Goal: Task Accomplishment & Management: Manage account settings

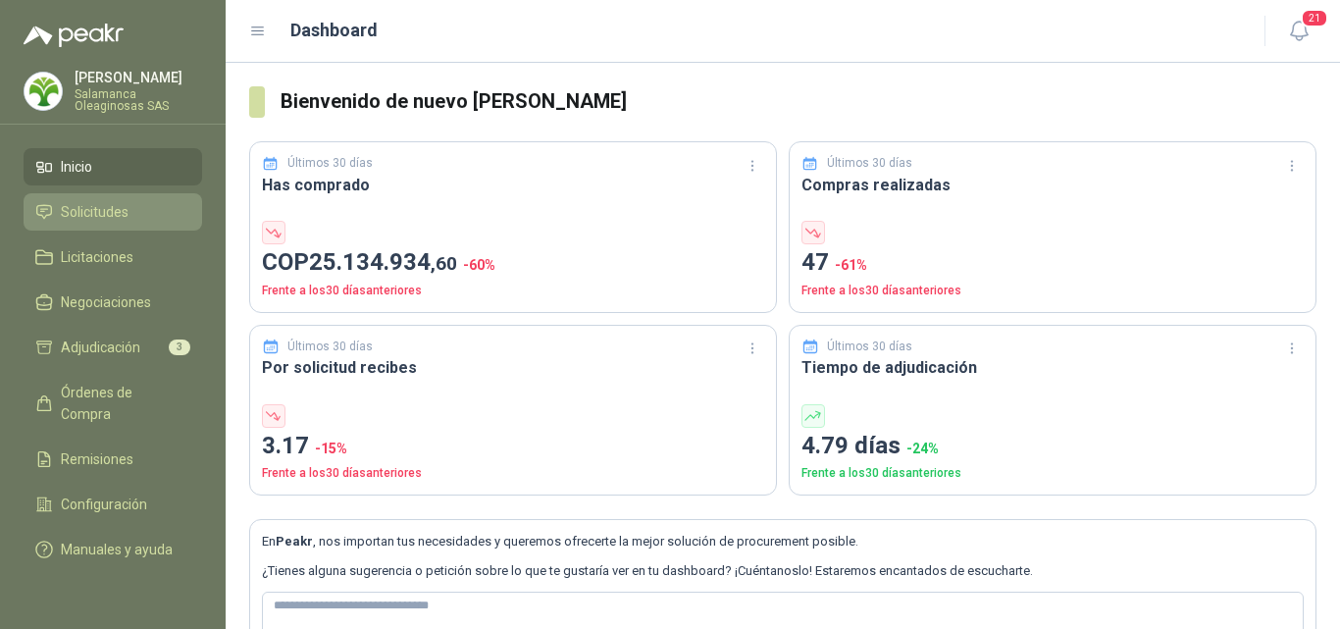
click at [130, 210] on li "Solicitudes" at bounding box center [112, 212] width 155 height 22
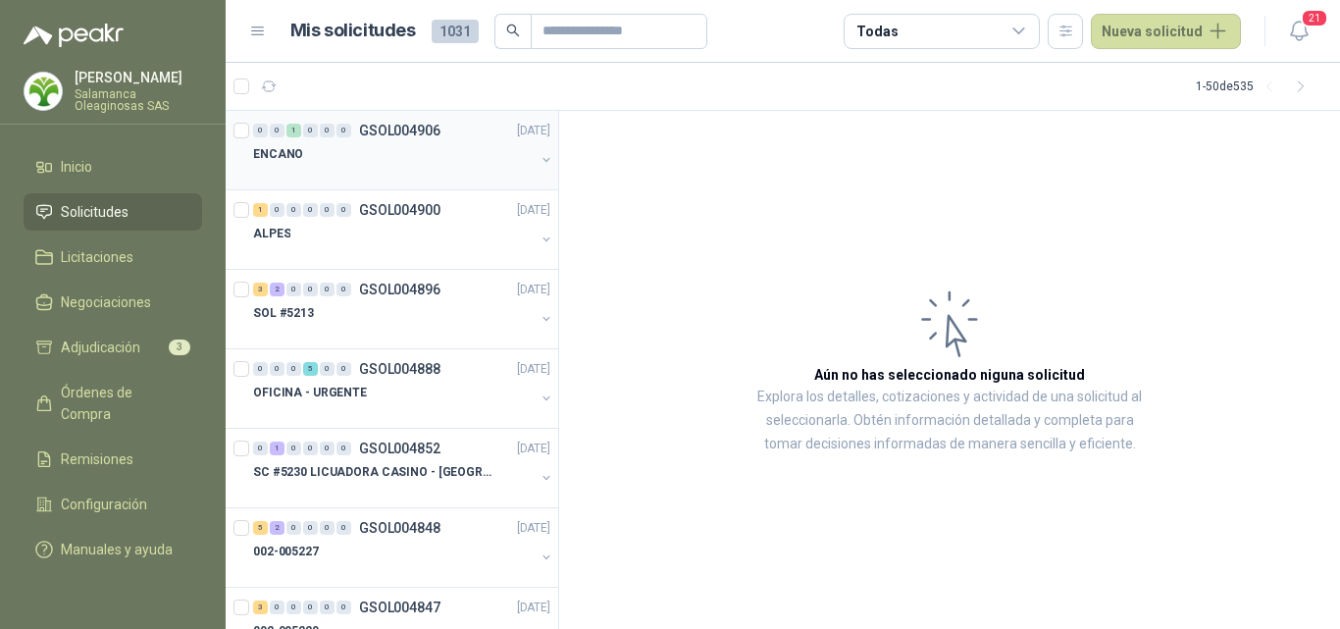
click at [416, 172] on div at bounding box center [394, 174] width 282 height 16
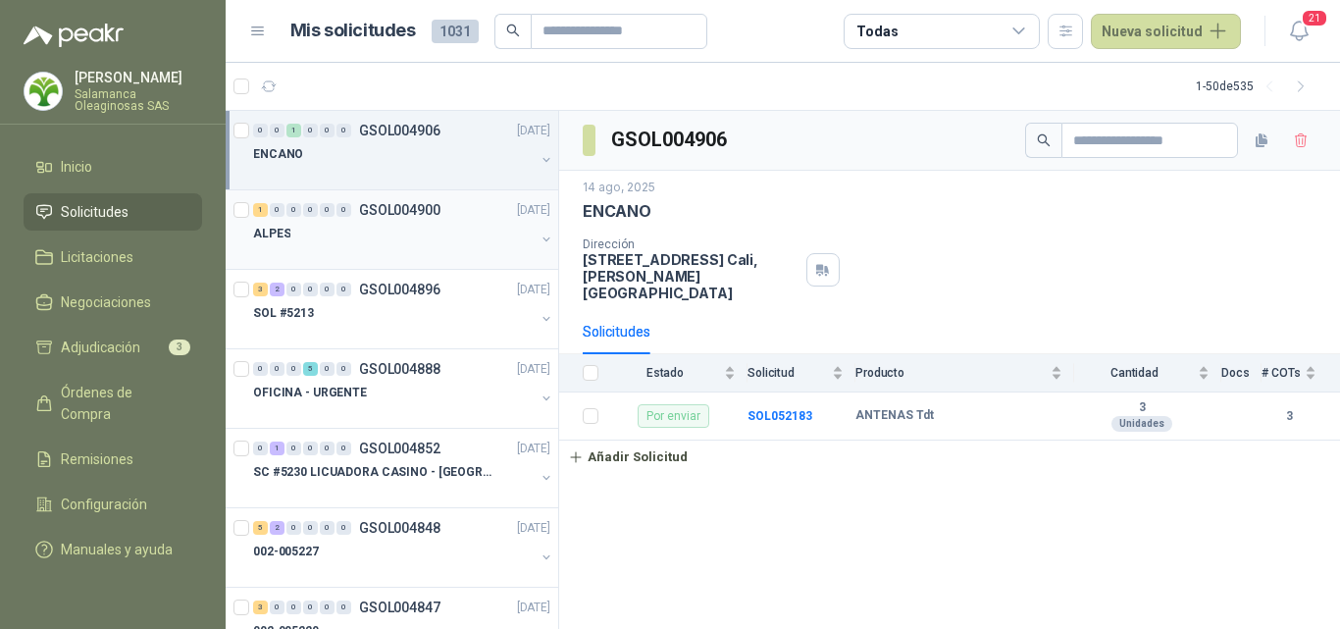
click at [379, 258] on div at bounding box center [394, 253] width 282 height 16
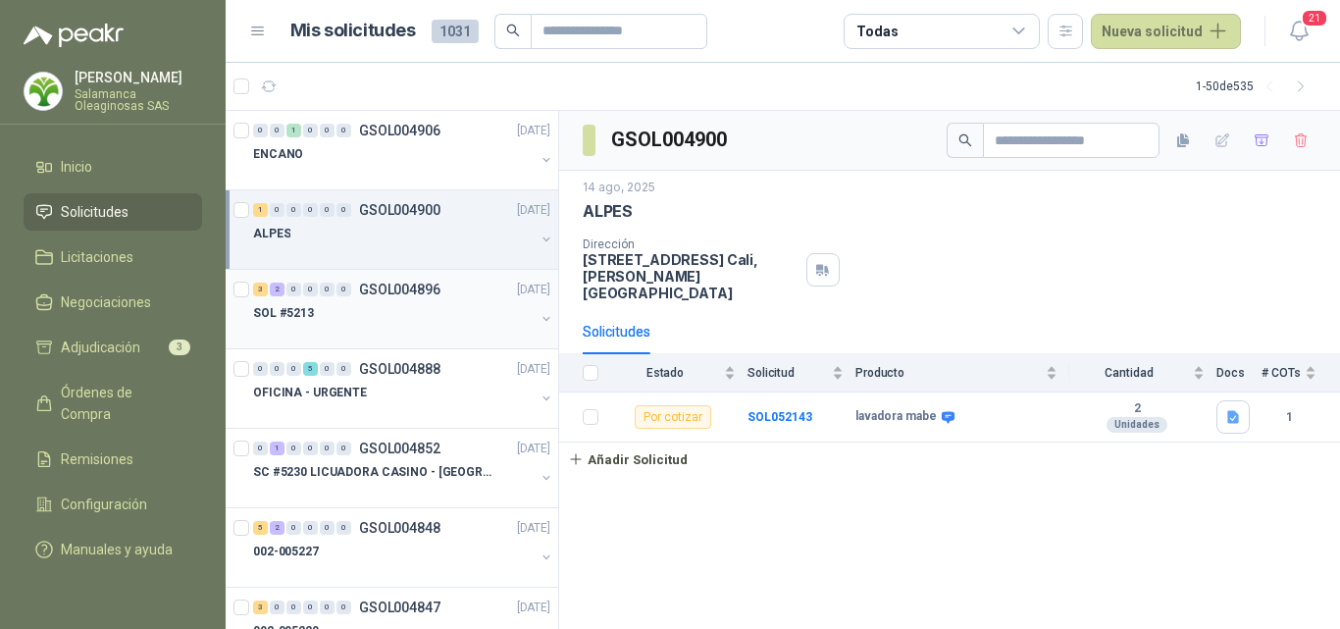
click at [376, 318] on div "SOL #5213" at bounding box center [394, 313] width 282 height 24
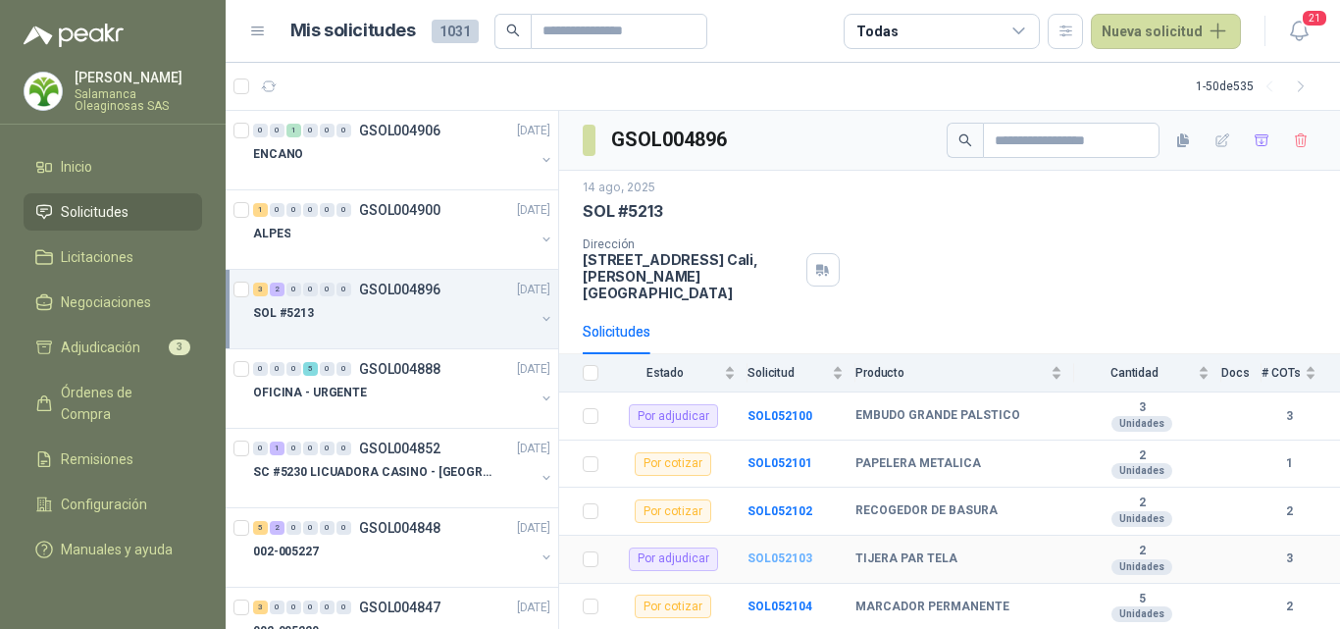
click at [796, 551] on b "SOL052103" at bounding box center [780, 558] width 65 height 14
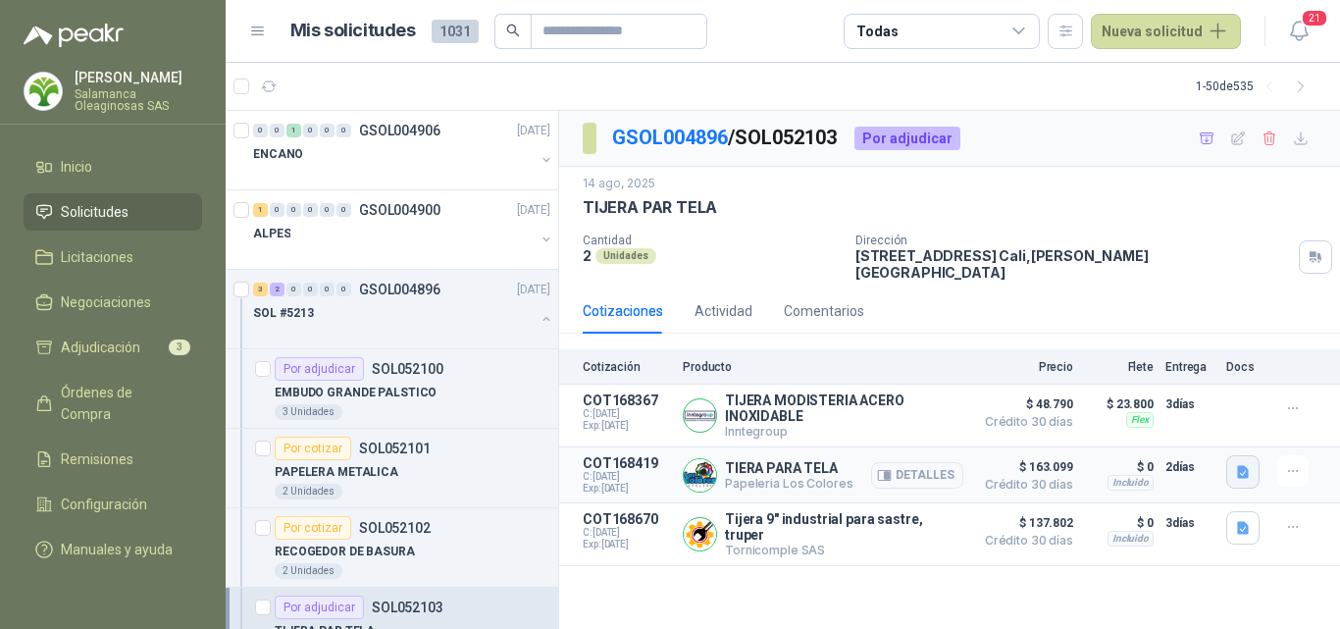
click at [1251, 464] on icon "button" at bounding box center [1243, 472] width 17 height 17
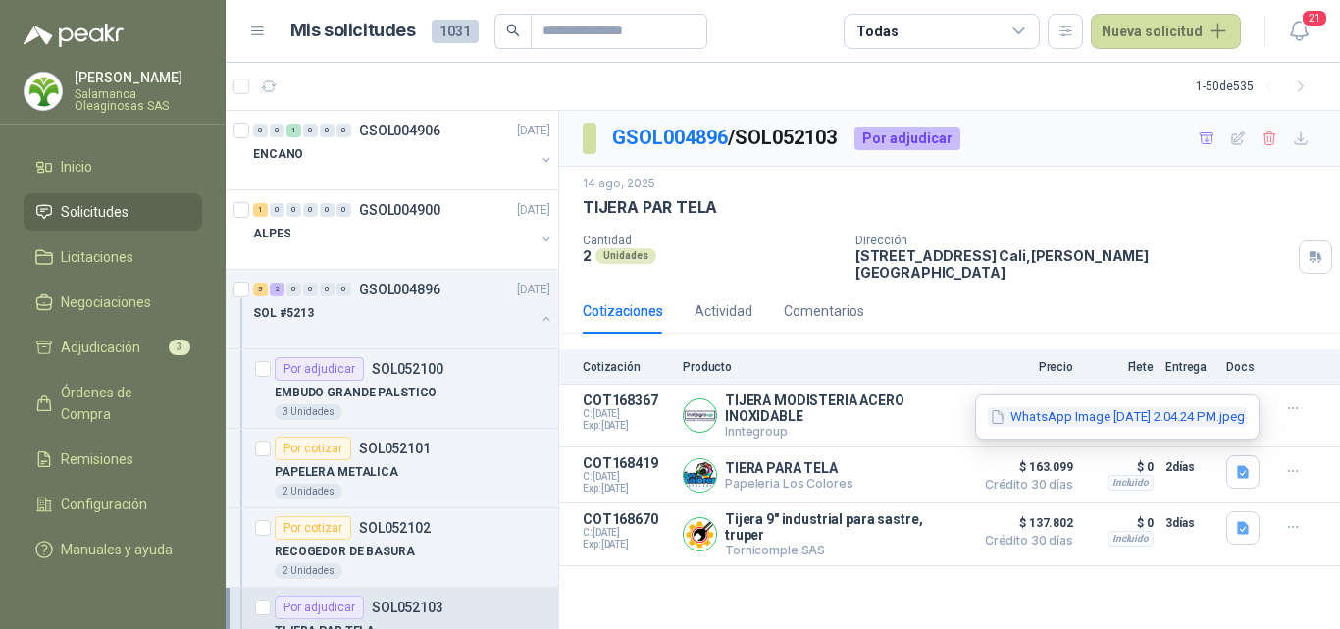
click at [1129, 421] on button "WhatsApp Image [DATE] 2.04.24 PM.jpeg" at bounding box center [1117, 417] width 259 height 21
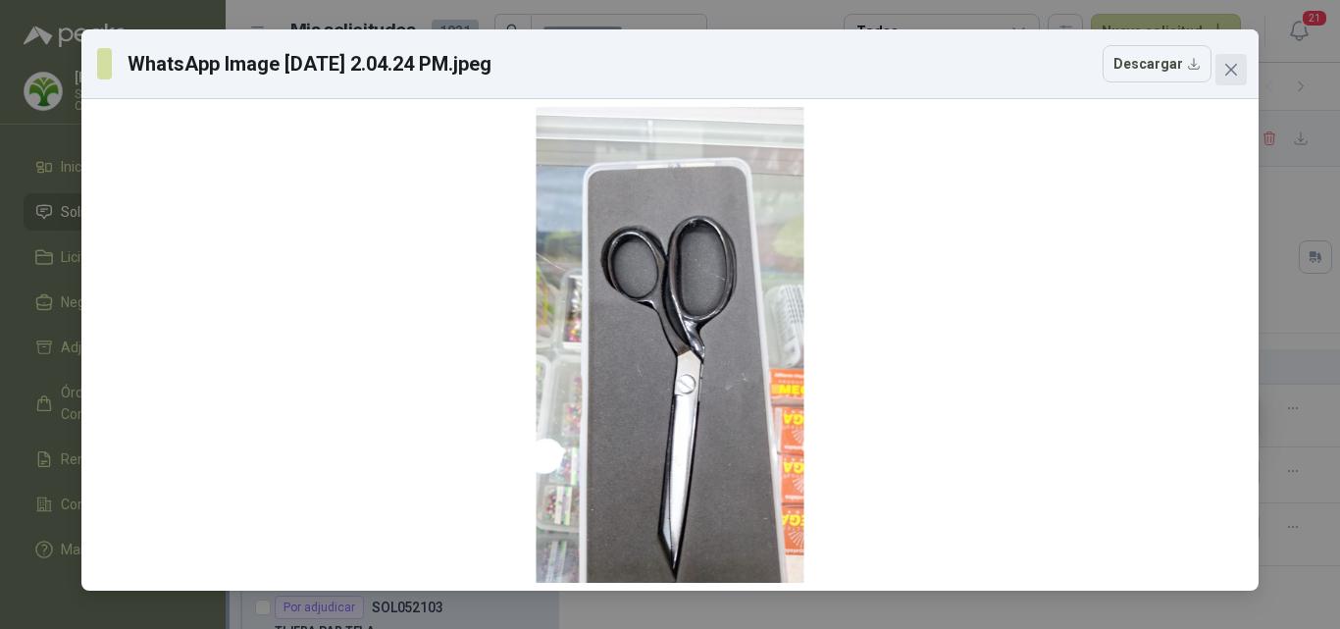
click at [1235, 79] on button "Close" at bounding box center [1230, 69] width 31 height 31
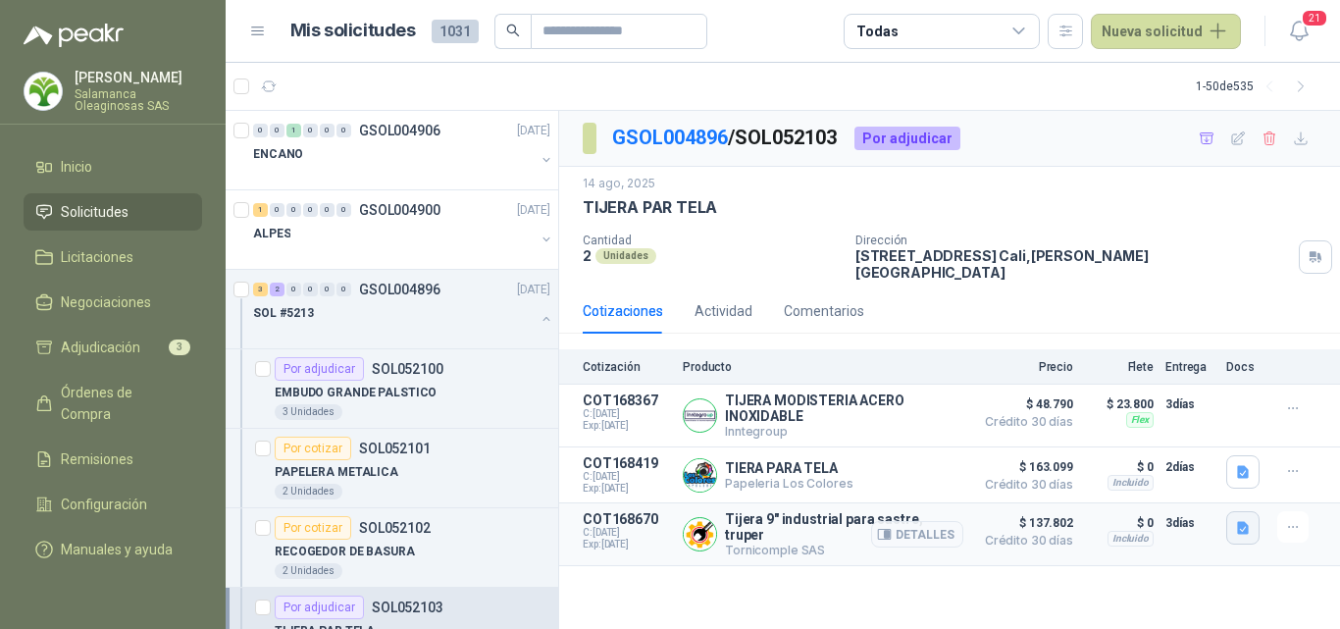
click at [1238, 521] on icon "button" at bounding box center [1243, 527] width 12 height 13
click at [1203, 470] on button "102944.pdf" at bounding box center [1202, 474] width 89 height 21
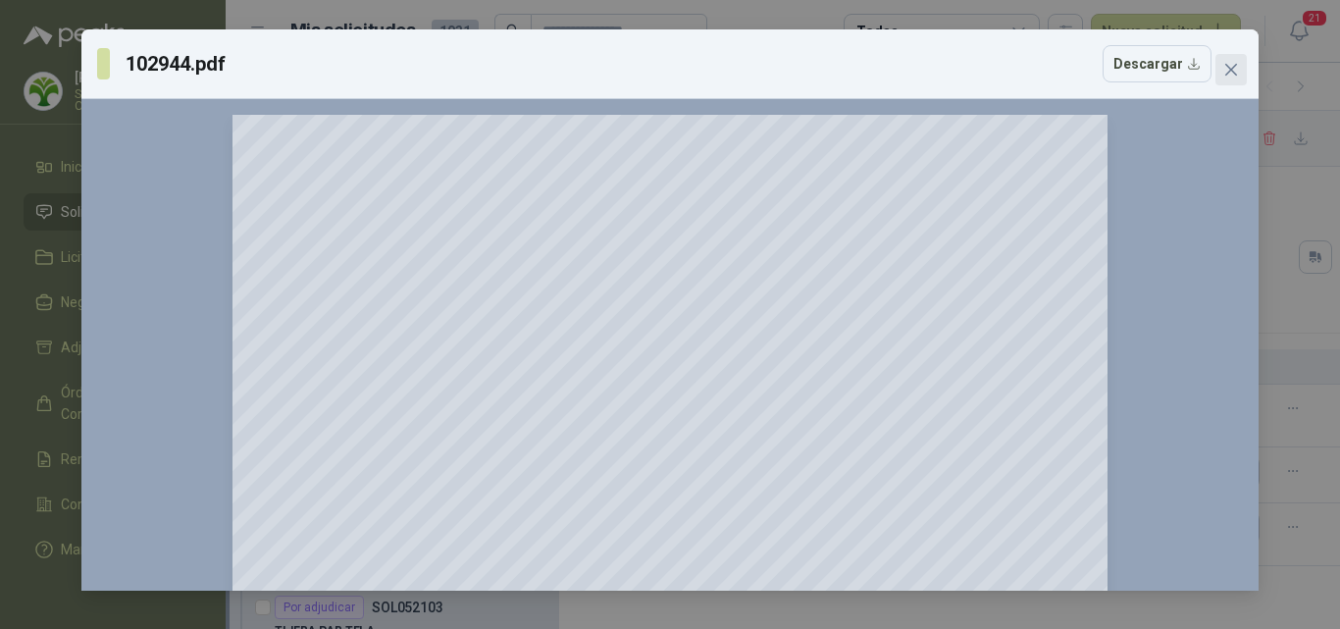
click at [1232, 76] on icon "close" at bounding box center [1231, 70] width 16 height 16
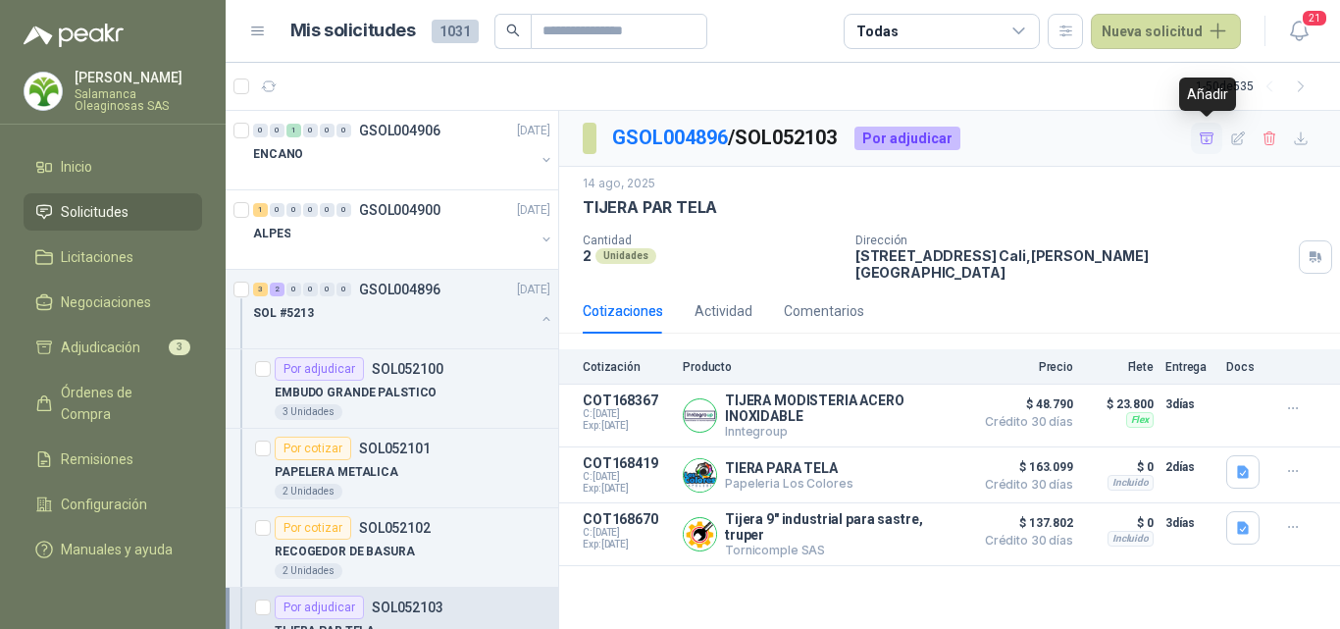
click at [1207, 146] on icon "button" at bounding box center [1207, 138] width 17 height 17
click at [400, 409] on div "3 Unidades" at bounding box center [413, 412] width 276 height 16
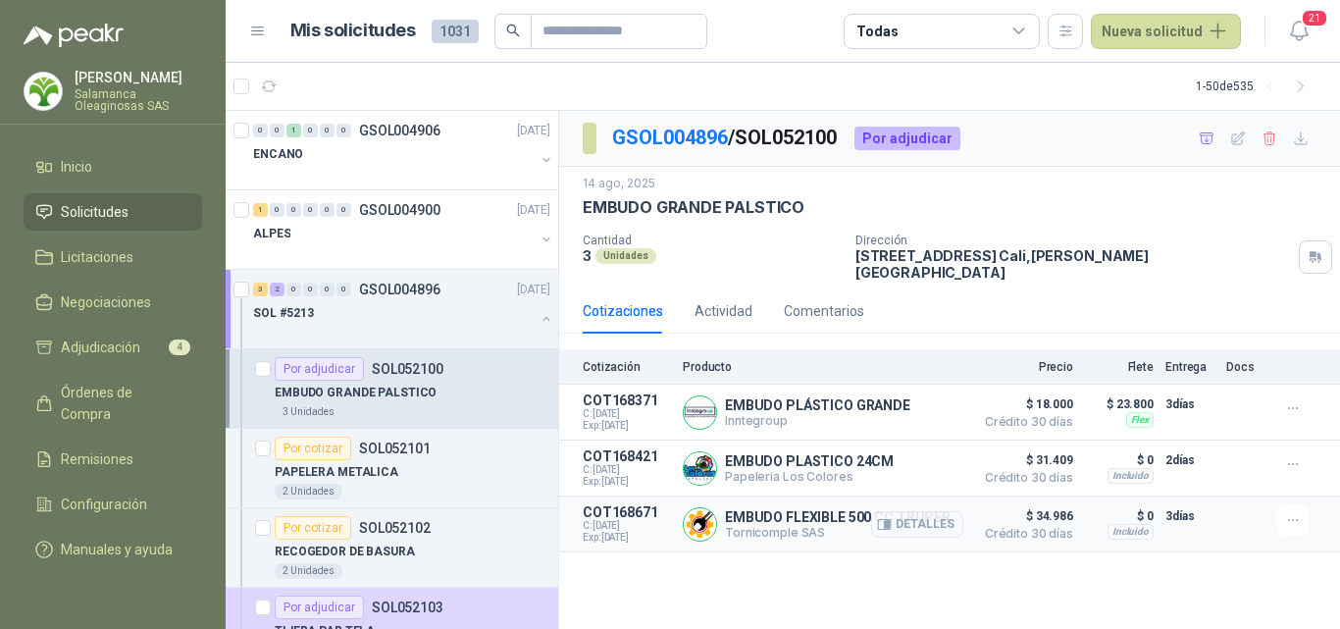
click at [880, 536] on article "COT168671 C: [DATE] Exp: [DATE] EMBUDO FLEXIBLE 500 CC TRUPER Tornicomple SAS D…" at bounding box center [949, 524] width 781 height 56
drag, startPoint x: 727, startPoint y: 498, endPoint x: 889, endPoint y: 506, distance: 162.1
click at [889, 509] on div "EMBUDO FLEXIBLE 500 CC TRUPER Tornicomple SAS Detalles" at bounding box center [838, 524] width 226 height 30
copy div "EMBUDO FLEXIBLE 500 CC TRUPER Tornicomple SAS"
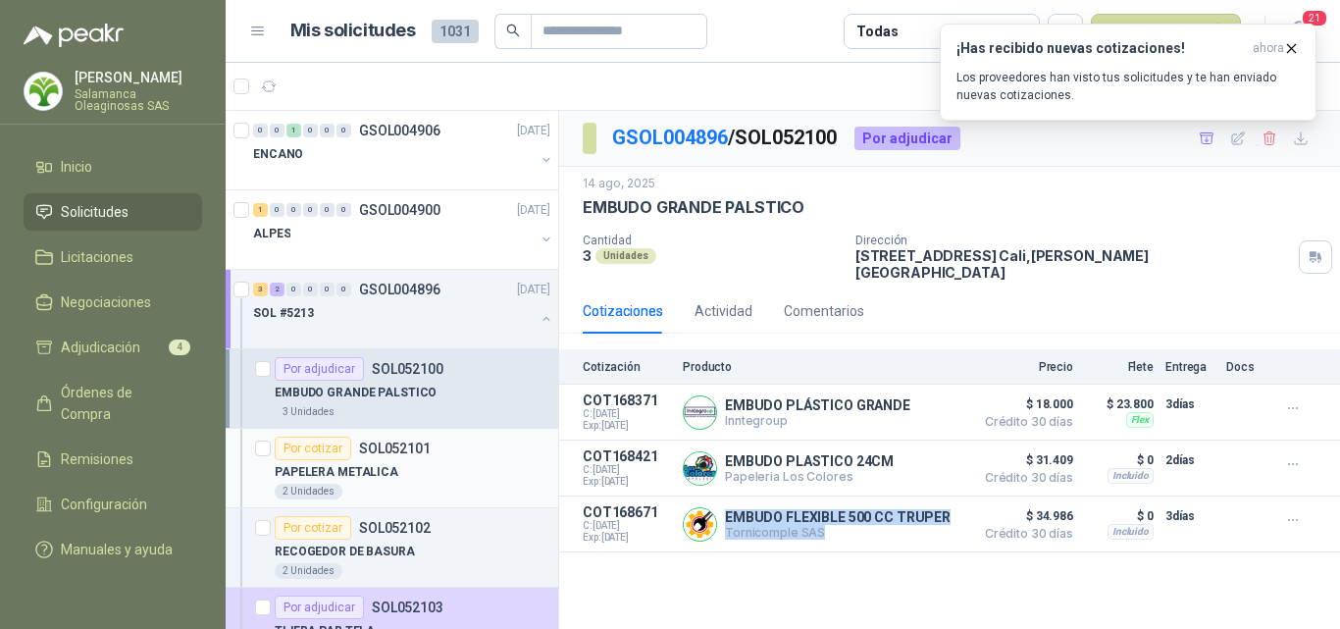
click at [444, 478] on div "PAPELERA METALICA" at bounding box center [413, 472] width 276 height 24
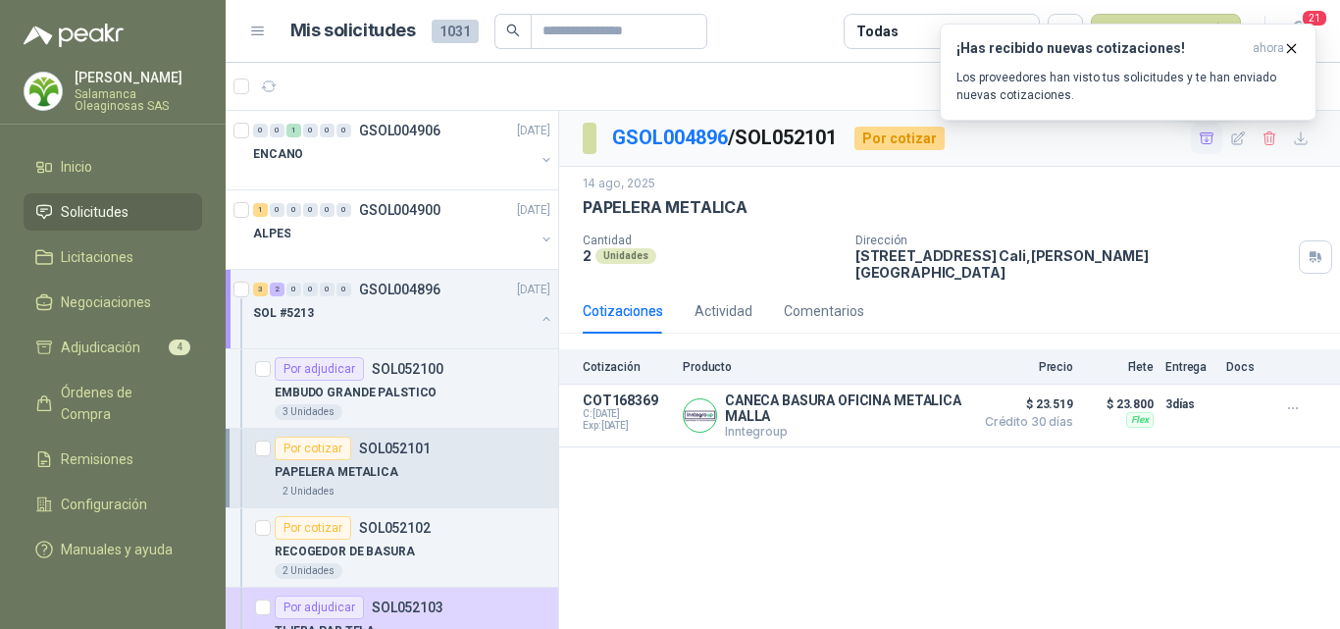
click at [1209, 138] on icon "button" at bounding box center [1207, 138] width 17 height 17
click at [423, 418] on div "3 Unidades" at bounding box center [413, 412] width 276 height 16
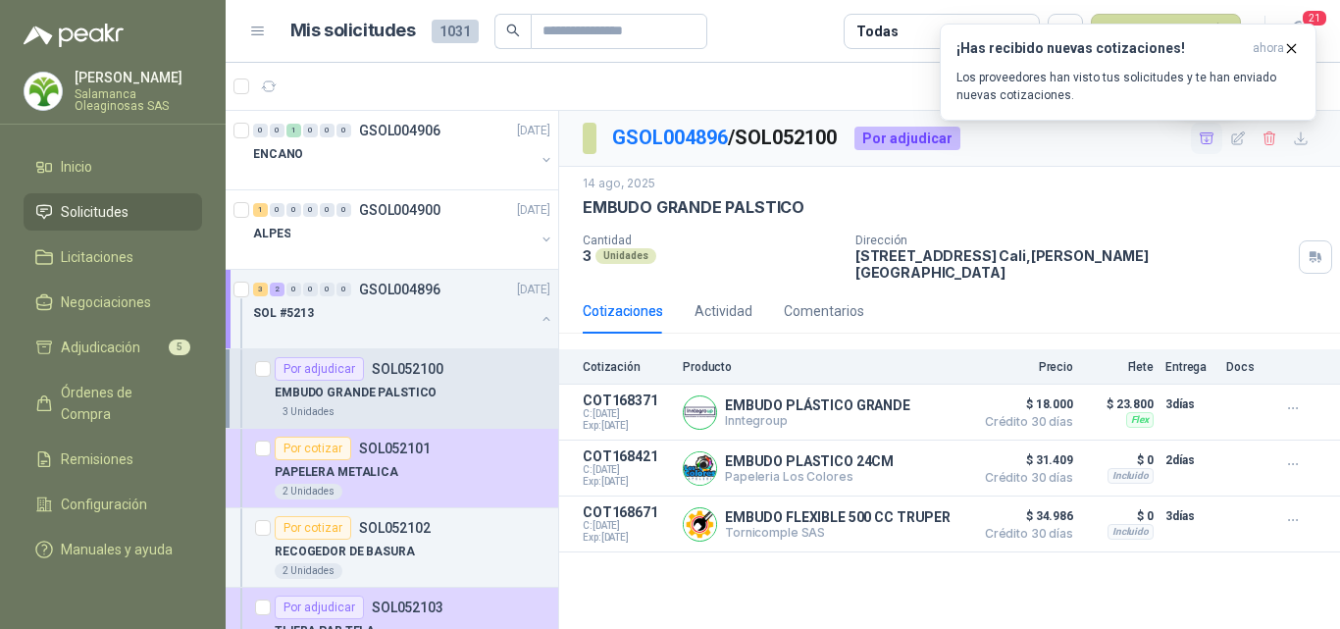
click at [1205, 143] on icon "button" at bounding box center [1207, 138] width 17 height 17
click at [434, 567] on div "2 Unidades" at bounding box center [413, 571] width 276 height 16
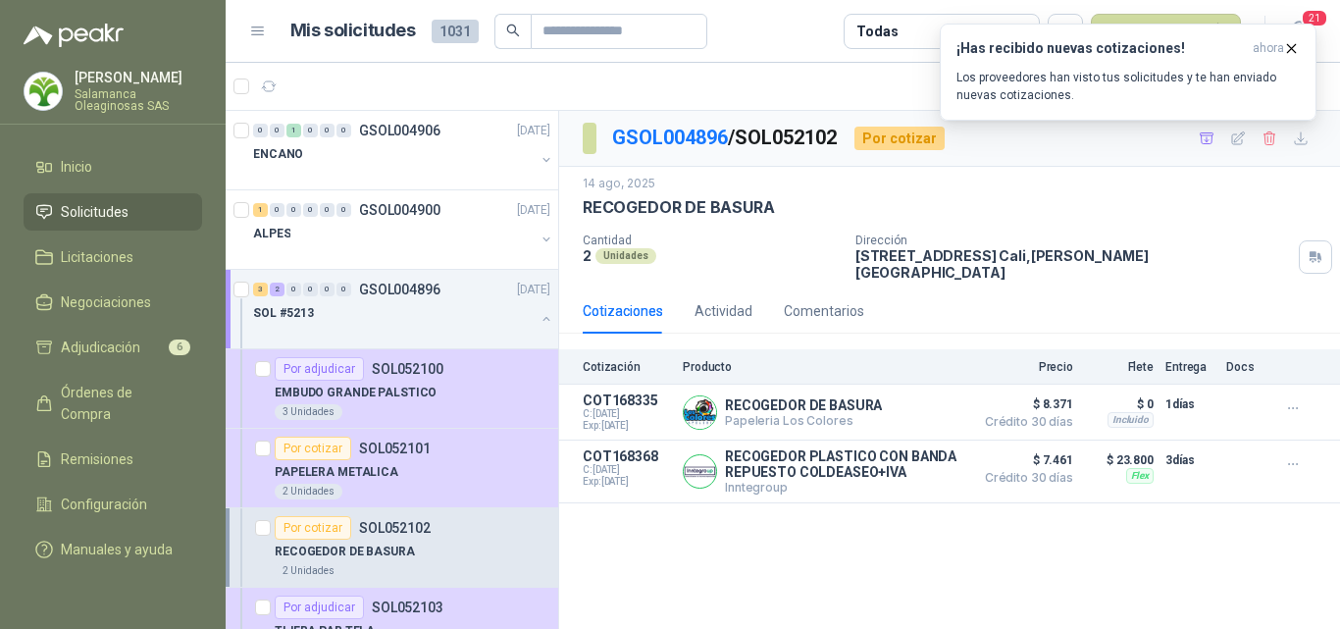
click at [1206, 121] on div "¡Has recibido nuevas cotizaciones! ahora Los proveedores han visto tus solicitu…" at bounding box center [1128, 72] width 377 height 97
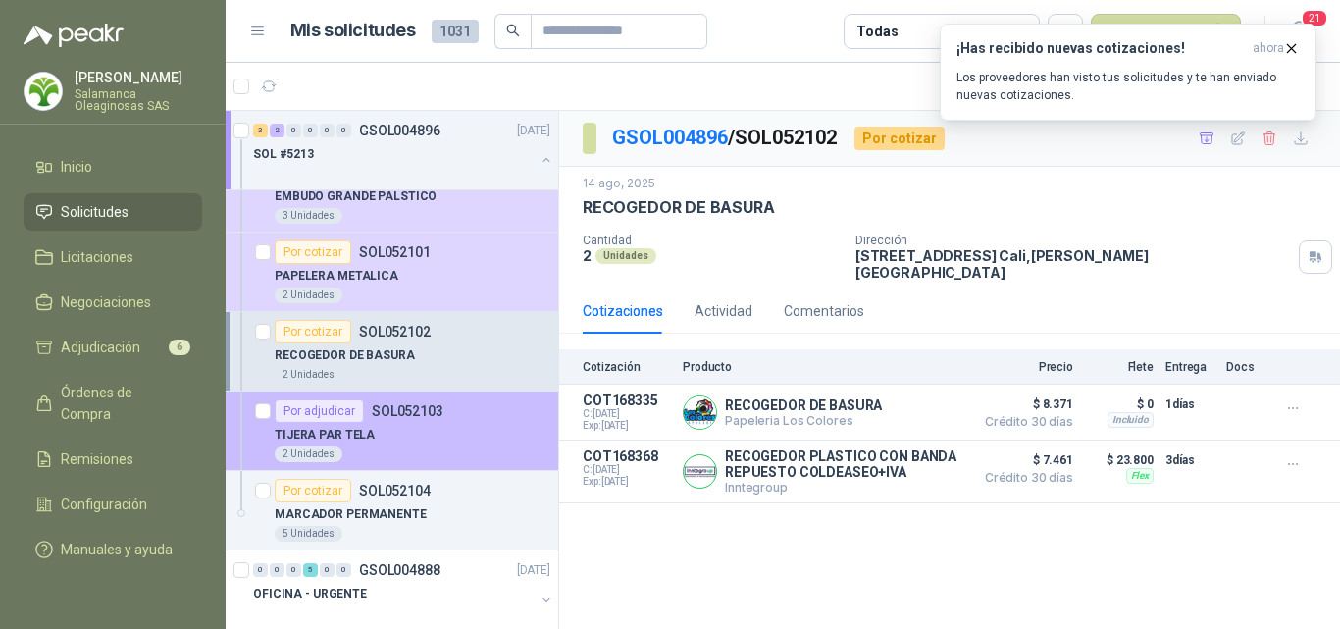
click at [413, 419] on div "Por adjudicar SOL052103" at bounding box center [359, 411] width 169 height 24
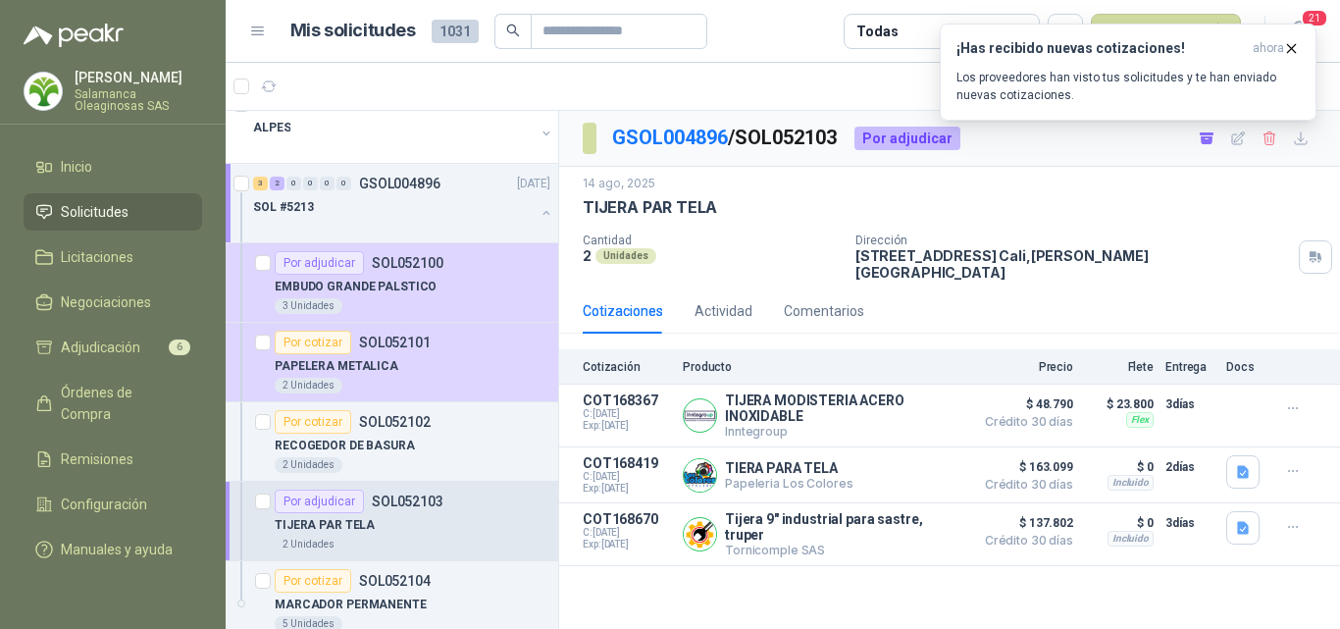
scroll to position [98, 0]
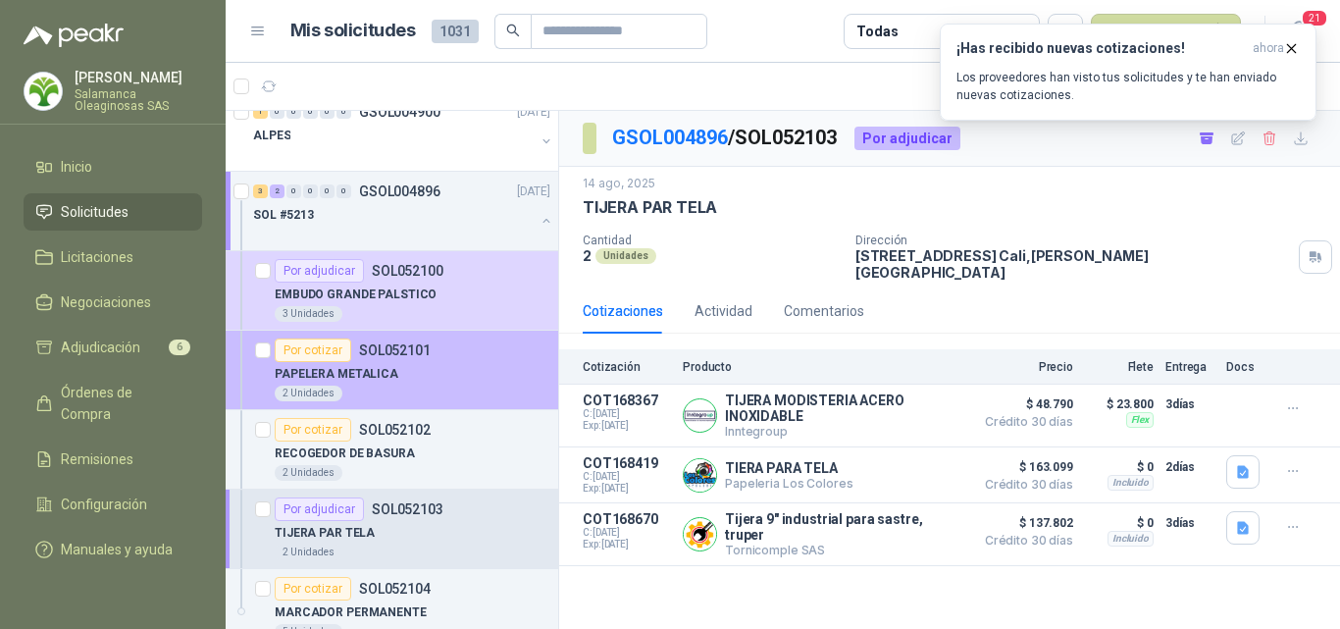
click at [427, 373] on div "PAPELERA METALICA" at bounding box center [413, 374] width 276 height 24
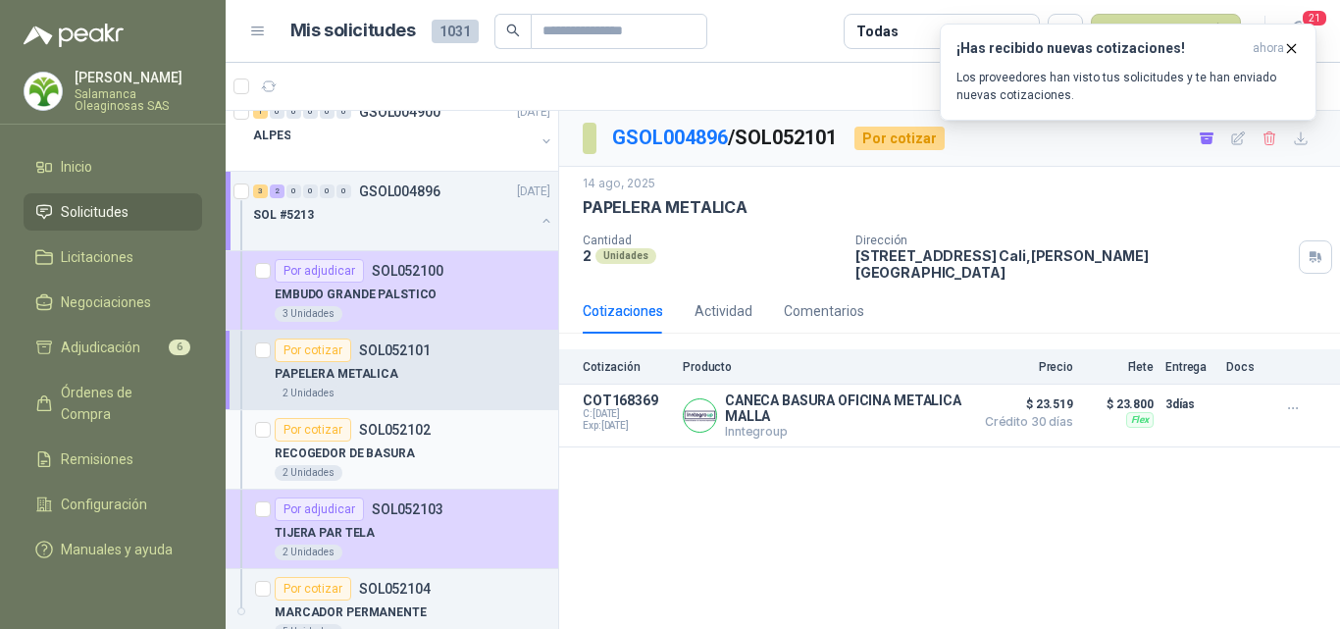
click at [418, 462] on div "RECOGEDOR DE BASURA" at bounding box center [413, 453] width 276 height 24
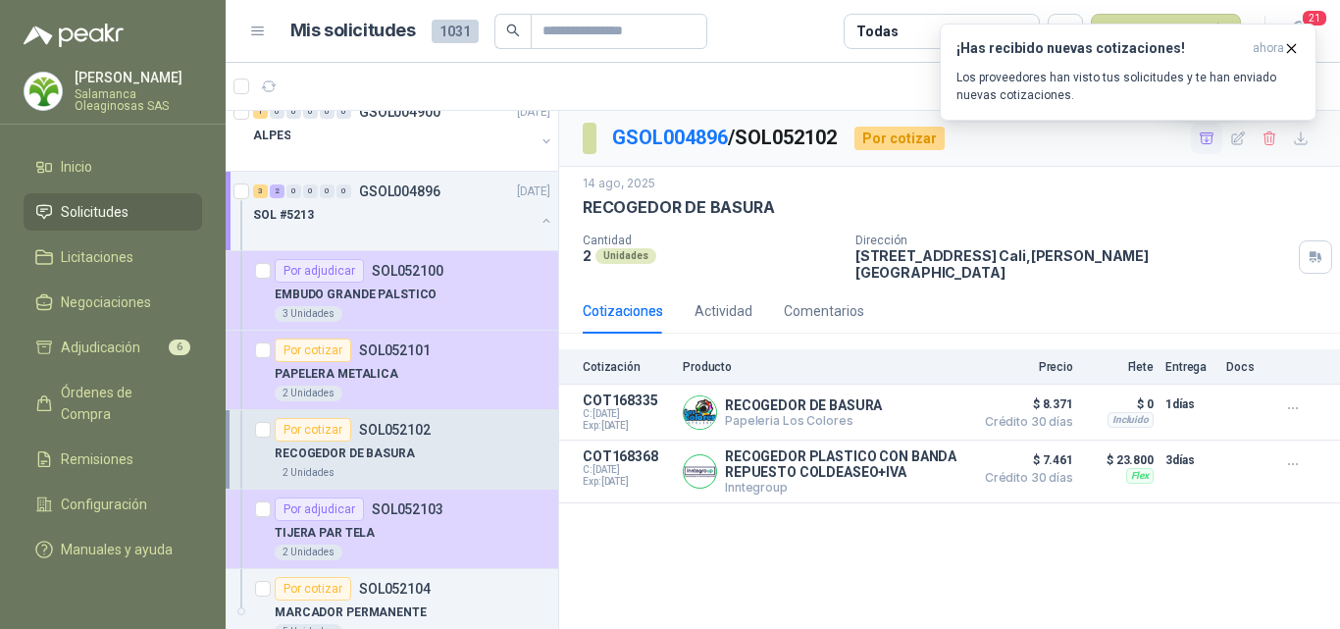
click at [1203, 142] on icon "button" at bounding box center [1207, 138] width 17 height 17
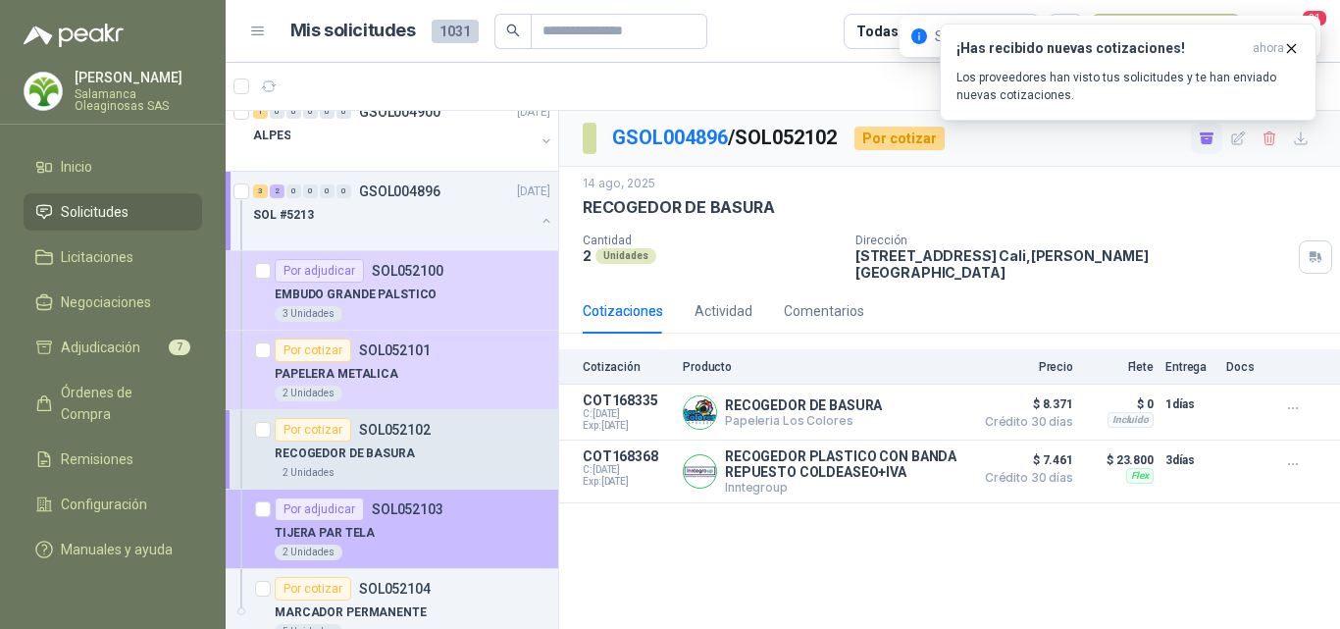
scroll to position [196, 0]
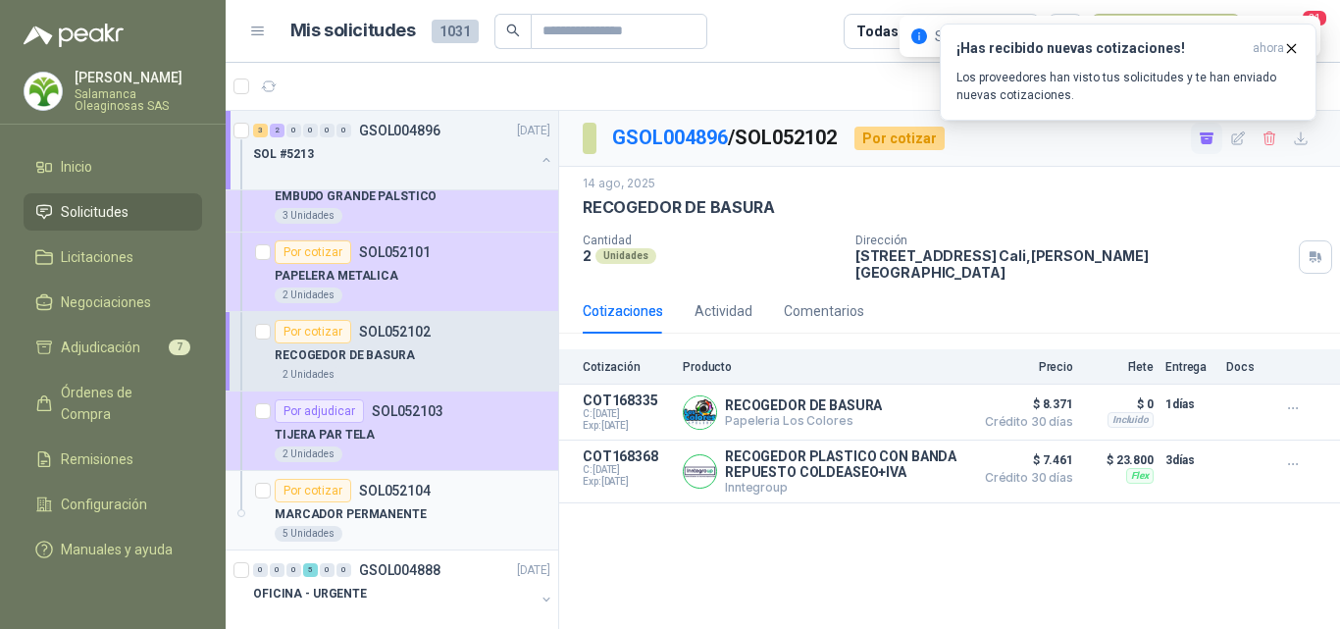
click at [412, 508] on p "MARCADOR PERMANENTE" at bounding box center [351, 514] width 152 height 19
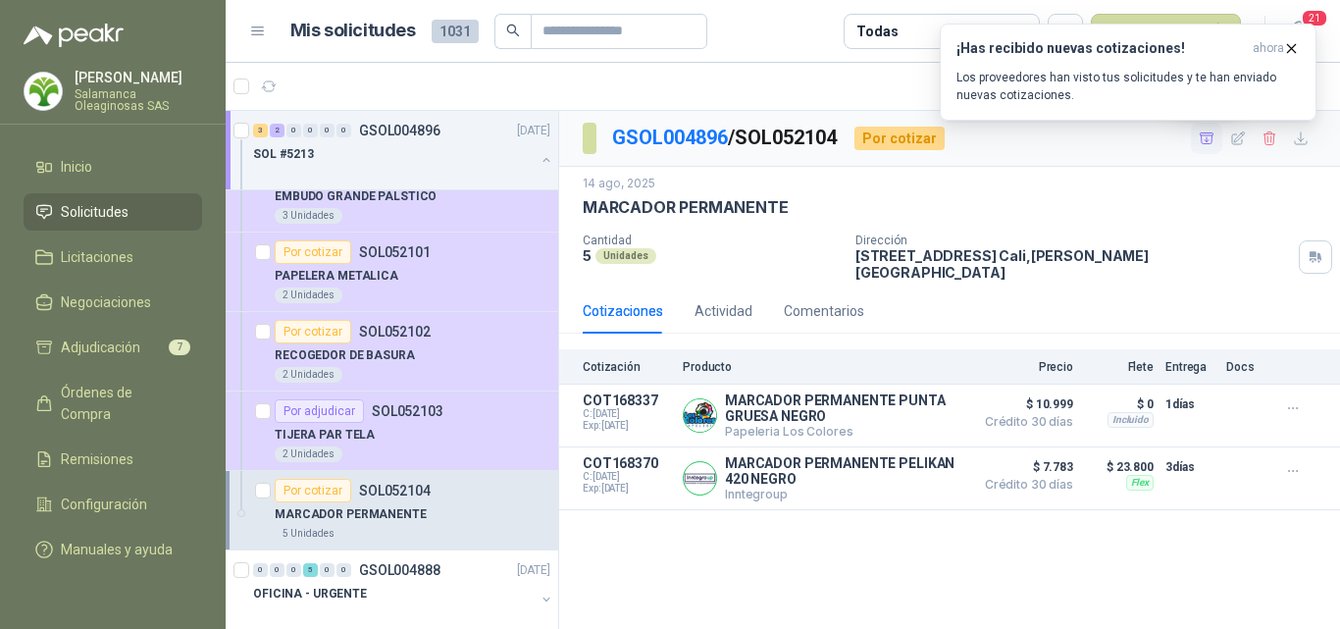
click at [1202, 139] on icon "button" at bounding box center [1207, 137] width 14 height 11
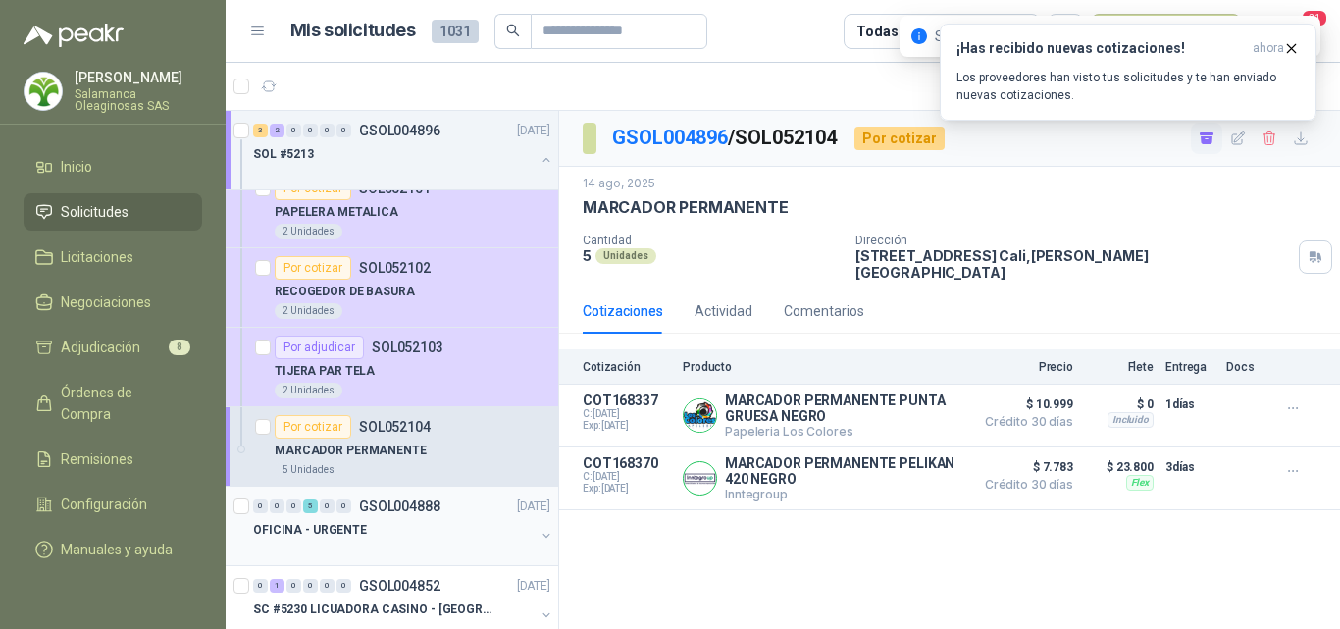
scroll to position [294, 0]
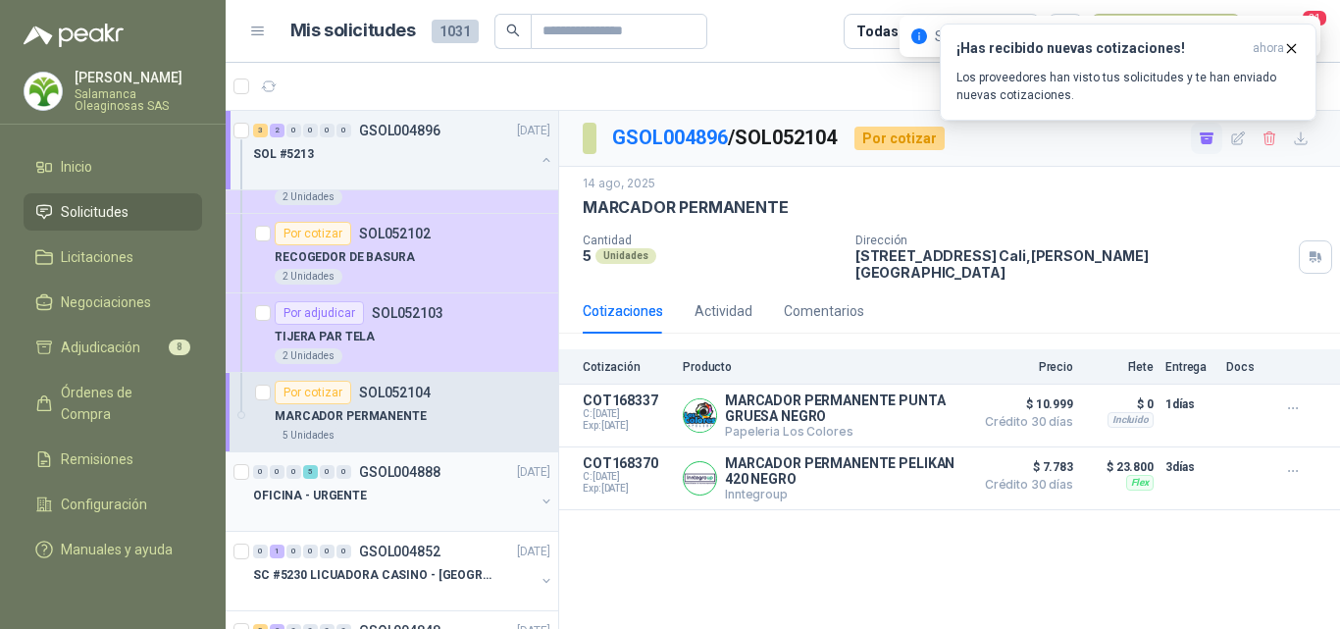
click at [416, 507] on div at bounding box center [394, 515] width 282 height 16
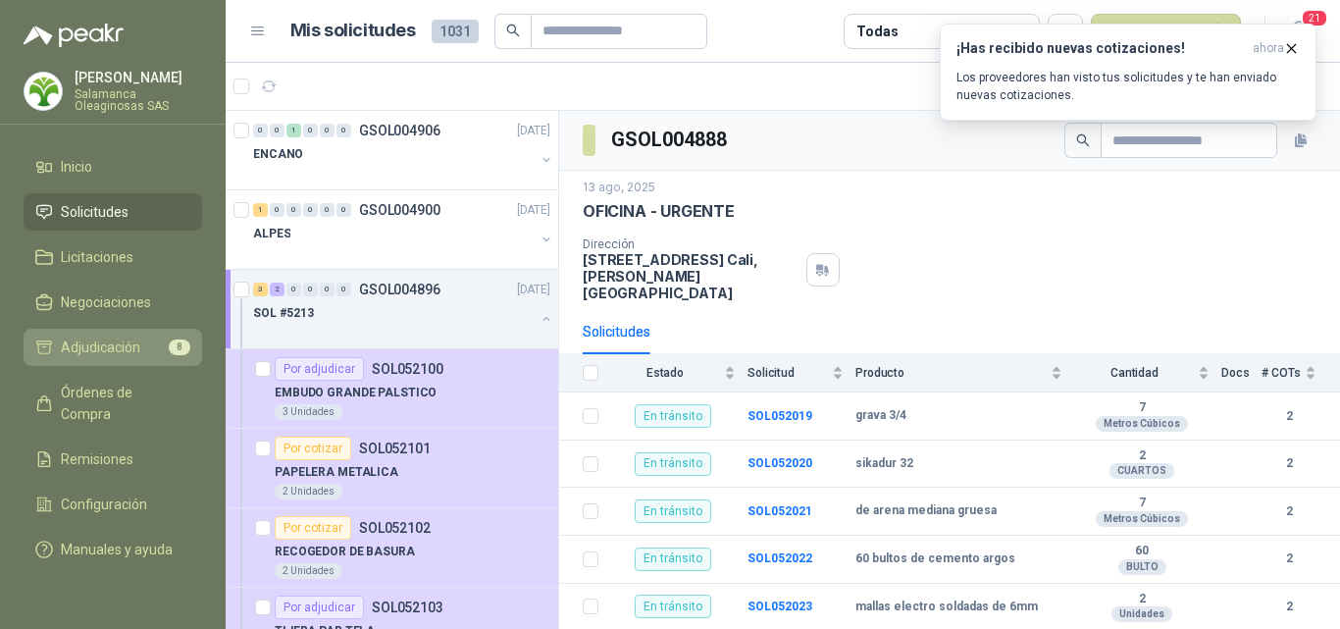
click at [122, 346] on span "Adjudicación" at bounding box center [100, 347] width 79 height 22
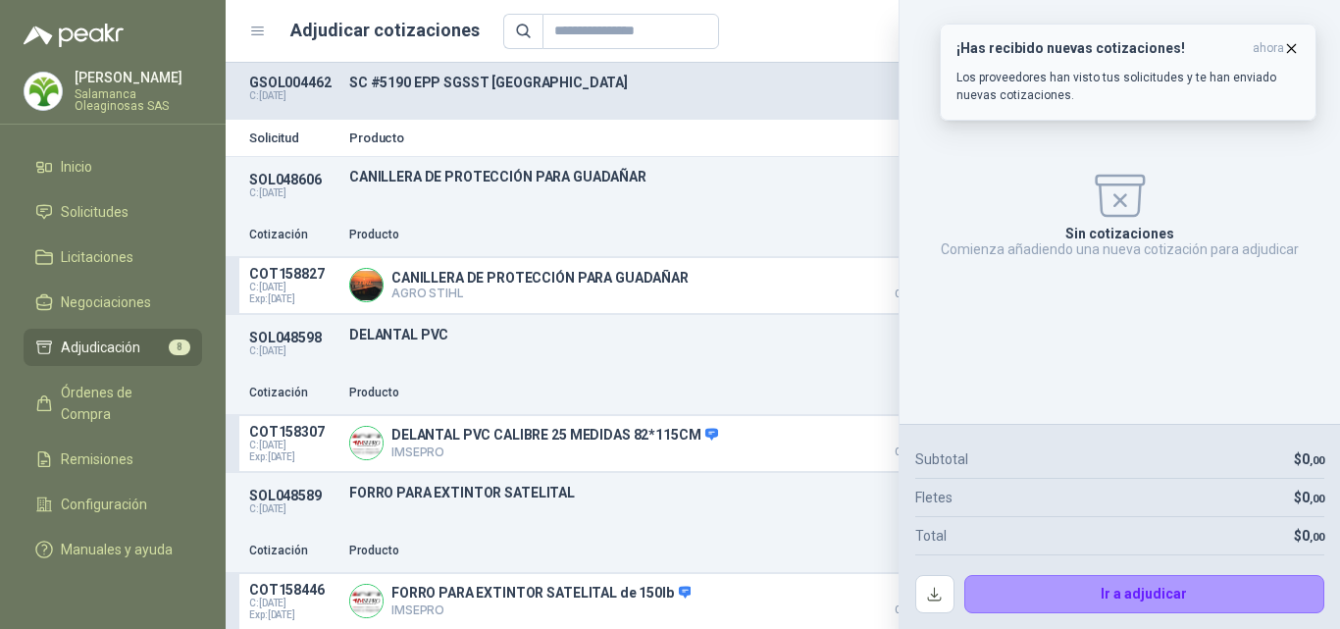
click at [1293, 43] on icon "button" at bounding box center [1291, 48] width 17 height 17
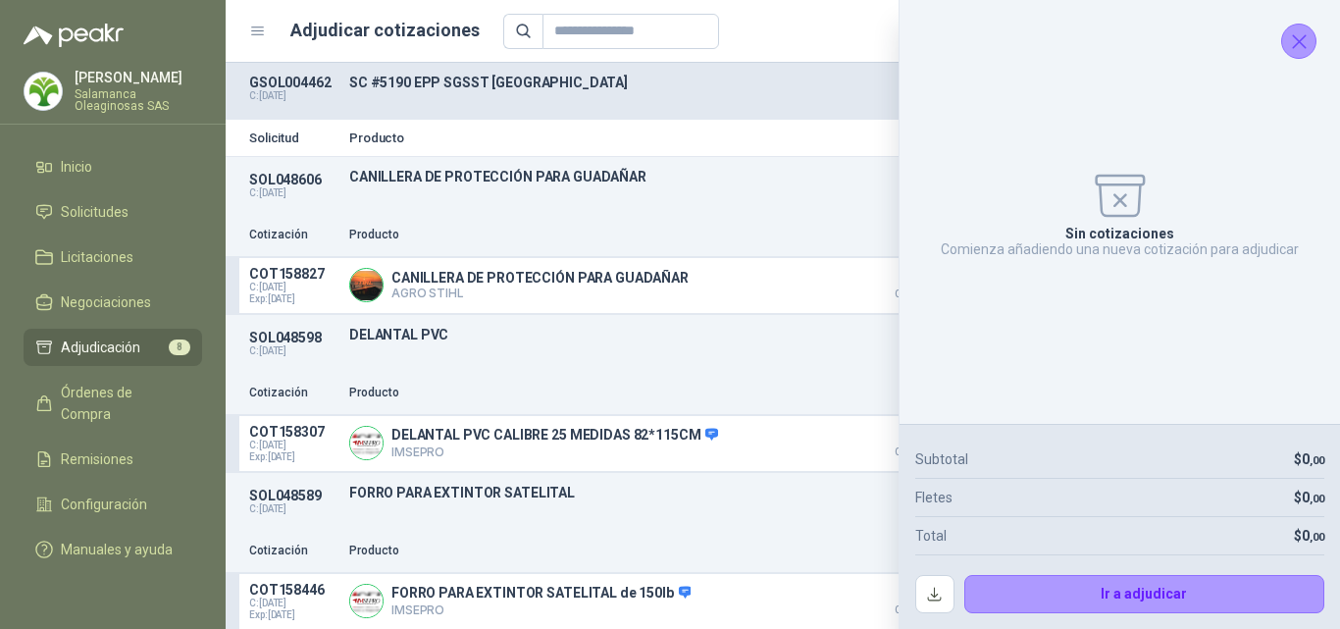
click at [1300, 44] on icon "Cerrar" at bounding box center [1299, 41] width 25 height 25
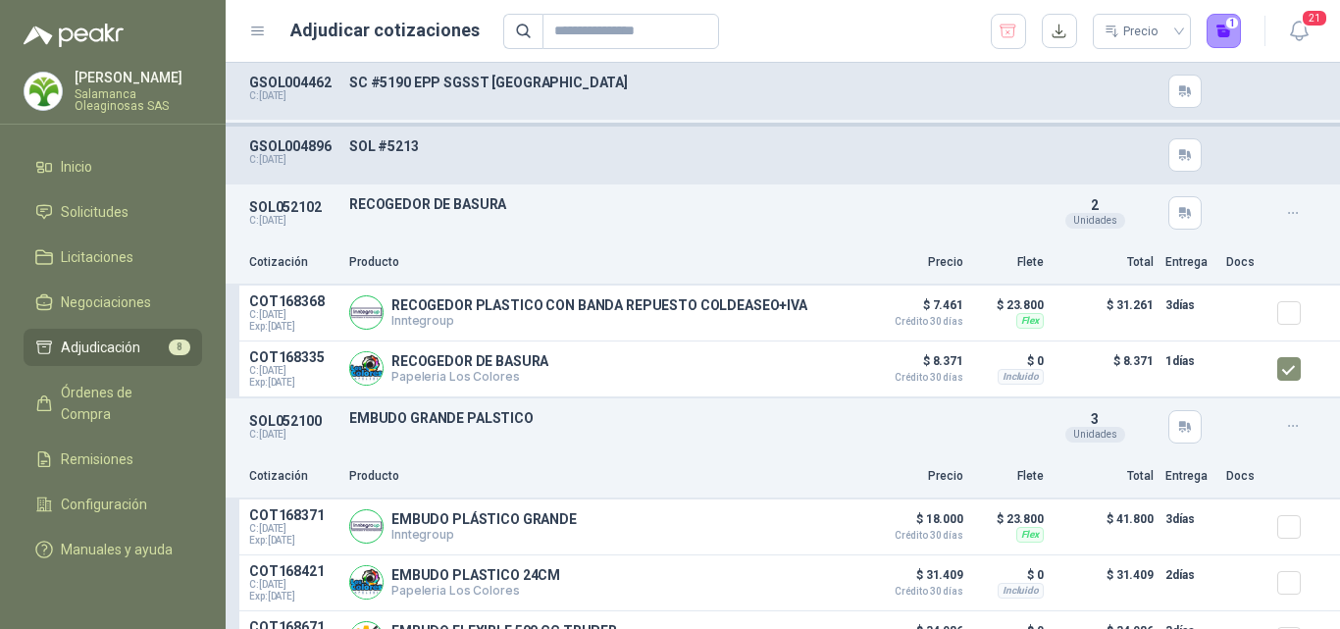
scroll to position [687, 0]
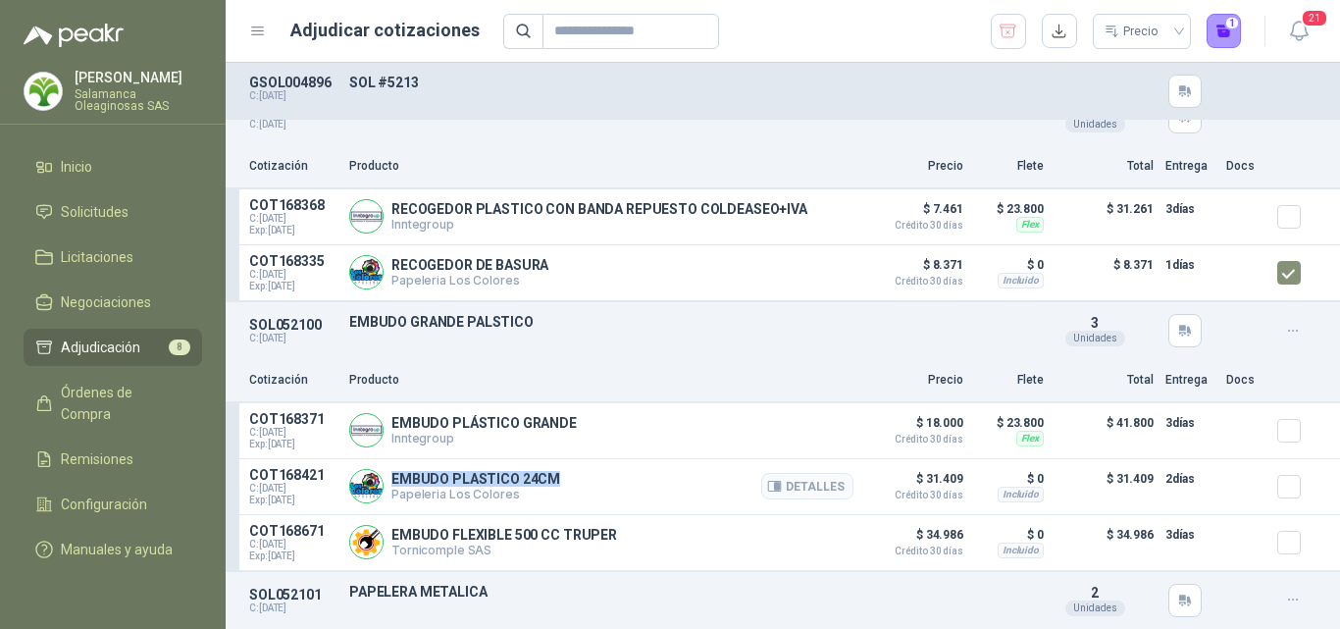
drag, startPoint x: 577, startPoint y: 480, endPoint x: 394, endPoint y: 477, distance: 182.5
click at [394, 477] on div "EMBUDO PLASTICO 24CM Papeleria Los Colores Detalles" at bounding box center [601, 486] width 504 height 39
copy p "EMBUDO PLASTICO 24CM"
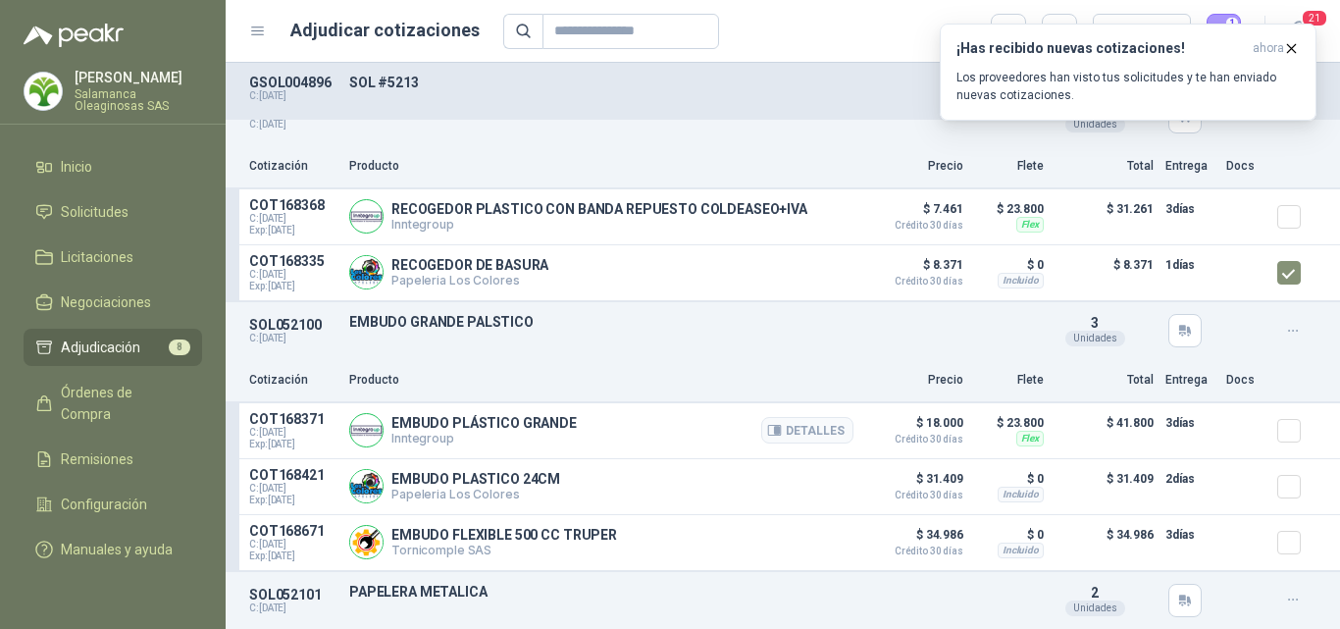
click at [845, 446] on article "COT168371 C: [DATE] Exp: [DATE] EMBUDO PLÁSTICO GRANDE Inntegroup Detalles $ 18…" at bounding box center [783, 431] width 1114 height 56
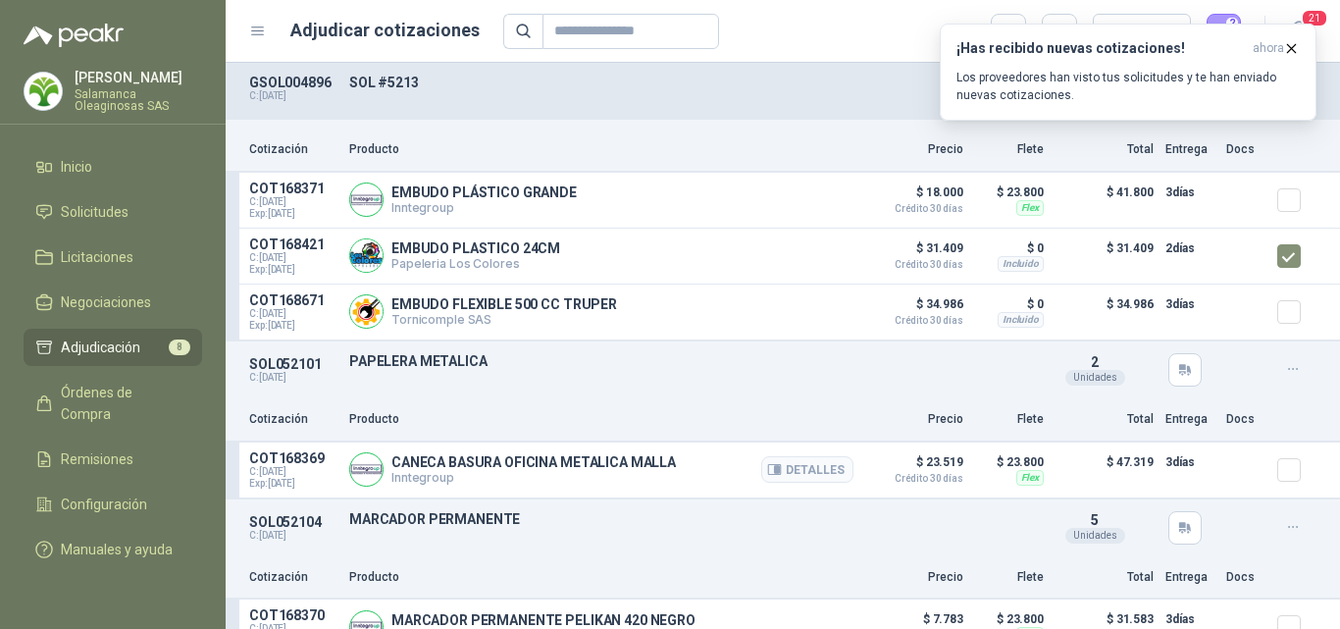
scroll to position [883, 0]
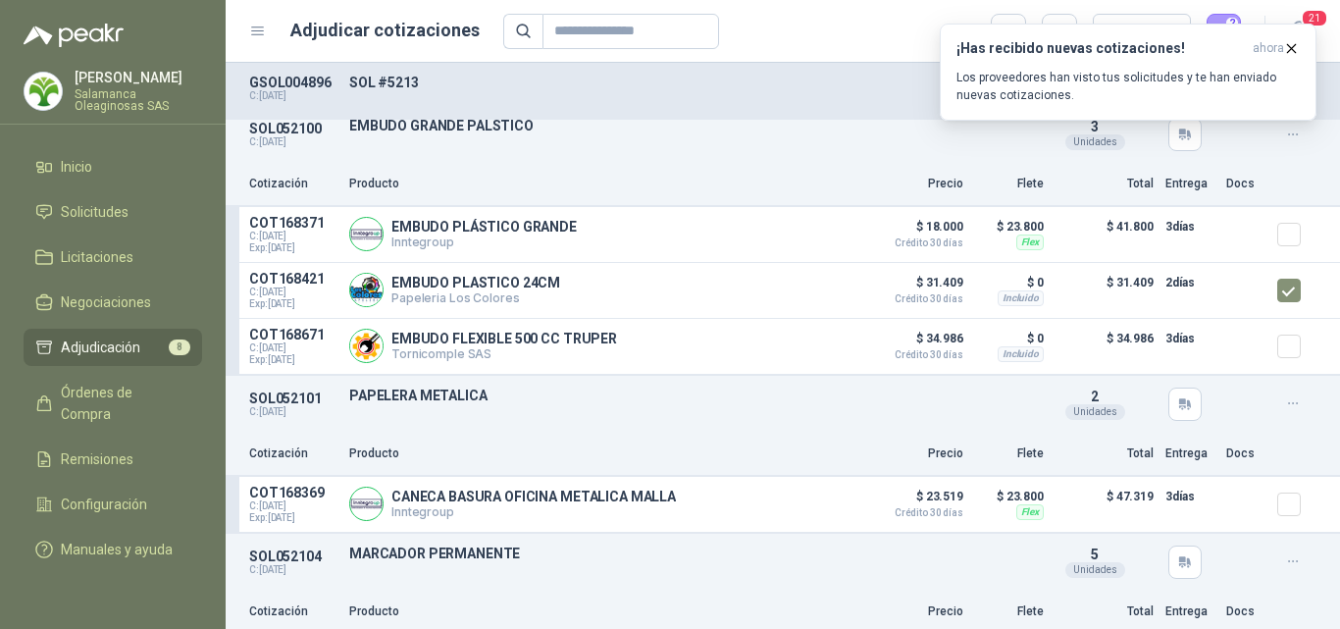
click at [847, 438] on div "Cotización Producto Precio Flete Total Entrega Docs" at bounding box center [783, 455] width 1114 height 44
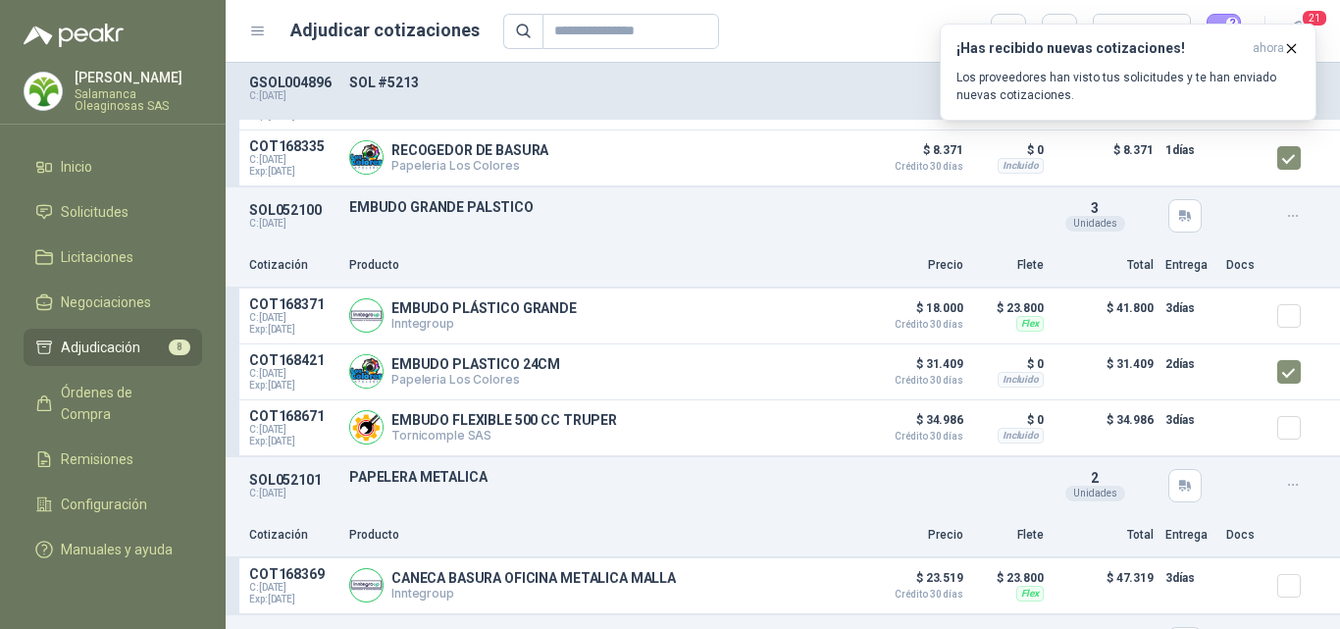
scroll to position [589, 0]
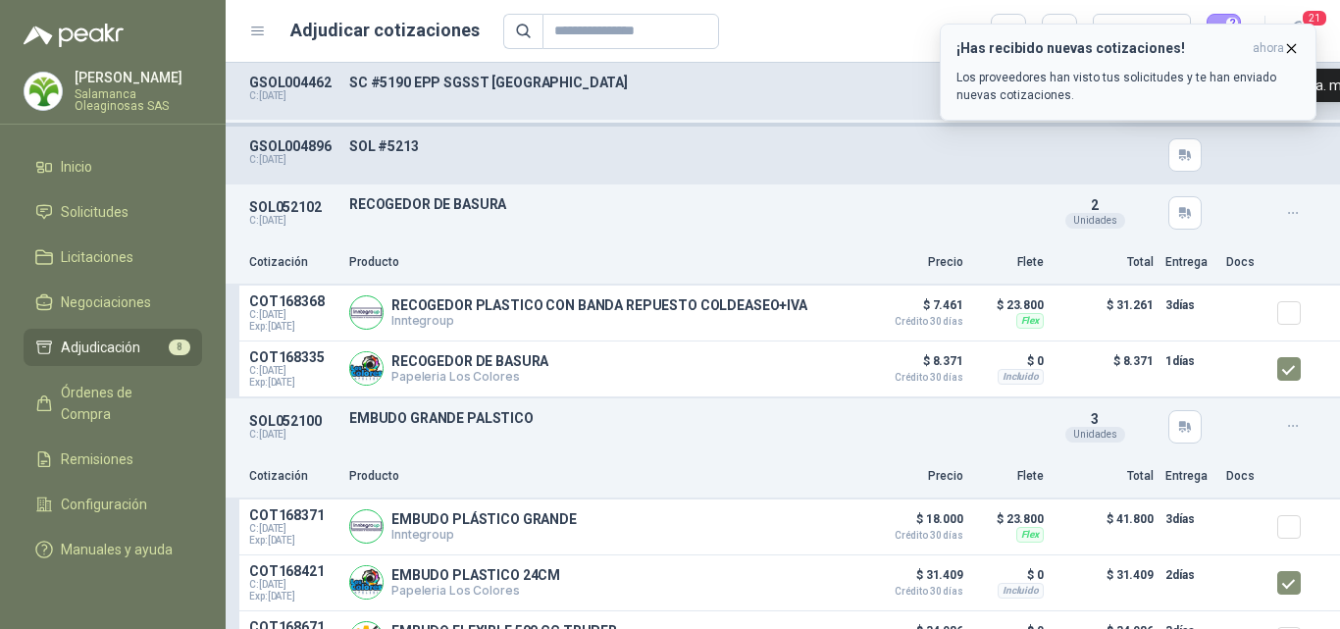
click at [1284, 49] on icon "button" at bounding box center [1291, 48] width 17 height 17
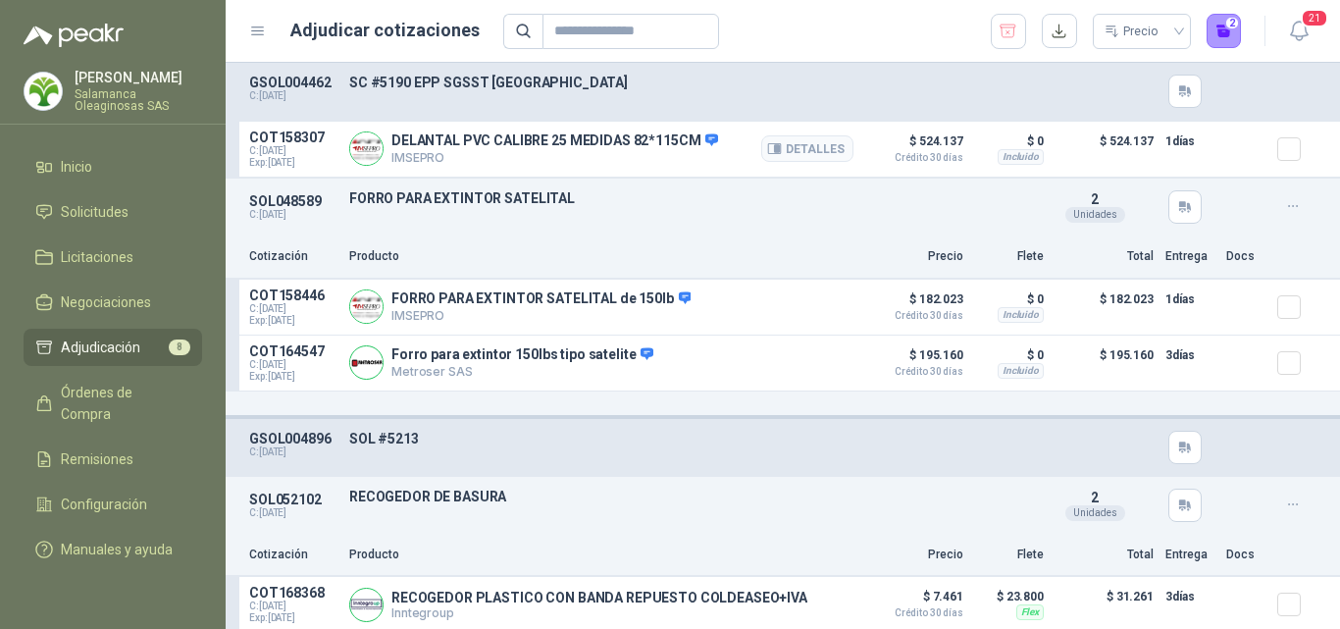
scroll to position [687, 0]
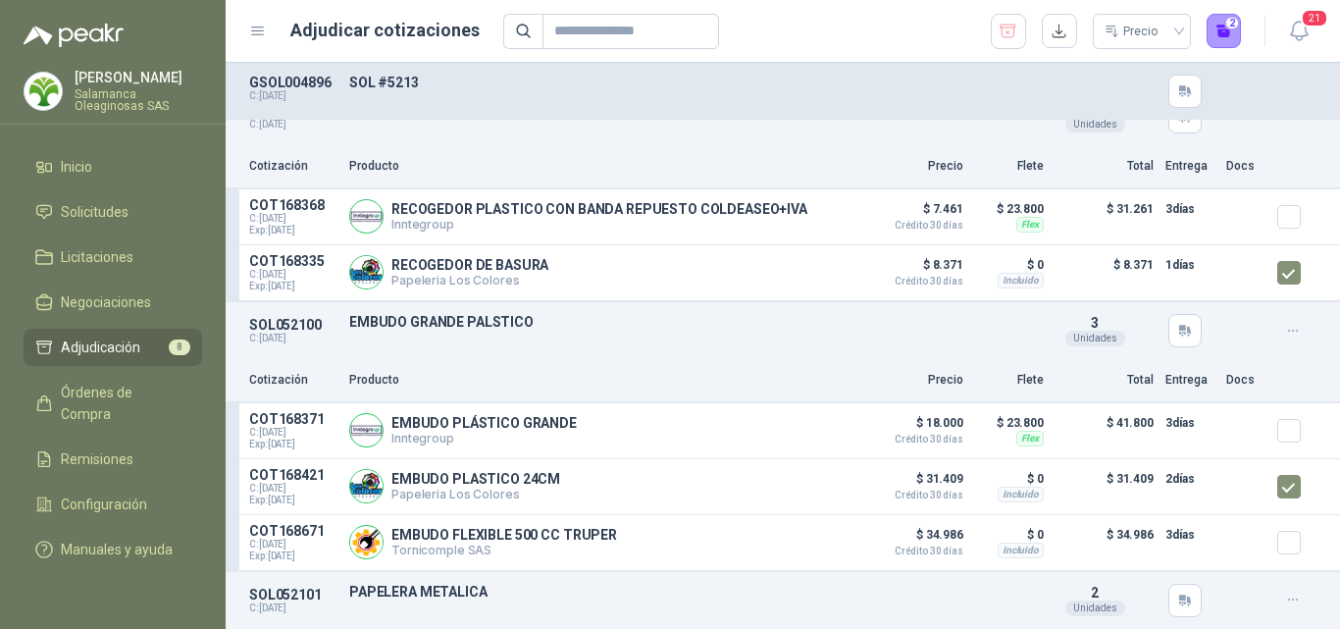
click at [844, 391] on div "Cotización Producto Precio Flete Total Entrega Docs" at bounding box center [783, 381] width 1114 height 44
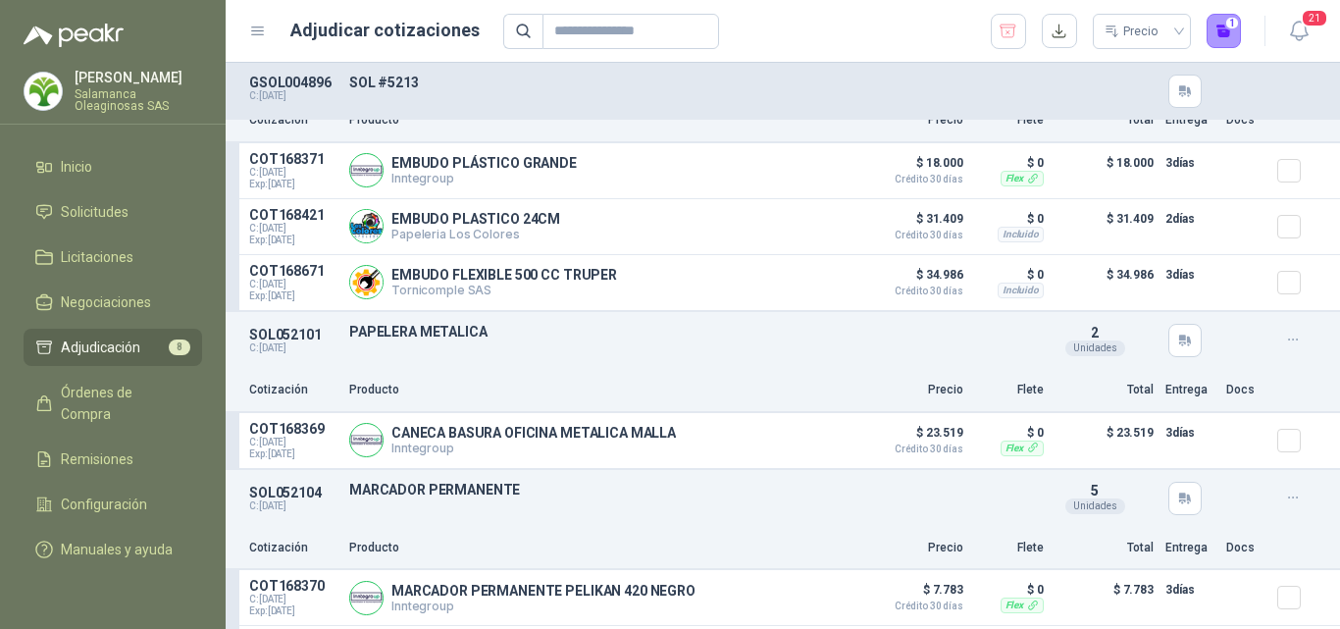
scroll to position [981, 0]
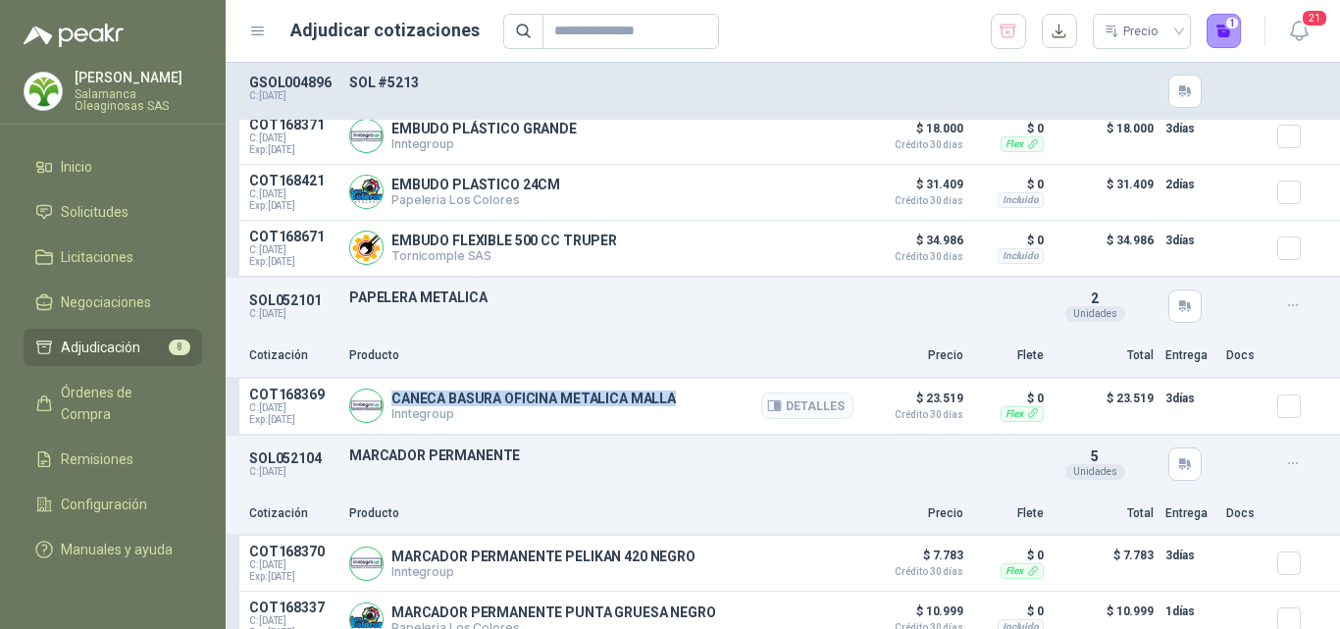
drag, startPoint x: 705, startPoint y: 396, endPoint x: 393, endPoint y: 406, distance: 312.1
click at [390, 406] on div "CANECA BASURA OFICINA METALICA MALLA Inntegroup Detalles" at bounding box center [601, 406] width 504 height 39
copy p "CANECA BASURA OFICINA METALICA MALLA"
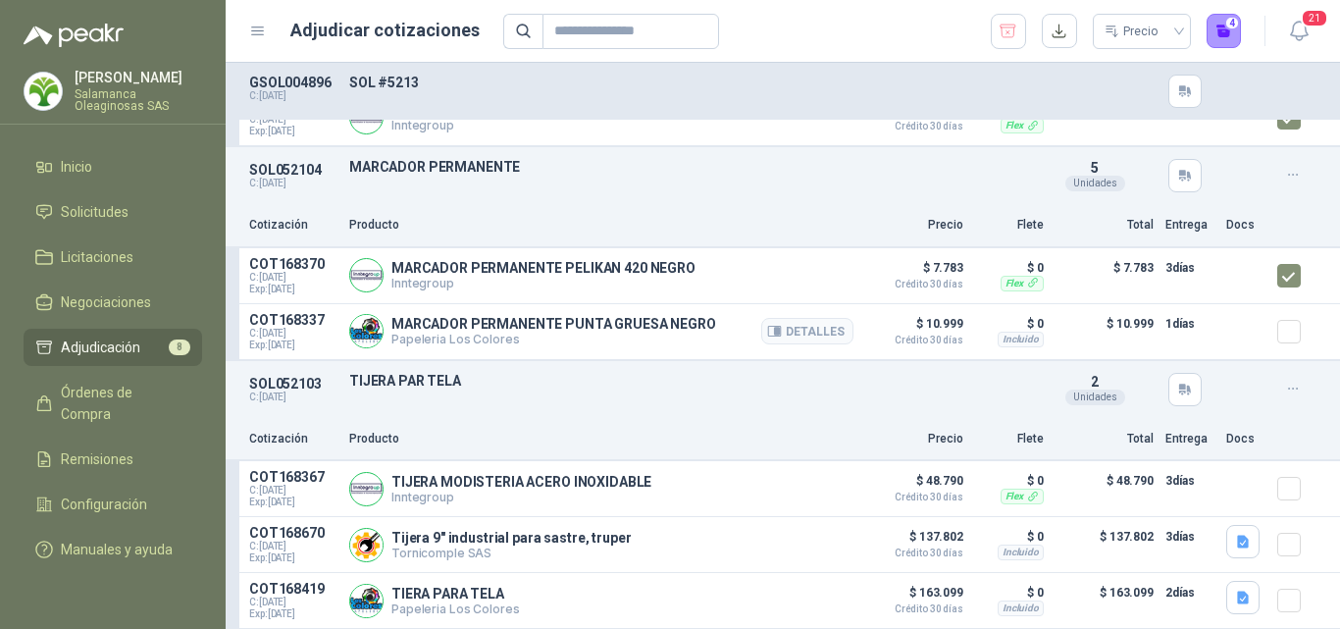
scroll to position [1280, 0]
click at [1237, 597] on icon "button" at bounding box center [1243, 598] width 12 height 13
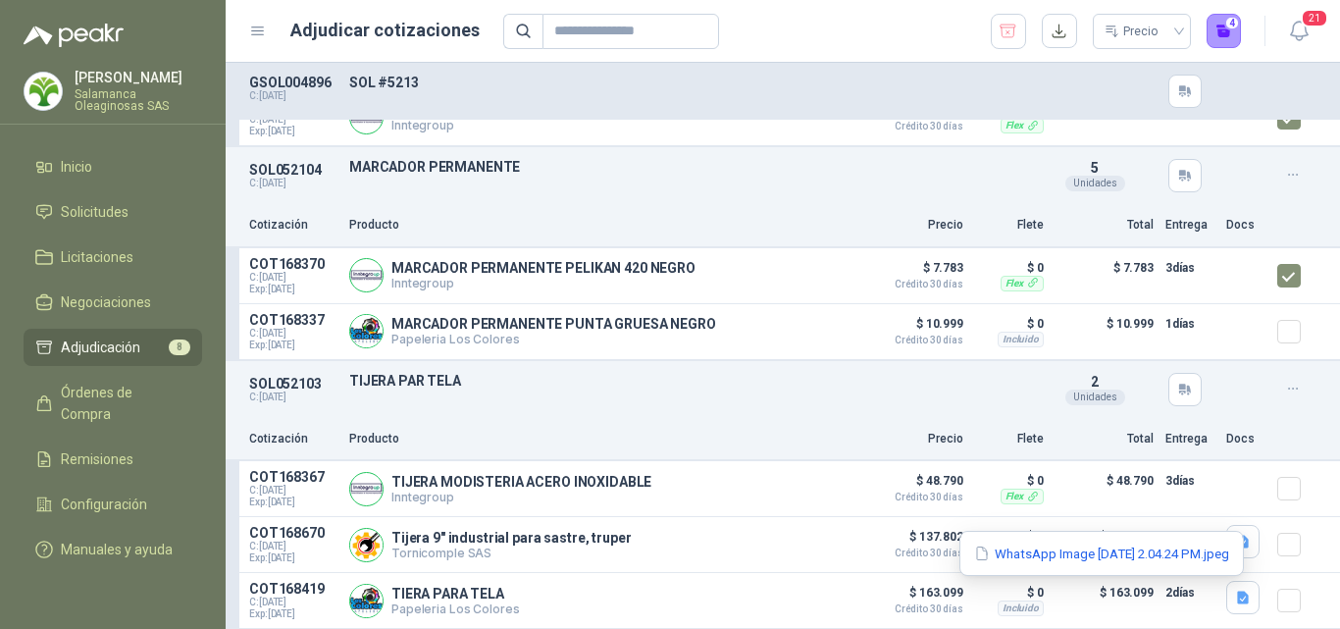
click at [1137, 552] on button "WhatsApp Image [DATE] 2.04.24 PM.jpeg" at bounding box center [1101, 553] width 259 height 21
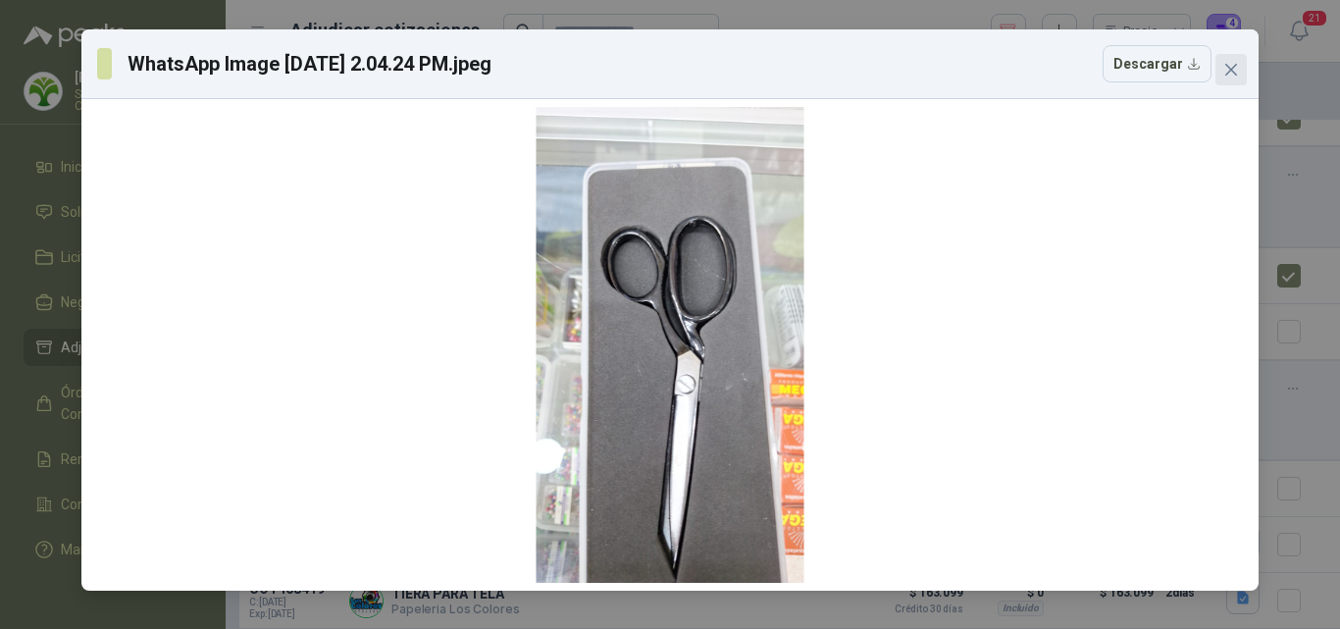
click at [1226, 71] on icon "close" at bounding box center [1231, 70] width 16 height 16
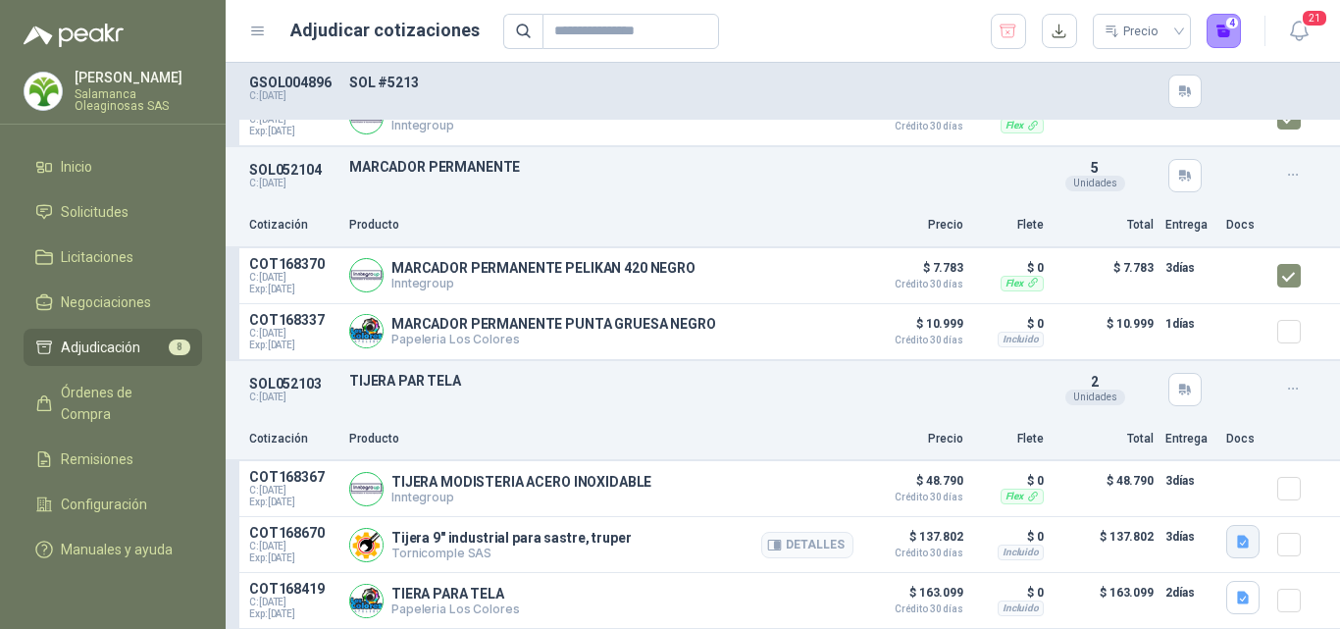
click at [1237, 543] on icon "button" at bounding box center [1243, 542] width 12 height 13
click at [1170, 503] on button "102944.pdf" at bounding box center [1186, 497] width 89 height 21
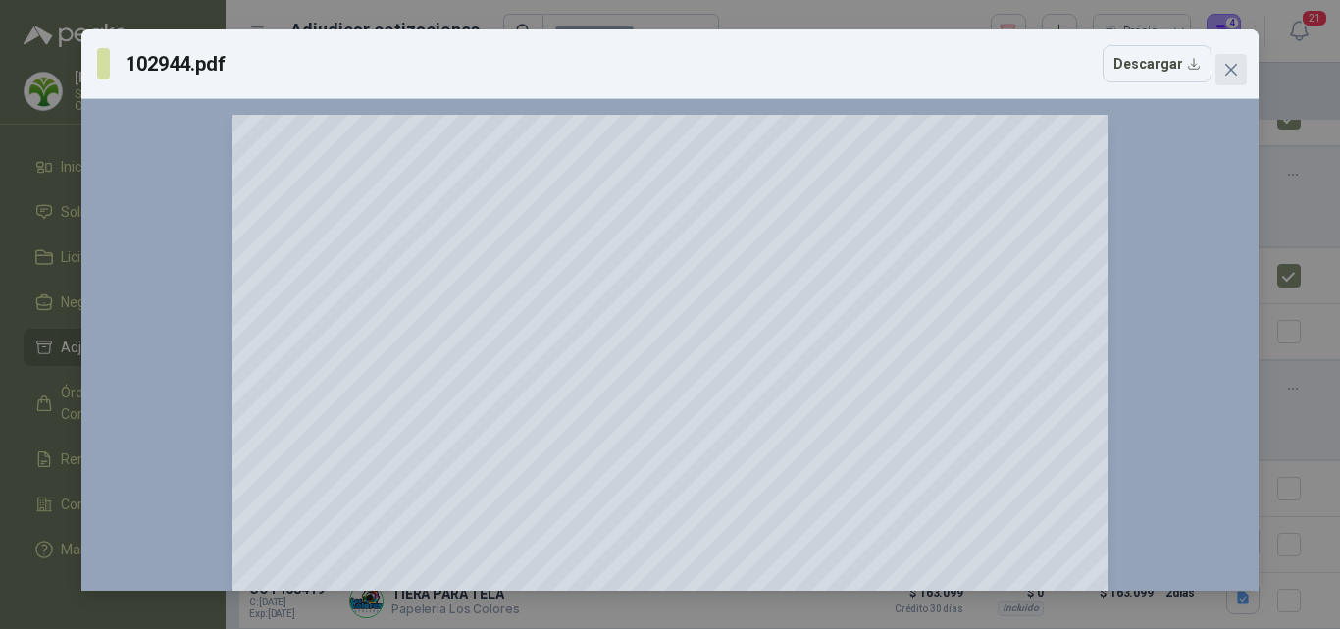
click at [1226, 79] on button "Close" at bounding box center [1230, 69] width 31 height 31
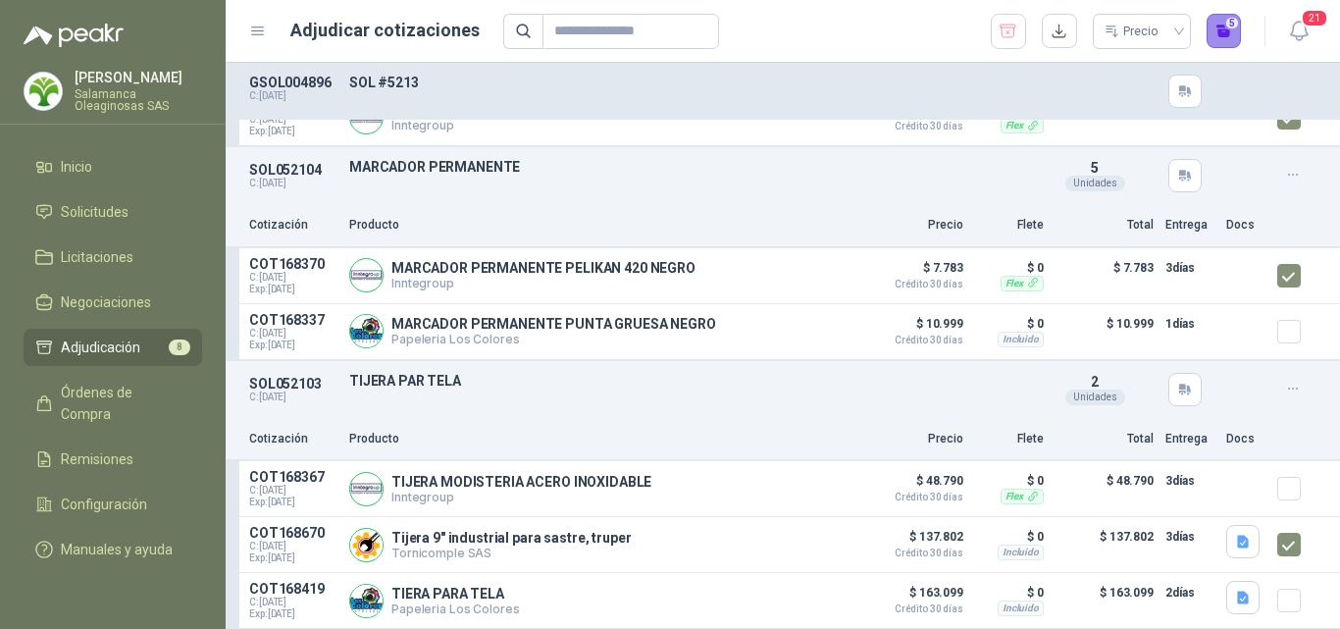
click at [1229, 38] on button "5" at bounding box center [1224, 31] width 35 height 35
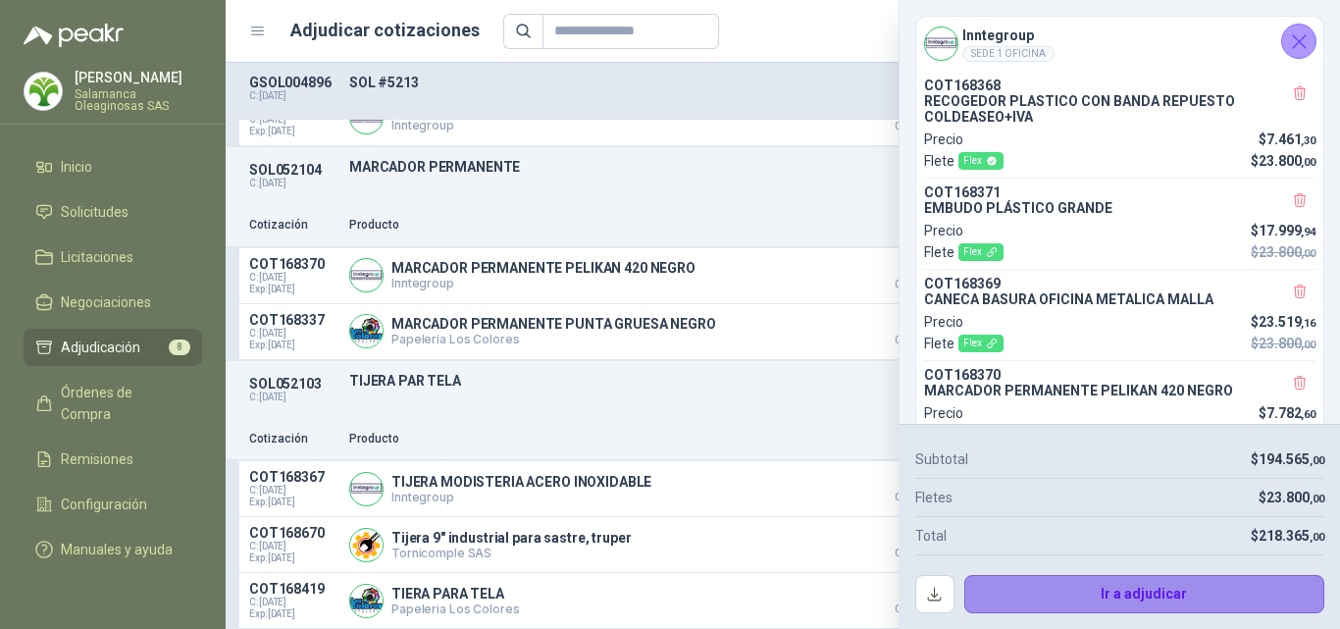
click at [1037, 580] on button "Ir a adjudicar" at bounding box center [1144, 594] width 361 height 39
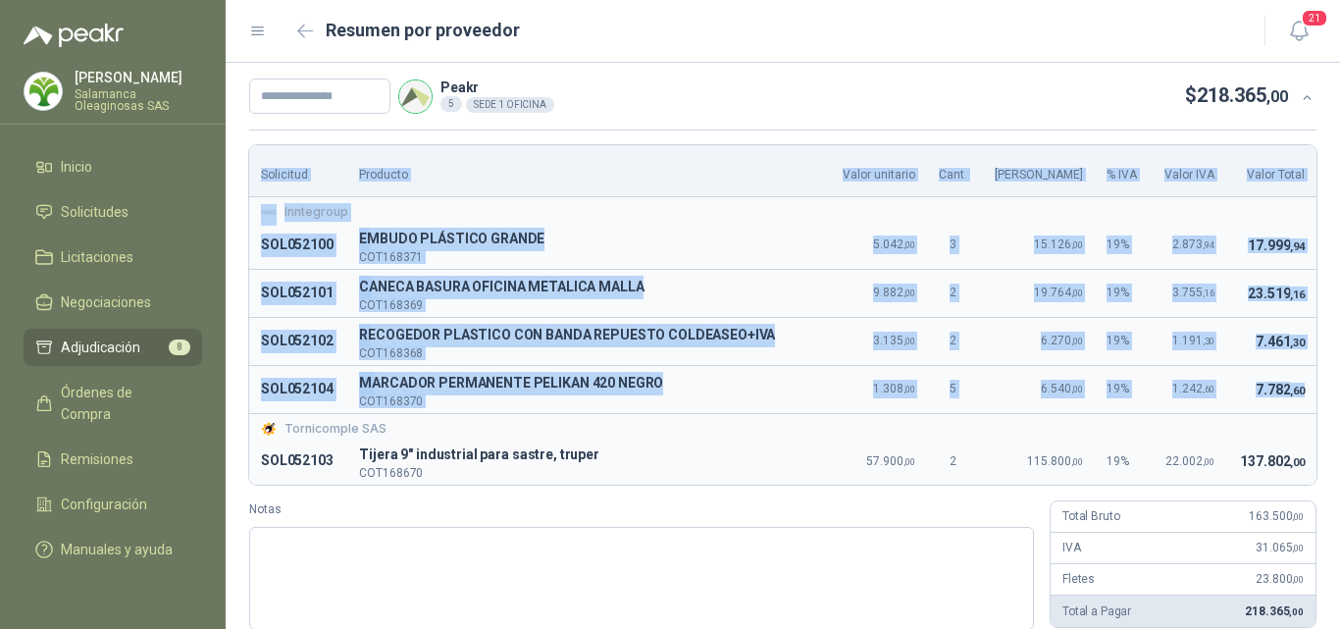
click at [1299, 412] on div "Solicitud Producto Valor unitario Cant. Valor Bruto % IVA Valor IVA Valor Total…" at bounding box center [783, 387] width 1114 height 516
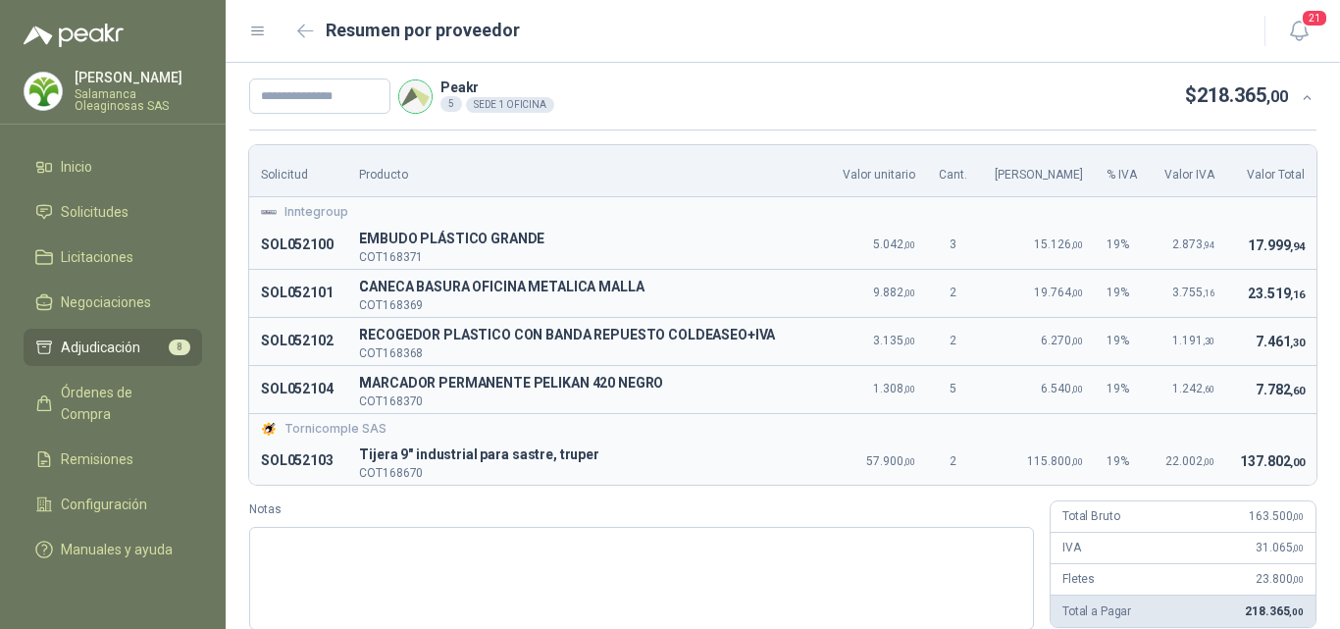
click at [671, 514] on label "Notas" at bounding box center [641, 509] width 785 height 19
click at [671, 527] on textarea "Notas" at bounding box center [641, 578] width 785 height 103
click at [1292, 476] on td "137.802 ,00" at bounding box center [1271, 461] width 90 height 47
click at [1313, 522] on div "Solicitud Producto Valor unitario Cant. Valor Bruto % IVA Valor IVA Valor Total…" at bounding box center [783, 387] width 1114 height 516
click at [1311, 548] on div "Solicitud Producto Valor unitario Cant. Valor Bruto % IVA Valor IVA Valor Total…" at bounding box center [783, 387] width 1114 height 516
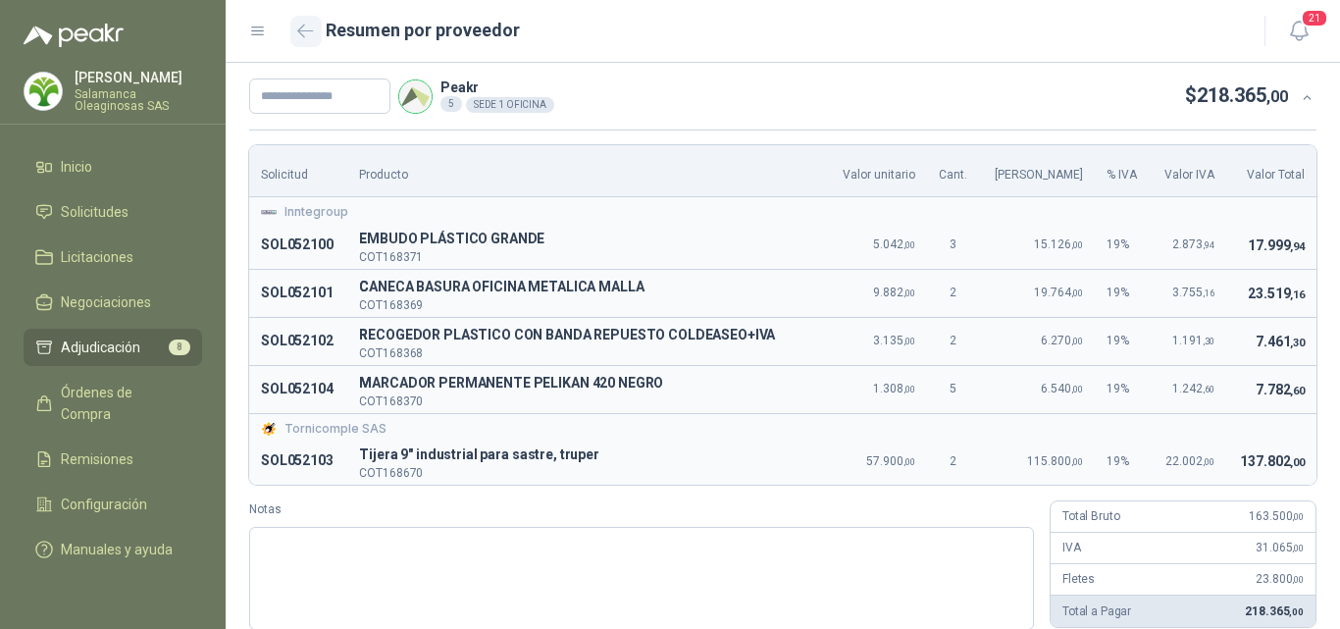
click at [306, 30] on icon "button" at bounding box center [305, 31] width 15 height 12
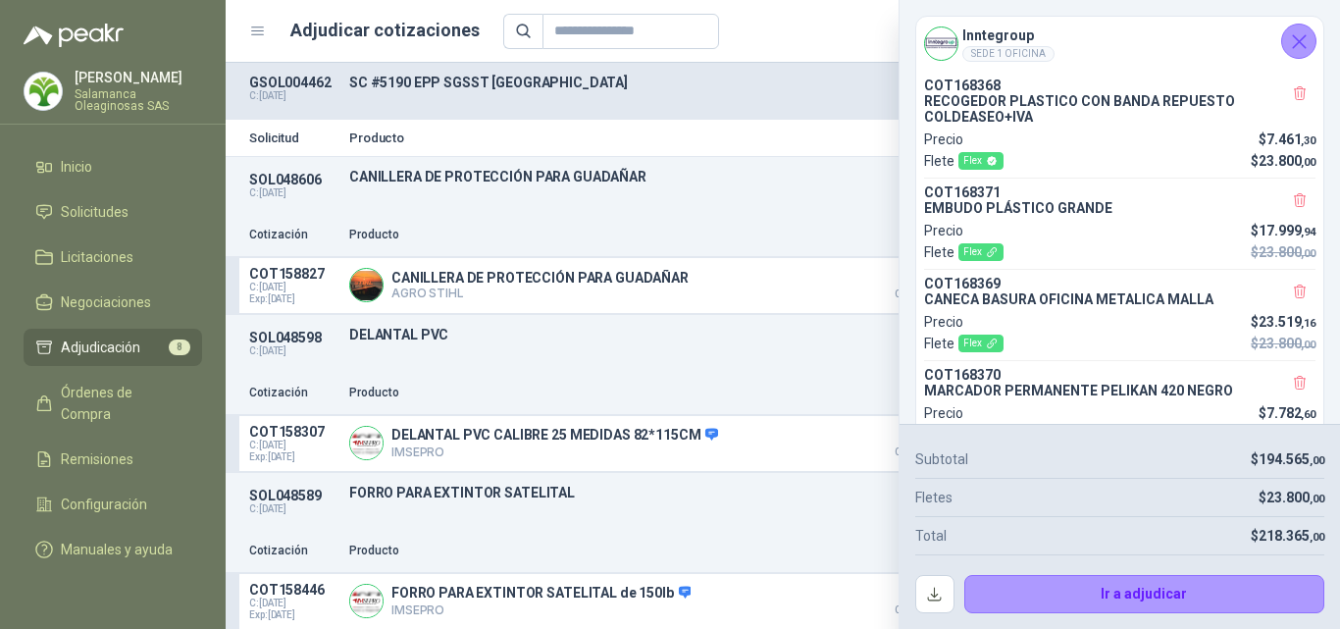
click at [1295, 49] on icon "Cerrar" at bounding box center [1299, 41] width 25 height 25
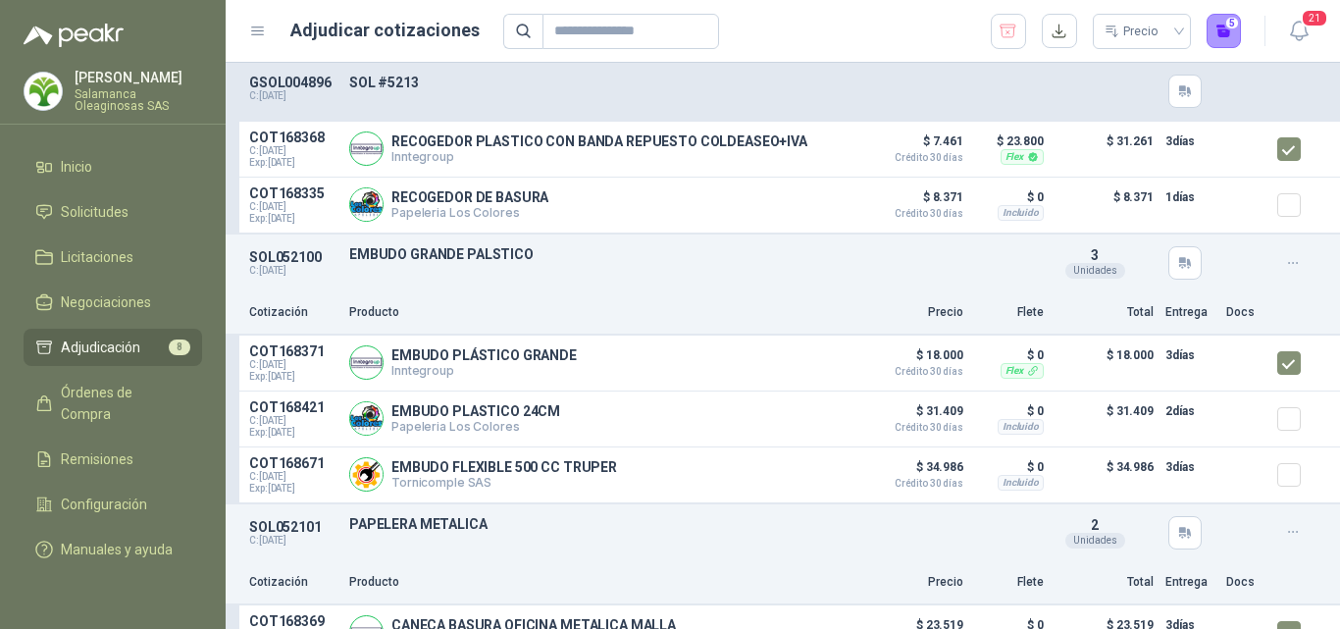
scroll to position [785, 0]
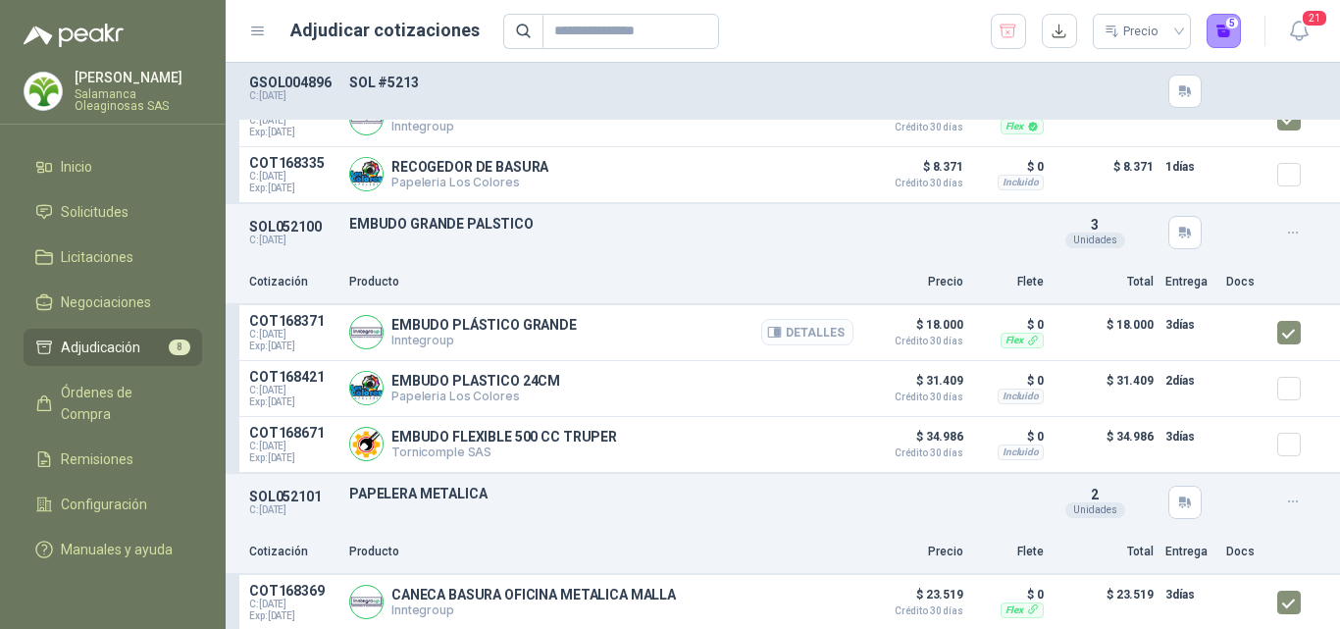
click at [777, 342] on button "Detalles" at bounding box center [807, 332] width 92 height 26
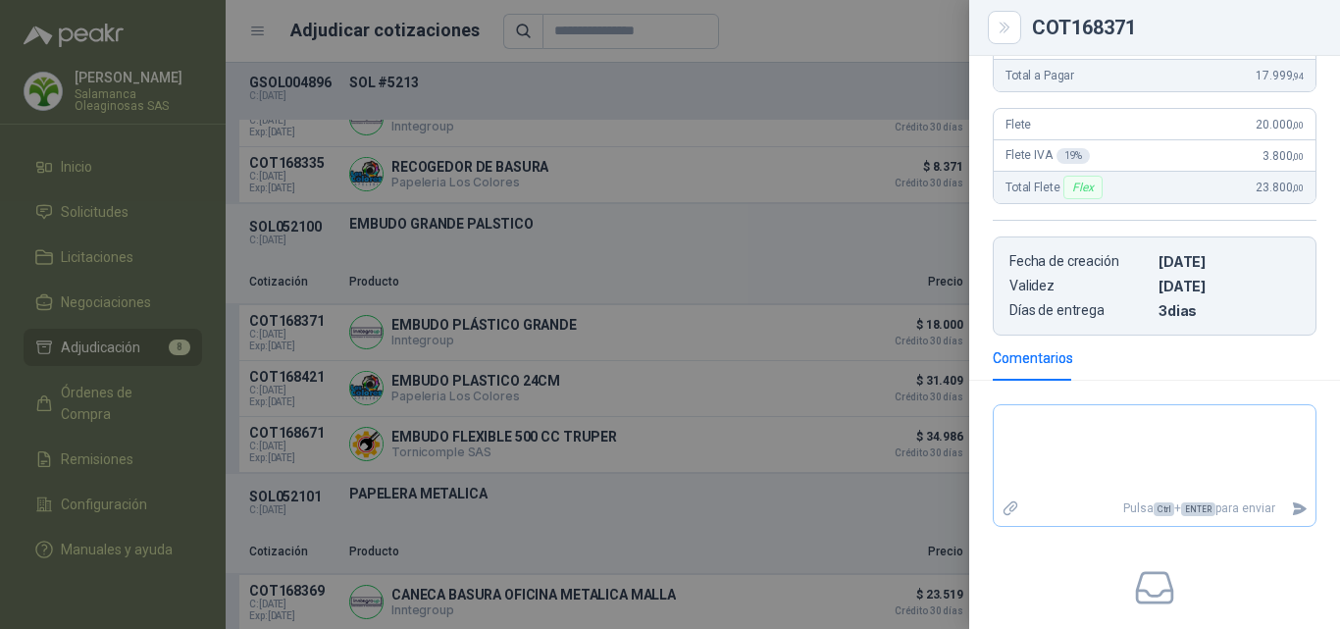
scroll to position [453, 0]
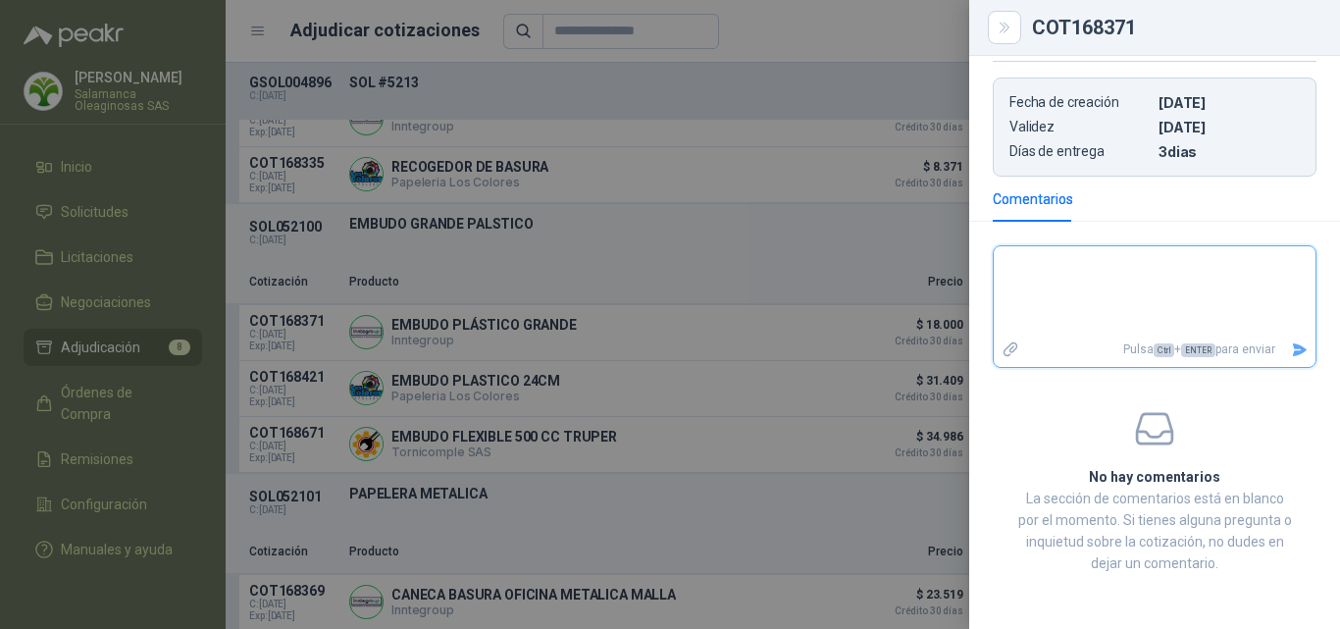
click at [1058, 268] on textarea at bounding box center [1155, 291] width 322 height 82
type textarea "*"
type textarea "**"
type textarea "***"
type textarea "****"
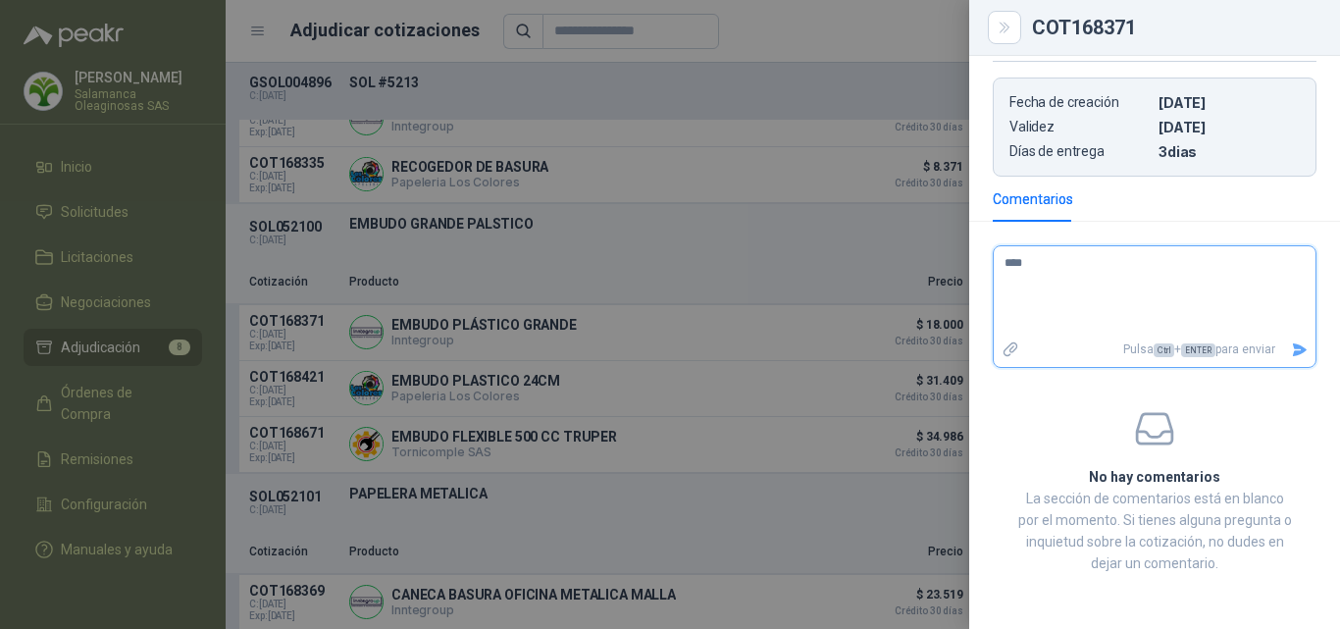
type textarea "*****"
type textarea "******"
type textarea "********"
type textarea "*********"
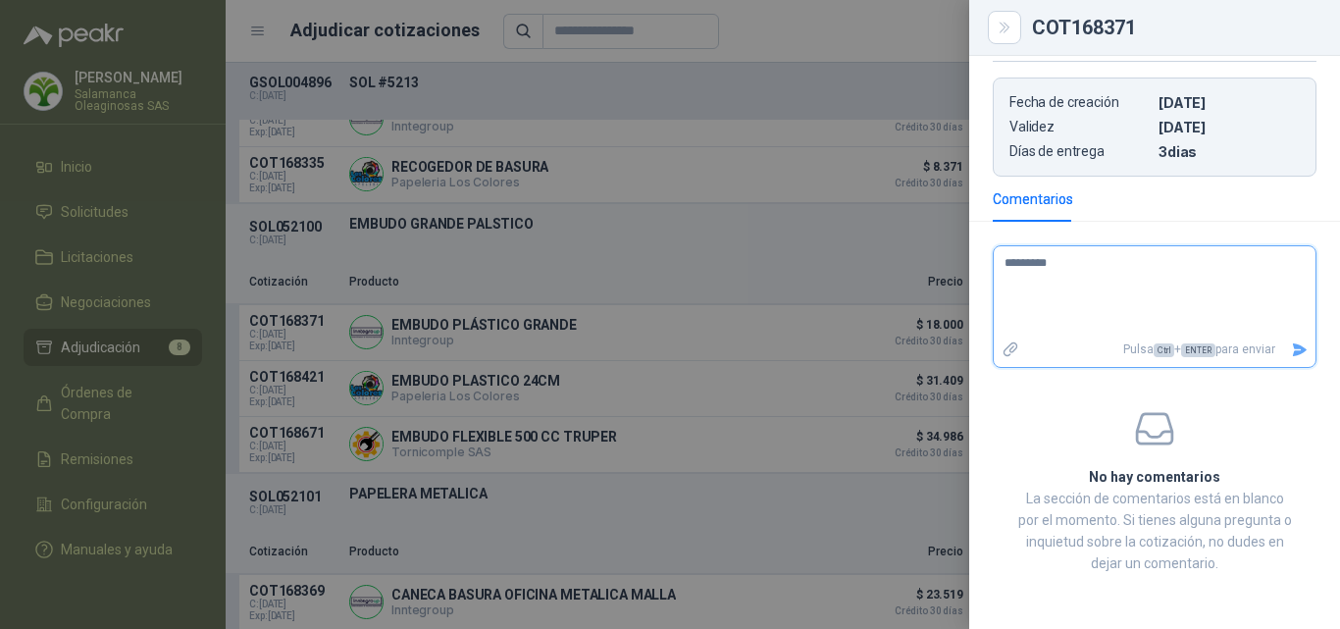
type textarea "**********"
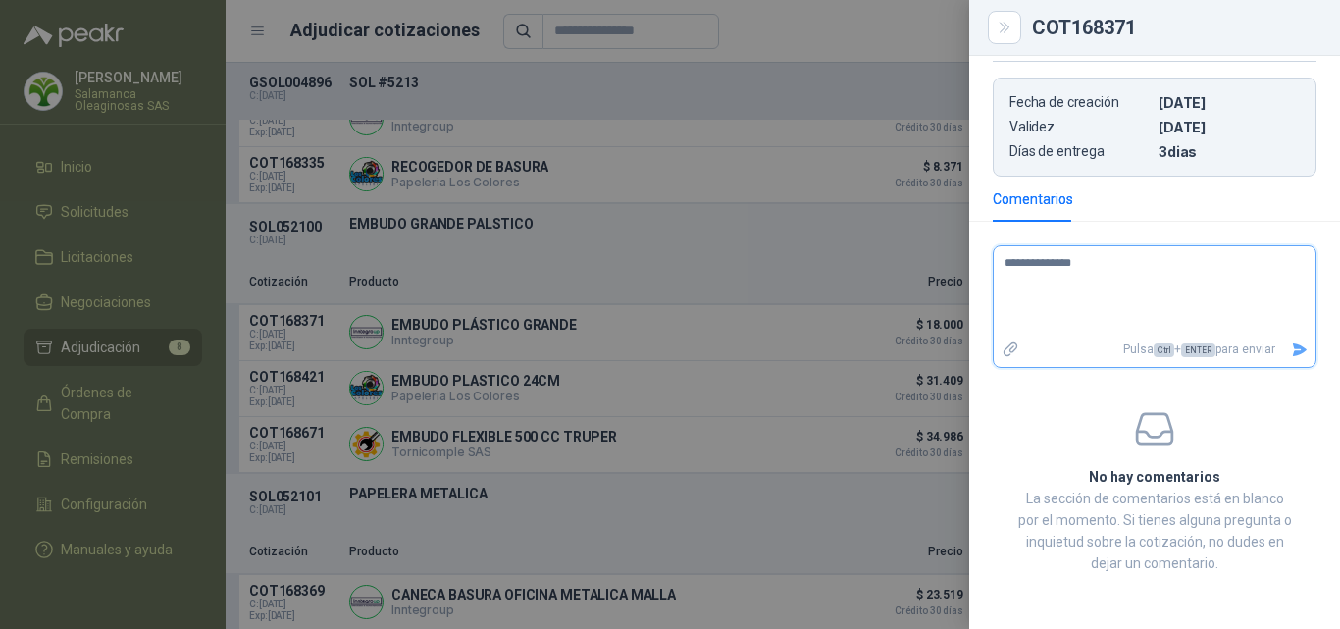
type textarea "**********"
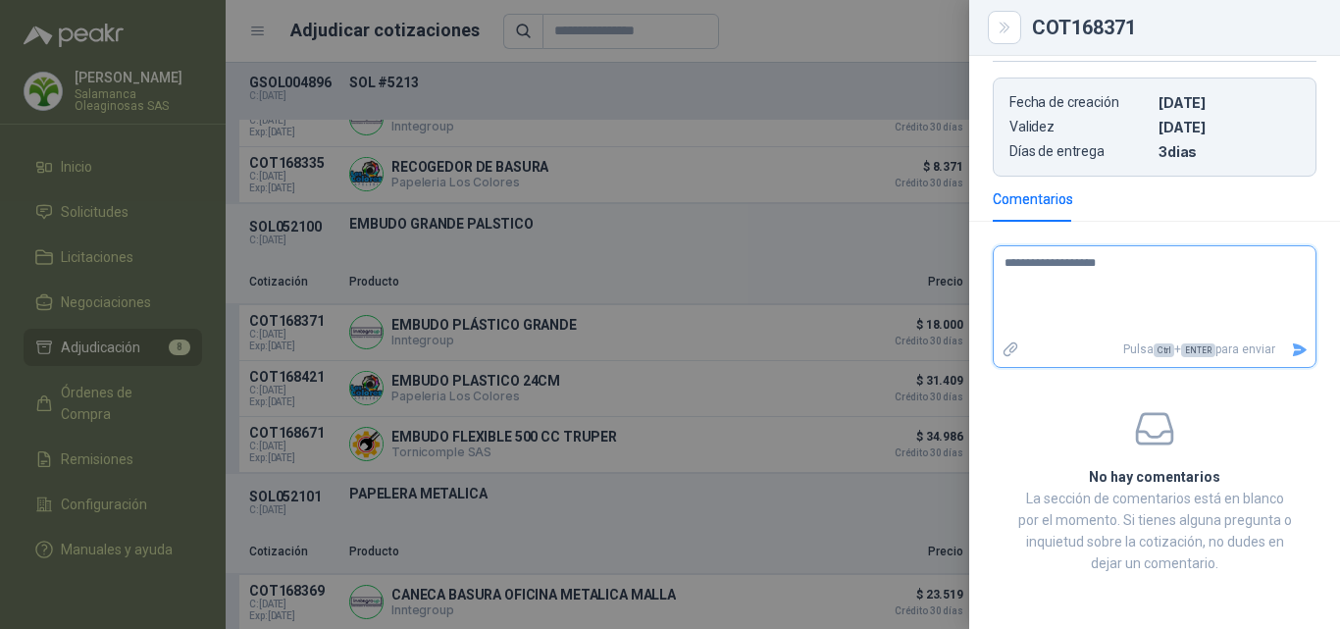
type textarea "**********"
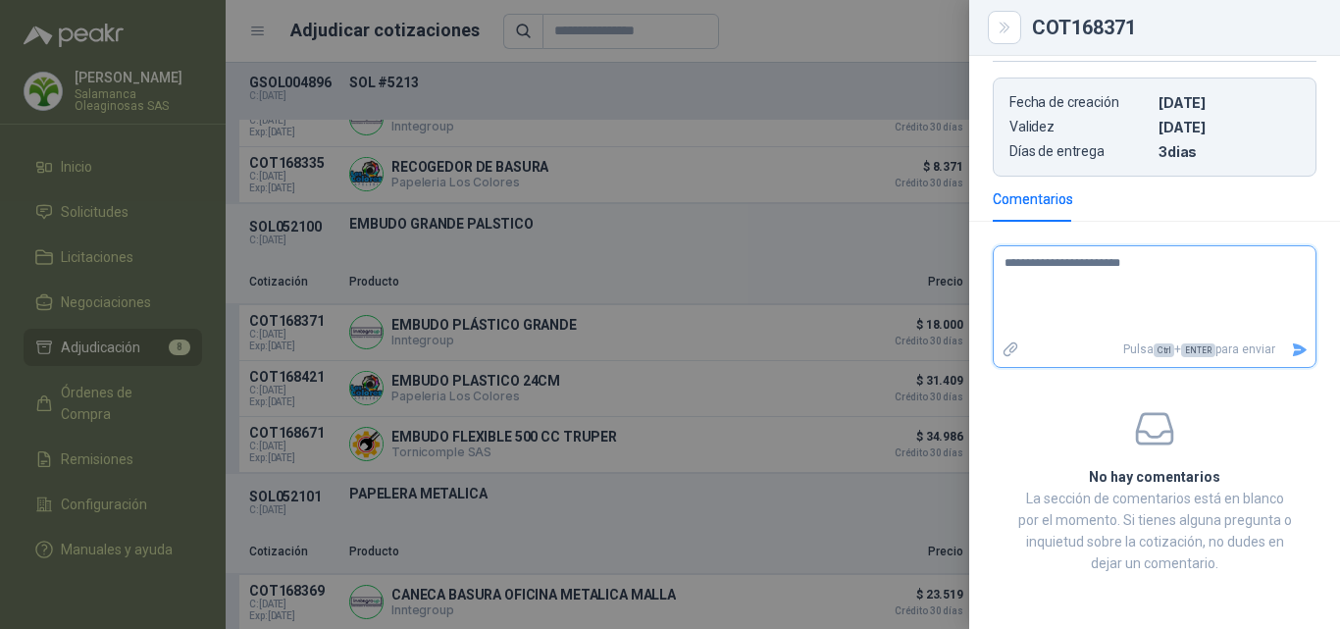
type textarea "**********"
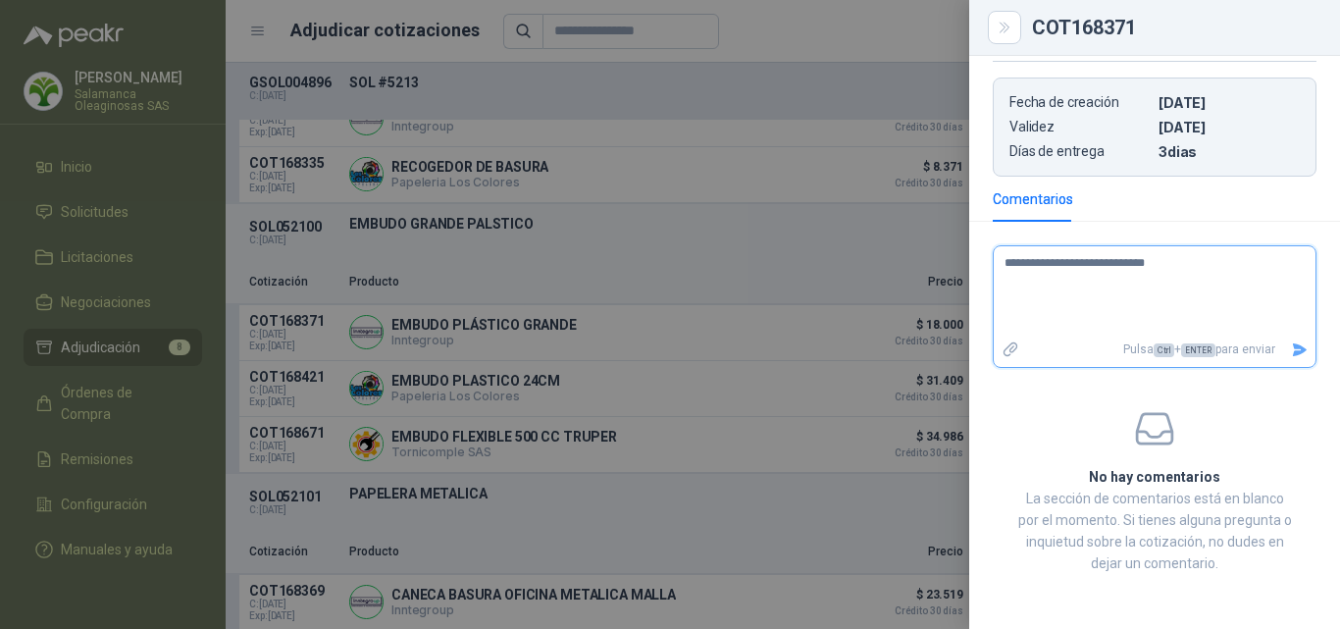
type textarea "**********"
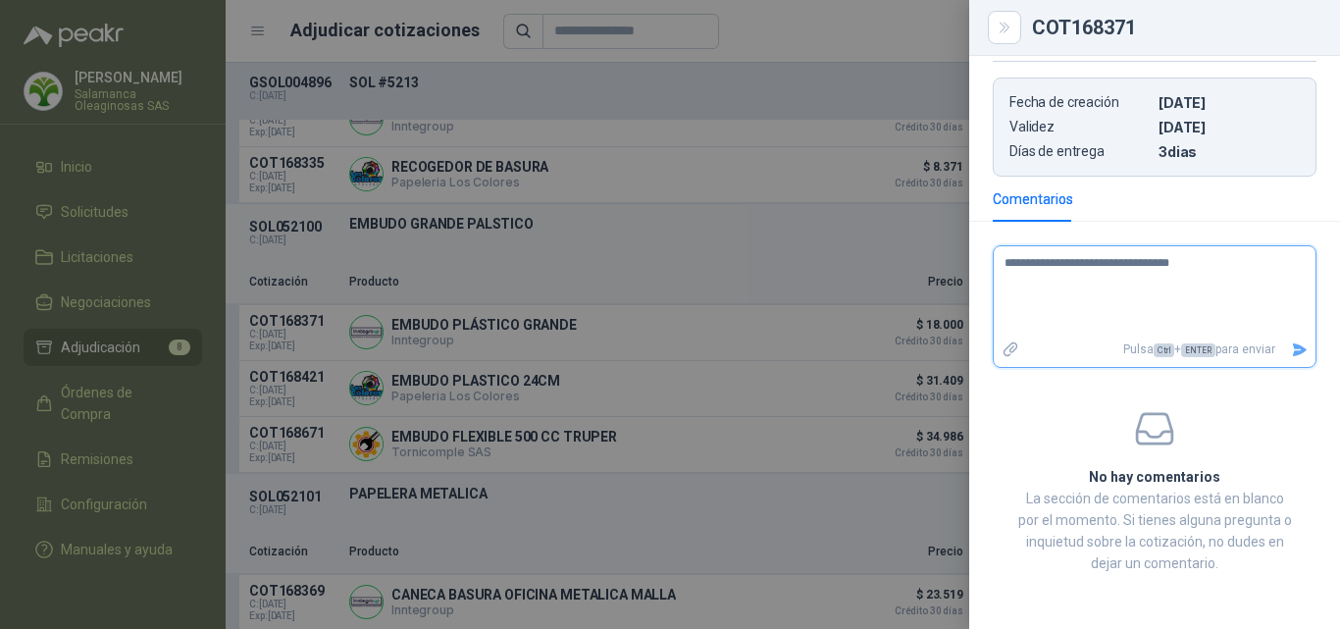
type textarea "**********"
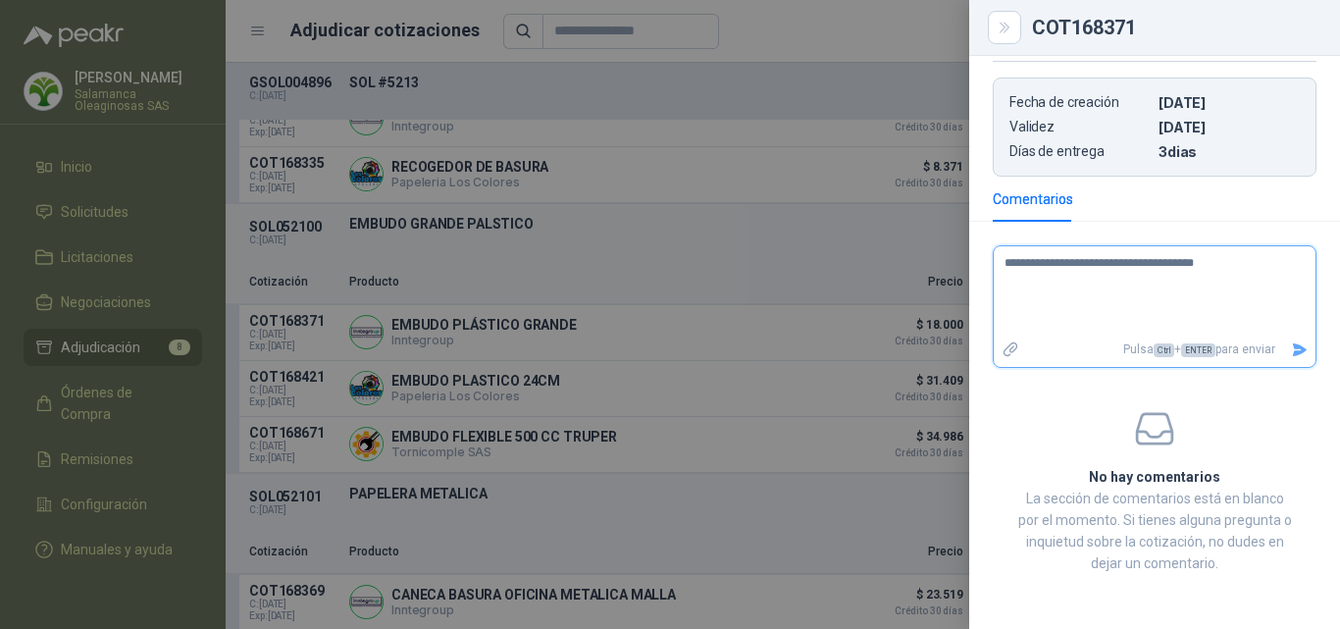
type textarea "**********"
click at [1291, 355] on icon "Enviar" at bounding box center [1299, 349] width 17 height 17
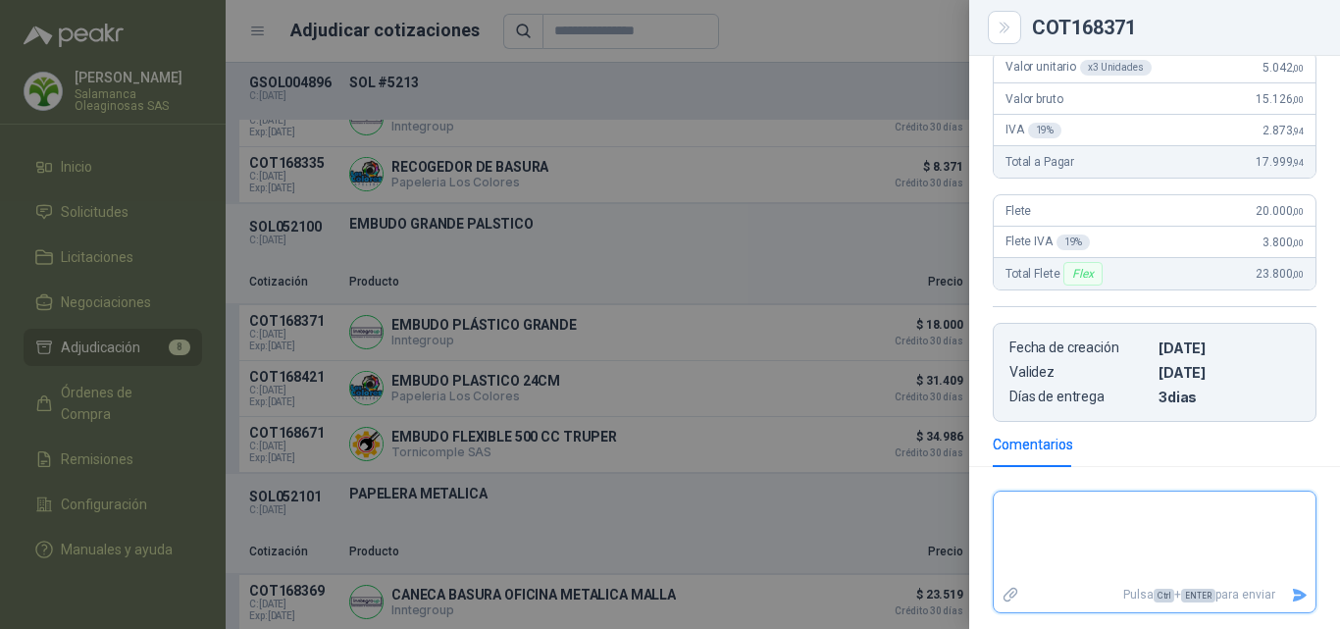
scroll to position [295, 0]
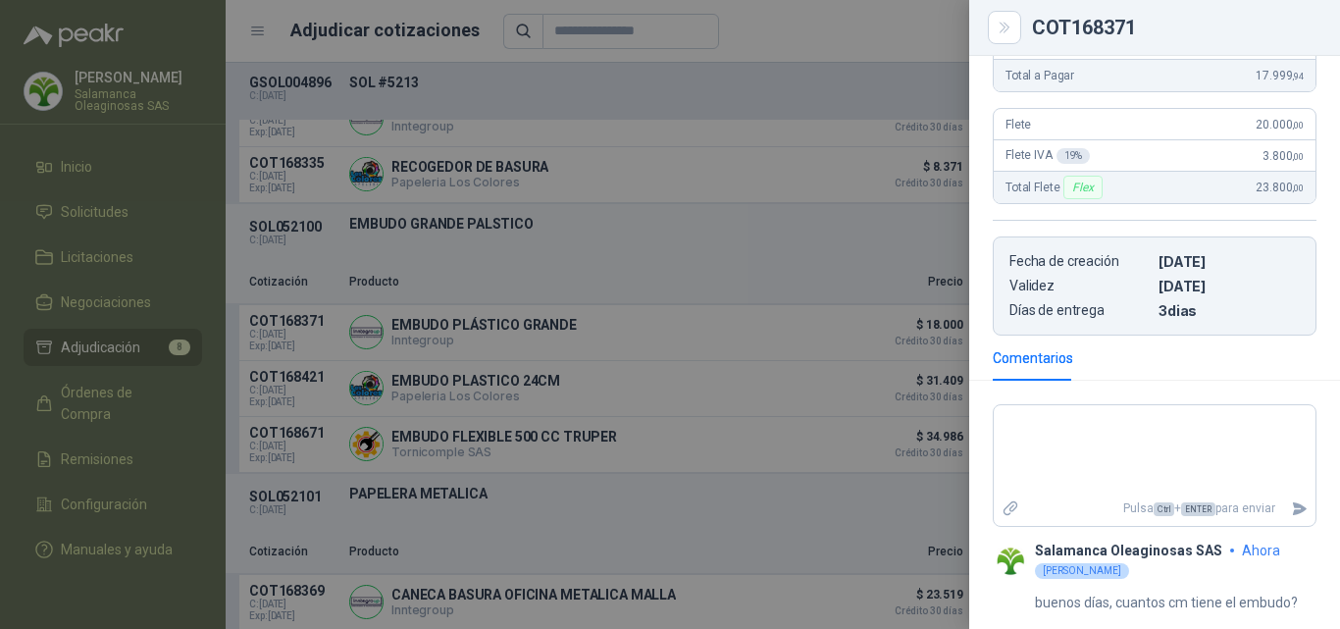
click at [696, 363] on div at bounding box center [670, 314] width 1340 height 629
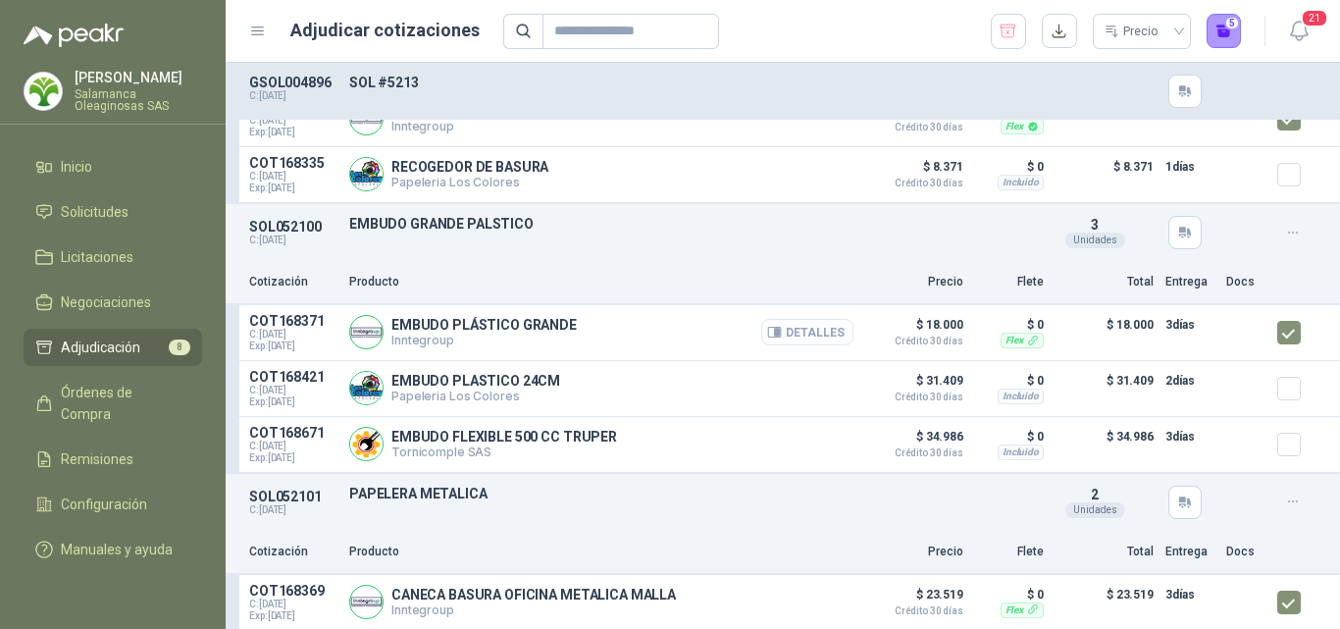
click at [800, 335] on button "Detalles" at bounding box center [807, 332] width 92 height 26
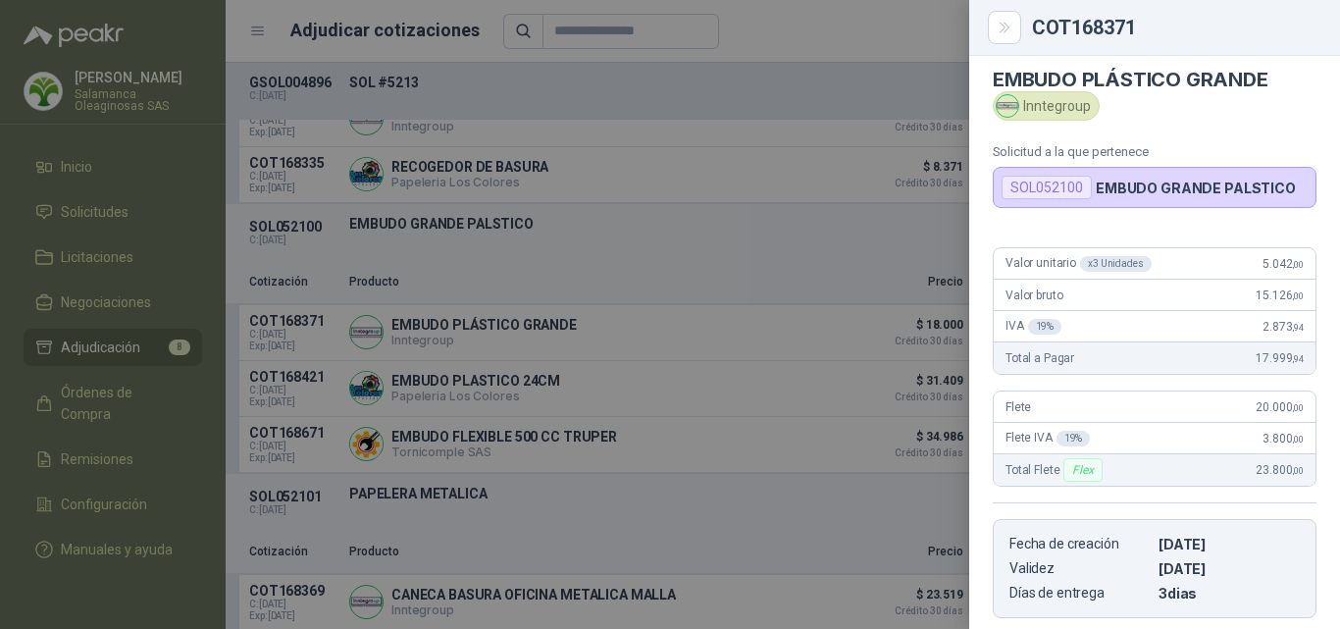
scroll to position [1, 0]
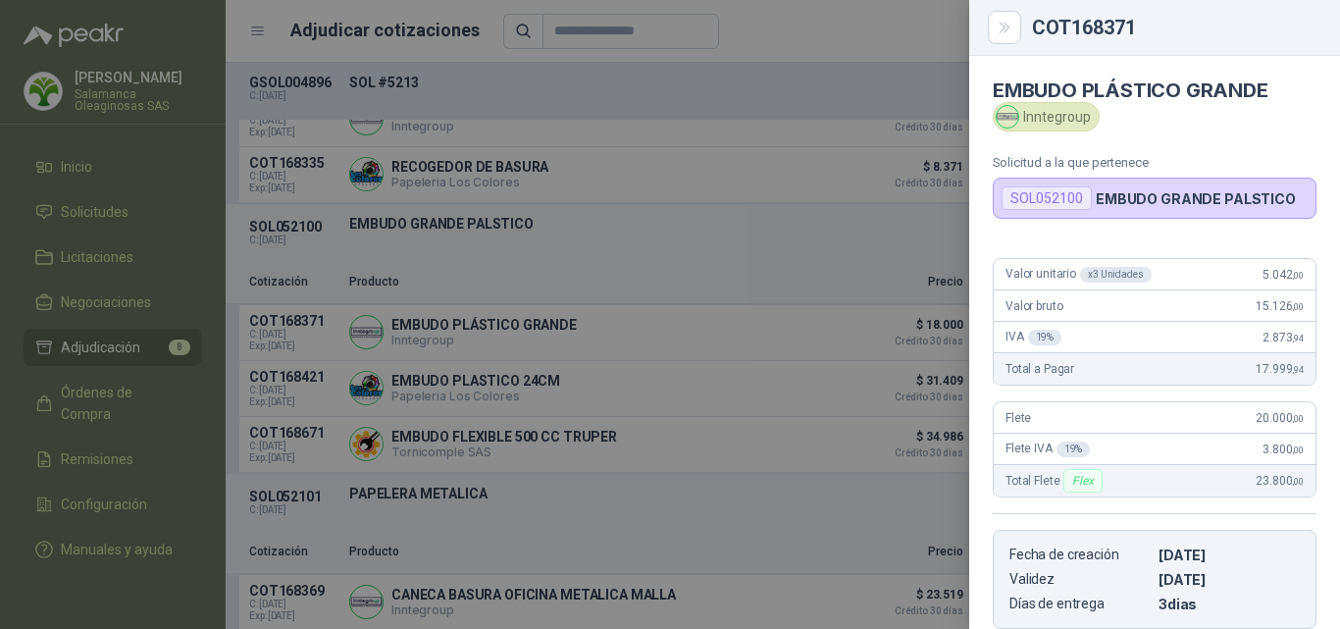
click at [762, 386] on div at bounding box center [670, 314] width 1340 height 629
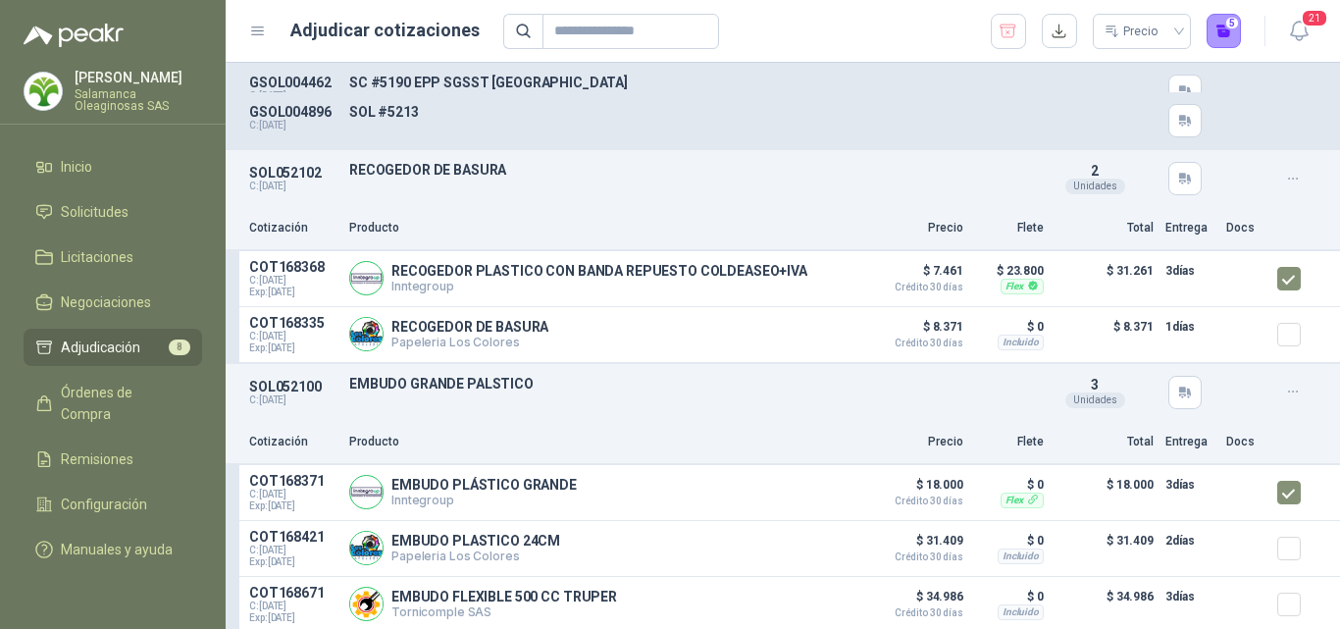
scroll to position [589, 0]
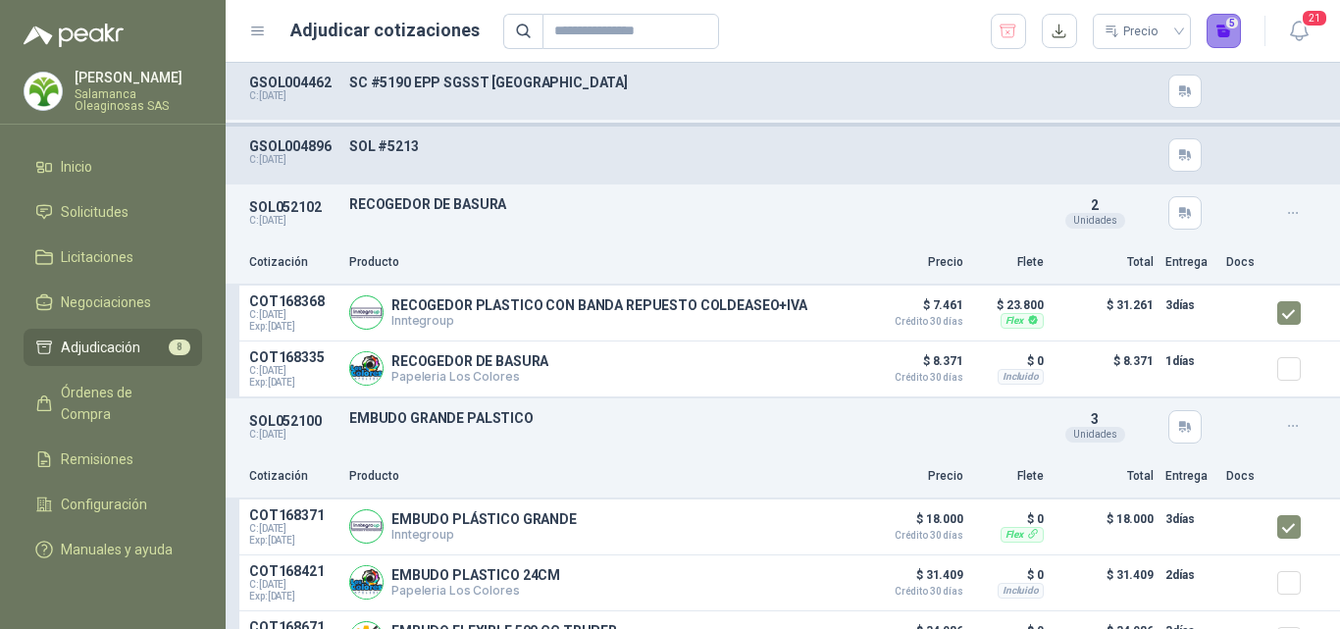
click at [1212, 39] on button "5" at bounding box center [1224, 31] width 35 height 35
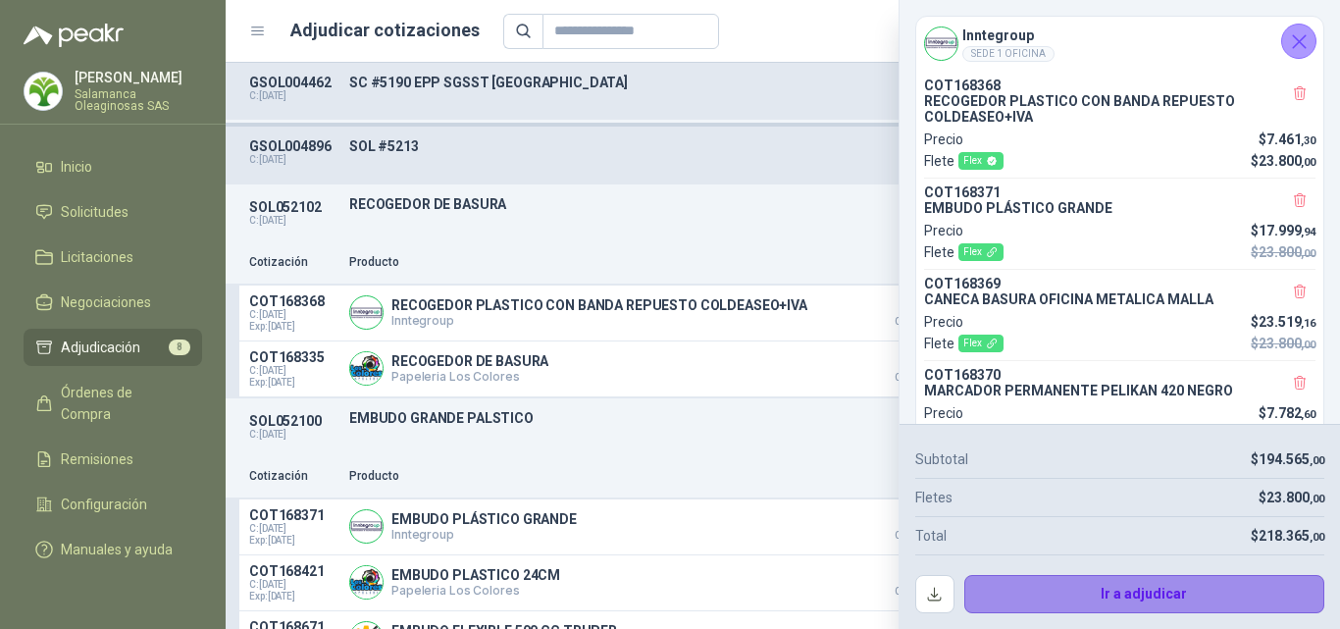
click at [1013, 593] on button "Ir a adjudicar" at bounding box center [1144, 594] width 361 height 39
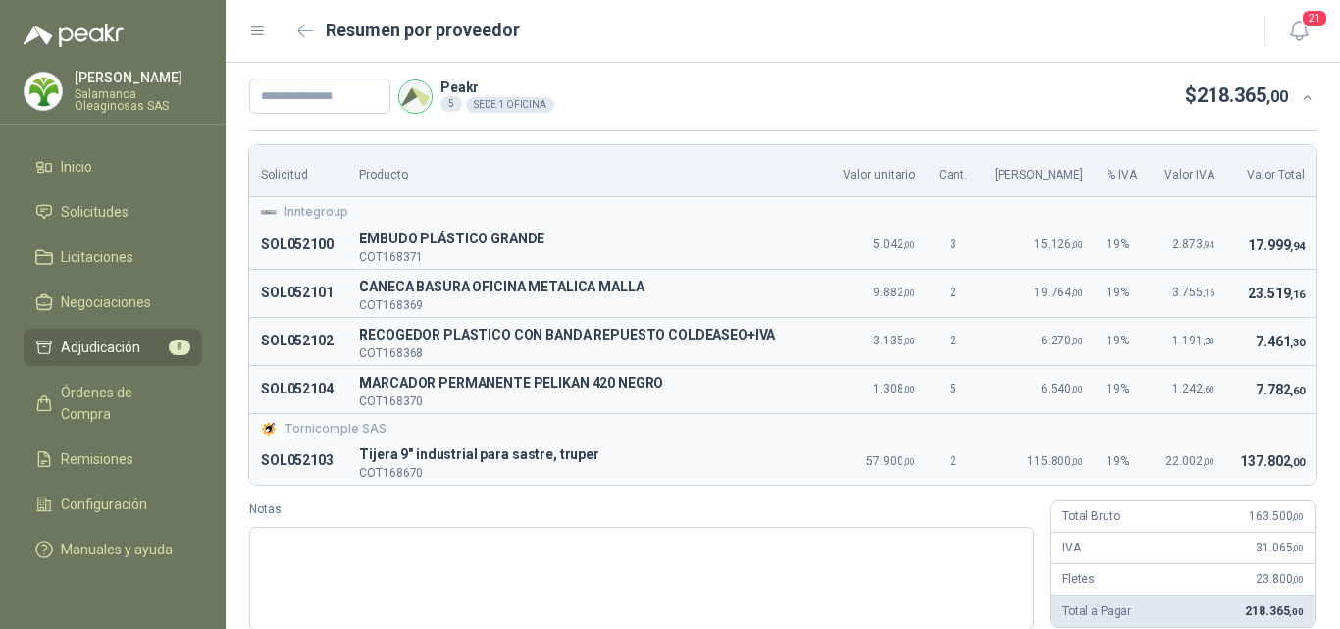
click at [1298, 395] on td "7.782 ,60" at bounding box center [1271, 389] width 90 height 48
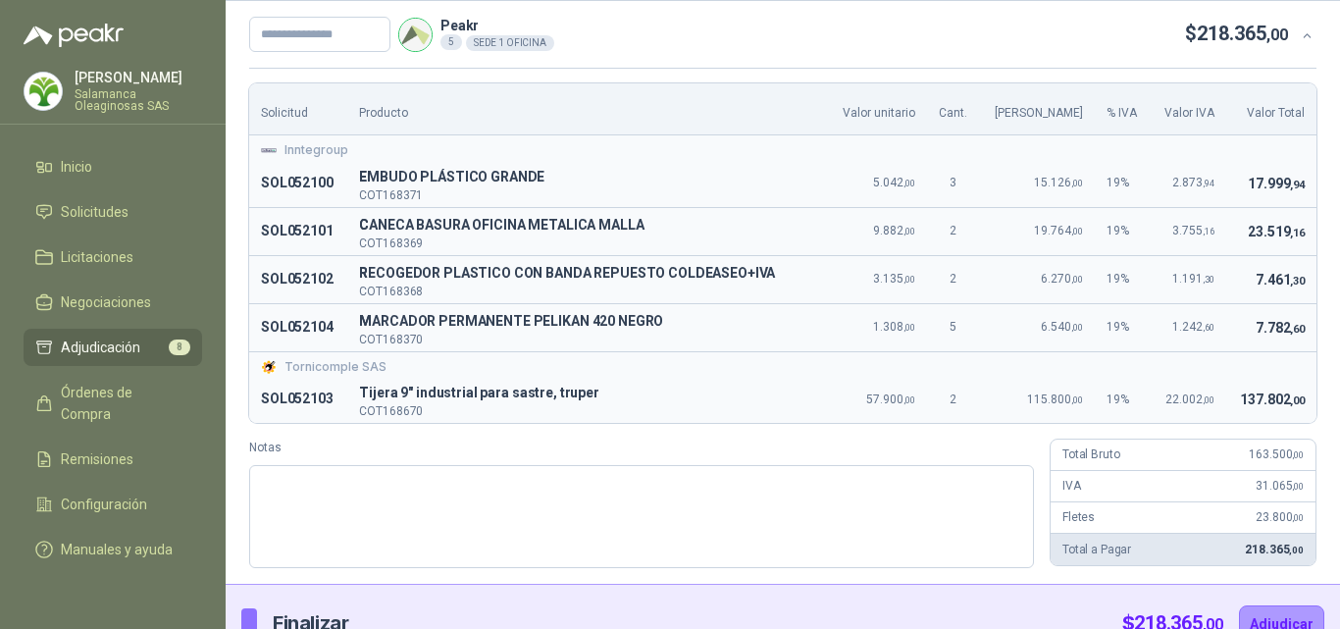
scroll to position [95, 0]
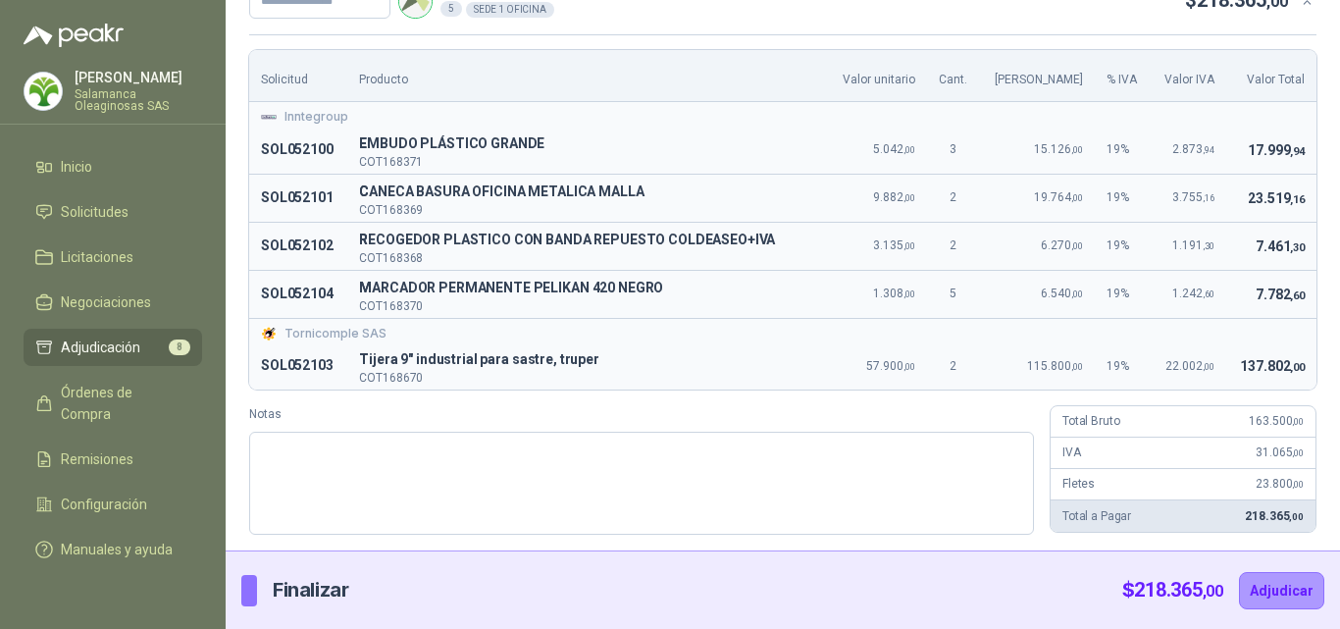
click at [1307, 525] on div "Solicitud Producto Valor unitario Cant. Valor Bruto % IVA Valor IVA Valor Total…" at bounding box center [783, 292] width 1114 height 516
click at [1290, 519] on div "Total a Pagar 218.365 ,00" at bounding box center [1183, 515] width 265 height 31
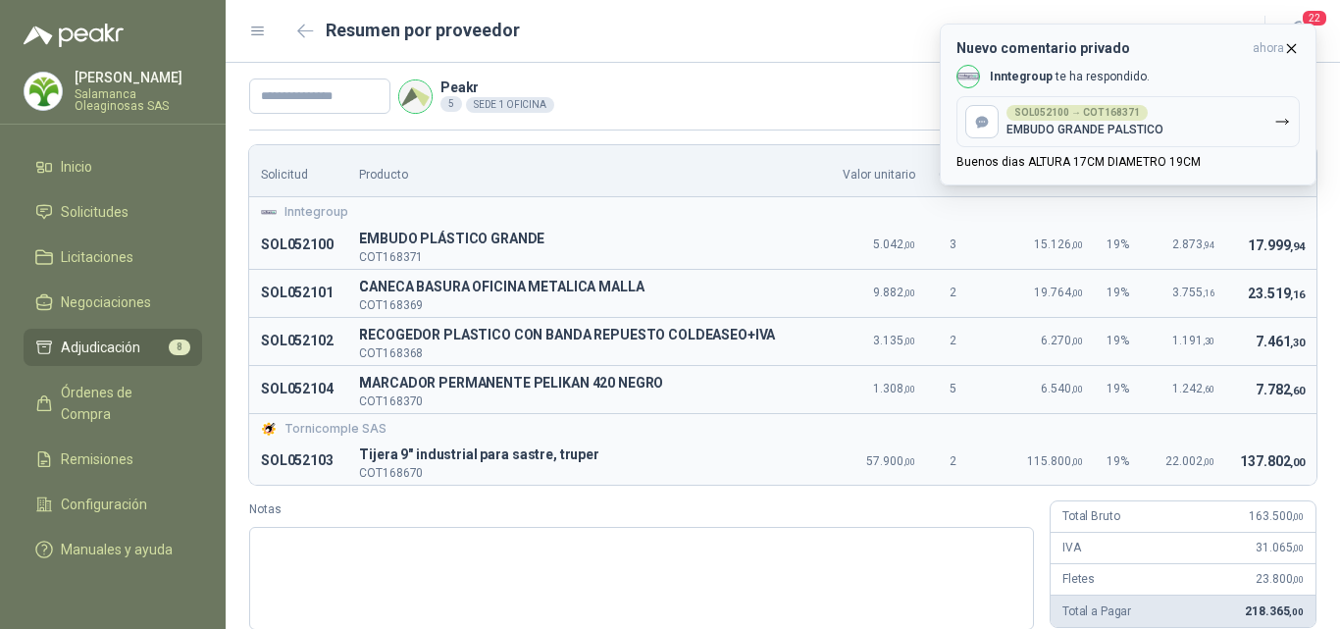
click at [1184, 129] on button "SOL052100 → COT168371 EMBUDO GRANDE PALSTICO" at bounding box center [1127, 121] width 343 height 51
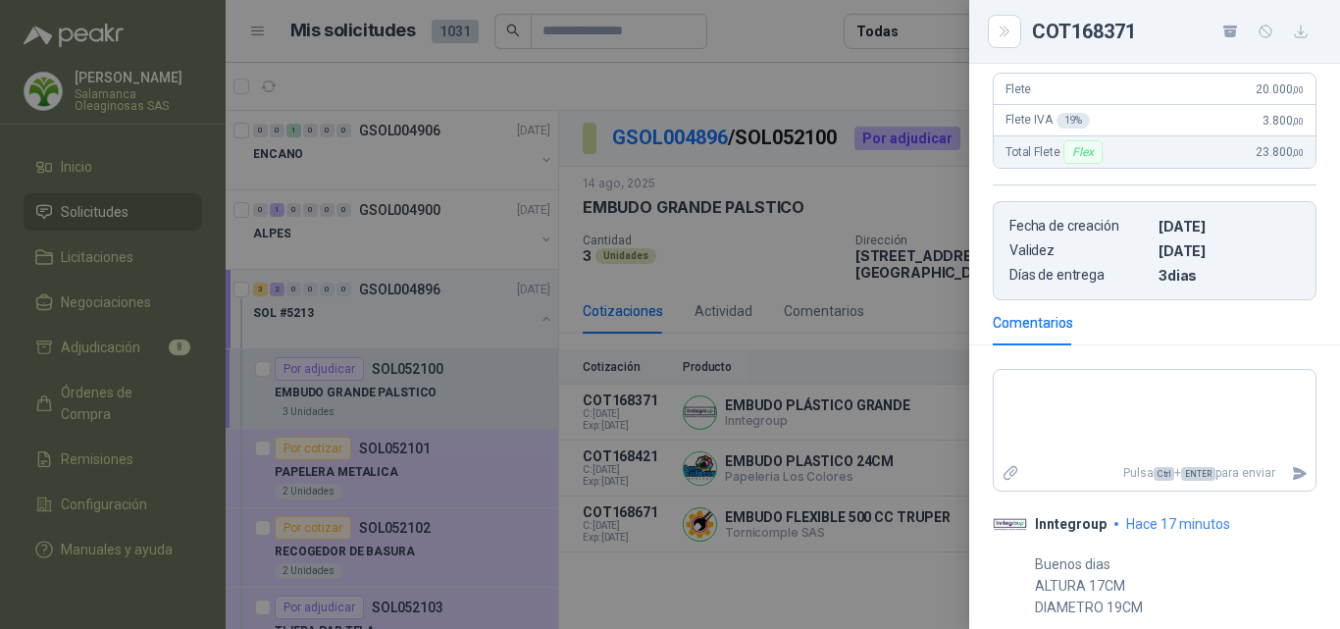
scroll to position [446, 0]
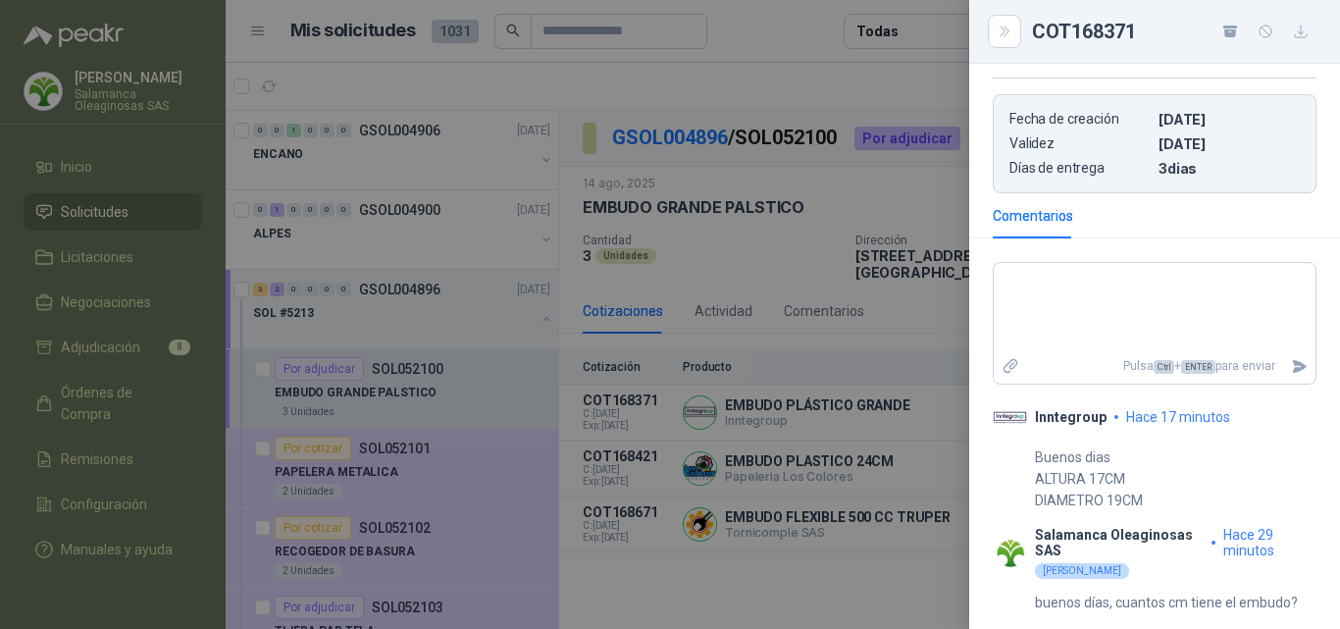
click at [641, 339] on div at bounding box center [670, 314] width 1340 height 629
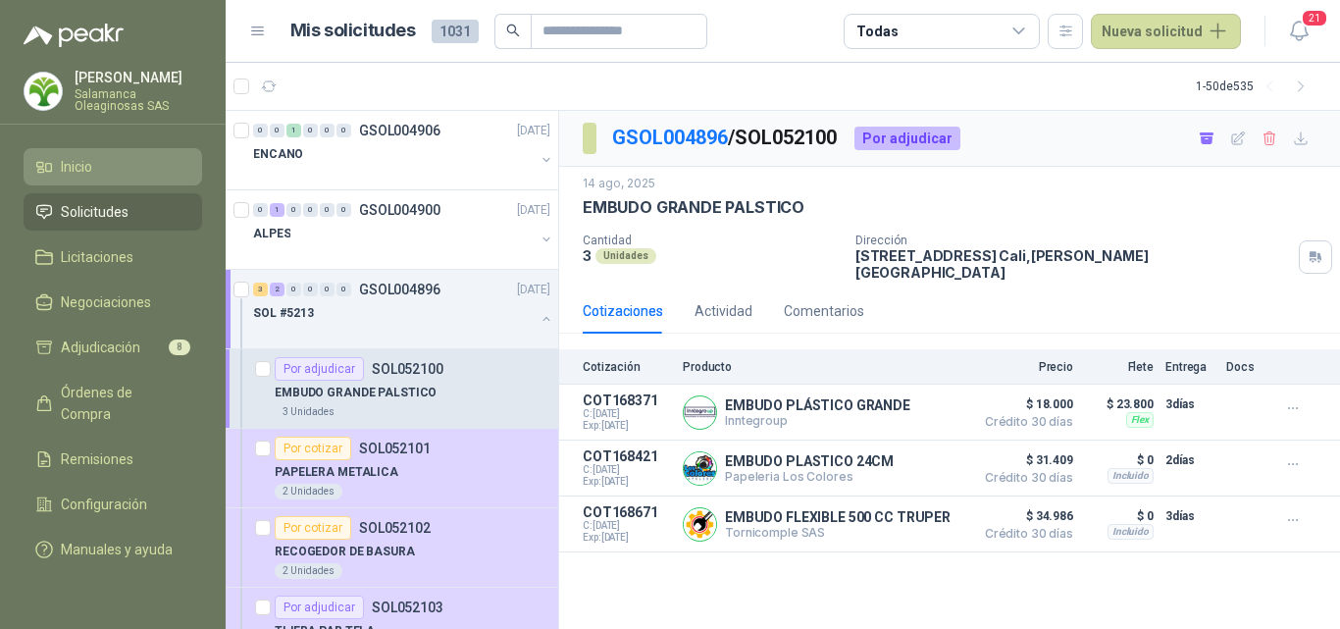
click at [129, 163] on li "Inicio" at bounding box center [112, 167] width 155 height 22
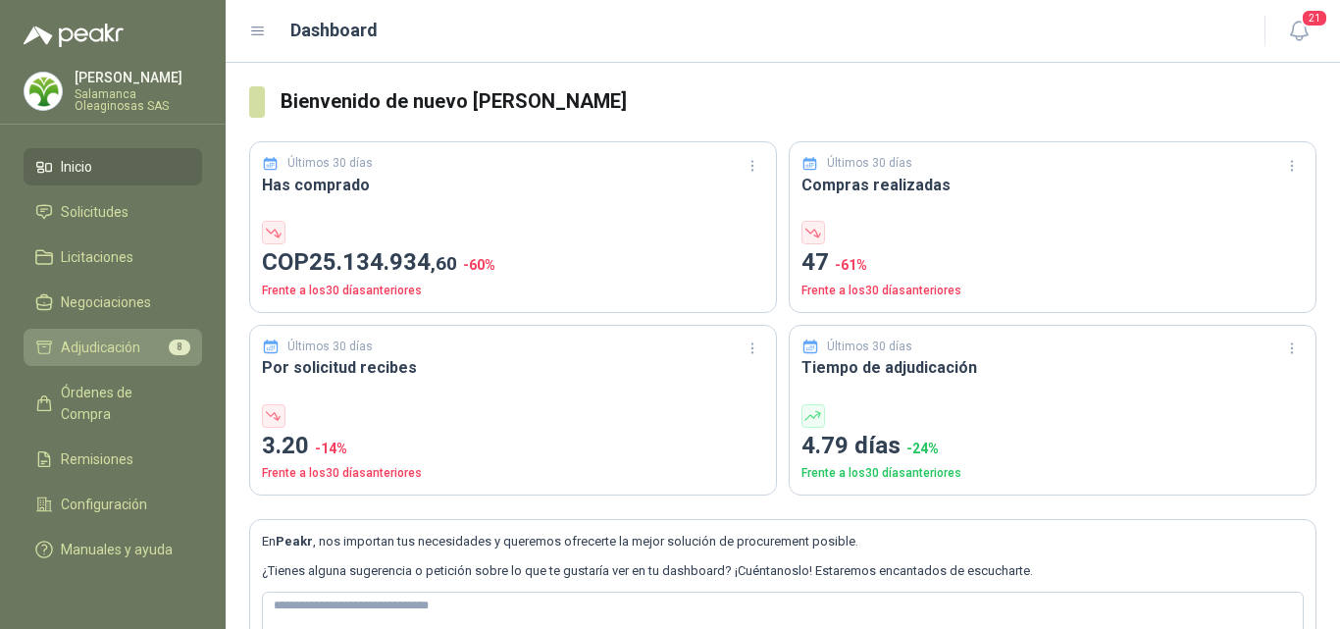
click at [140, 346] on li "Adjudicación 8" at bounding box center [112, 347] width 155 height 22
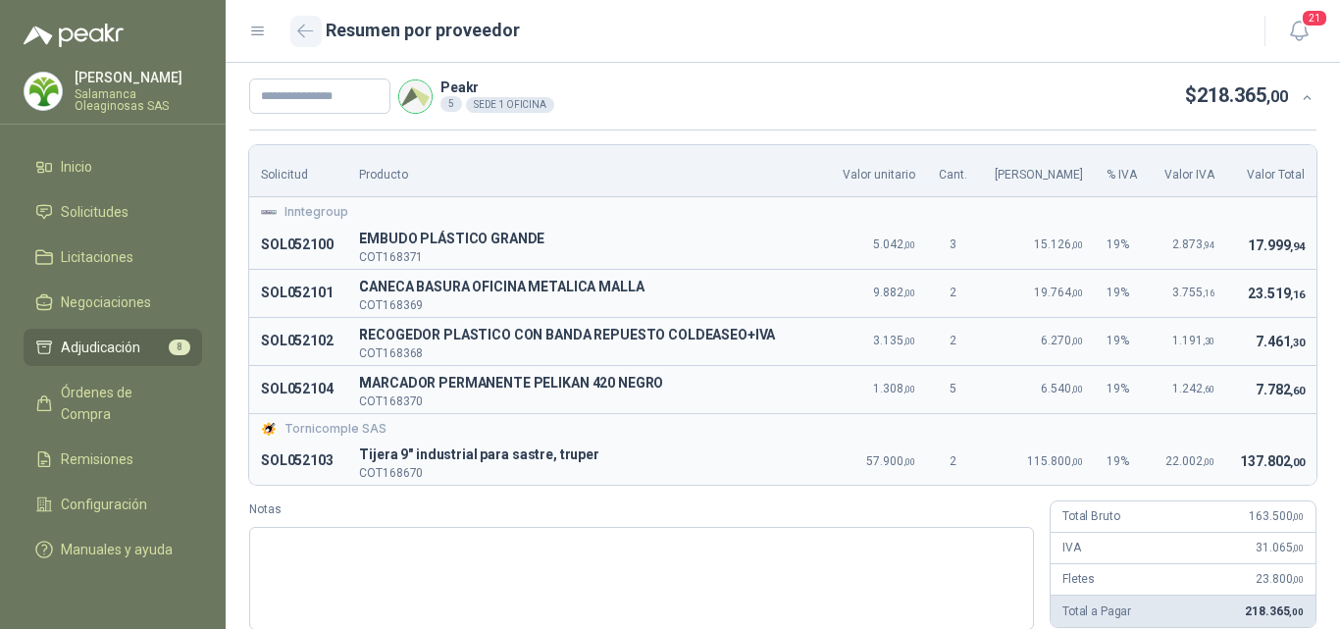
click at [308, 36] on icon "button" at bounding box center [305, 31] width 17 height 15
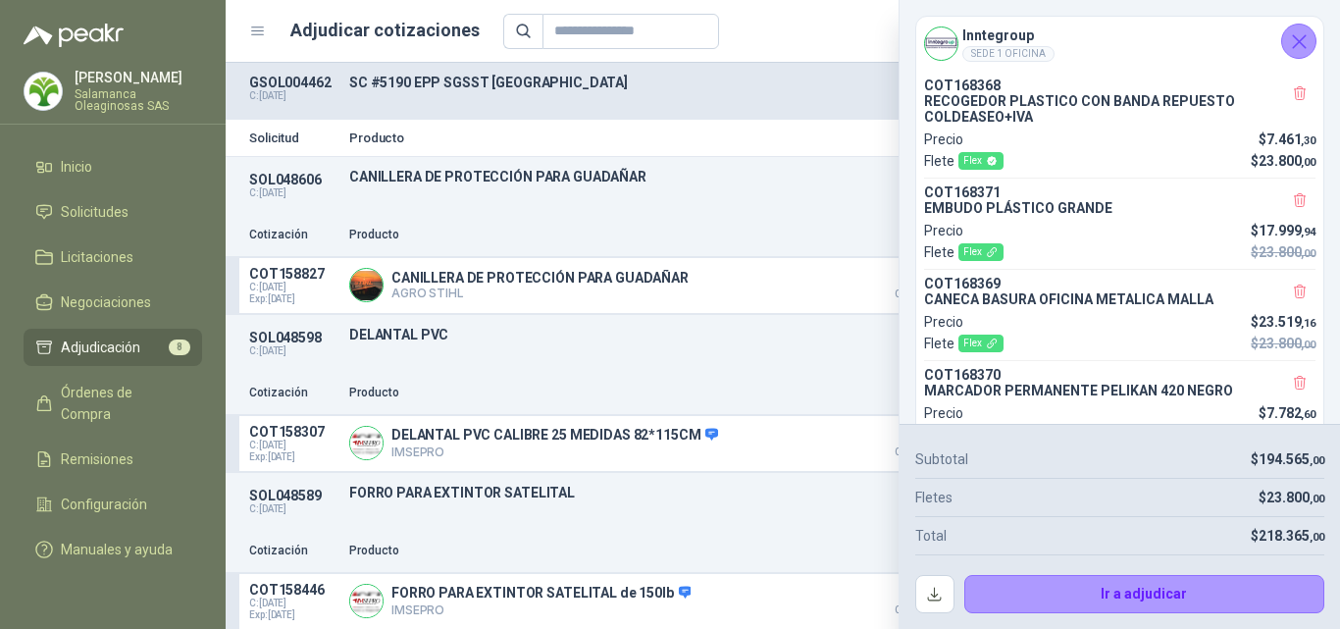
click at [1287, 38] on icon "Cerrar" at bounding box center [1299, 41] width 25 height 25
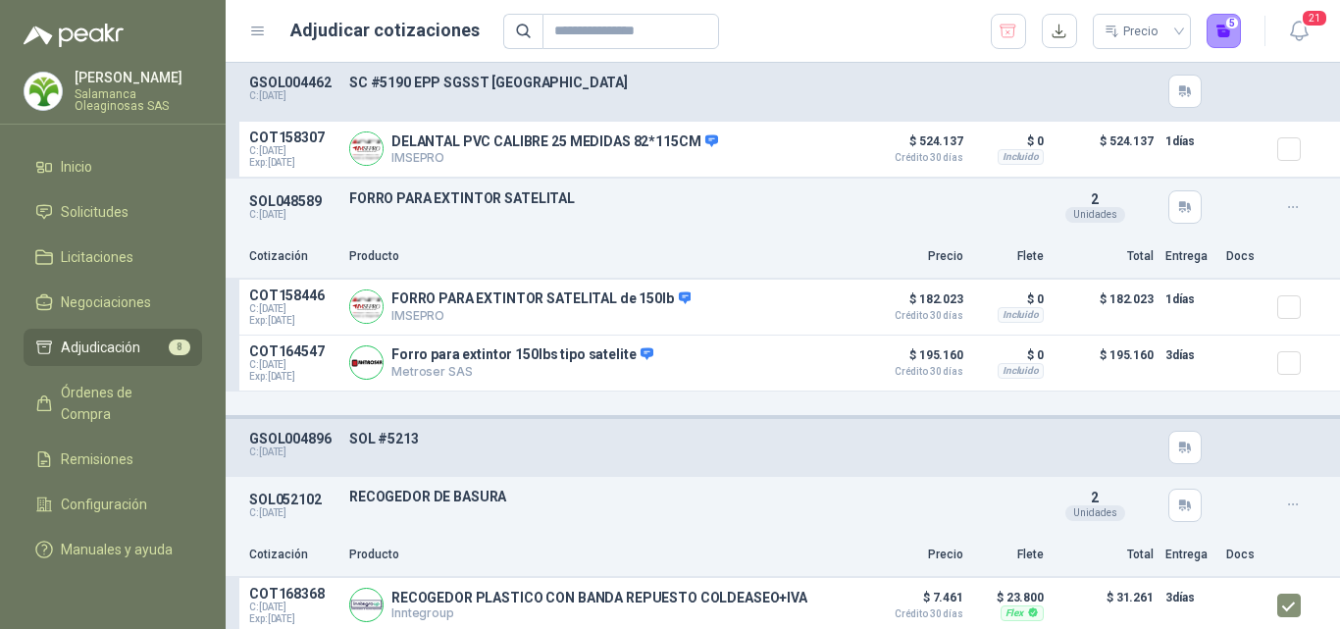
scroll to position [294, 0]
click at [1229, 34] on button "5" at bounding box center [1224, 31] width 35 height 35
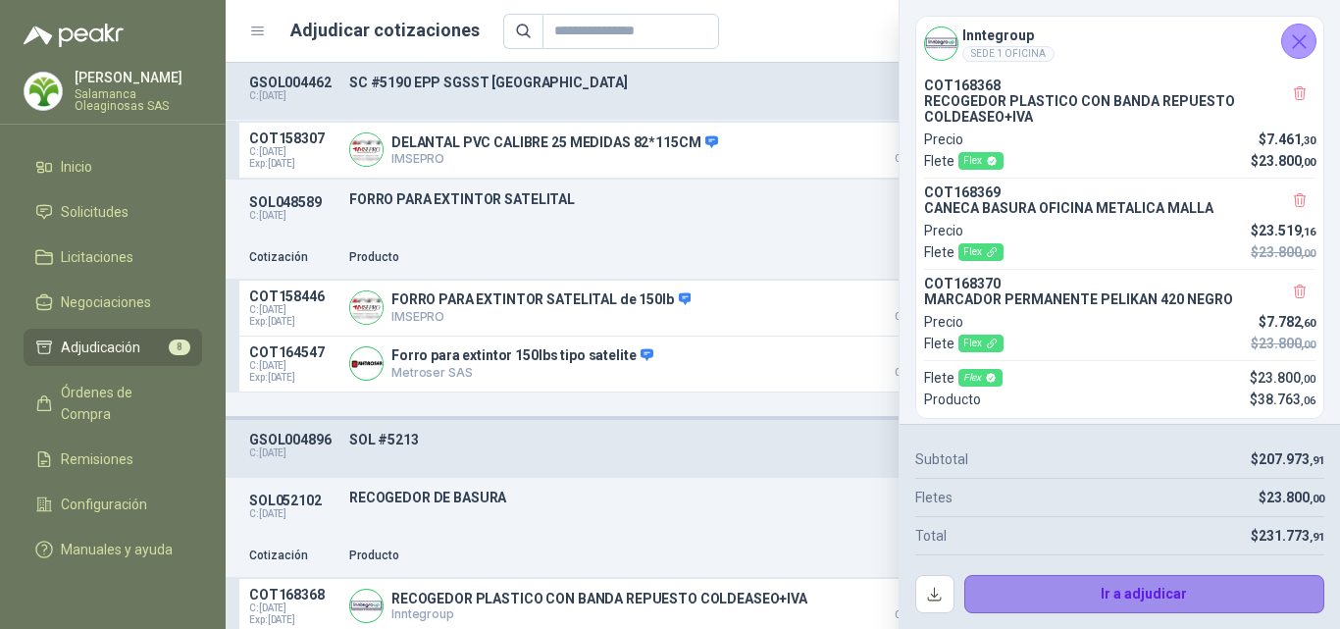
click at [1067, 583] on button "Ir a adjudicar" at bounding box center [1144, 594] width 361 height 39
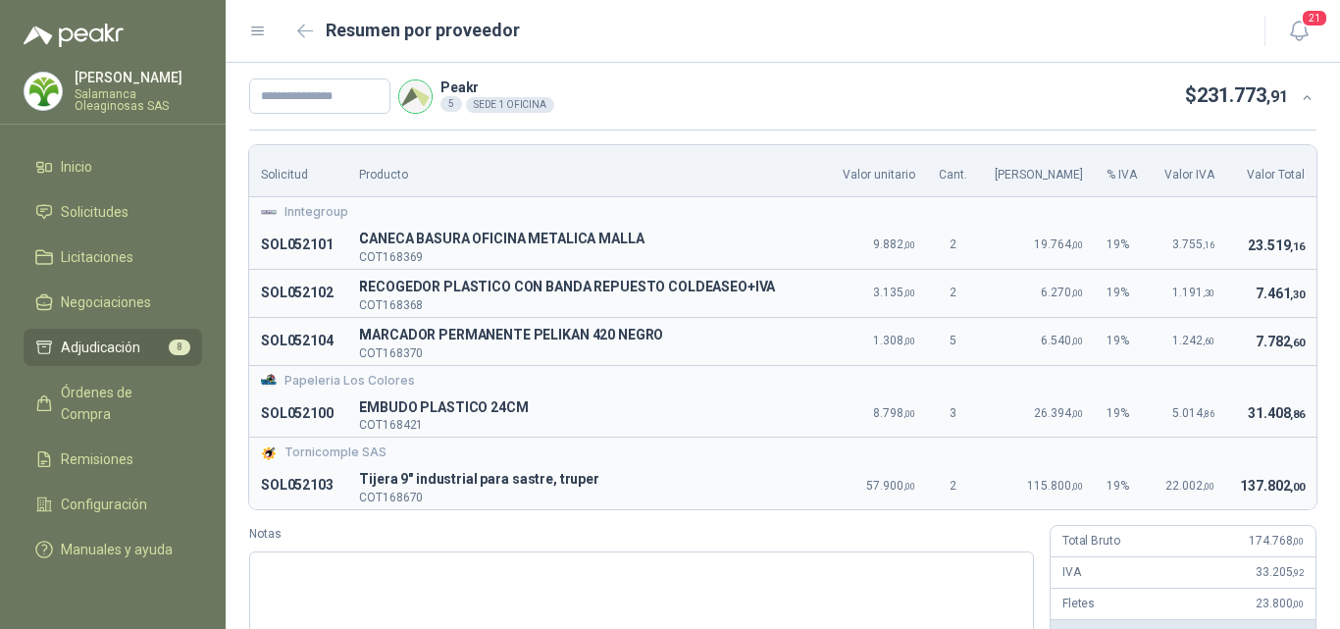
click at [1292, 502] on td "137.802 ,00" at bounding box center [1271, 485] width 90 height 47
click at [1299, 280] on td "7.461 ,30" at bounding box center [1271, 293] width 90 height 48
click at [336, 105] on input "text" at bounding box center [319, 95] width 141 height 35
type input "**********"
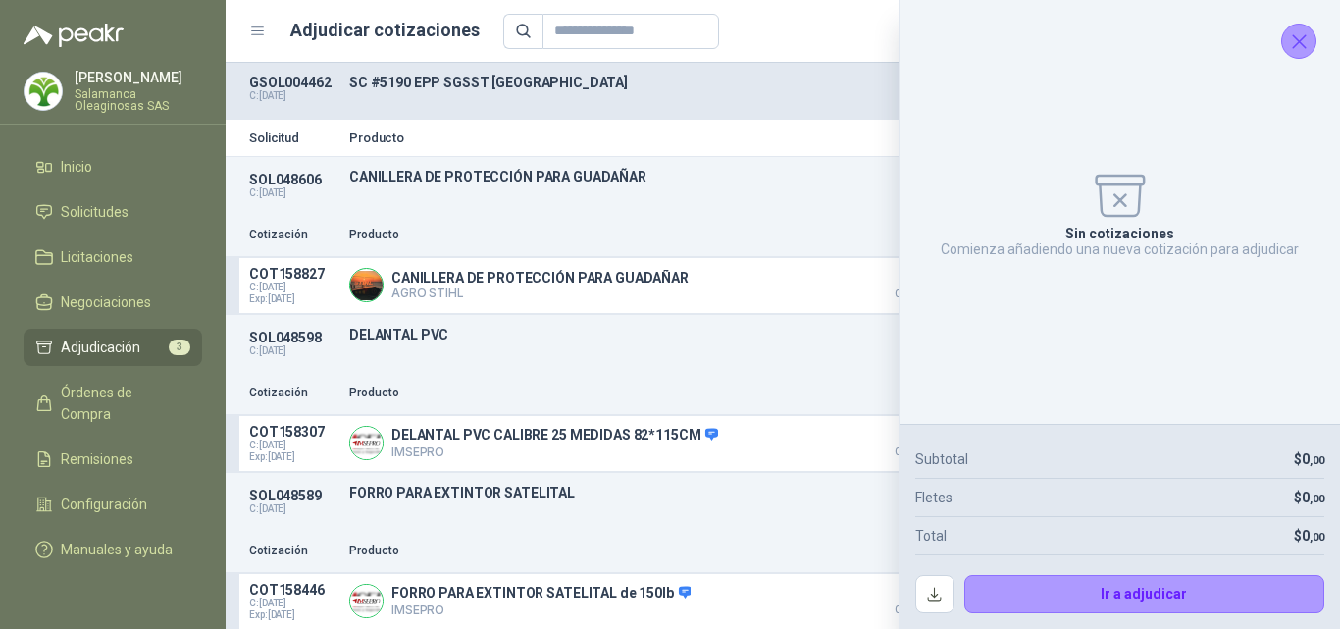
click at [645, 484] on div "SOL048589 C: [DATE] FORRO PARA EXTINTOR SATELITAL Detalles 2 Unidades" at bounding box center [783, 501] width 1114 height 57
click at [603, 407] on div "Cotización Producto Precio Flete Total Entrega Docs" at bounding box center [783, 394] width 1114 height 44
click at [1314, 48] on aside "Sin cotizaciones Comienza añadiendo una nueva cotización para adjudicar Subtota…" at bounding box center [1119, 314] width 441 height 629
click at [1297, 39] on icon "Cerrar" at bounding box center [1299, 41] width 13 height 13
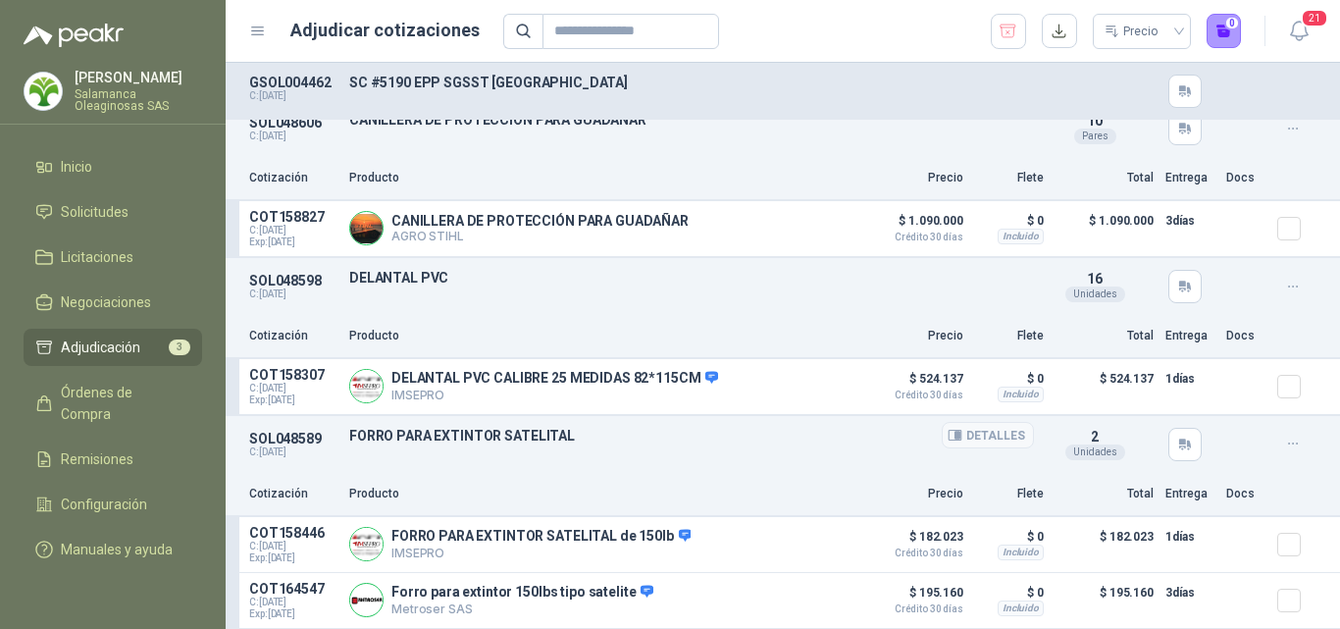
scroll to position [0, 0]
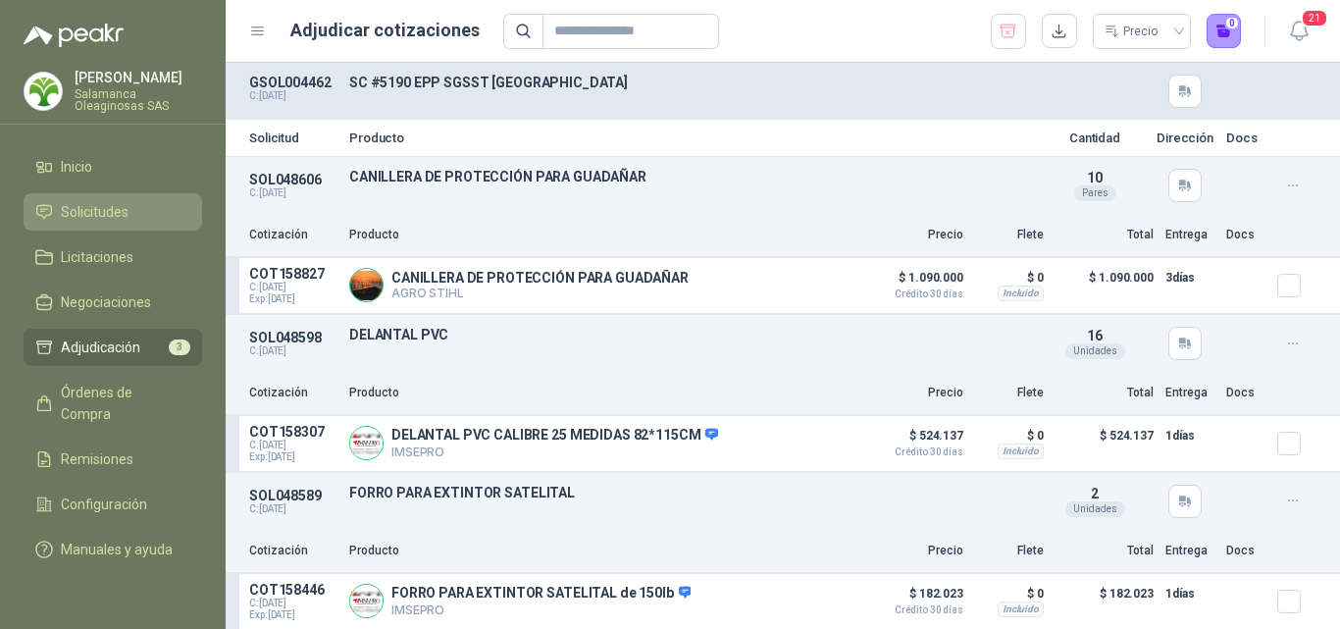
click at [118, 209] on span "Solicitudes" at bounding box center [95, 212] width 68 height 22
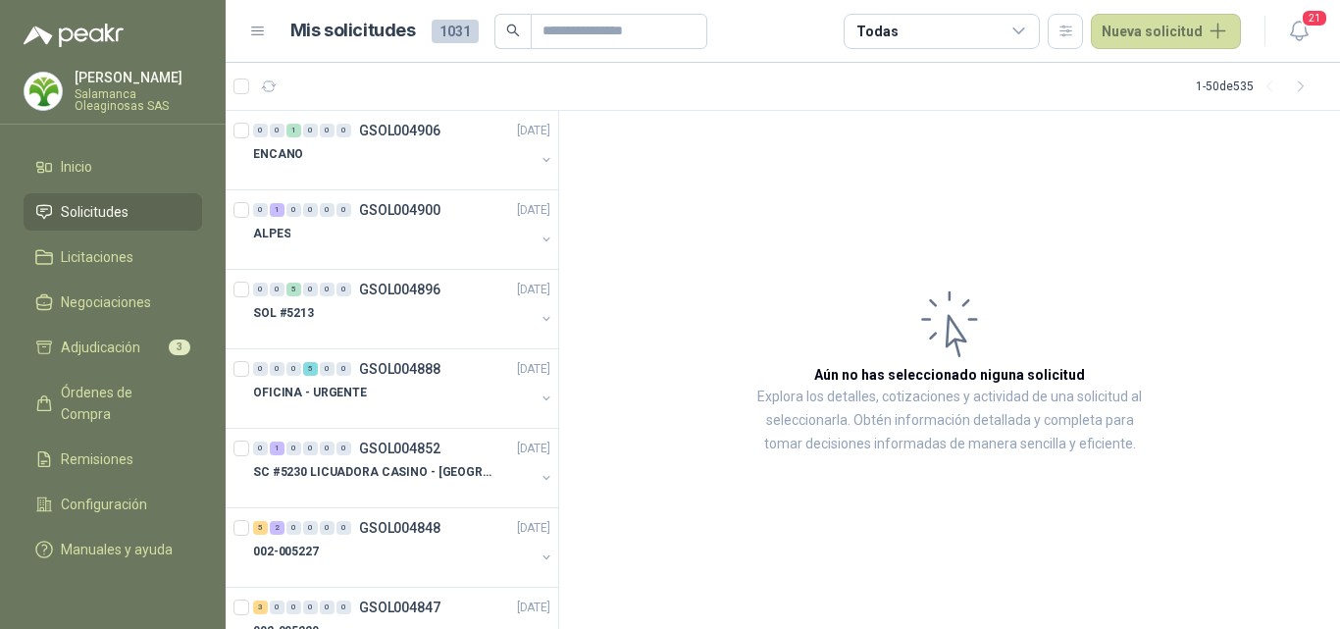
click at [116, 76] on p "[PERSON_NAME]" at bounding box center [139, 78] width 128 height 14
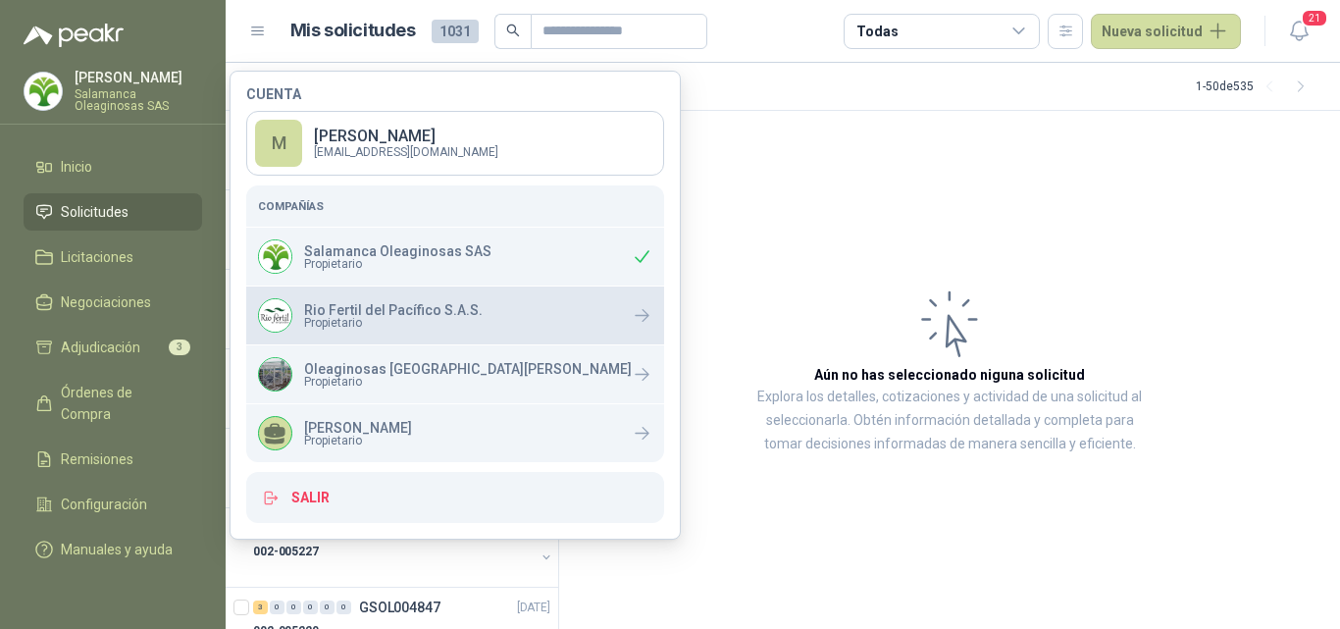
click at [382, 320] on span "Propietario" at bounding box center [393, 323] width 179 height 12
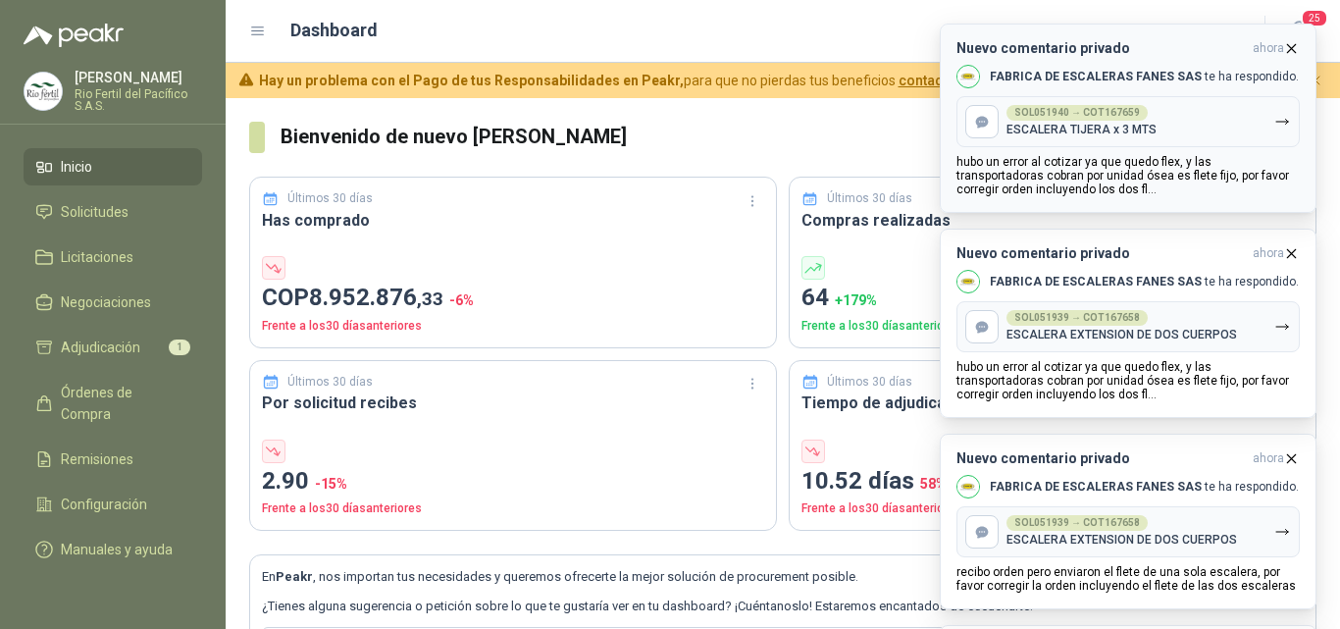
click at [1292, 50] on icon "button" at bounding box center [1291, 48] width 17 height 17
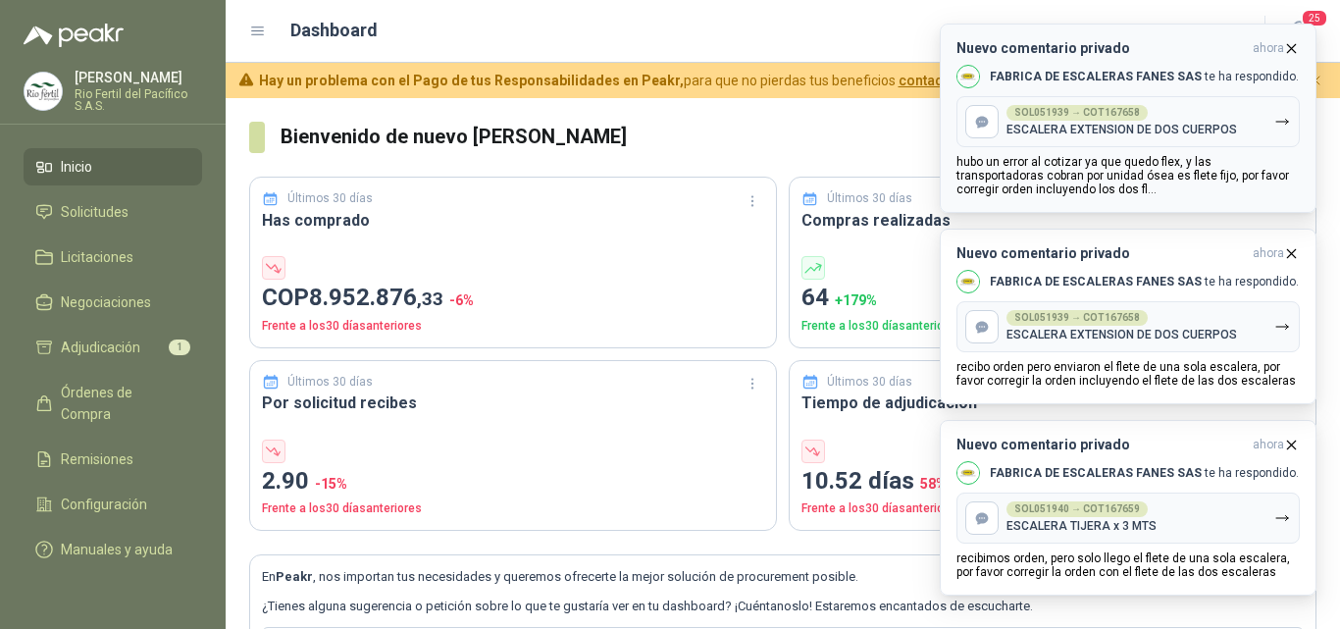
click at [1292, 48] on icon "button" at bounding box center [1292, 48] width 8 height 8
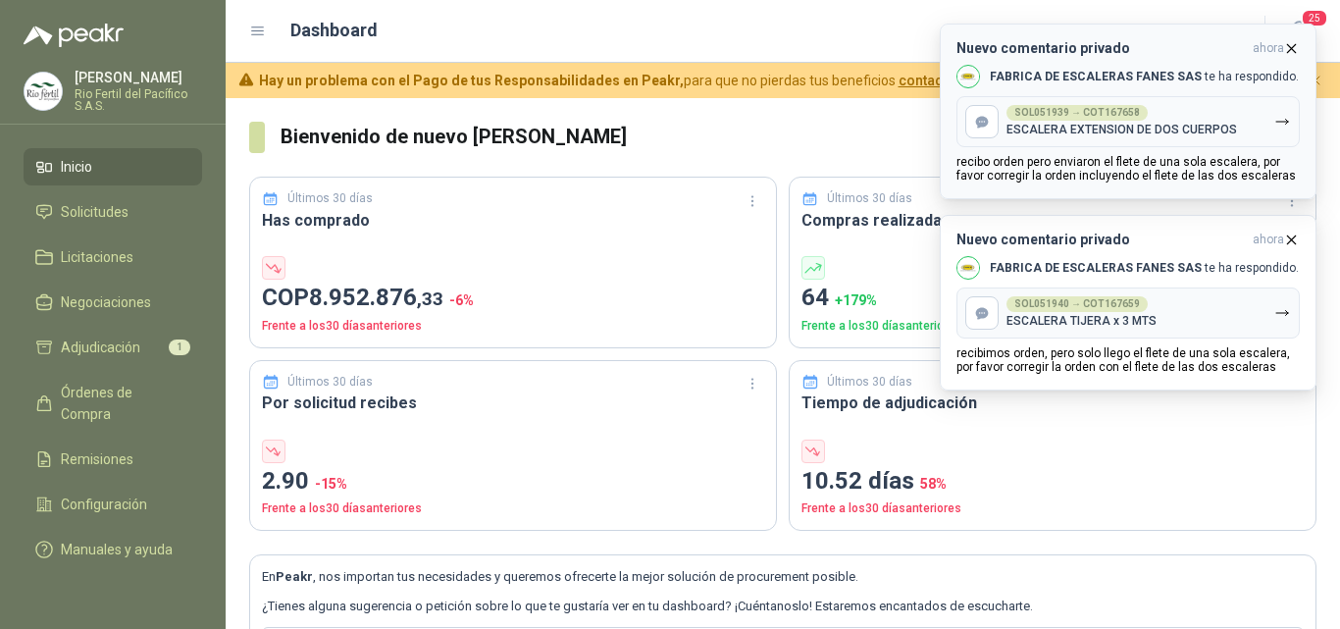
click at [1292, 46] on icon "button" at bounding box center [1291, 48] width 17 height 17
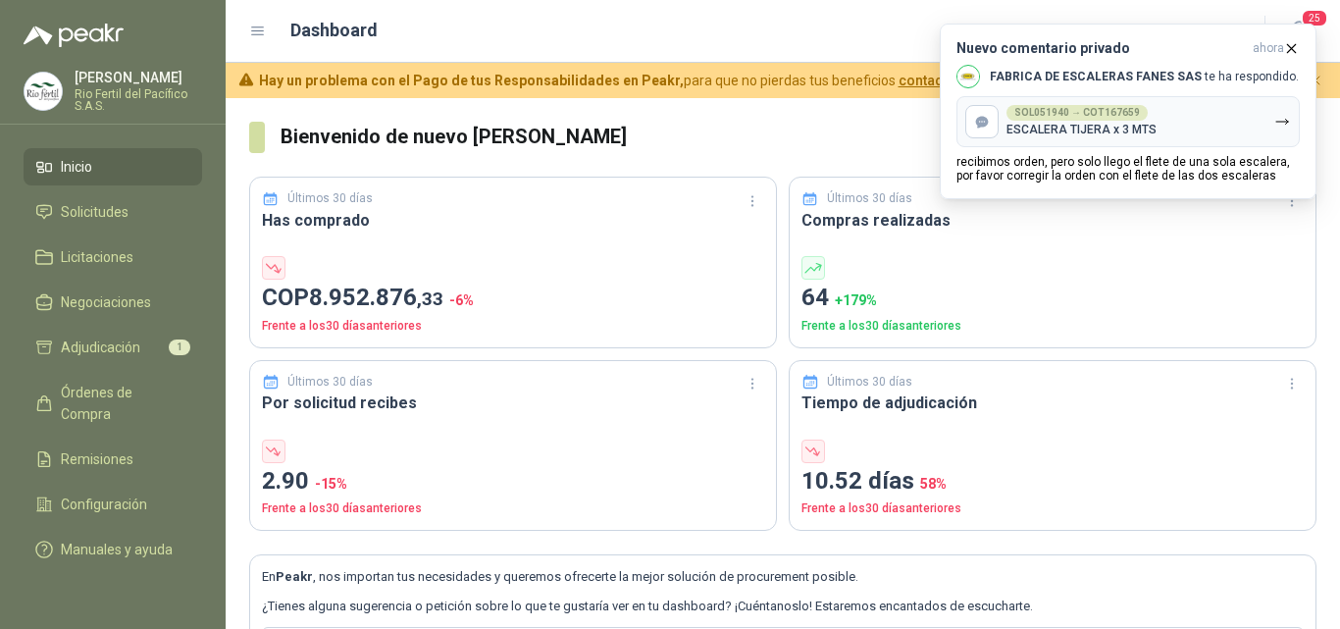
click at [1292, 46] on icon "button" at bounding box center [1291, 48] width 17 height 17
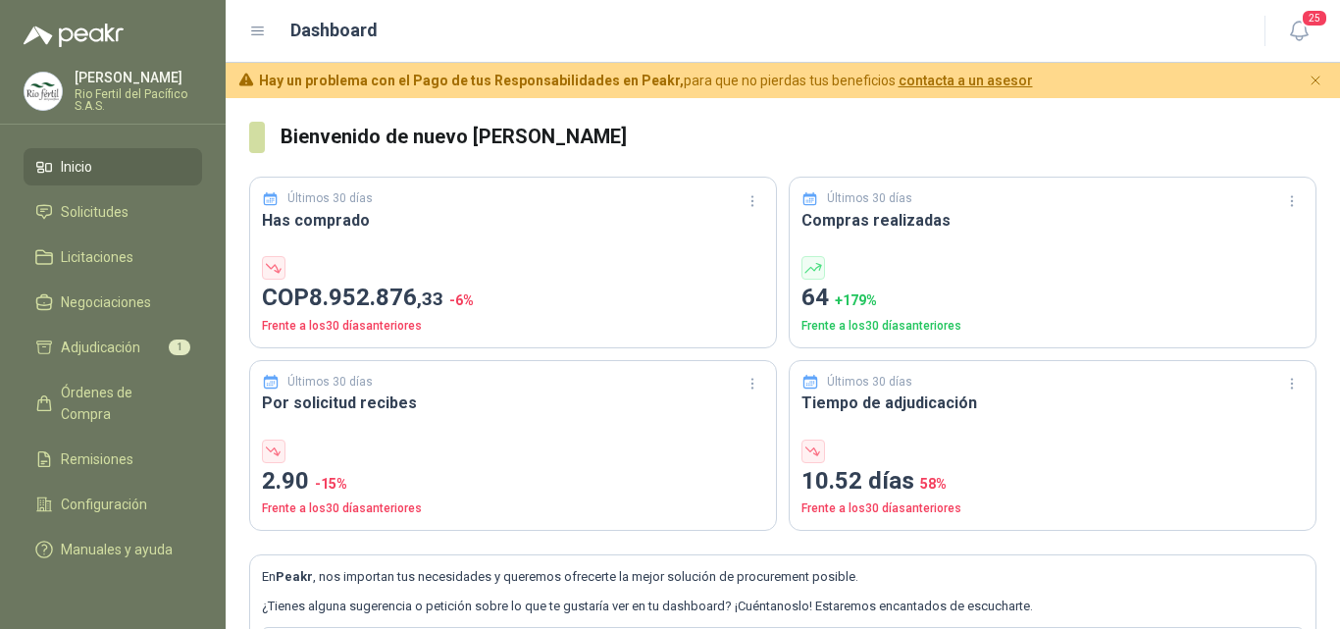
click at [125, 99] on p "Rio Fertil del Pacífico S.A.S." at bounding box center [139, 100] width 128 height 24
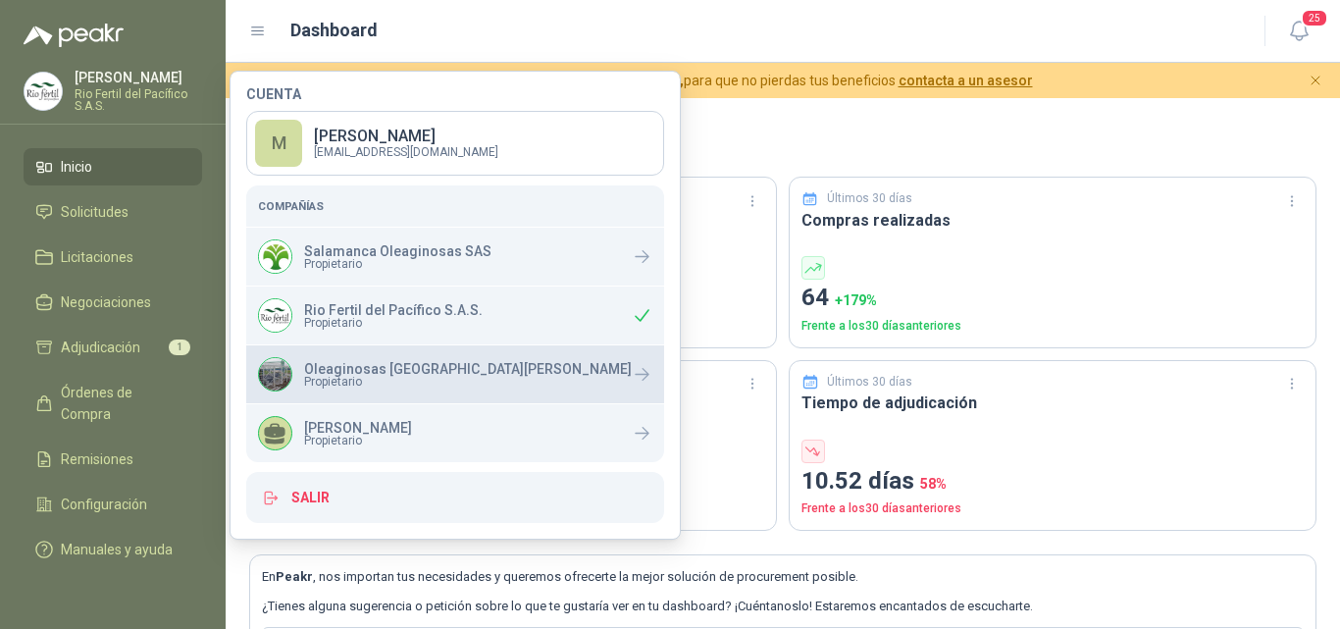
click at [394, 396] on div "Oleaginosas San Fernando Propietario" at bounding box center [455, 374] width 418 height 58
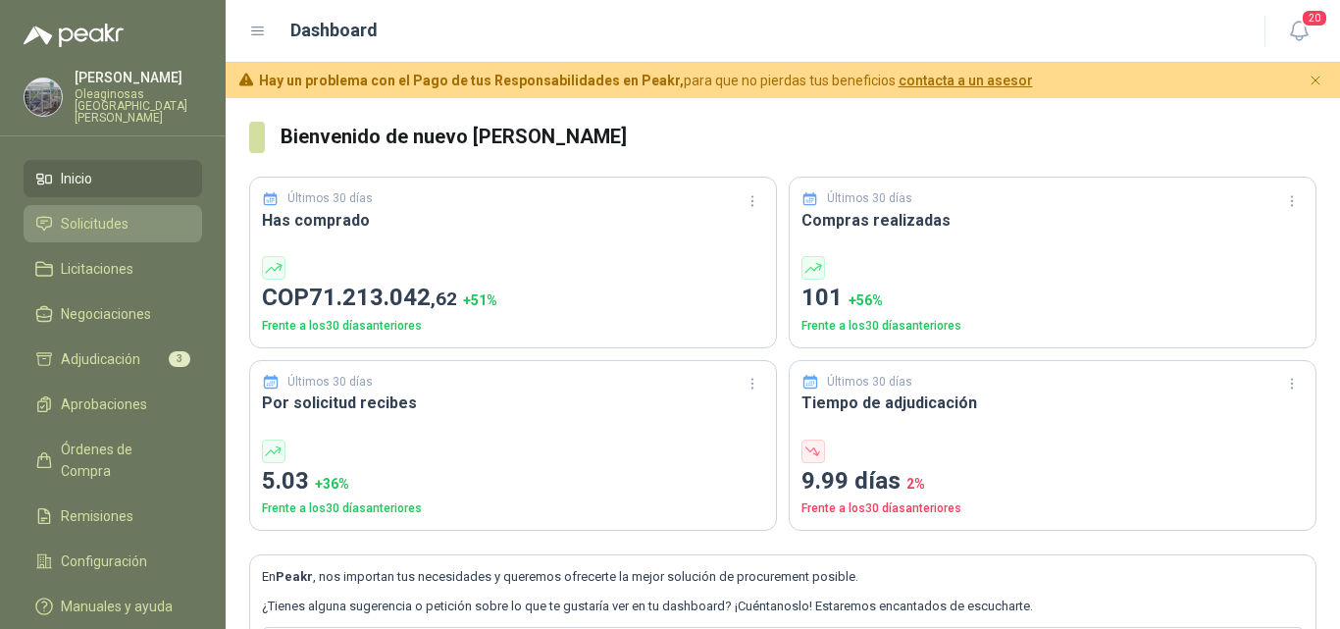
click at [121, 213] on span "Solicitudes" at bounding box center [95, 224] width 68 height 22
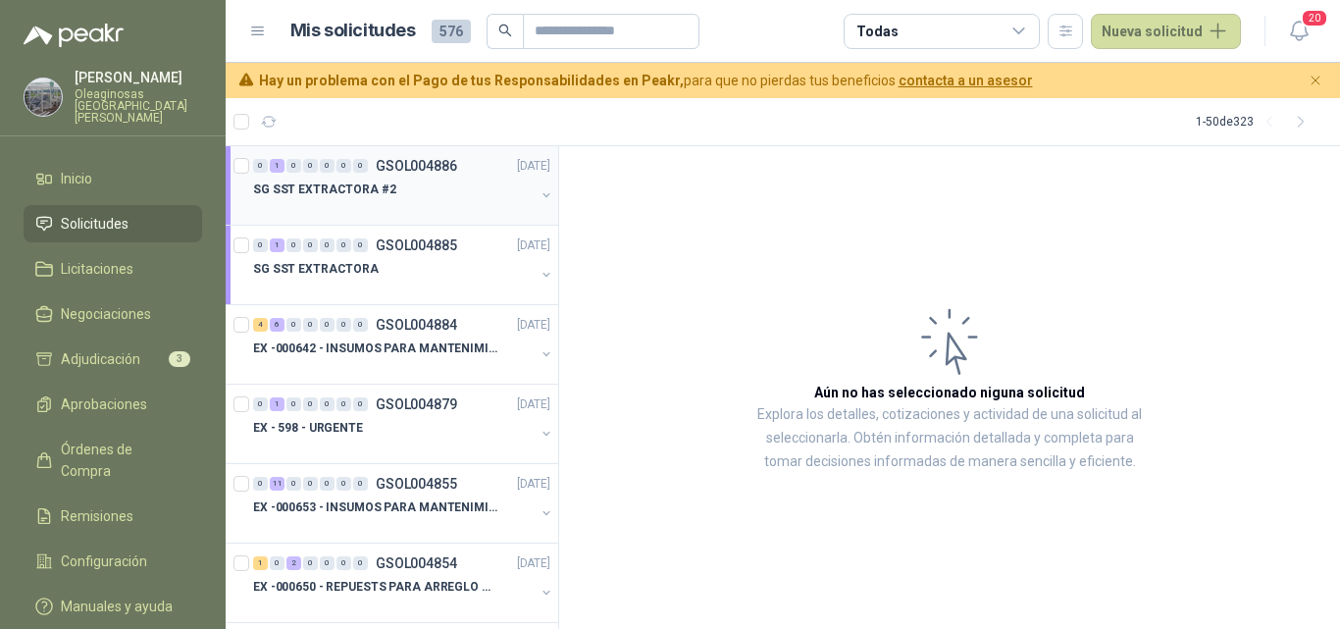
click at [376, 208] on div at bounding box center [394, 209] width 282 height 16
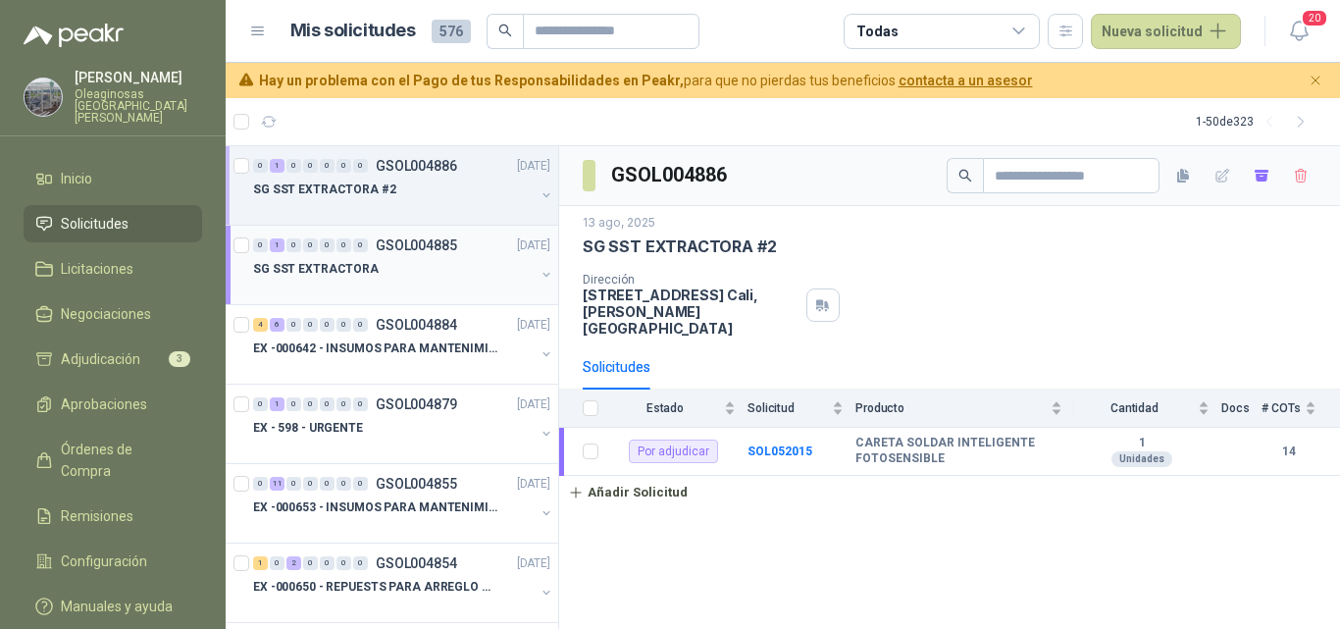
click at [386, 267] on div "SG SST EXTRACTORA" at bounding box center [394, 269] width 282 height 24
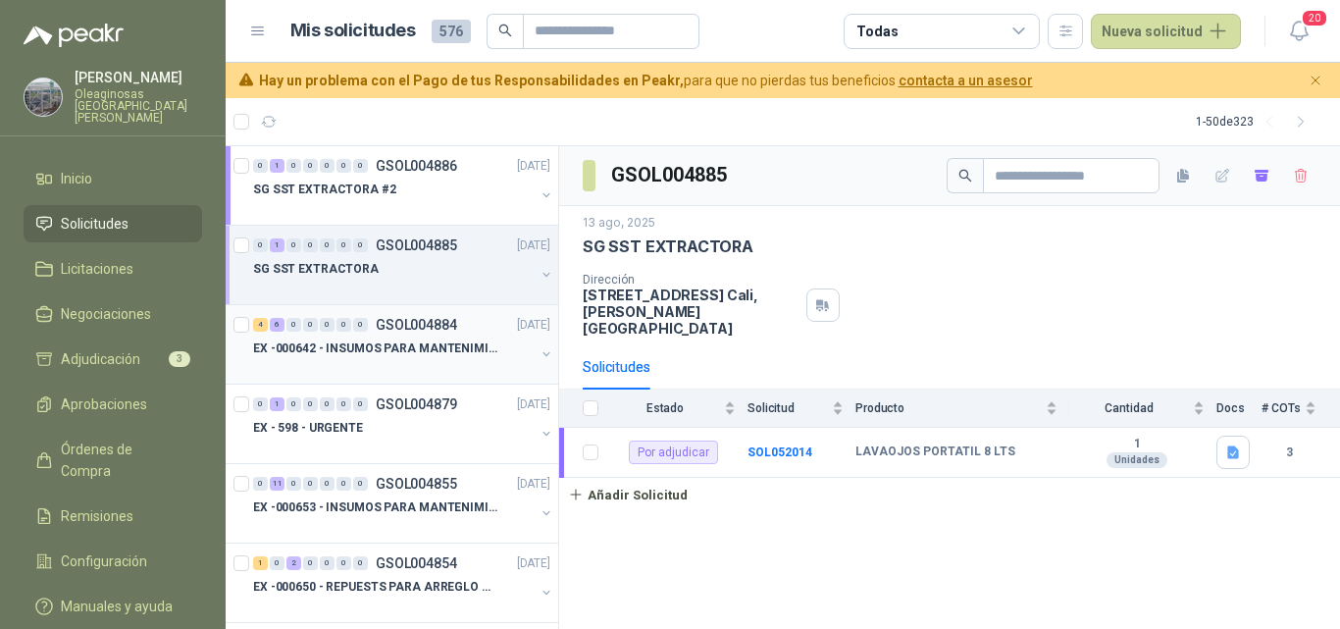
click at [412, 345] on p "EX -000642 - INSUMOS PARA MANTENIMIENTO PREVENTIVO" at bounding box center [375, 348] width 244 height 19
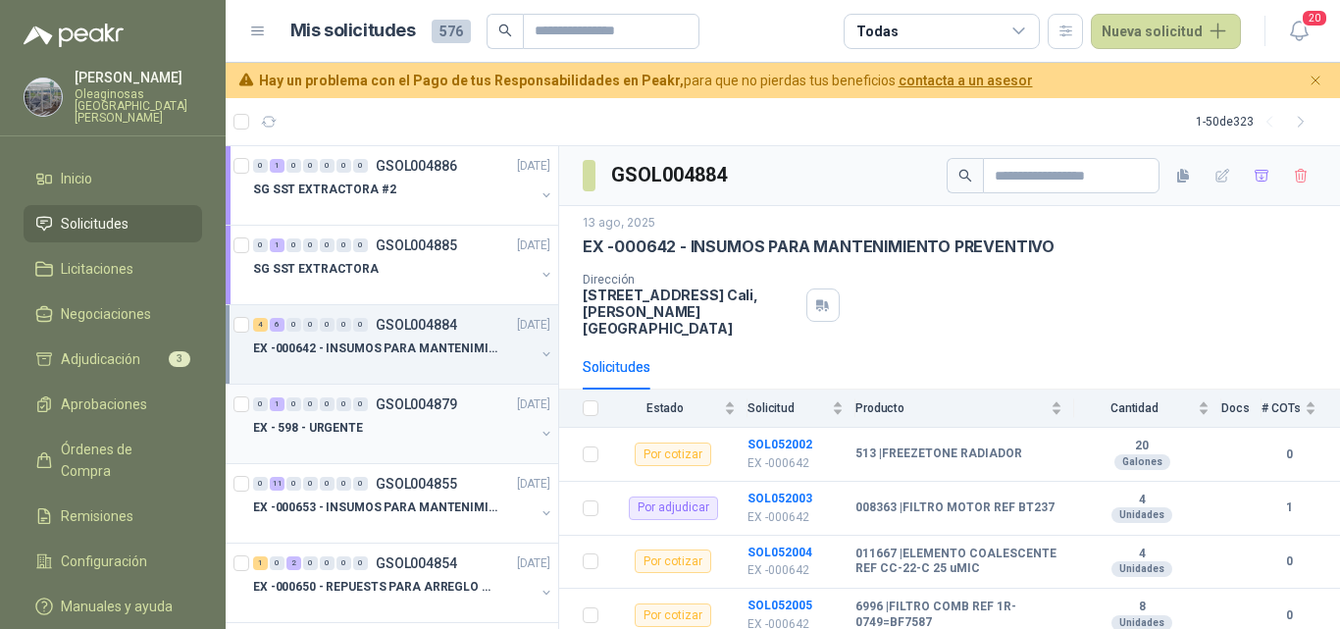
click at [410, 420] on div "EX - 598 - URGENTE" at bounding box center [394, 428] width 282 height 24
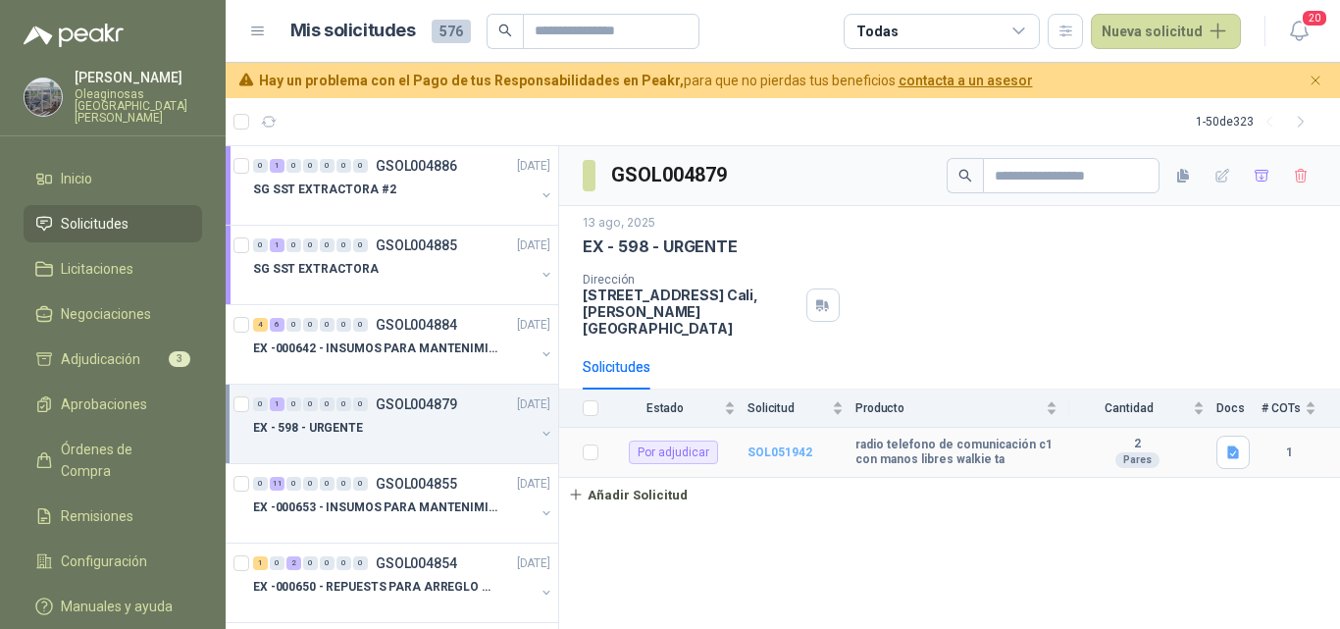
click at [765, 445] on b "SOL051942" at bounding box center [780, 452] width 65 height 14
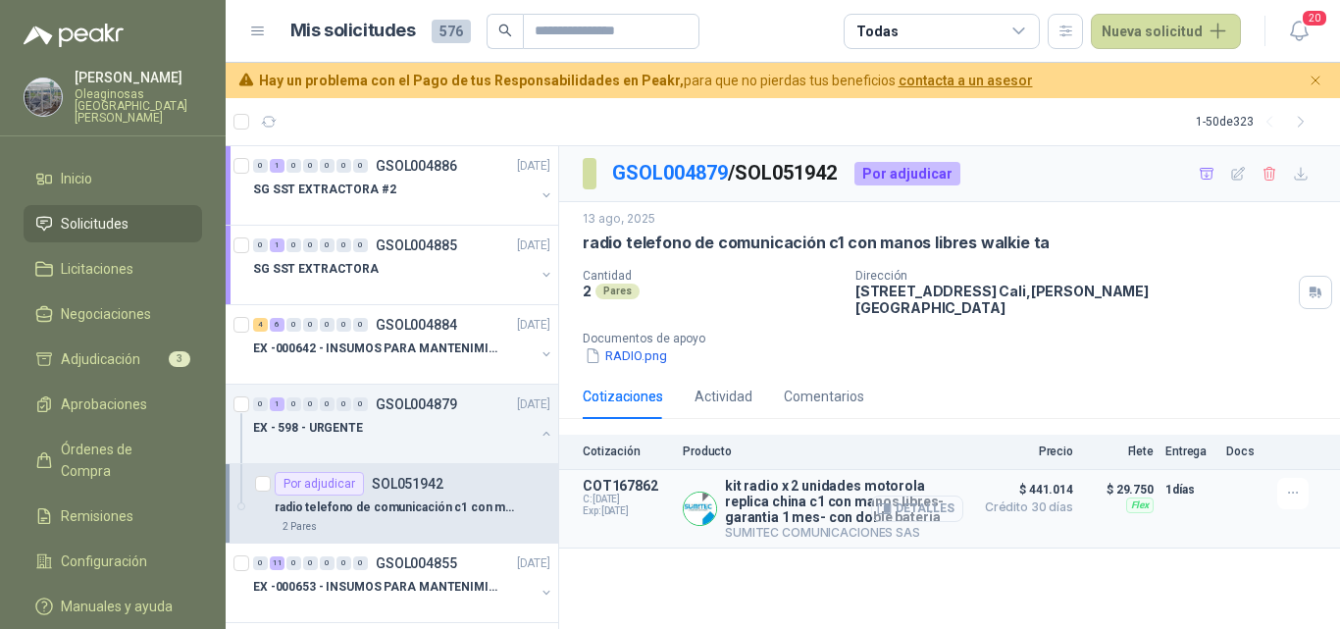
click at [946, 495] on button "Detalles" at bounding box center [917, 508] width 92 height 26
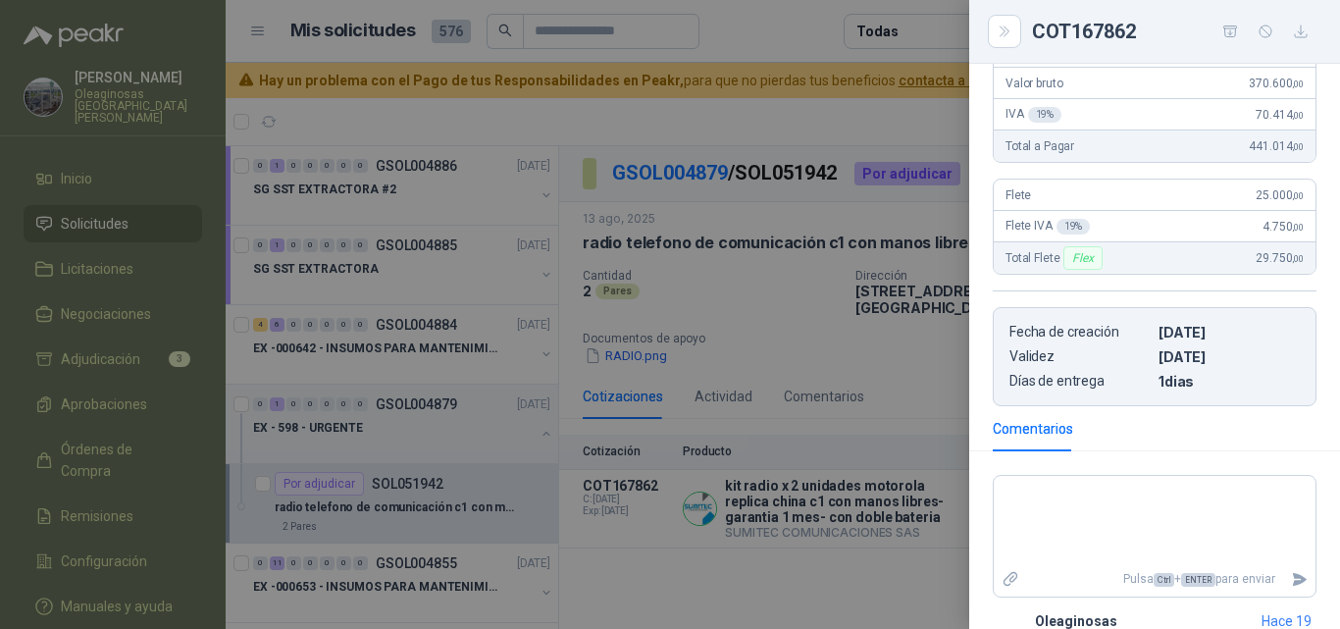
scroll to position [390, 0]
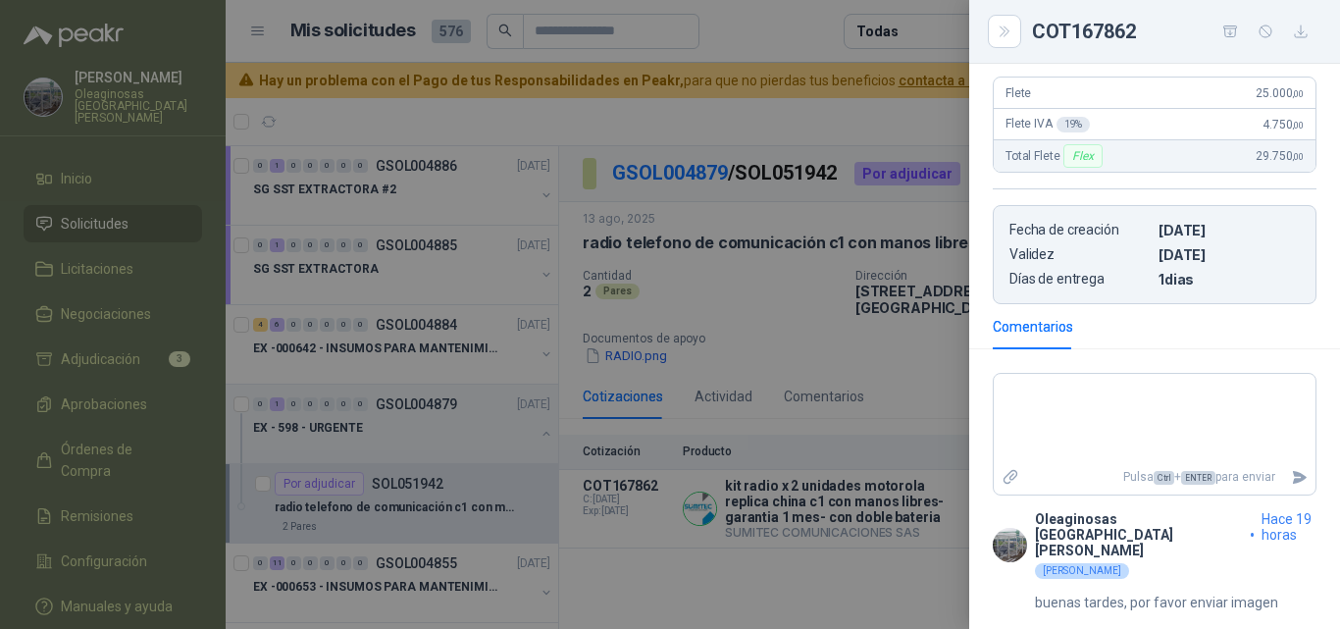
click at [810, 466] on div at bounding box center [670, 314] width 1340 height 629
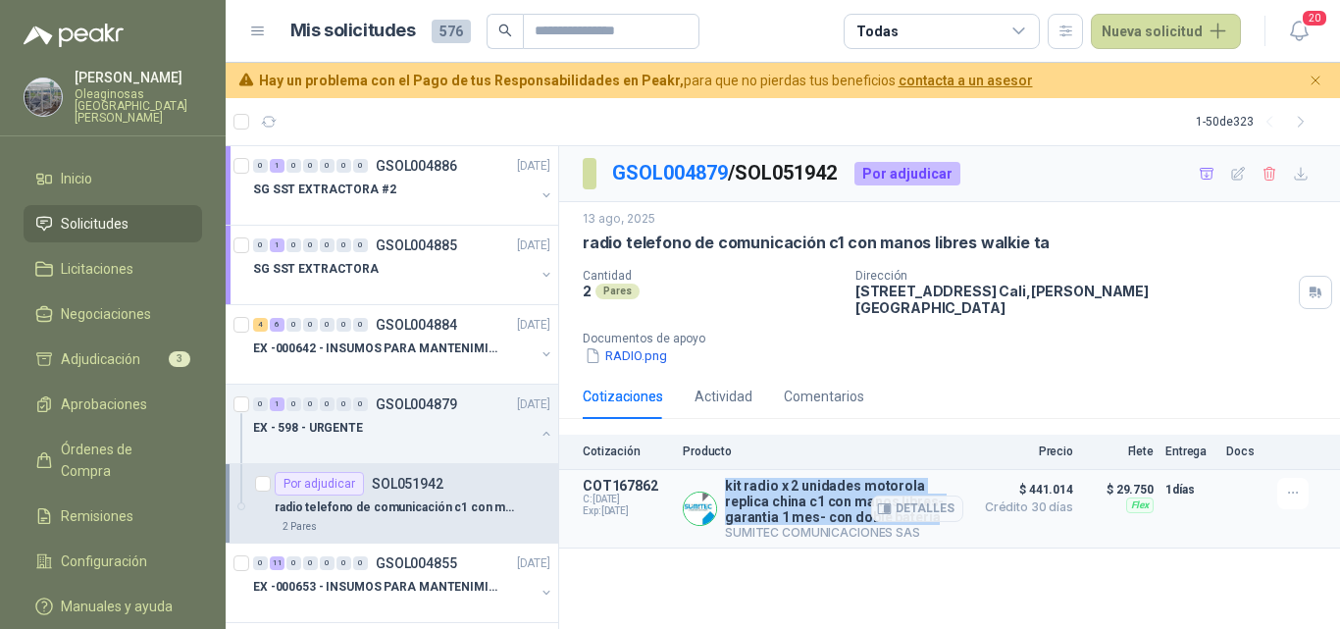
drag, startPoint x: 725, startPoint y: 471, endPoint x: 870, endPoint y: 501, distance: 148.3
click at [870, 501] on p "kit radio x 2 unidades motorola replica china c1 con manos libres-garantia 1 me…" at bounding box center [844, 501] width 238 height 47
copy p "kit radio x 2 unidades motorola replica china c1 con manos libres-garantia 1 me…"
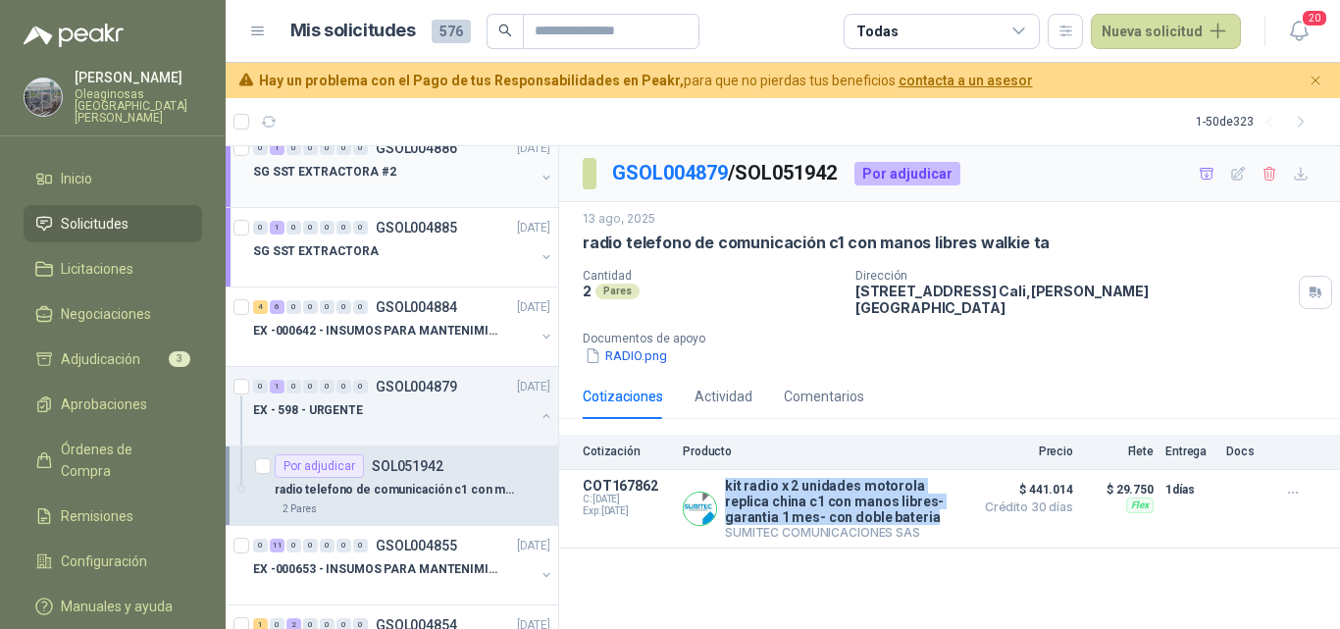
scroll to position [0, 0]
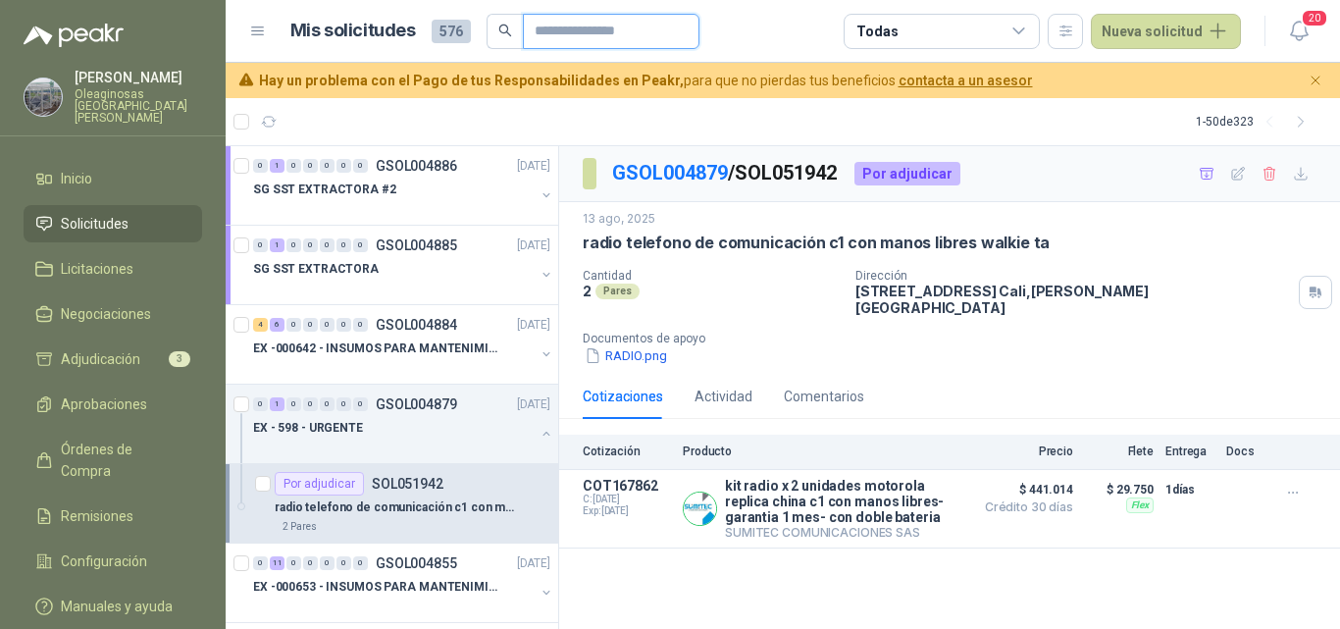
click at [573, 30] on input "text" at bounding box center [603, 31] width 137 height 33
type input "*******"
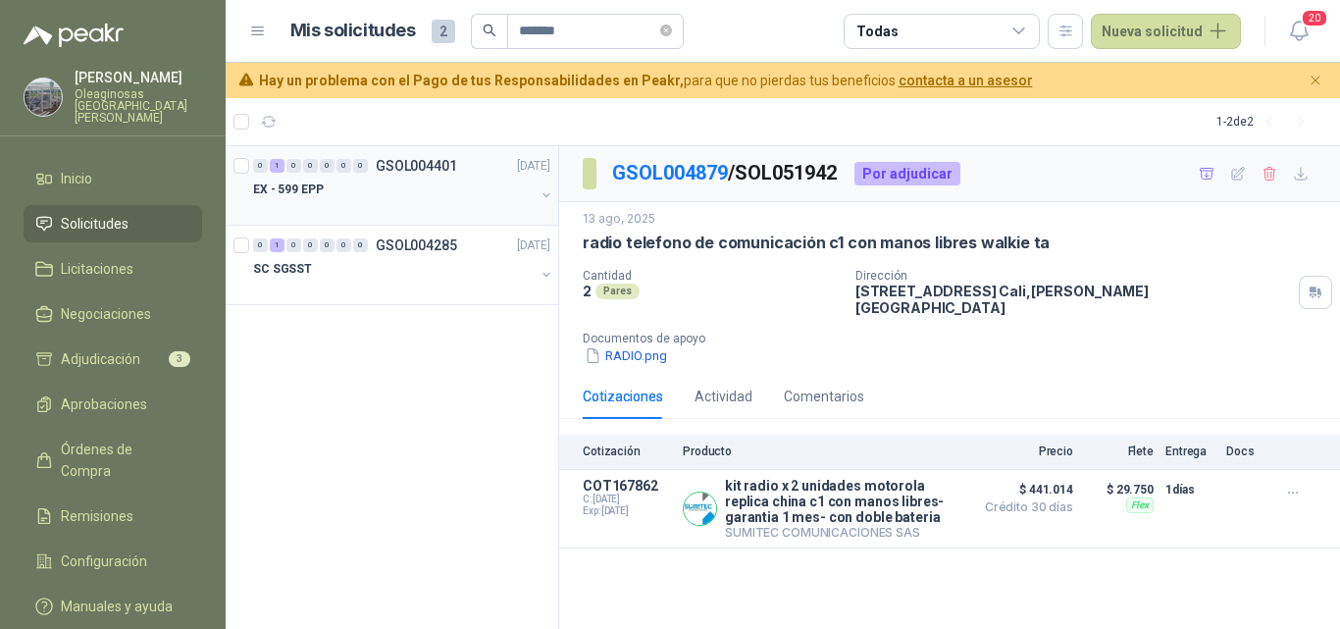
click at [401, 215] on div at bounding box center [394, 209] width 282 height 16
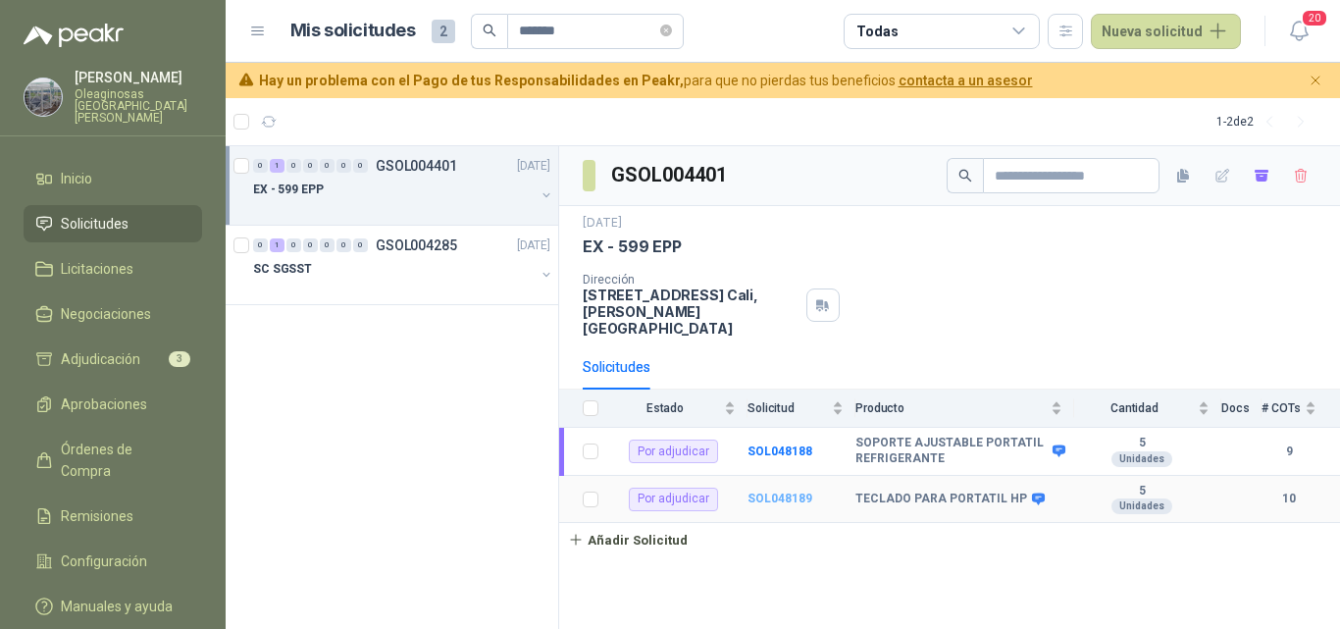
click at [790, 491] on b "SOL048189" at bounding box center [780, 498] width 65 height 14
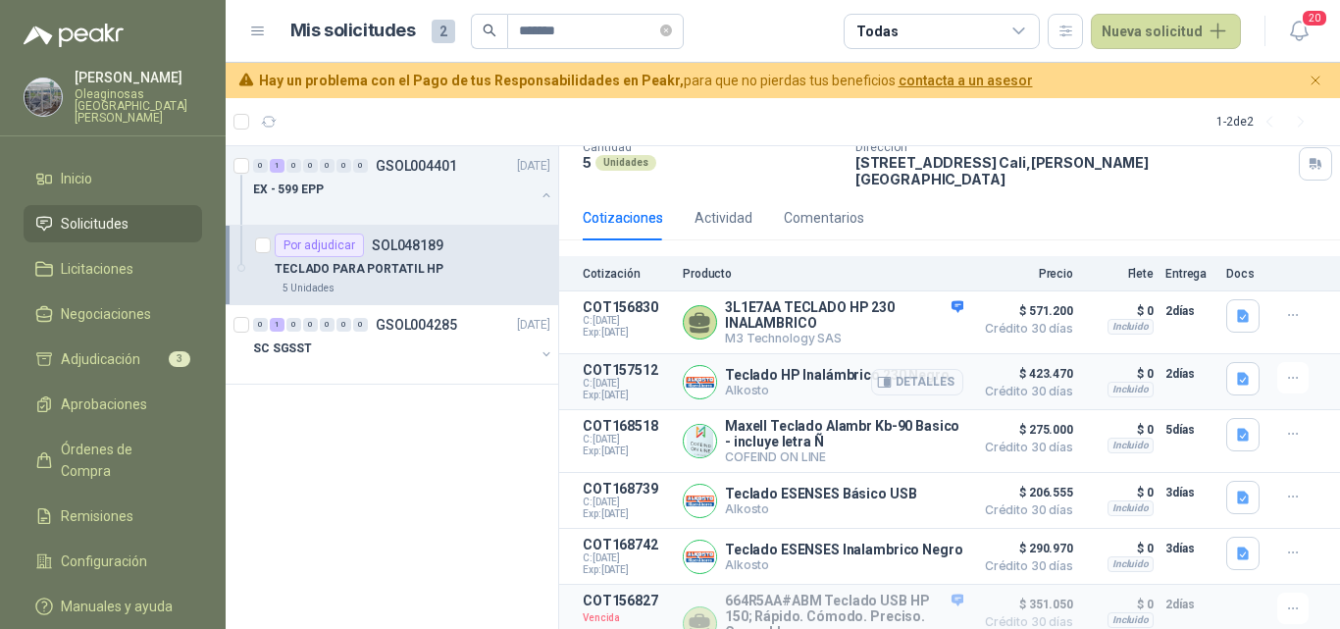
scroll to position [196, 0]
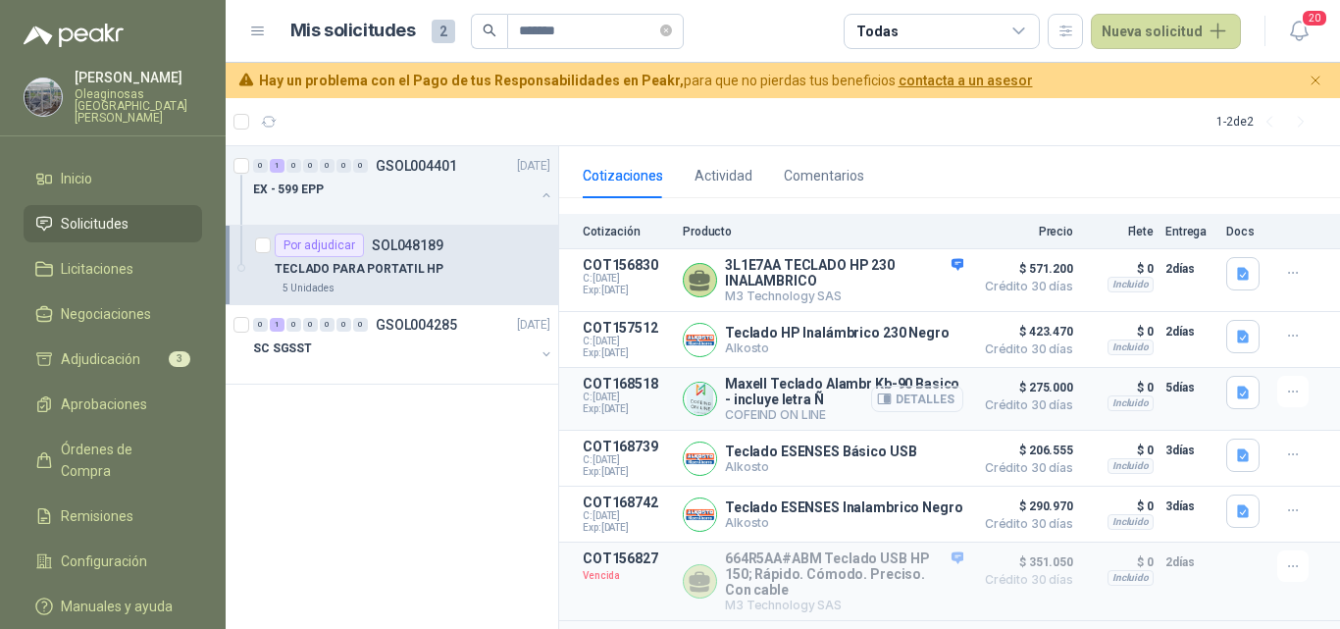
click at [903, 387] on button "Detalles" at bounding box center [917, 399] width 92 height 26
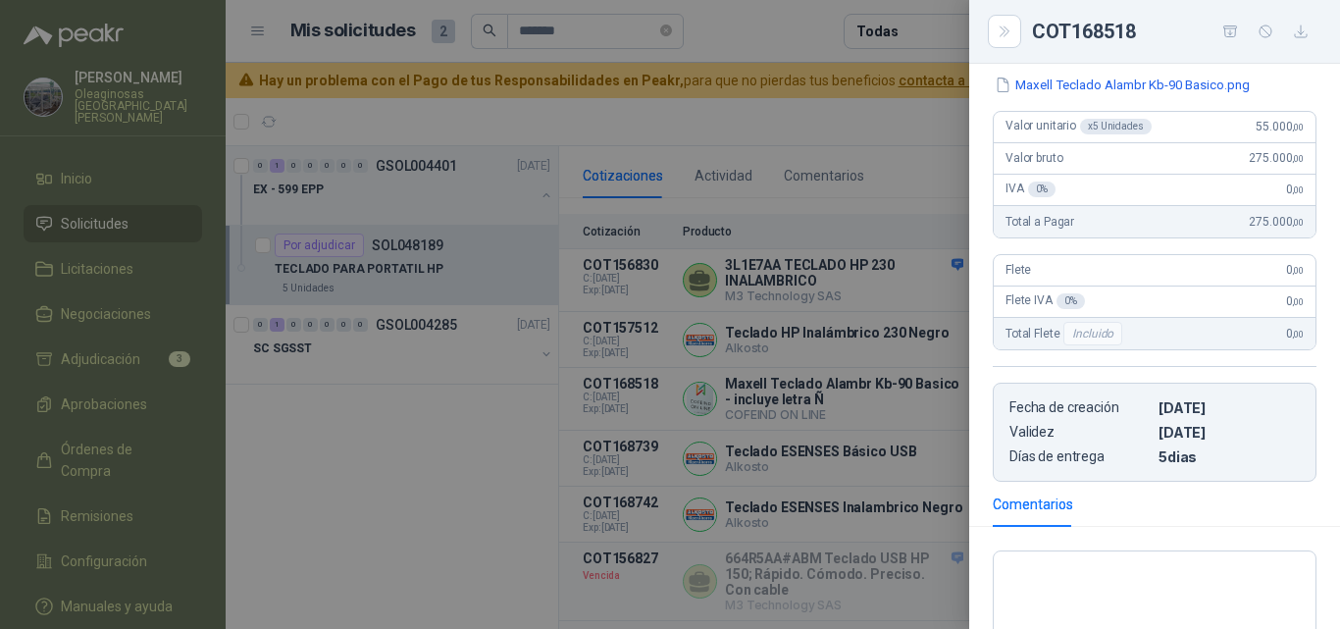
scroll to position [98, 0]
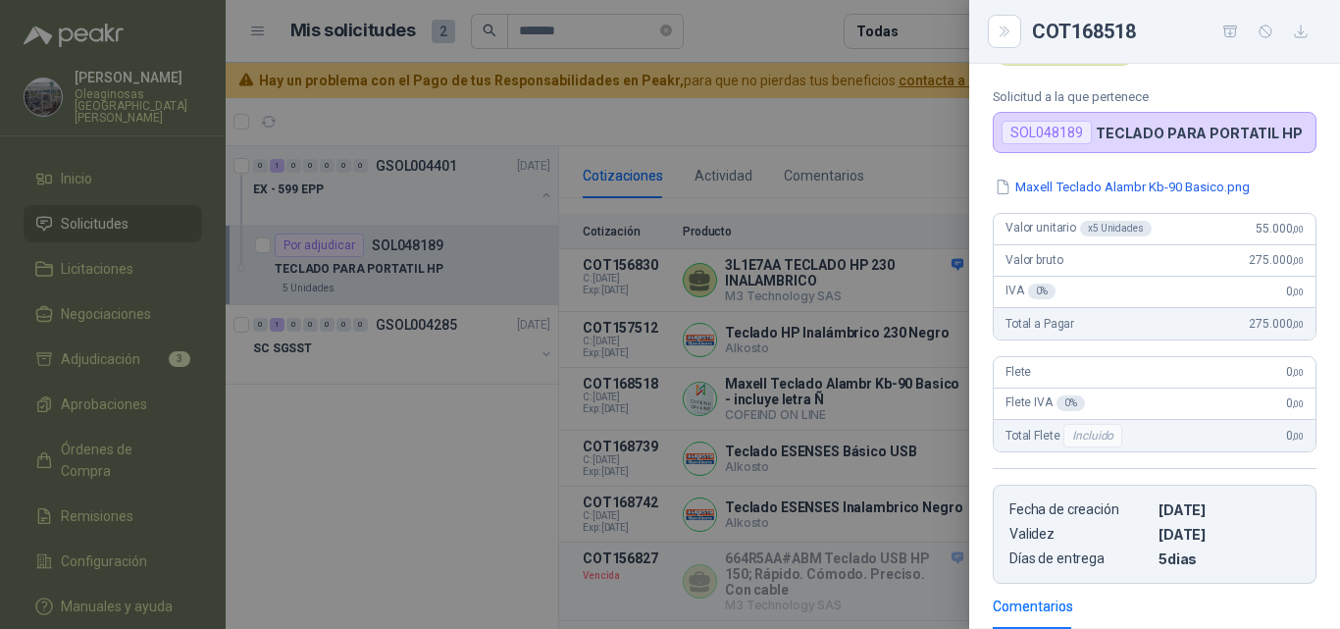
click at [842, 328] on div at bounding box center [670, 314] width 1340 height 629
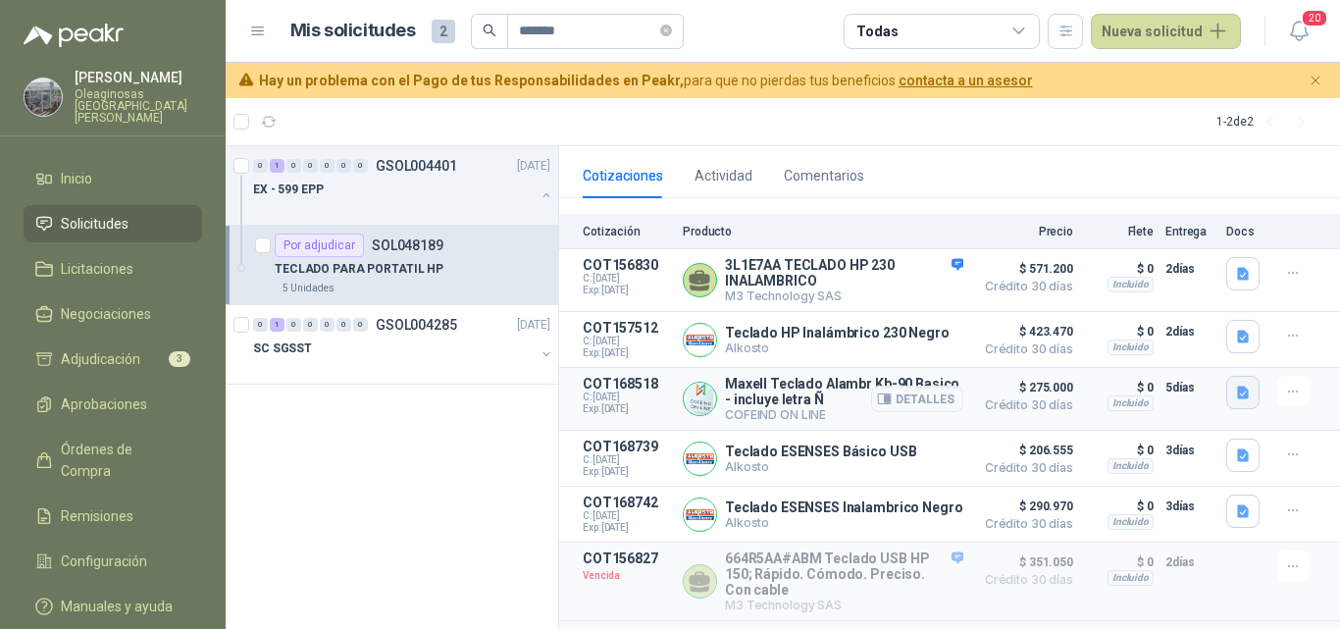
click at [1237, 387] on icon "button" at bounding box center [1243, 392] width 12 height 13
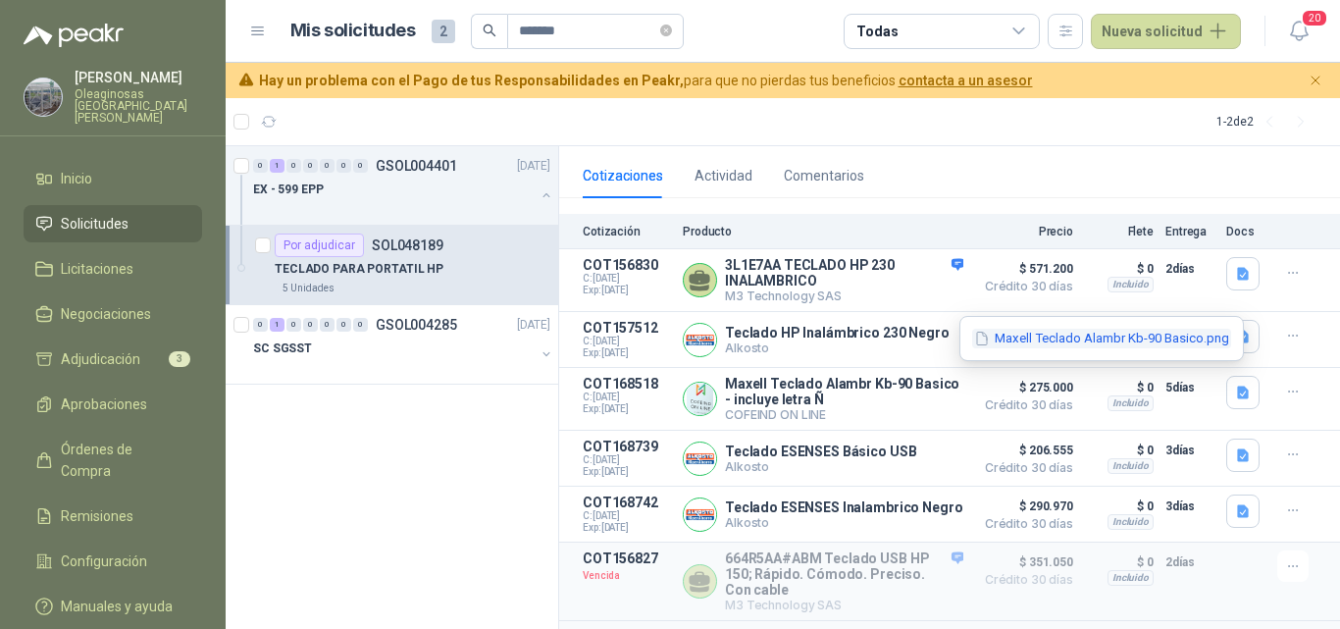
click at [1153, 346] on button "Maxell Teclado Alambr Kb-90 Basico.png" at bounding box center [1101, 339] width 259 height 21
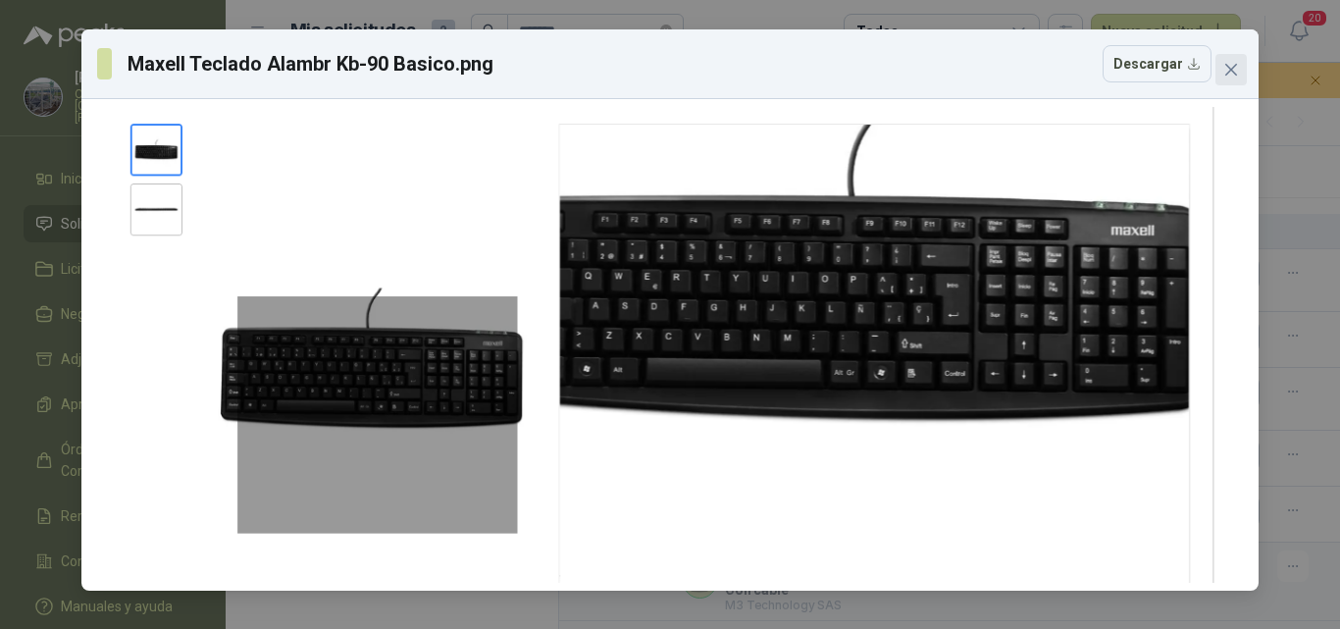
click at [1227, 66] on icon "close" at bounding box center [1231, 70] width 12 height 12
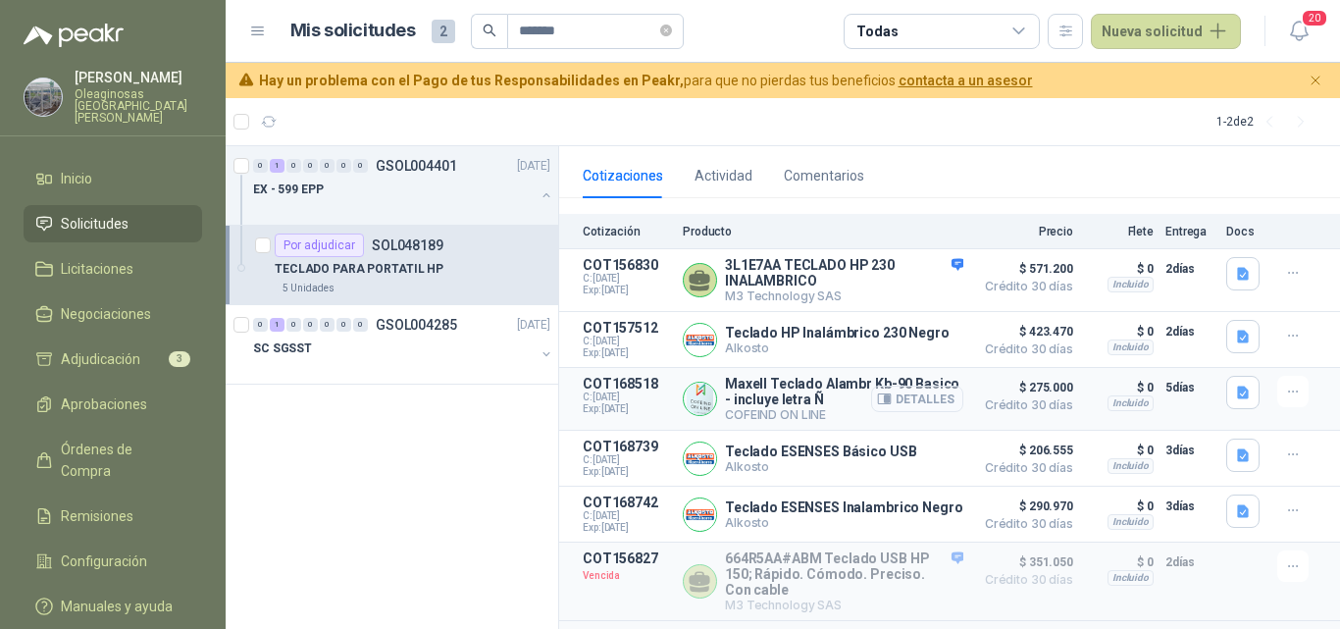
click at [922, 391] on button "Detalles" at bounding box center [917, 399] width 92 height 26
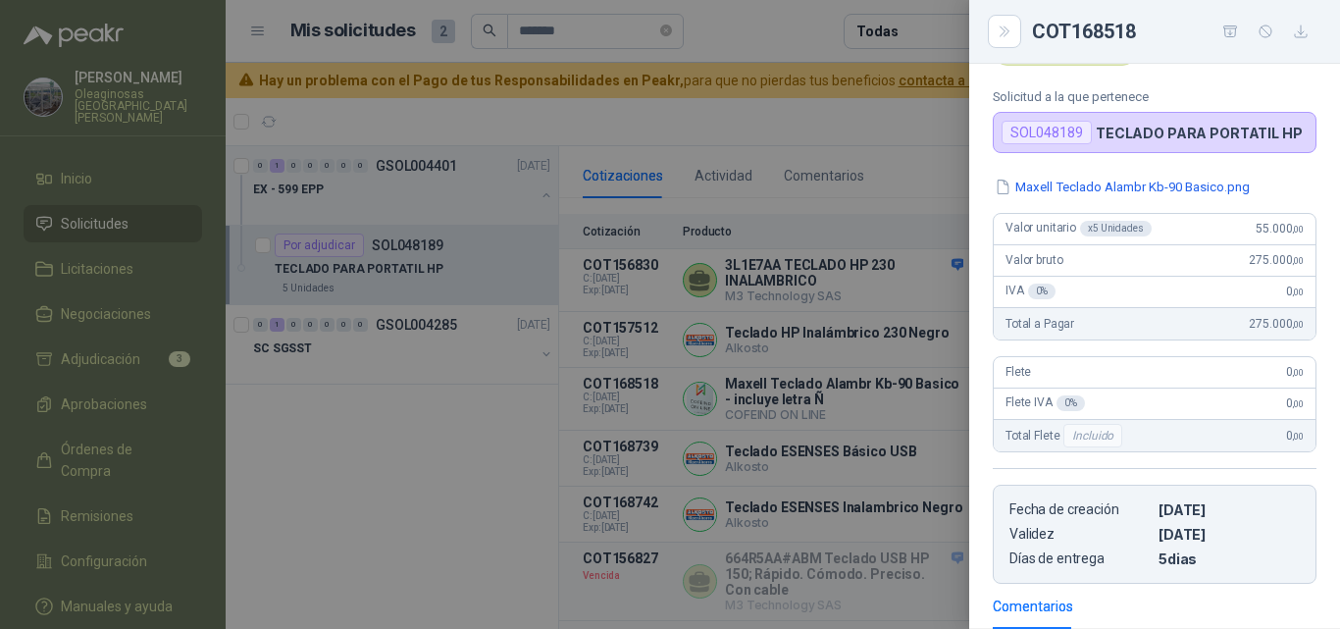
click at [922, 399] on div at bounding box center [670, 314] width 1340 height 629
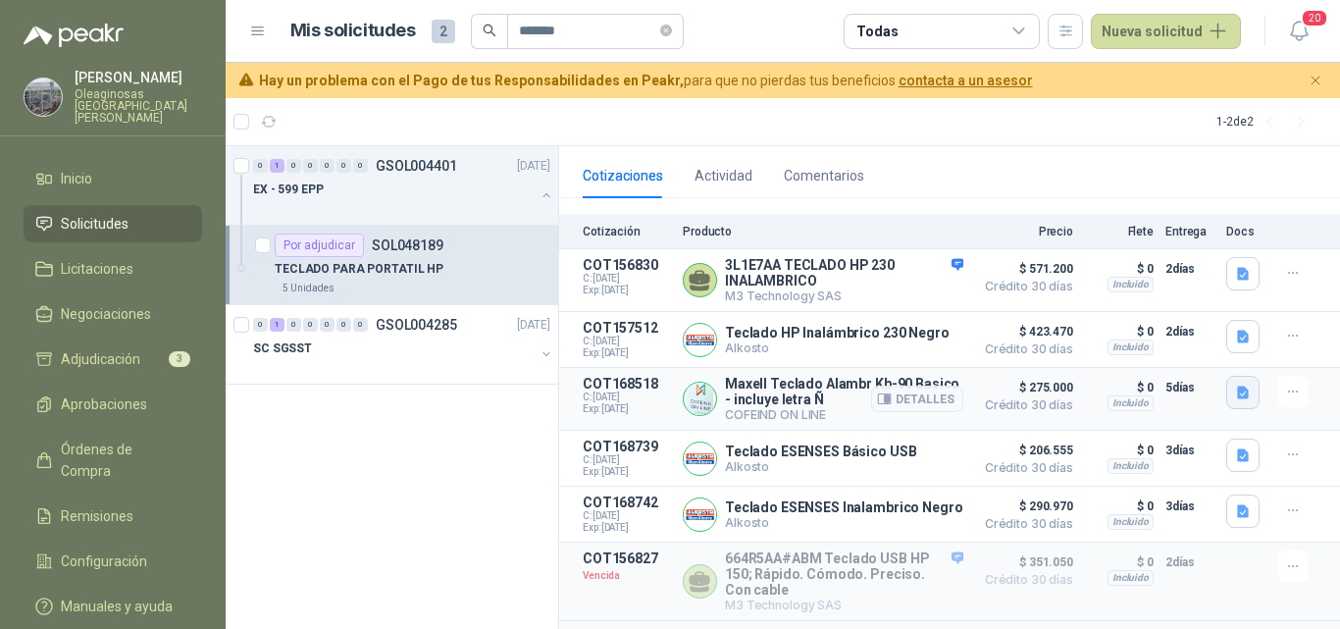
click at [1235, 388] on icon "button" at bounding box center [1243, 393] width 17 height 17
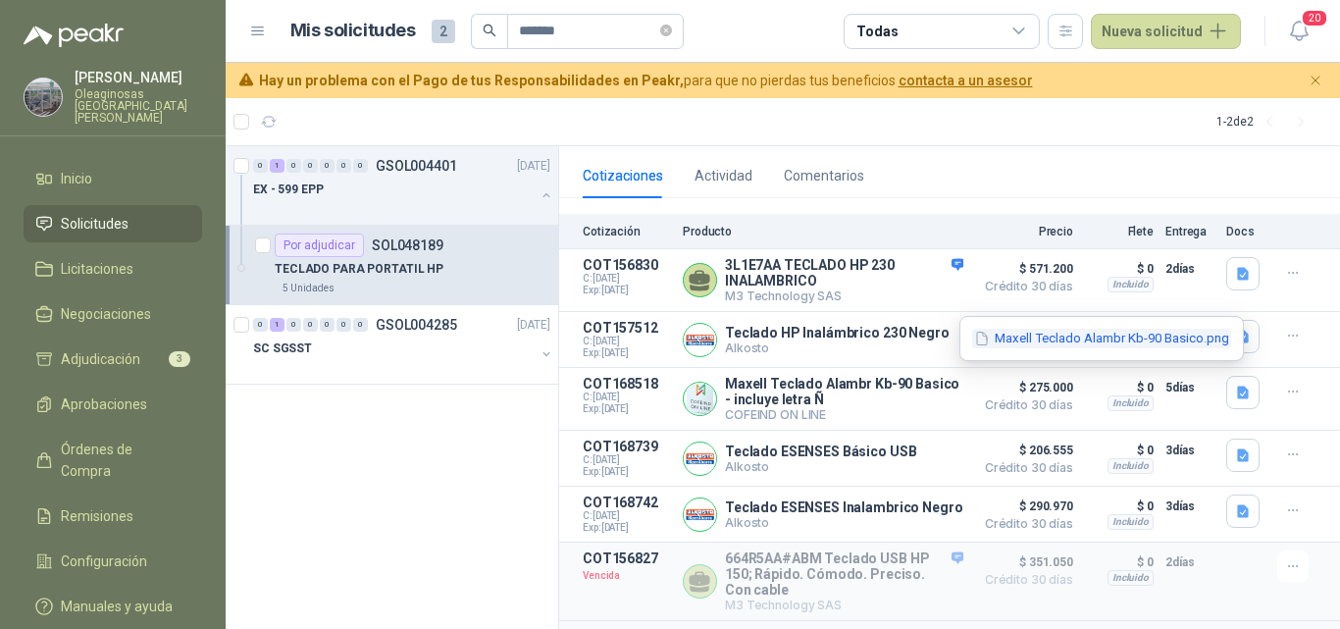
click at [1109, 329] on button "Maxell Teclado Alambr Kb-90 Basico.png" at bounding box center [1101, 339] width 259 height 21
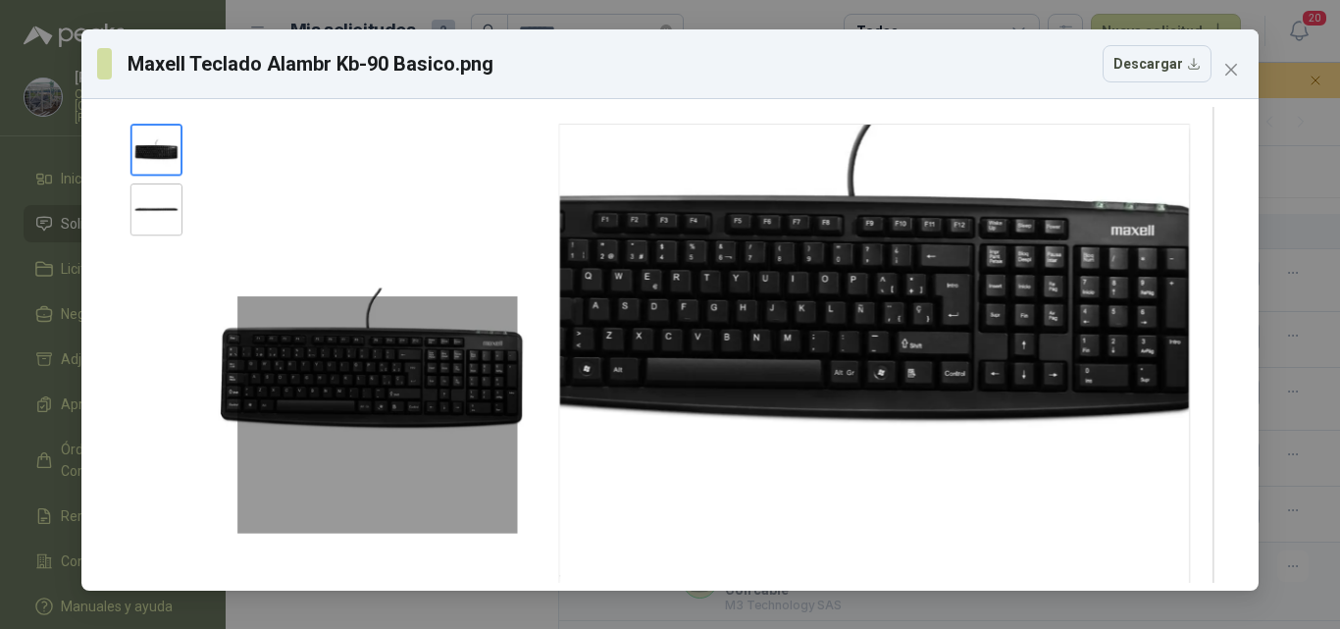
click at [1235, 74] on icon "close" at bounding box center [1231, 70] width 16 height 16
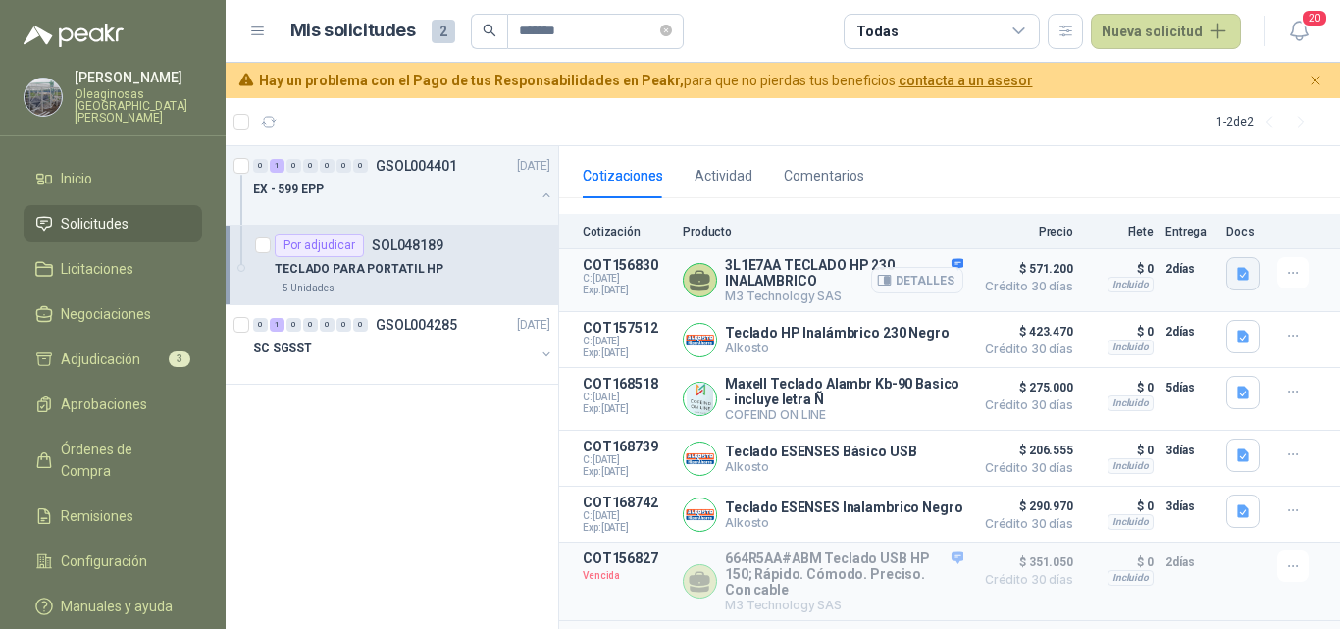
click at [1237, 267] on icon "button" at bounding box center [1243, 273] width 12 height 13
click at [1155, 223] on button "teclado HP.pdf" at bounding box center [1175, 217] width 111 height 21
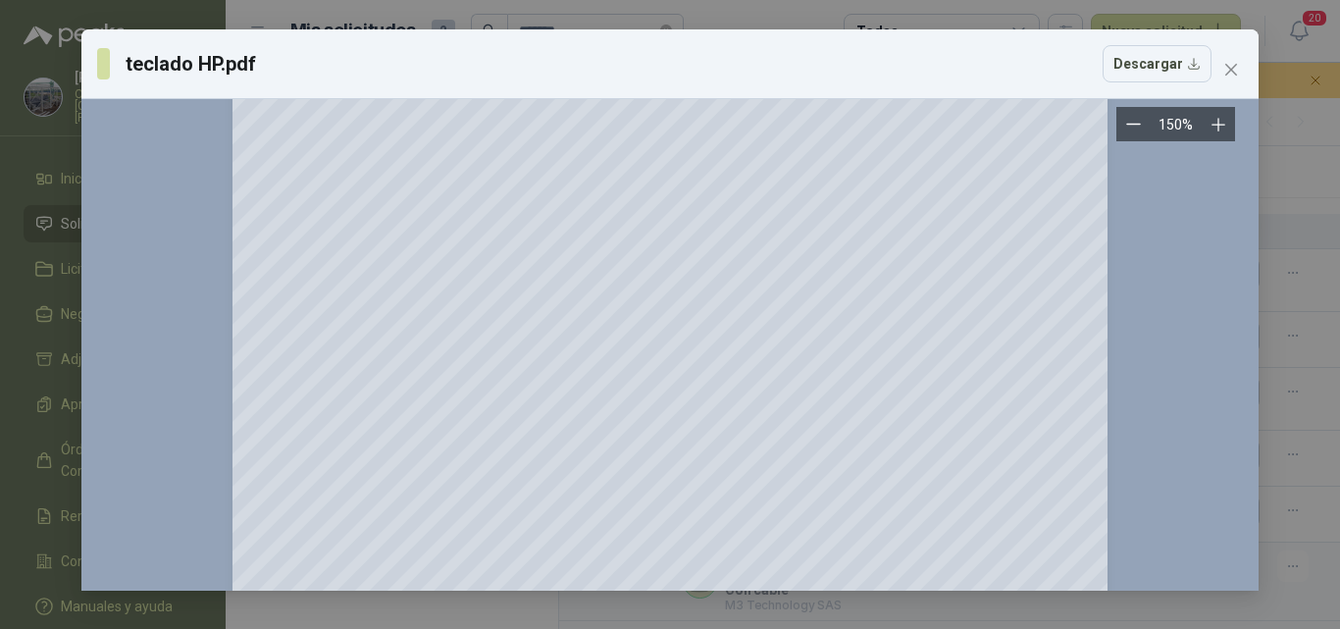
scroll to position [484, 0]
click at [1227, 72] on icon "close" at bounding box center [1231, 70] width 16 height 16
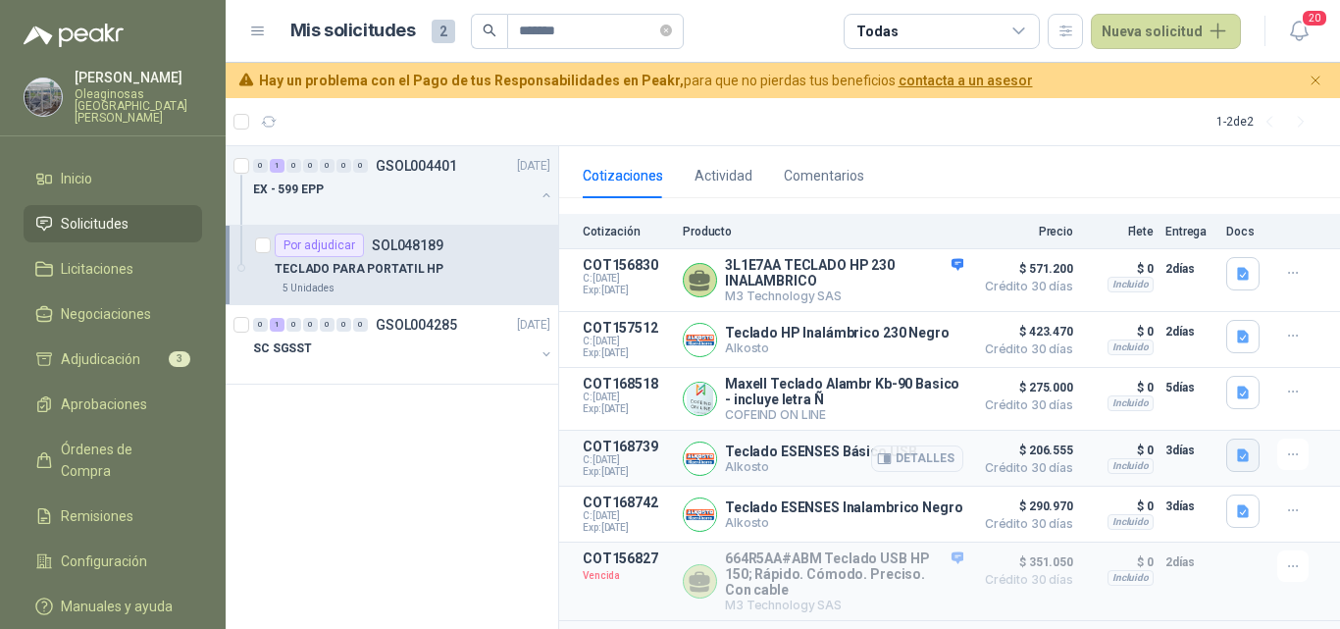
click at [1237, 452] on icon "button" at bounding box center [1243, 454] width 12 height 13
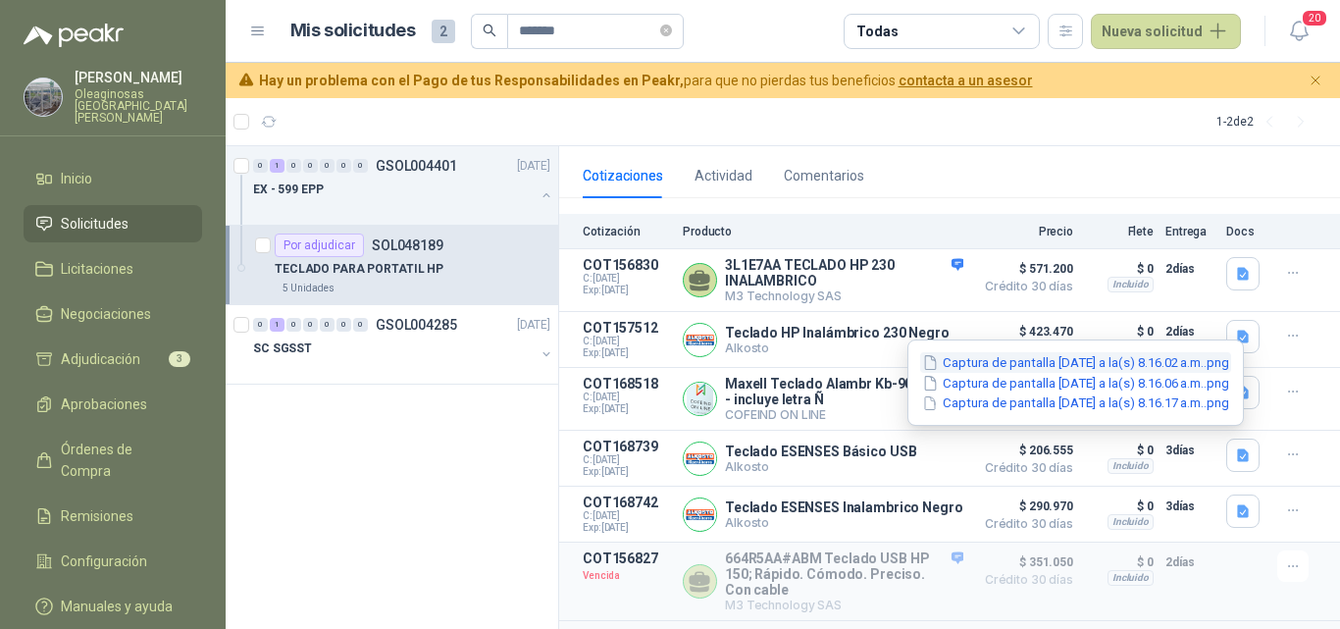
click at [1060, 366] on button "Captura de pantalla 2025-08-15 a la(s) 8.16.02 a.m..png" at bounding box center [1075, 362] width 311 height 21
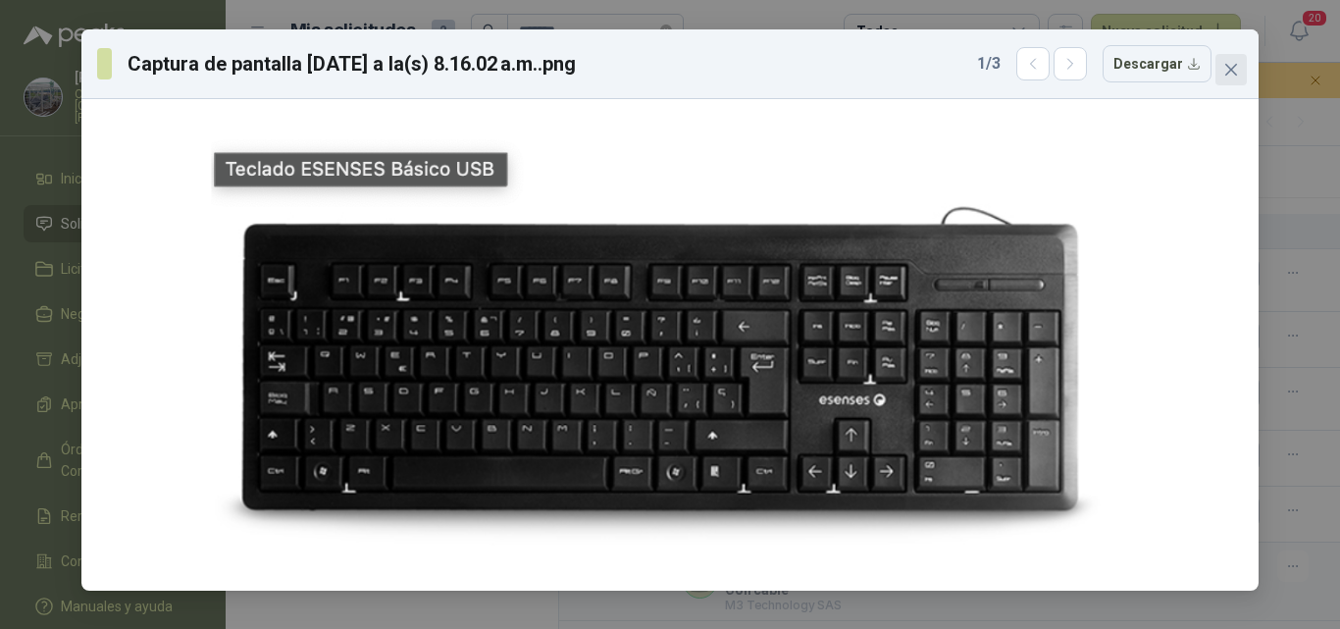
click at [1240, 68] on span "Close" at bounding box center [1230, 70] width 31 height 16
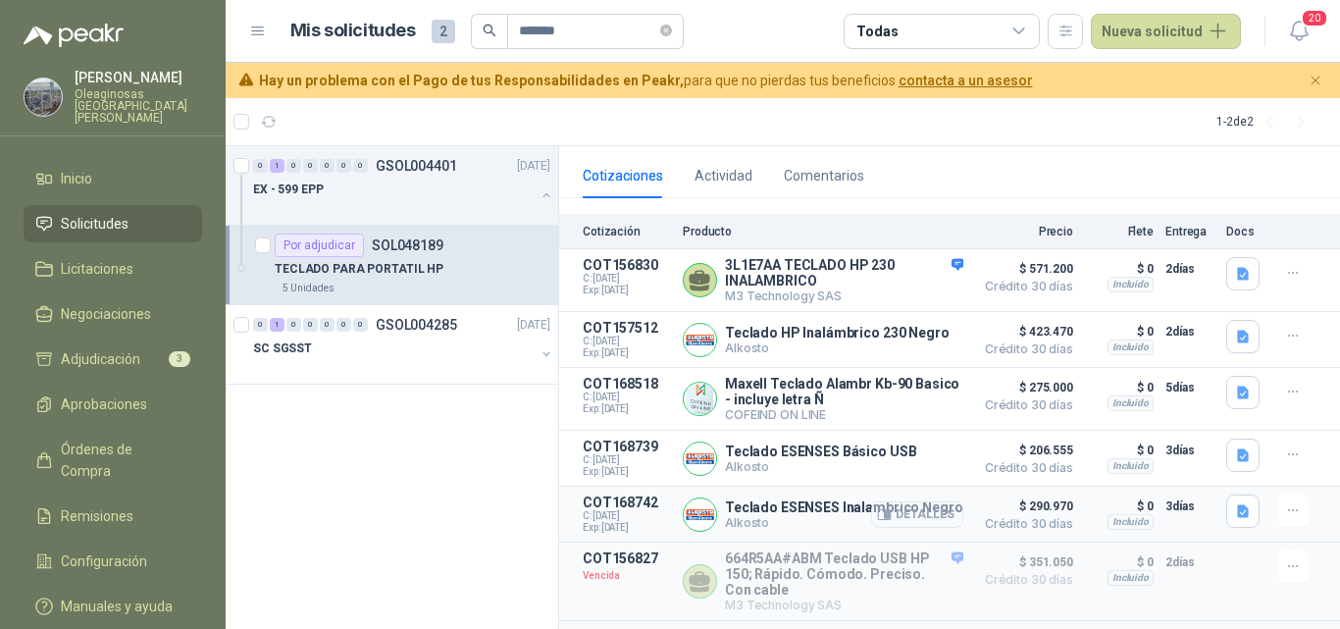
click at [928, 511] on button "Detalles" at bounding box center [917, 514] width 92 height 26
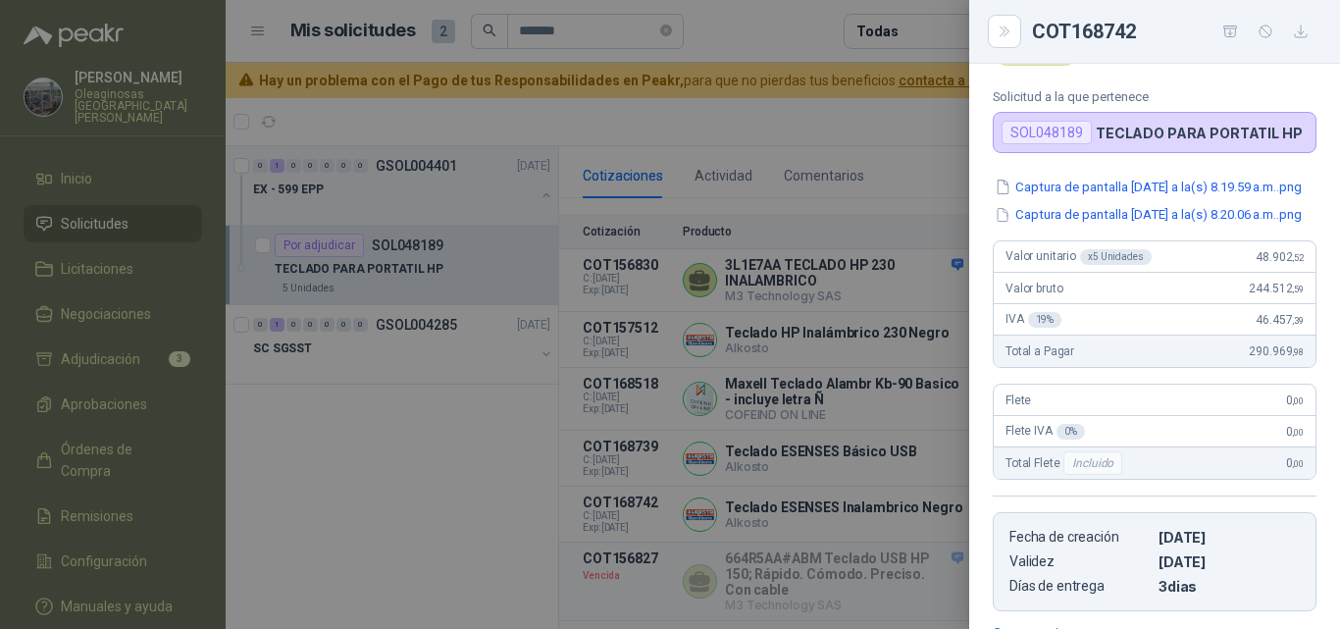
click at [890, 503] on div at bounding box center [670, 314] width 1340 height 629
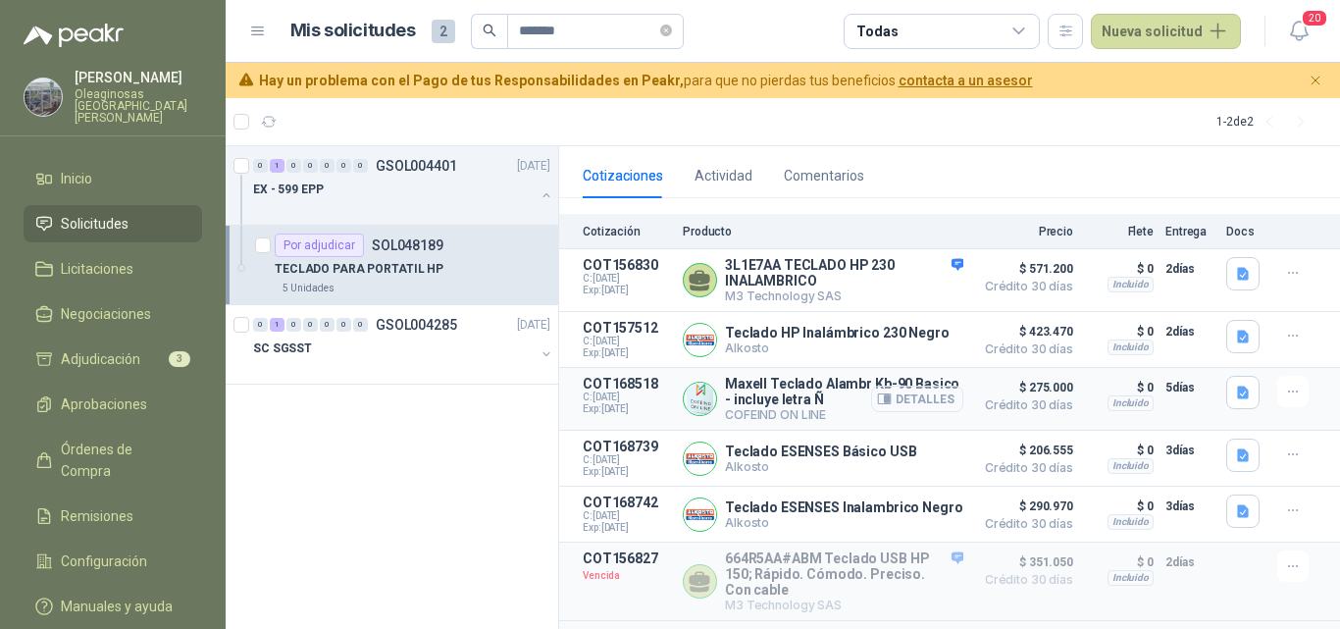
click at [942, 387] on button "Detalles" at bounding box center [917, 399] width 92 height 26
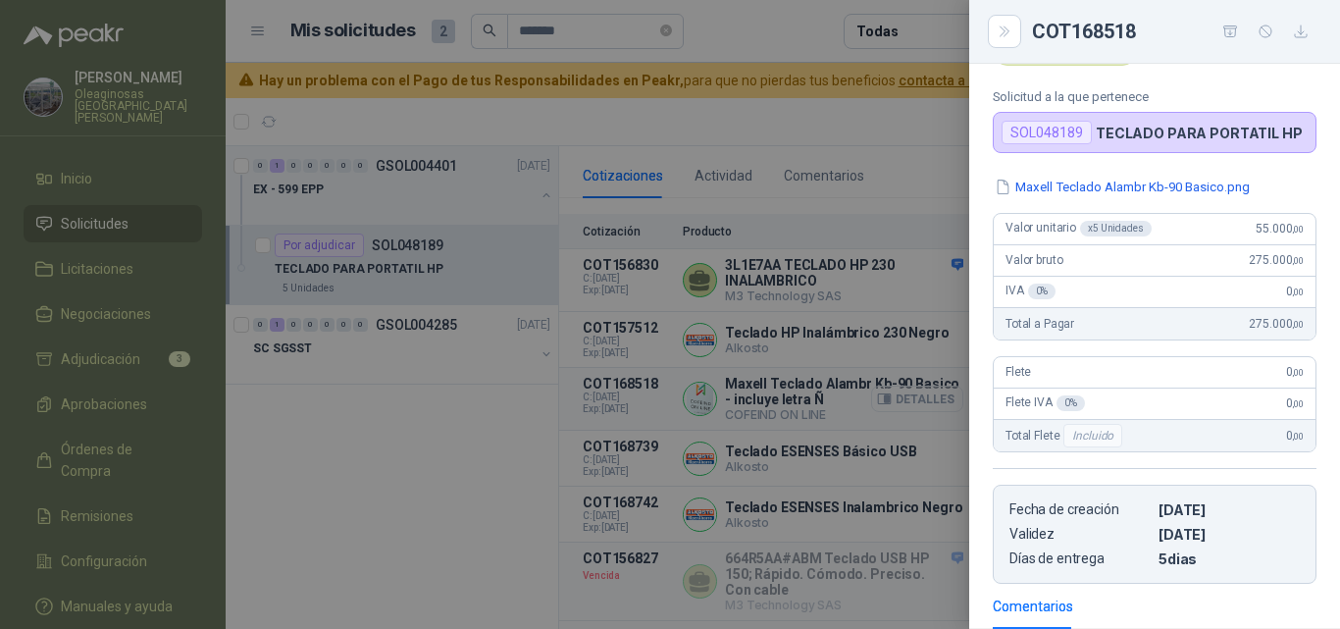
click at [942, 387] on div at bounding box center [670, 314] width 1340 height 629
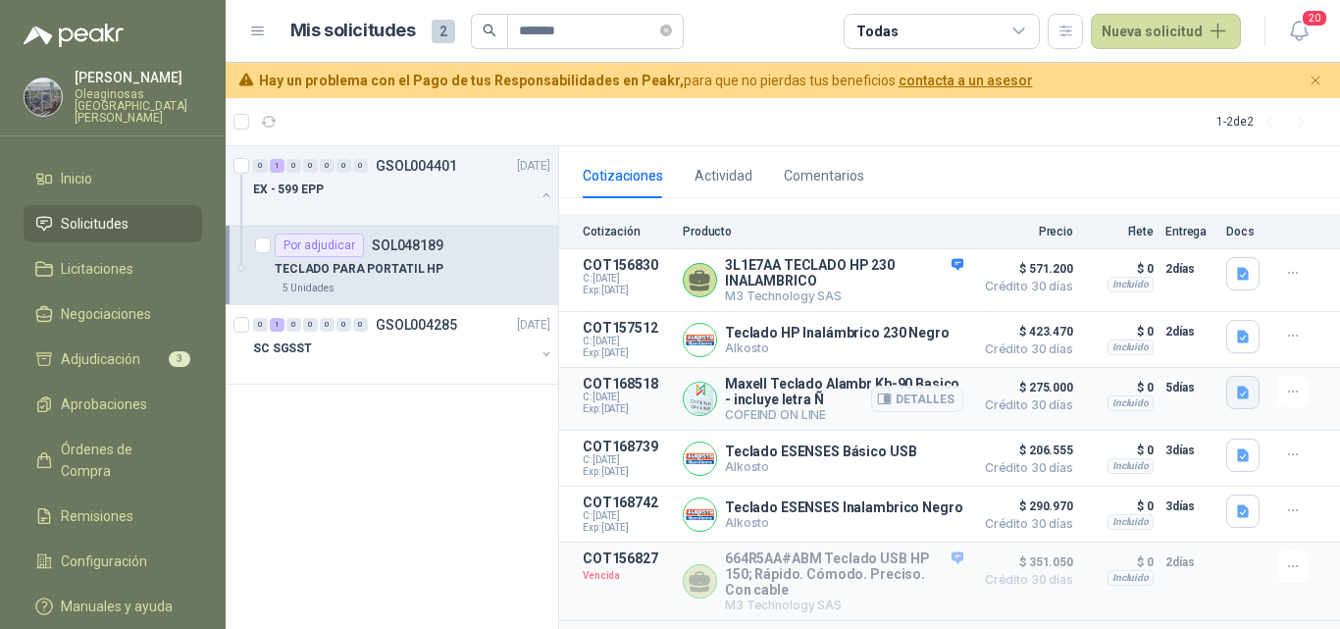
click at [1237, 386] on icon "button" at bounding box center [1243, 392] width 12 height 13
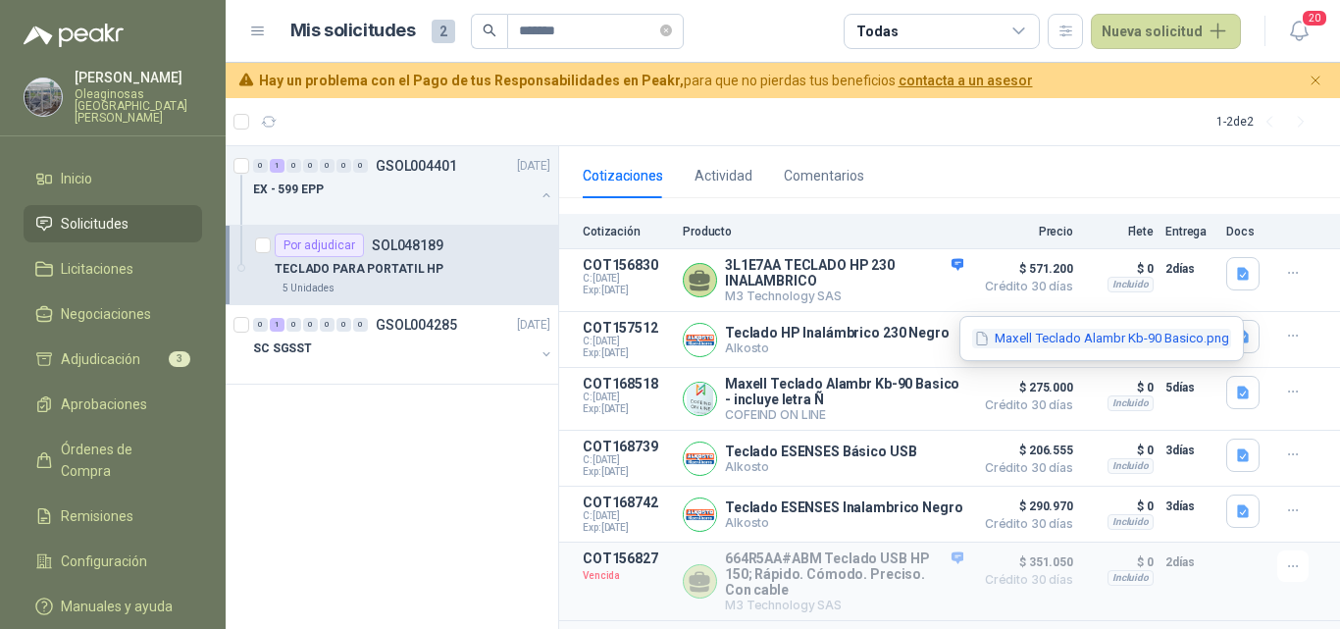
click at [1109, 342] on button "Maxell Teclado Alambr Kb-90 Basico.png" at bounding box center [1101, 339] width 259 height 21
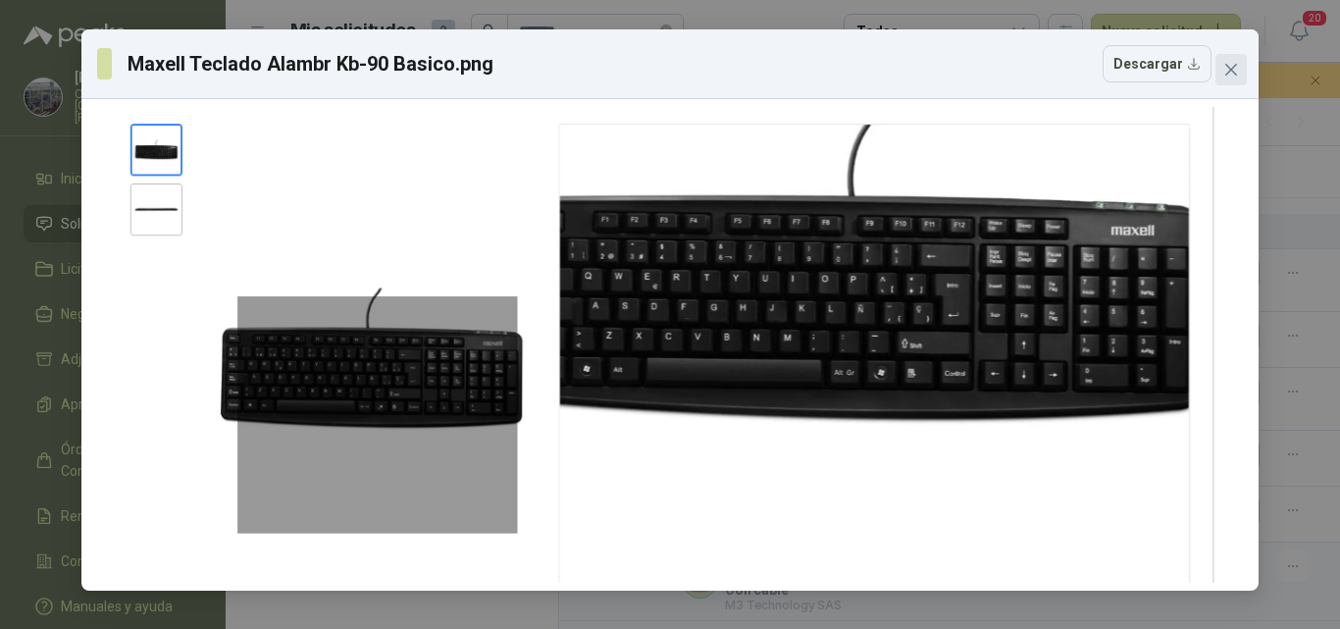
click at [1234, 73] on icon "close" at bounding box center [1231, 70] width 12 height 12
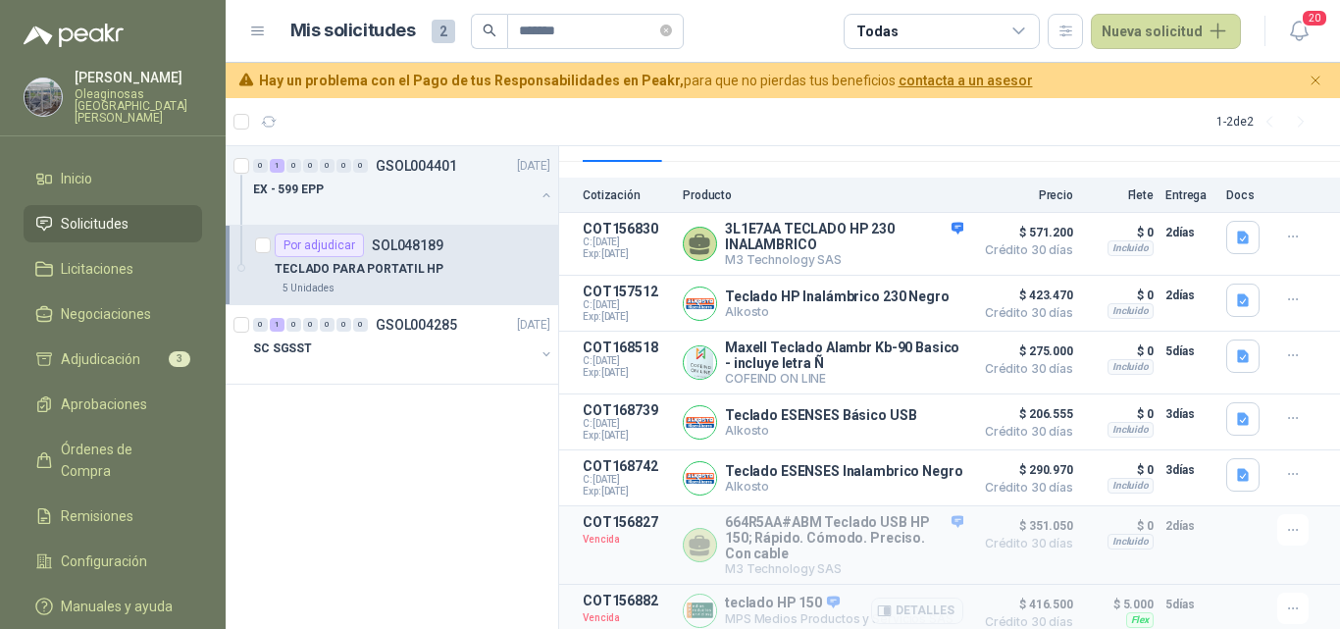
scroll to position [231, 0]
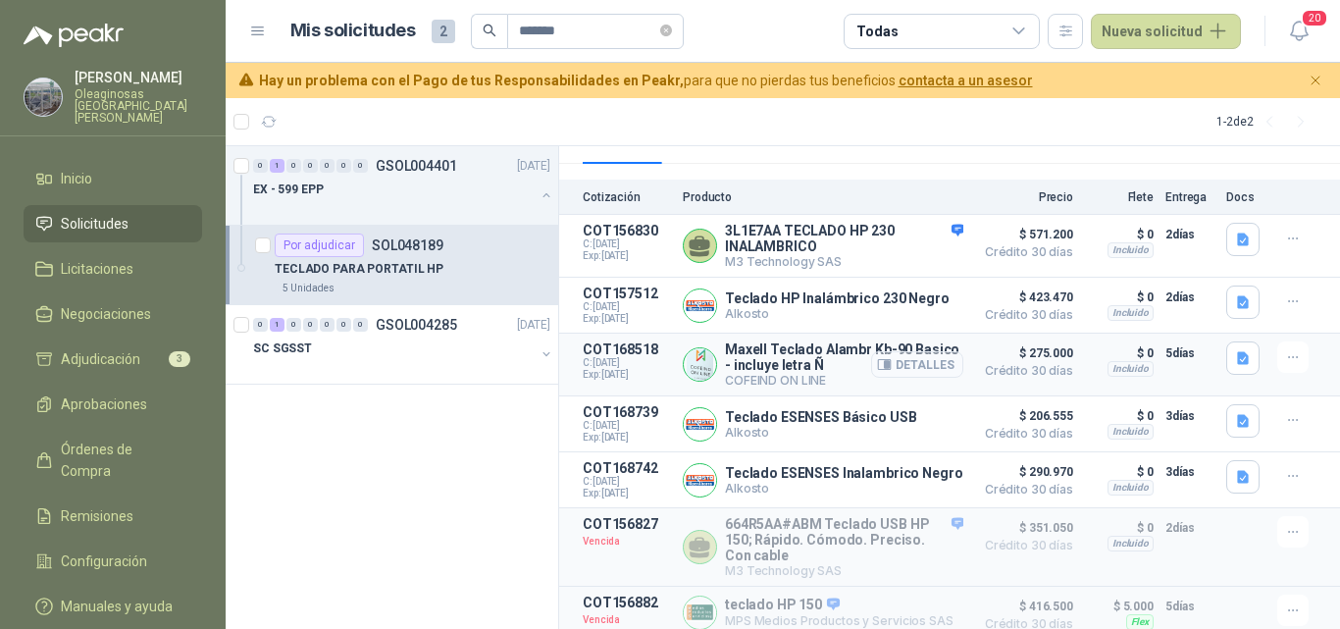
click at [908, 359] on button "Detalles" at bounding box center [917, 364] width 92 height 26
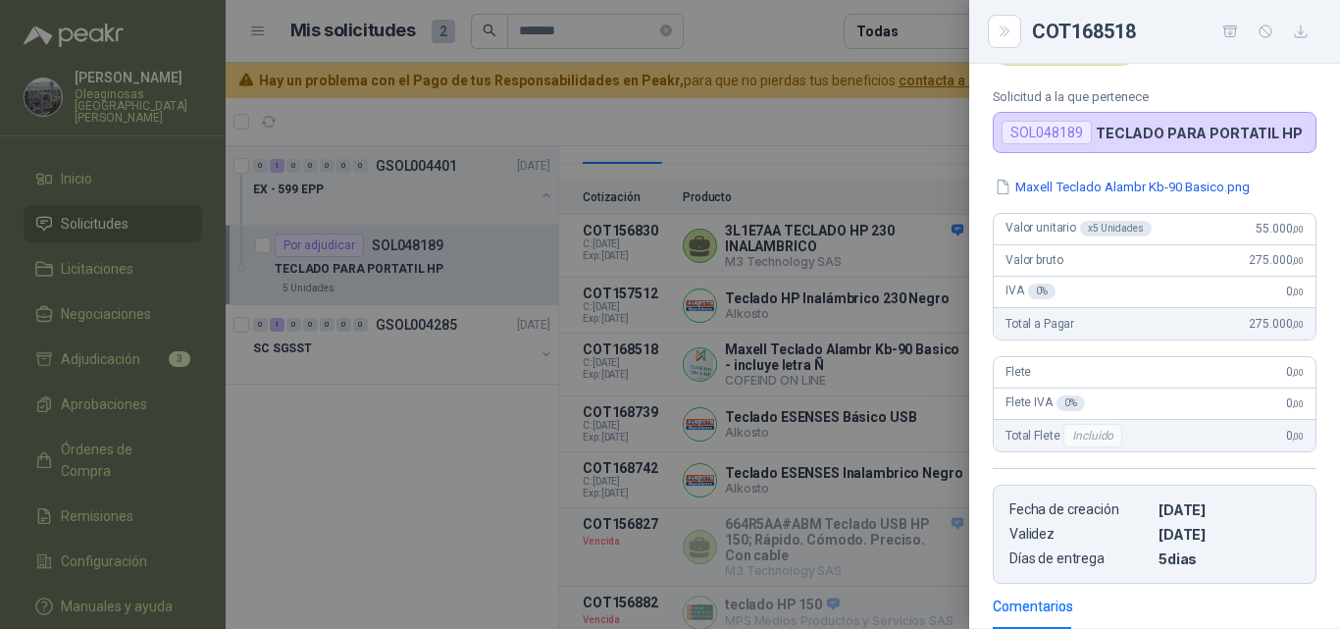
drag, startPoint x: 425, startPoint y: 338, endPoint x: 367, endPoint y: 287, distance: 77.1
click at [390, 318] on div at bounding box center [670, 314] width 1340 height 629
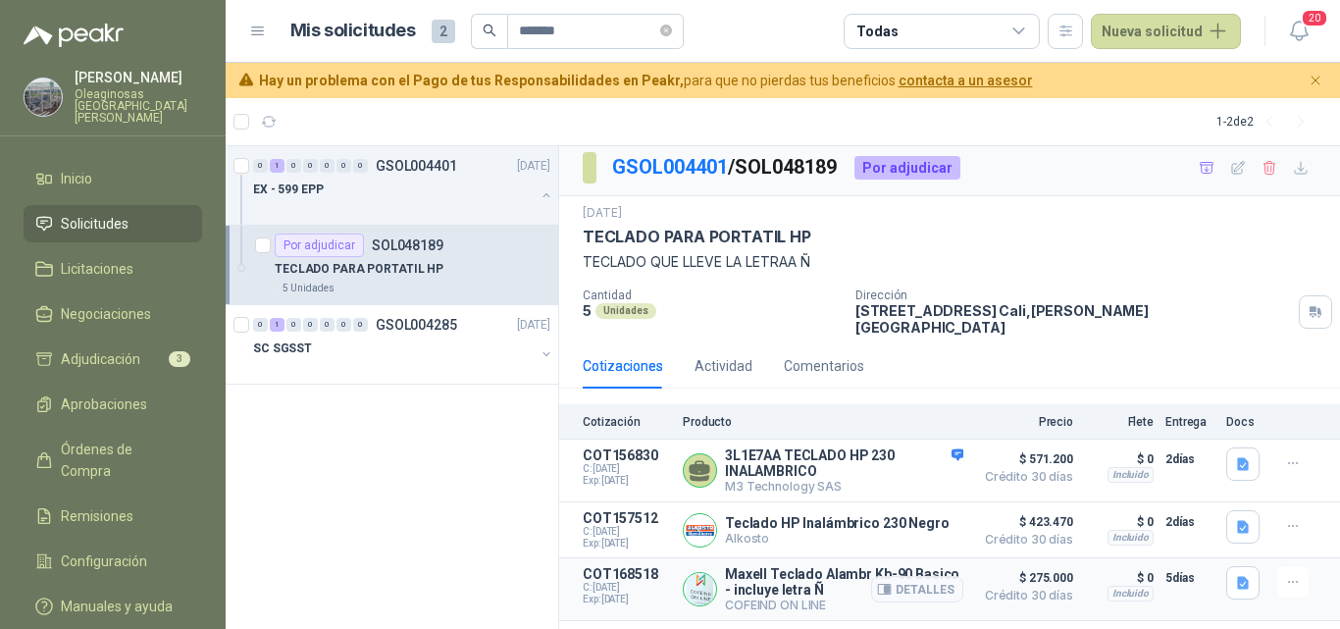
scroll to position [0, 0]
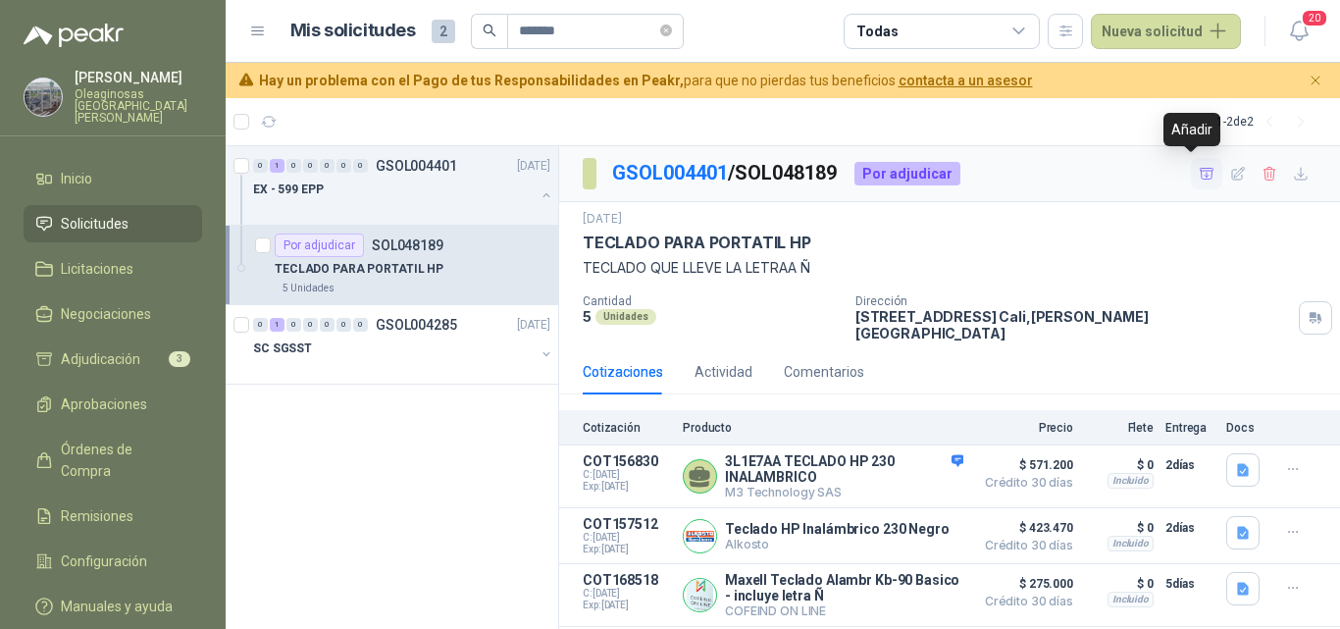
click at [1199, 170] on icon "button" at bounding box center [1207, 174] width 17 height 17
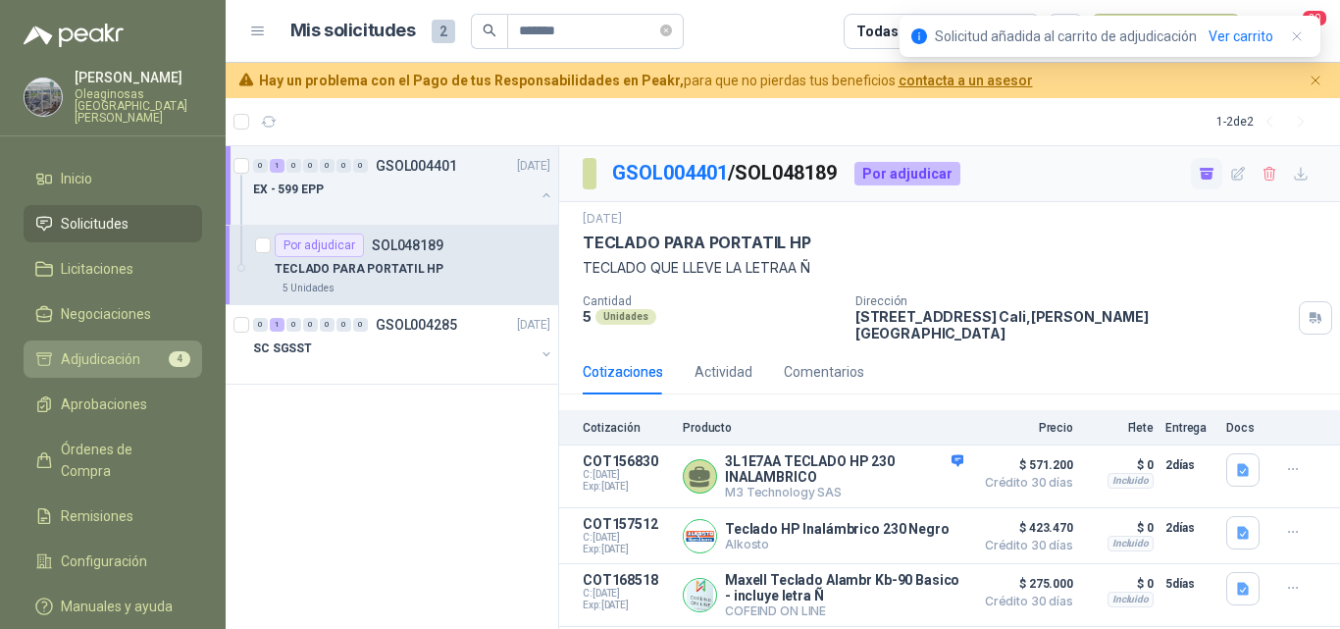
click at [153, 354] on li "Adjudicación 4" at bounding box center [112, 359] width 155 height 22
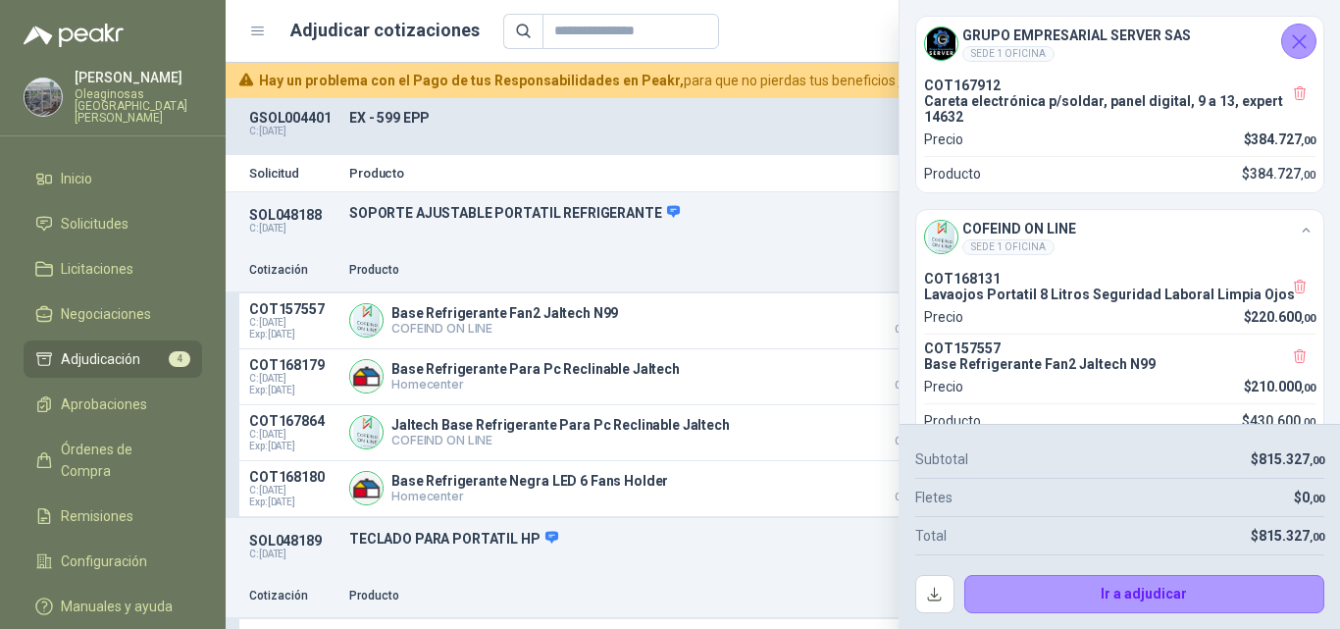
click at [1301, 48] on icon "Cerrar" at bounding box center [1299, 41] width 25 height 25
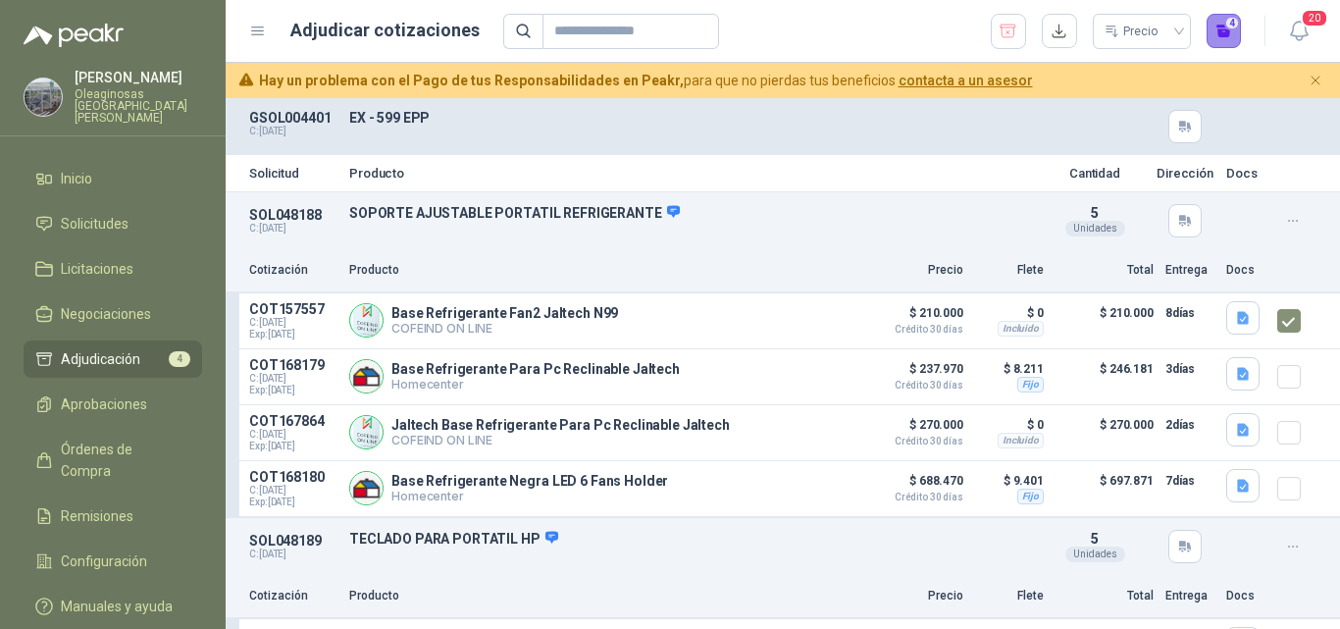
click at [1218, 42] on button "4" at bounding box center [1224, 31] width 35 height 35
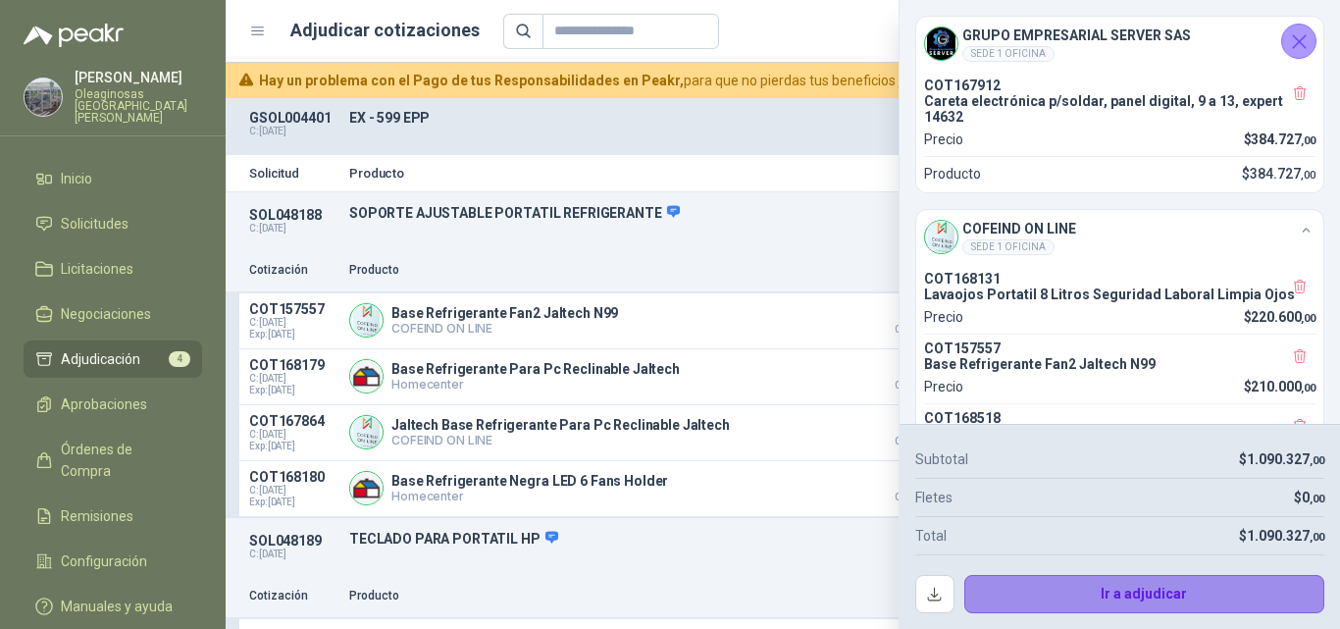
click at [1078, 602] on button "Ir a adjudicar" at bounding box center [1144, 594] width 361 height 39
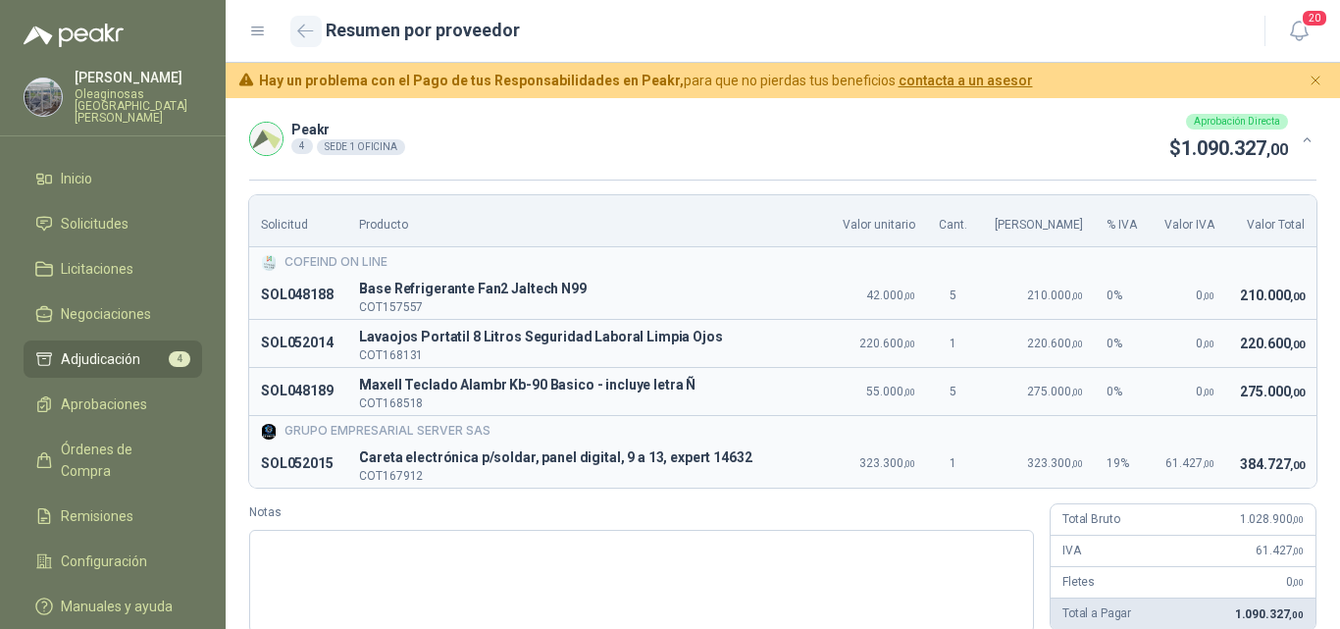
click at [302, 41] on button "button" at bounding box center [305, 31] width 31 height 31
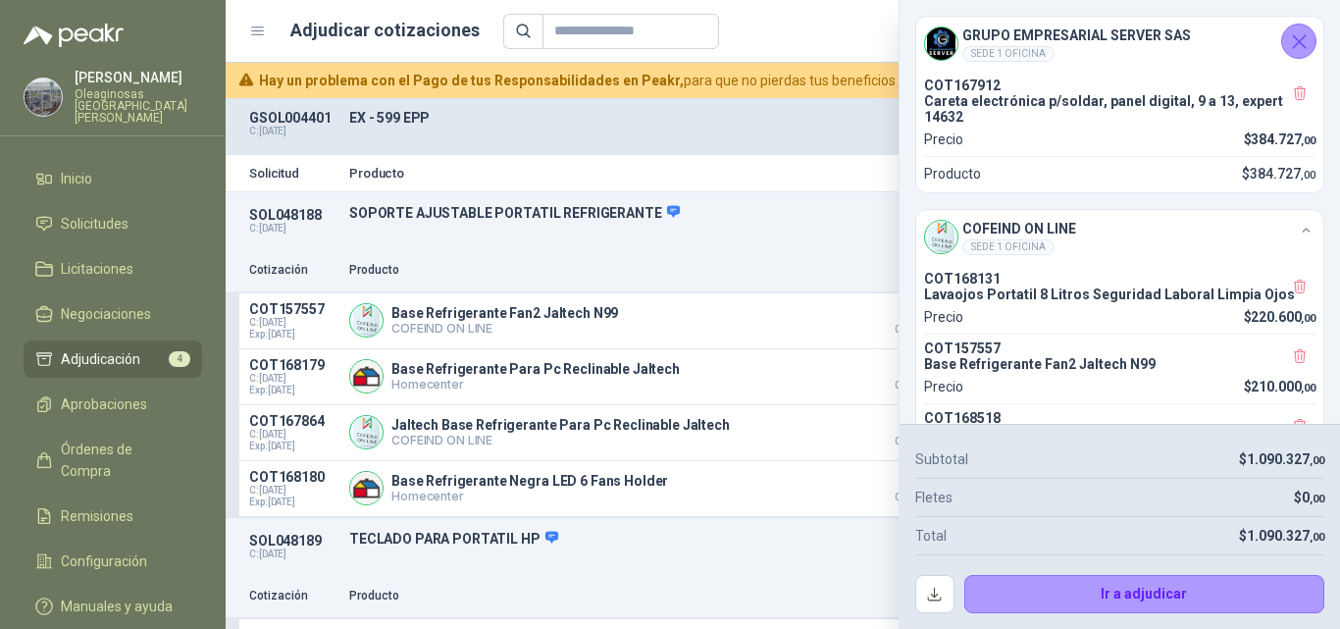
click at [1294, 42] on icon "Cerrar" at bounding box center [1299, 41] width 25 height 25
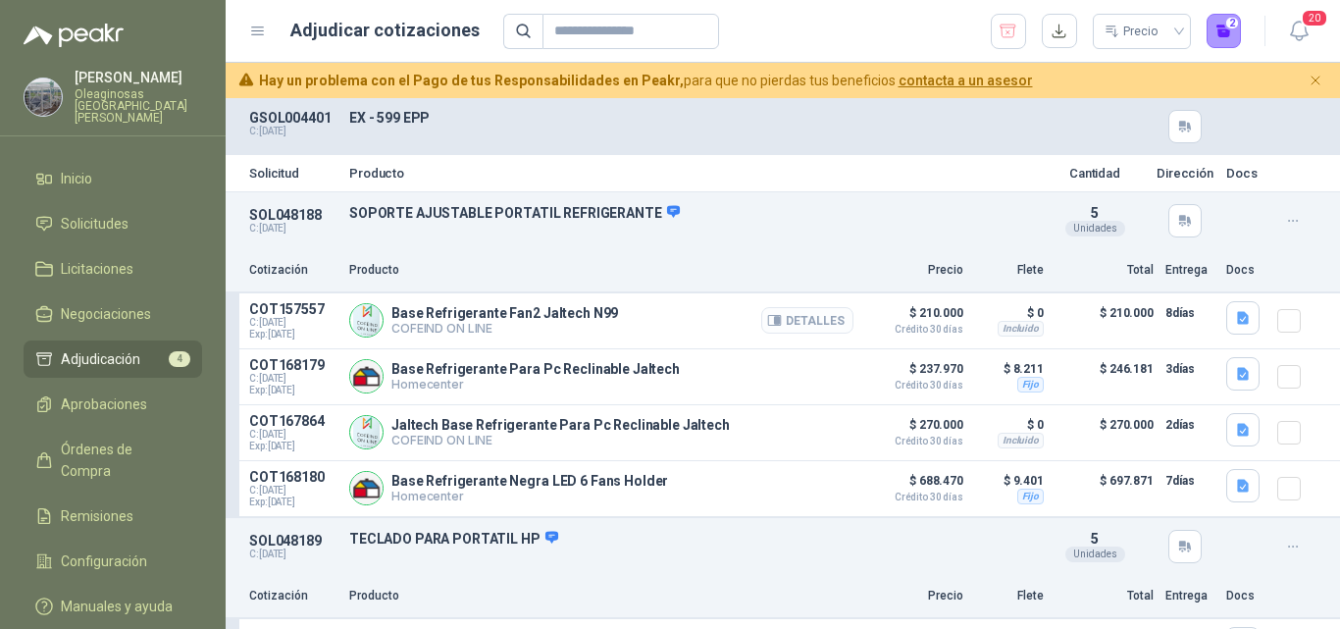
click at [826, 320] on button "Detalles" at bounding box center [807, 320] width 92 height 26
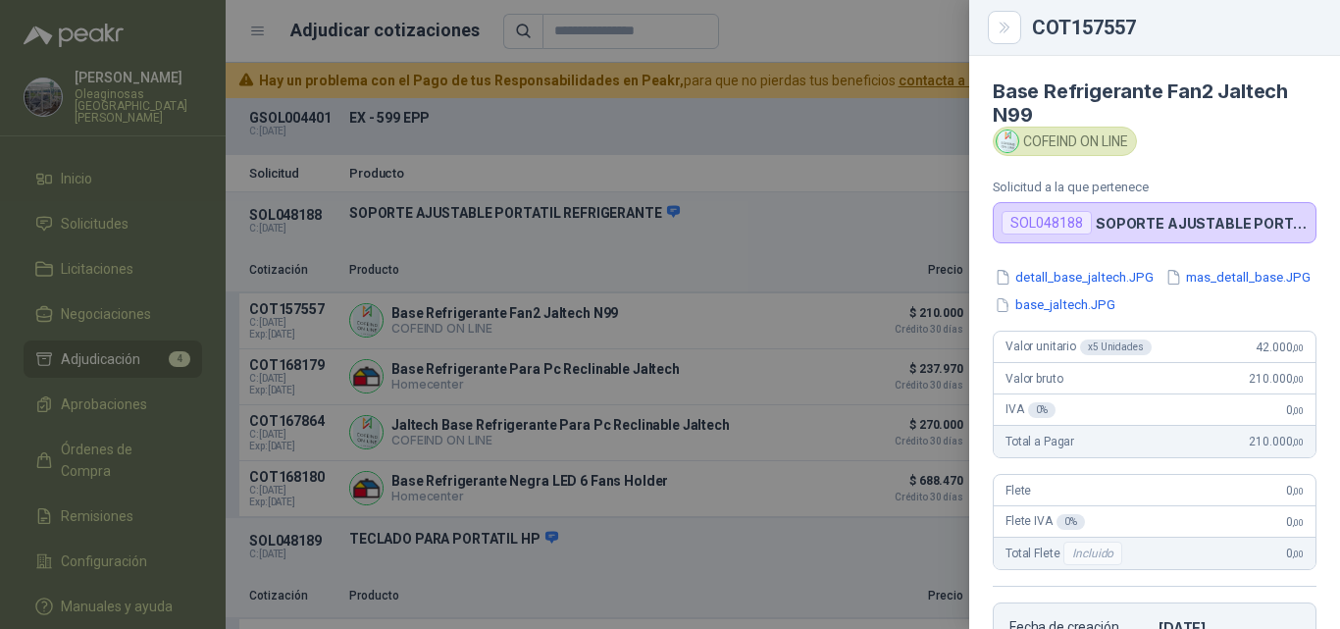
click at [433, 144] on div at bounding box center [670, 314] width 1340 height 629
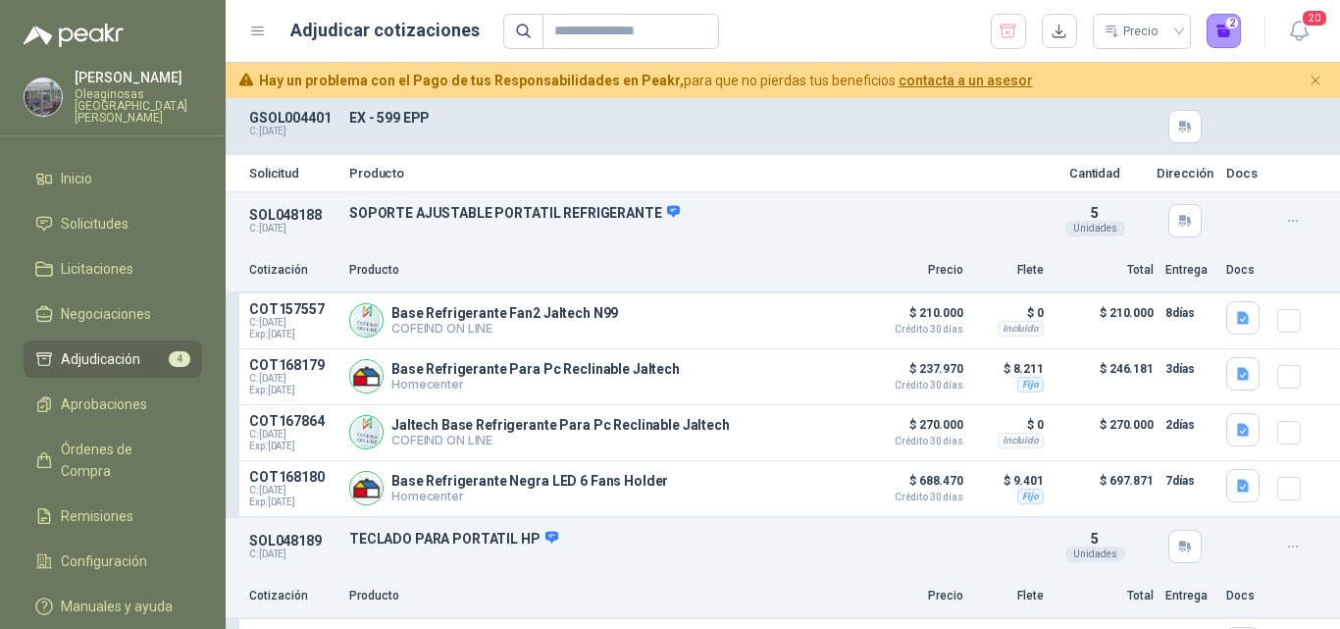
click at [144, 72] on p "[PERSON_NAME]" at bounding box center [139, 78] width 128 height 14
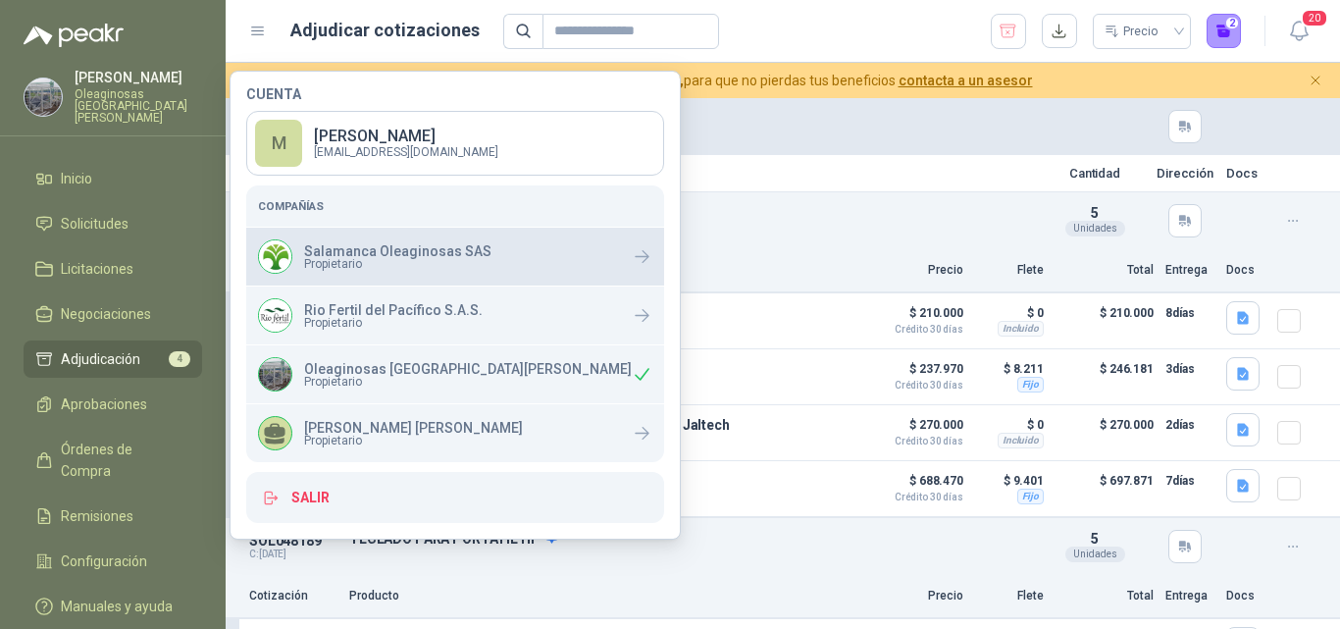
click at [362, 258] on span "Propietario" at bounding box center [397, 264] width 187 height 12
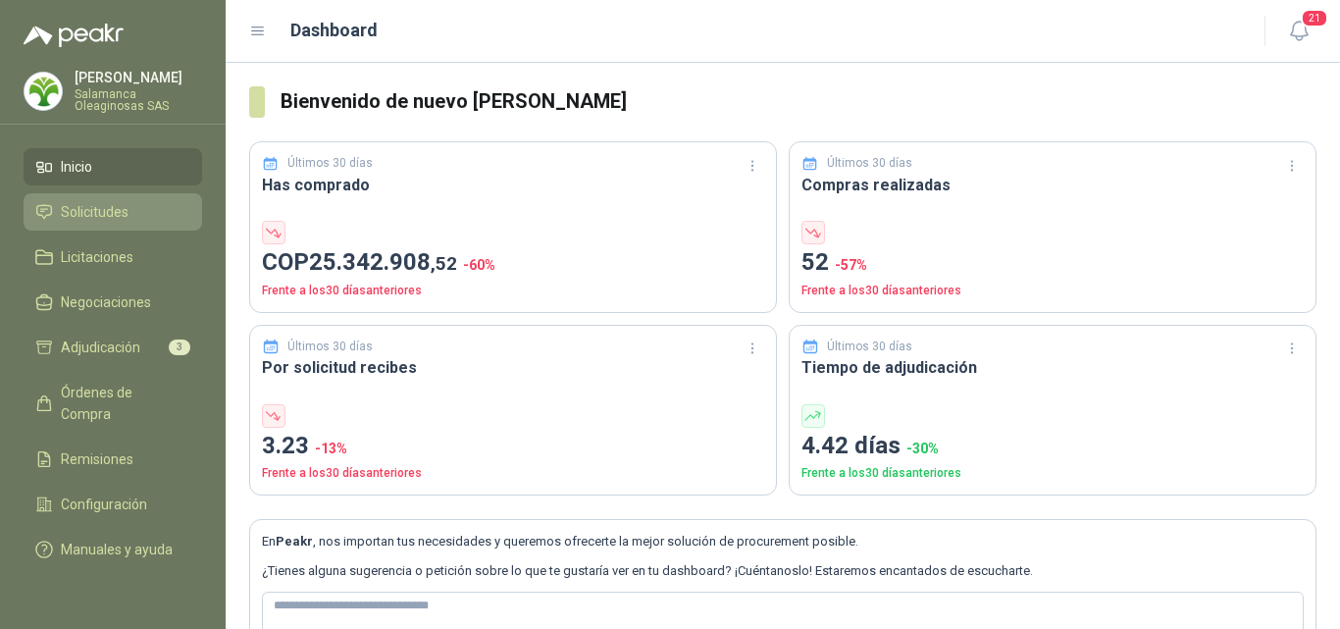
click at [133, 218] on li "Solicitudes" at bounding box center [112, 212] width 155 height 22
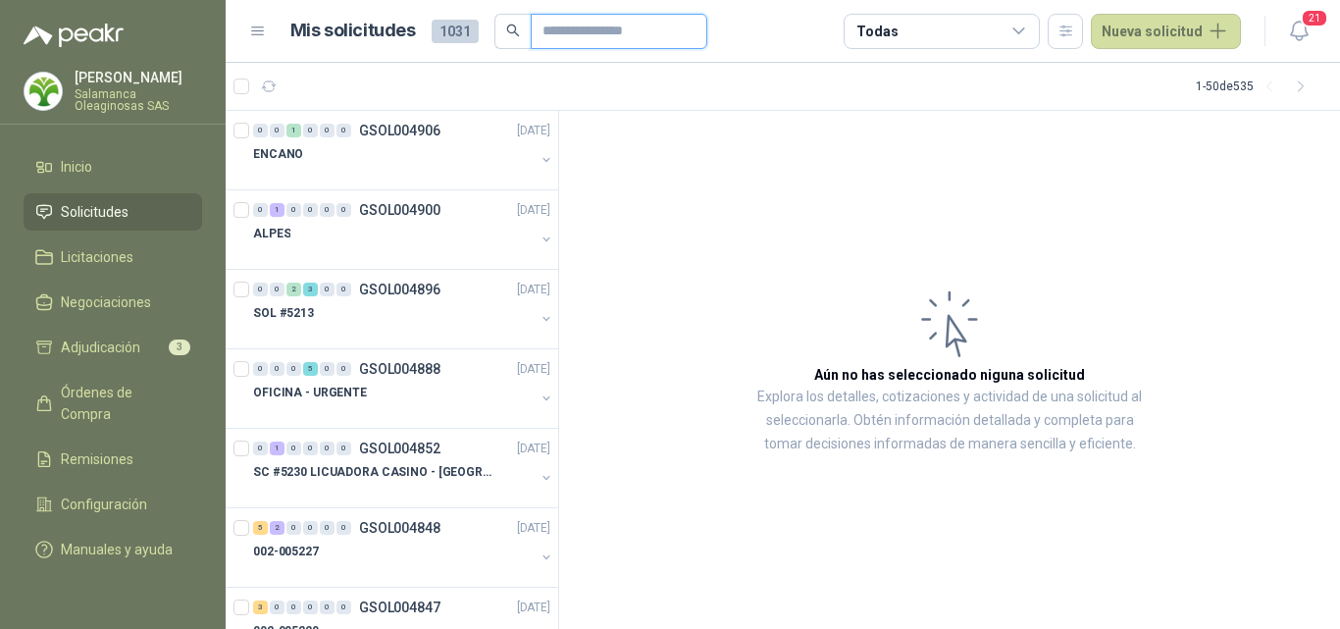
click at [585, 33] on input "text" at bounding box center [610, 31] width 137 height 33
type input "*********"
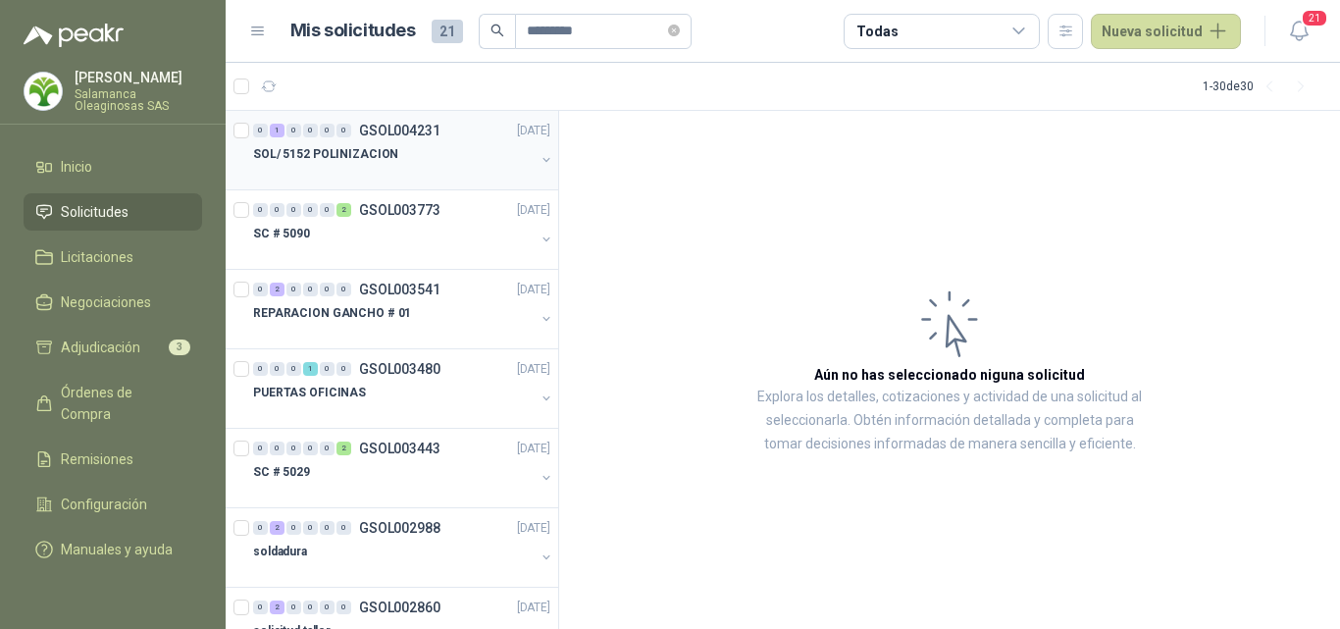
click at [375, 175] on div at bounding box center [394, 174] width 282 height 16
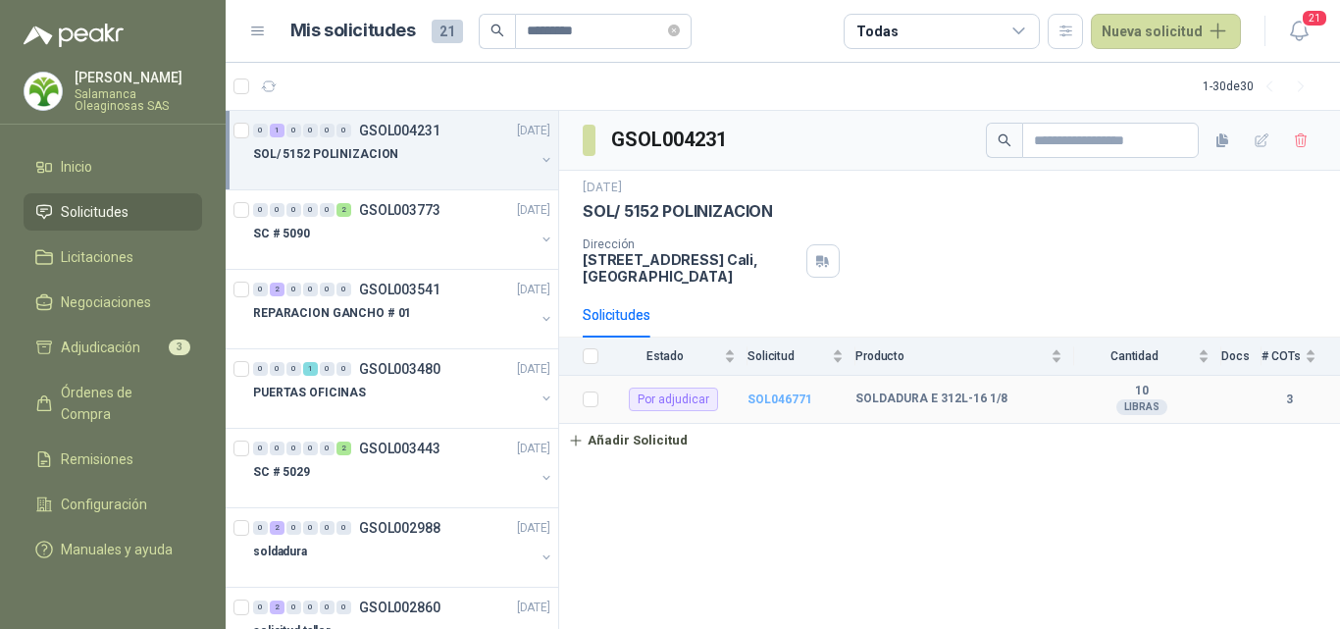
click at [800, 399] on b "SOL046771" at bounding box center [780, 399] width 65 height 14
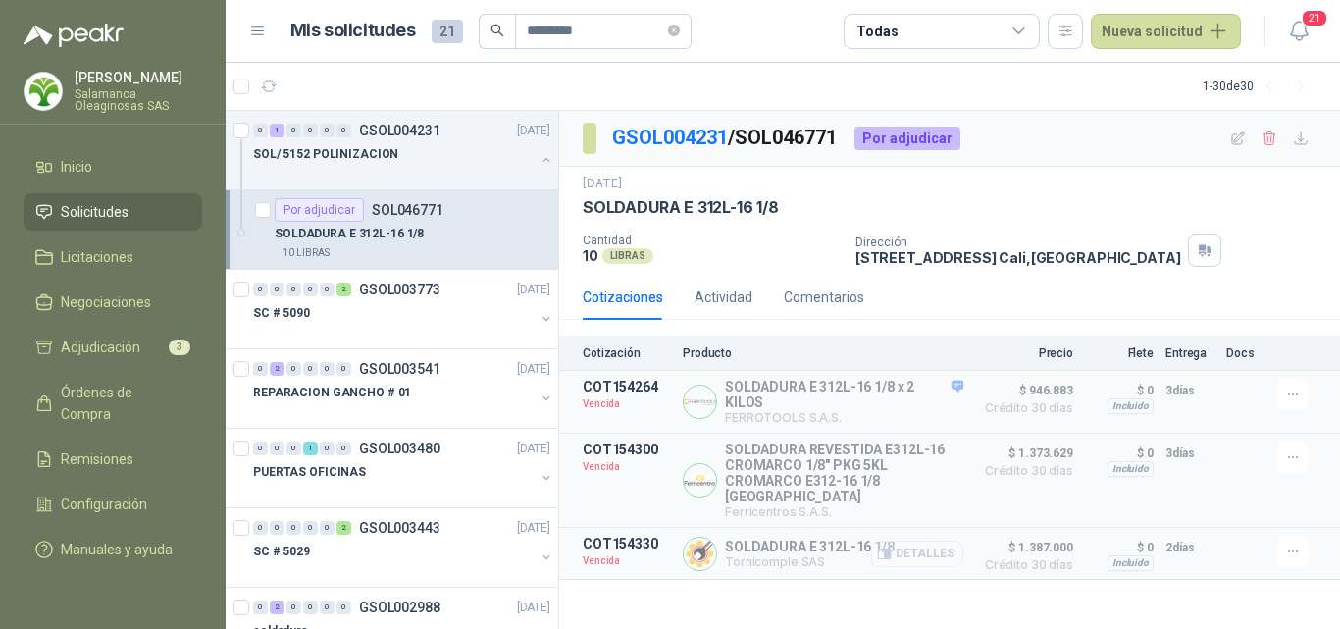
click at [934, 541] on button "Detalles" at bounding box center [917, 554] width 92 height 26
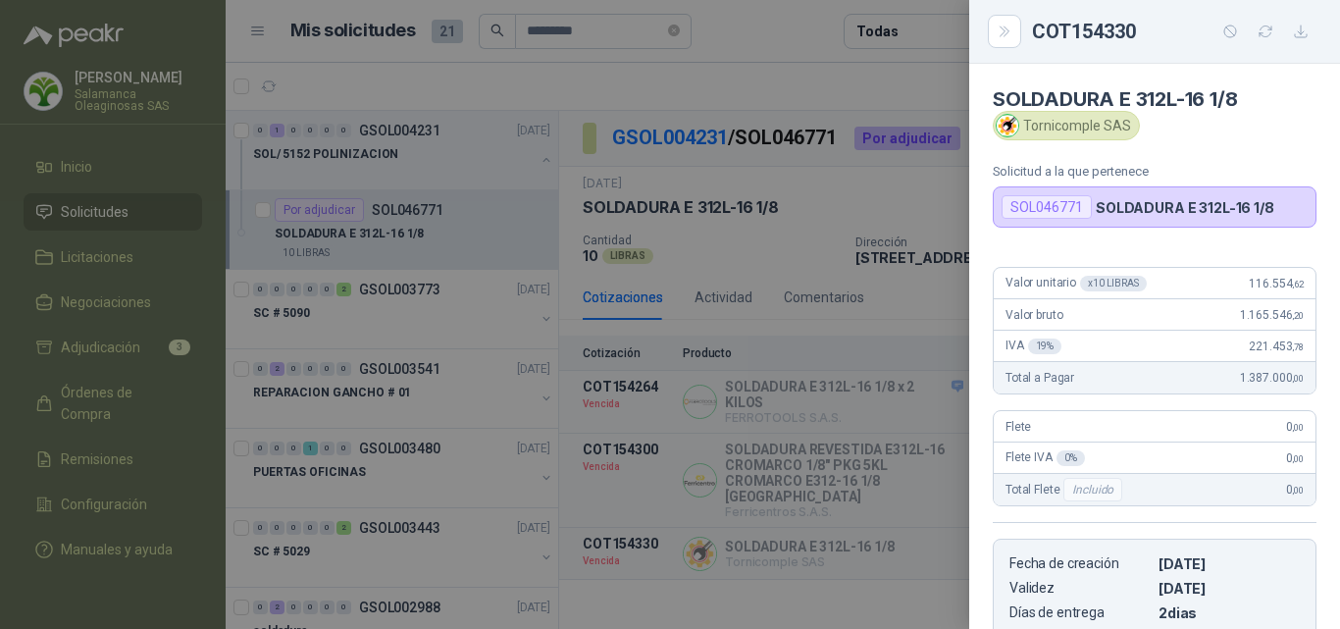
click at [799, 558] on div at bounding box center [670, 314] width 1340 height 629
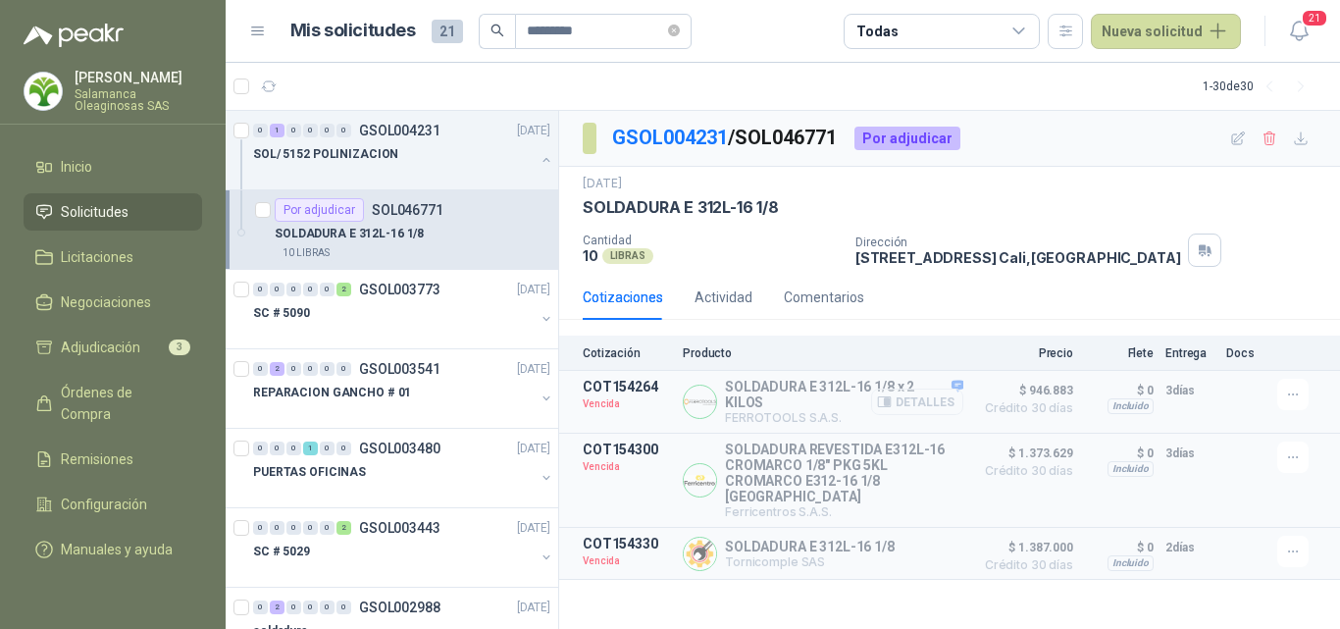
click at [943, 404] on button "Detalles" at bounding box center [917, 401] width 92 height 26
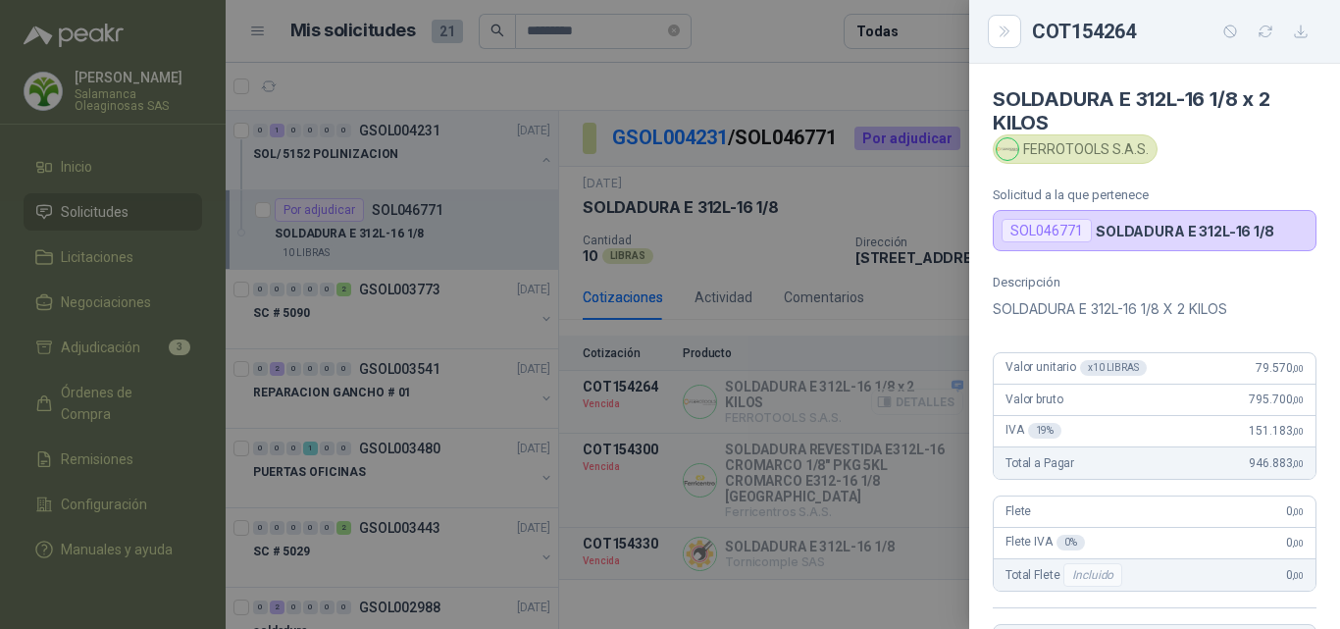
click at [943, 404] on div at bounding box center [670, 314] width 1340 height 629
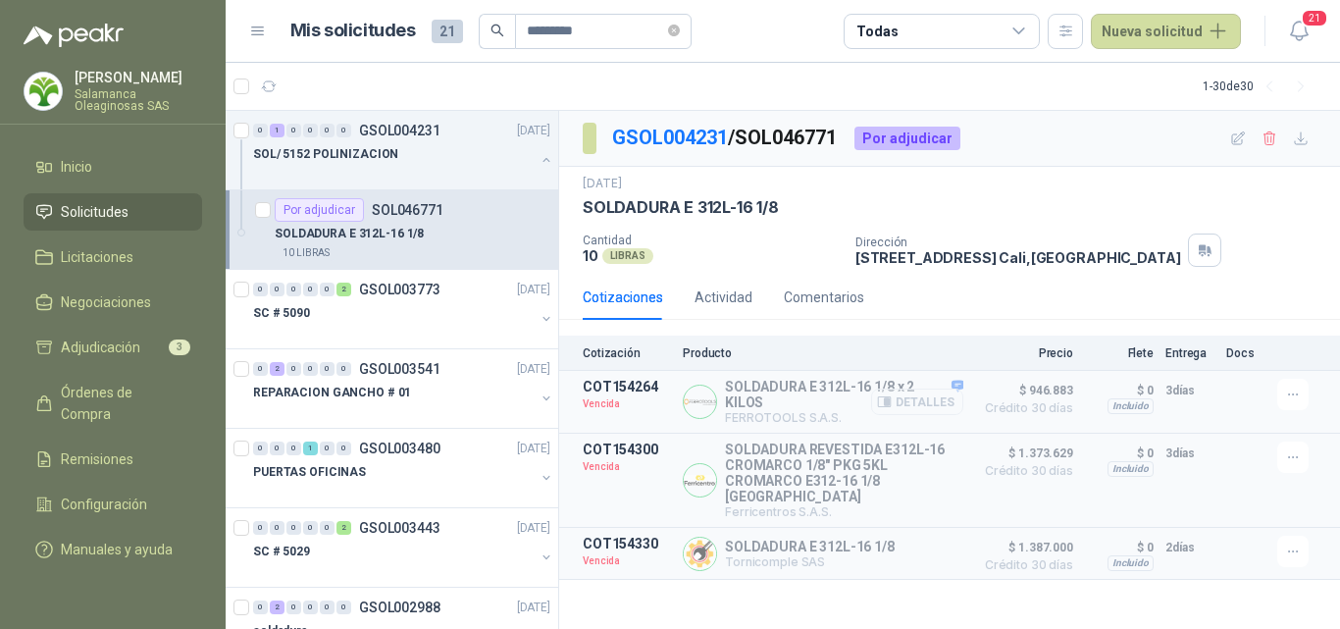
click at [943, 404] on button "Detalles" at bounding box center [917, 401] width 92 height 26
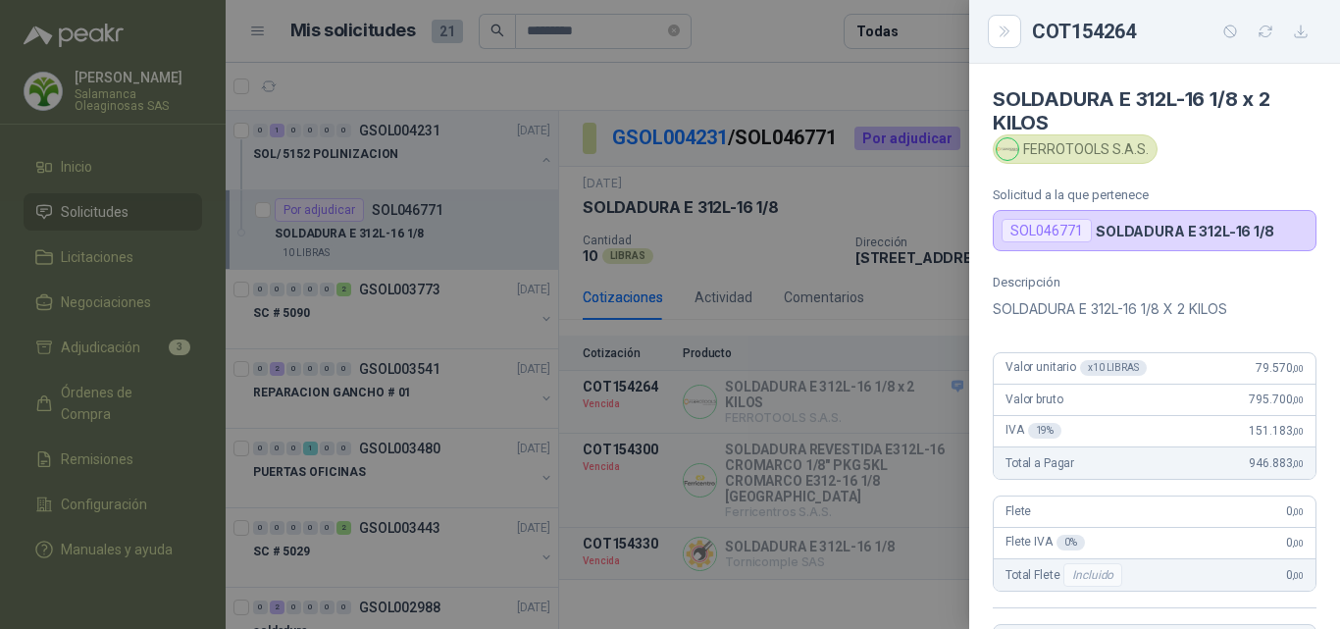
click at [841, 525] on div at bounding box center [670, 314] width 1340 height 629
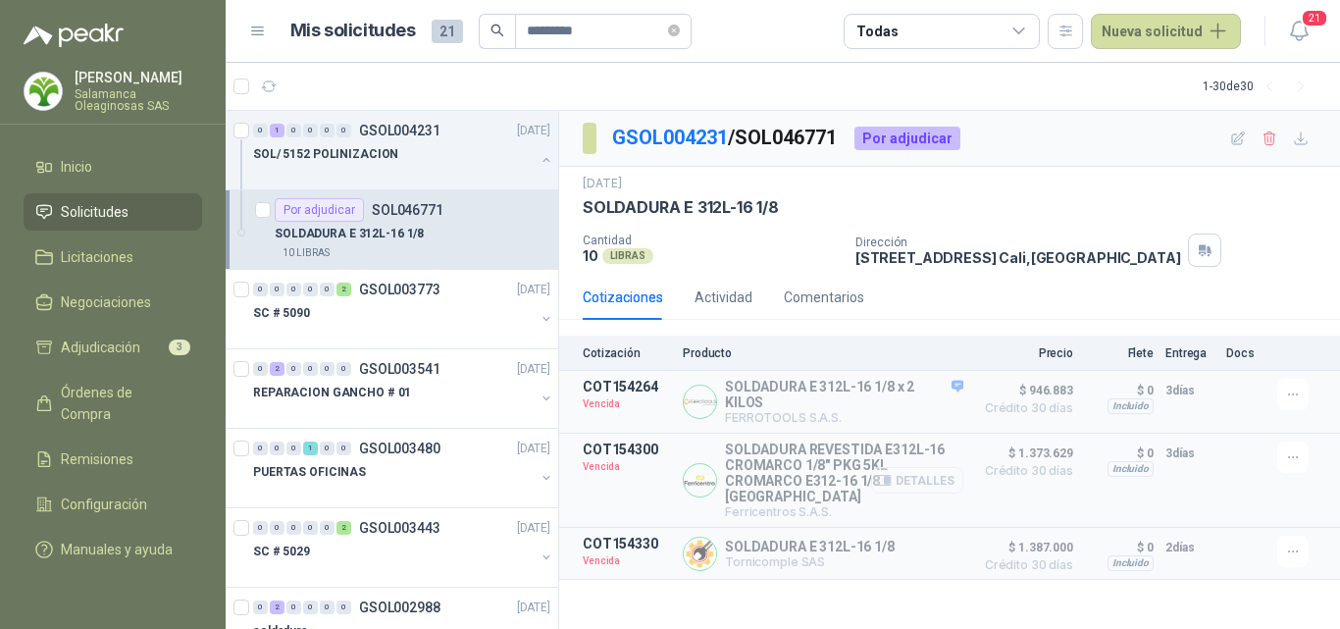
click at [947, 471] on button "Detalles" at bounding box center [917, 480] width 92 height 26
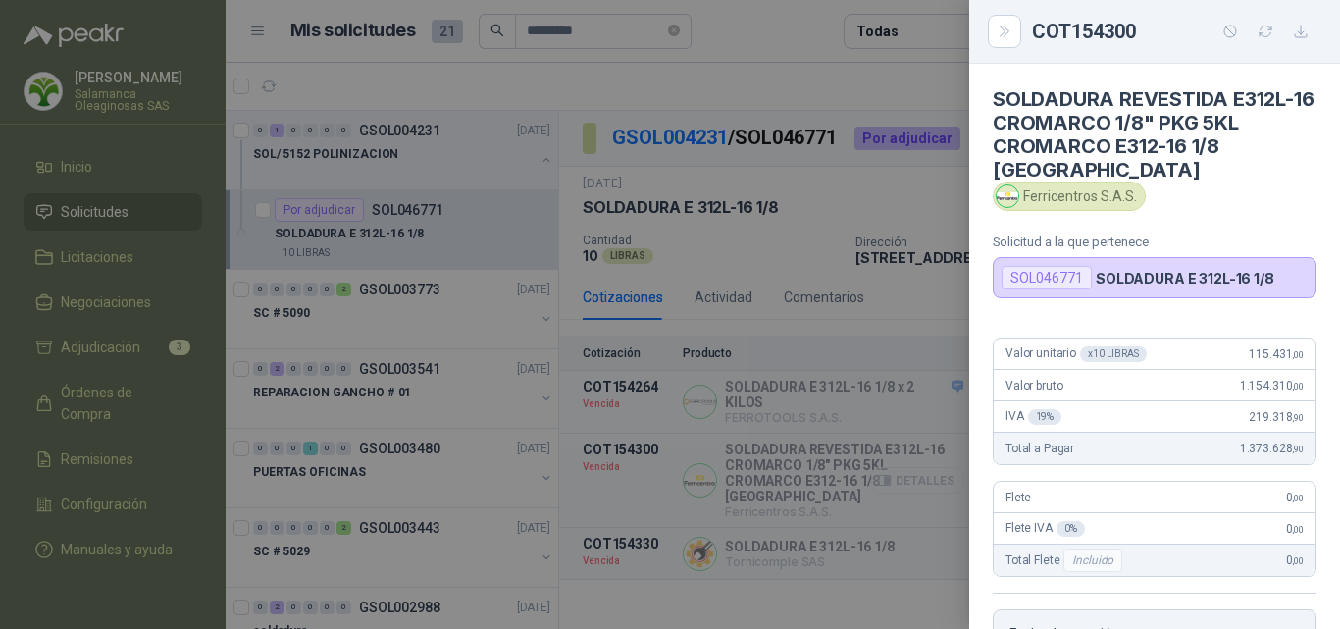
click at [947, 471] on div at bounding box center [670, 314] width 1340 height 629
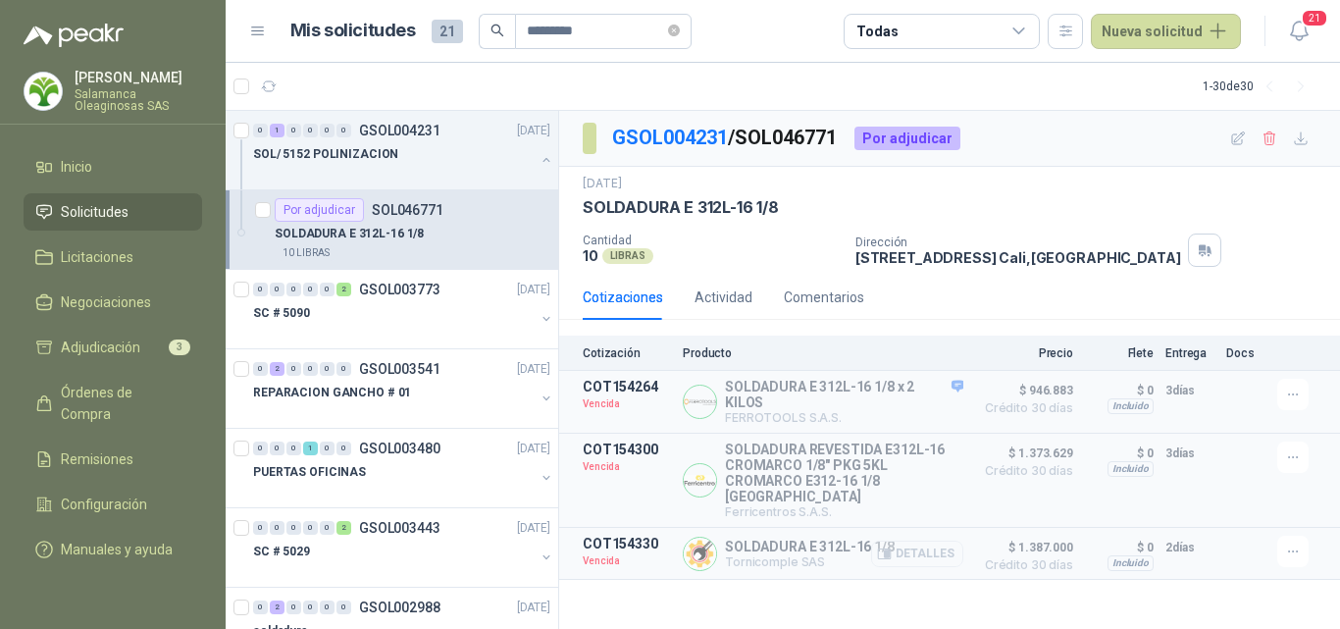
click at [927, 541] on button "Detalles" at bounding box center [917, 554] width 92 height 26
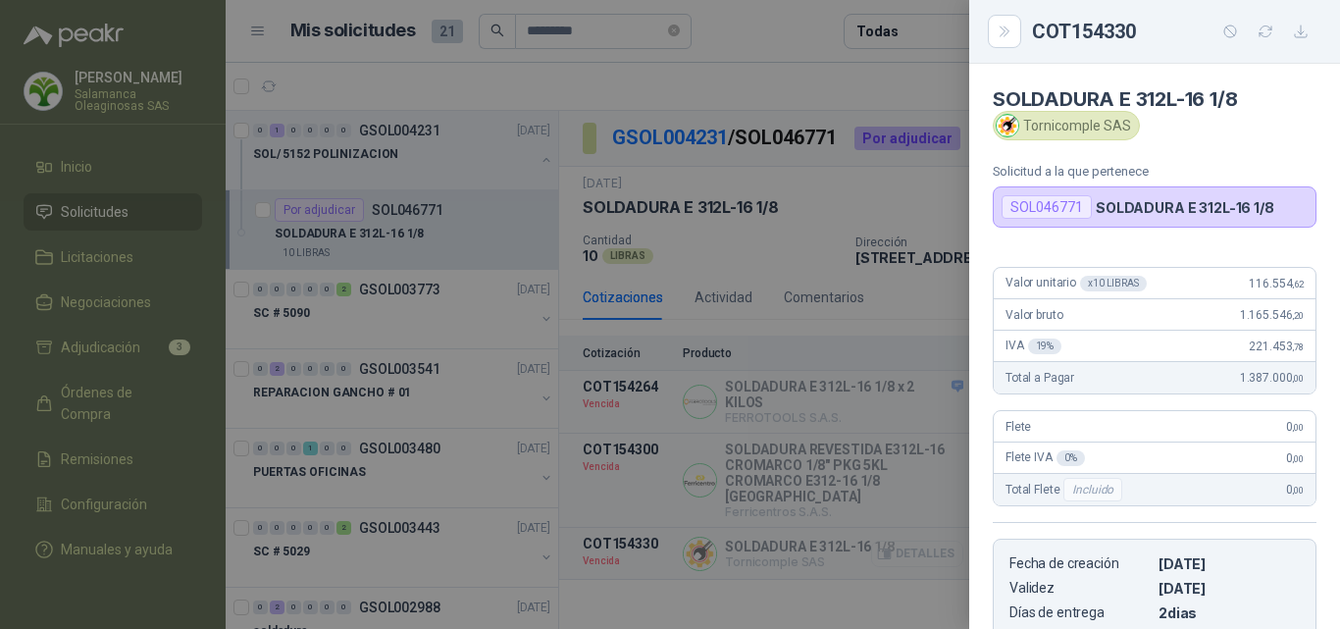
click at [927, 537] on div at bounding box center [670, 314] width 1340 height 629
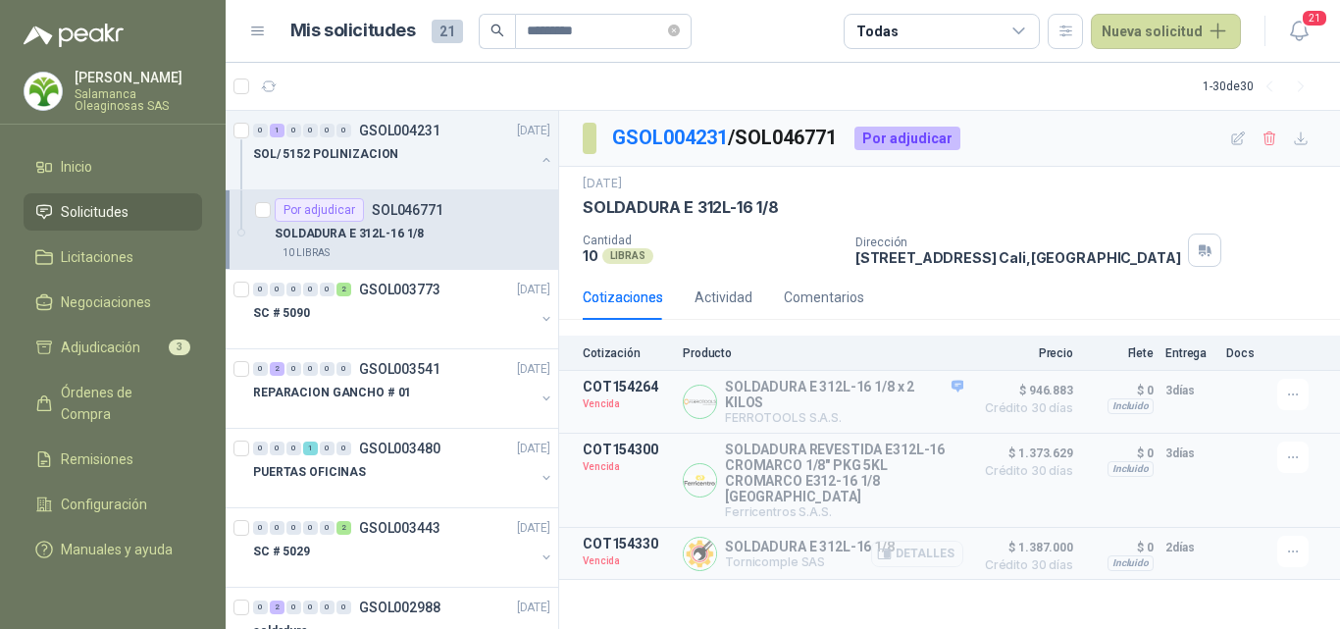
click at [943, 548] on button "Detalles" at bounding box center [917, 554] width 92 height 26
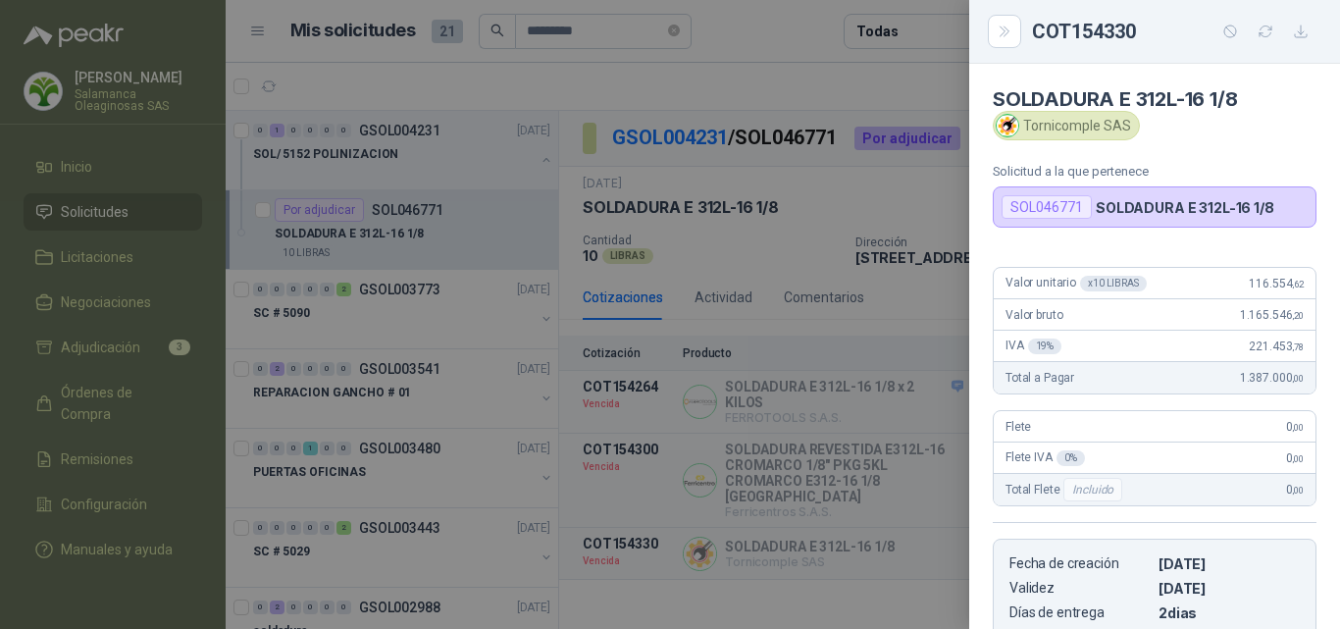
click at [840, 563] on div at bounding box center [670, 314] width 1340 height 629
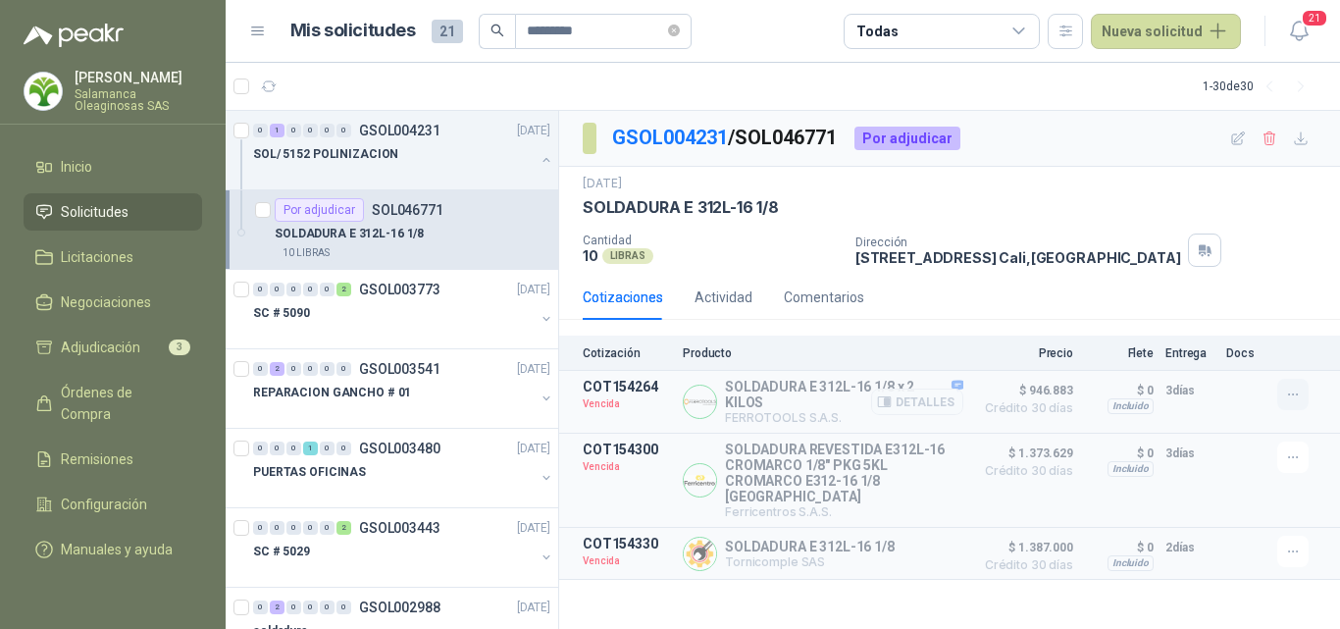
click at [1297, 404] on button "button" at bounding box center [1292, 394] width 31 height 31
click at [1253, 353] on button "Solicitar Recotización" at bounding box center [1253, 350] width 157 height 31
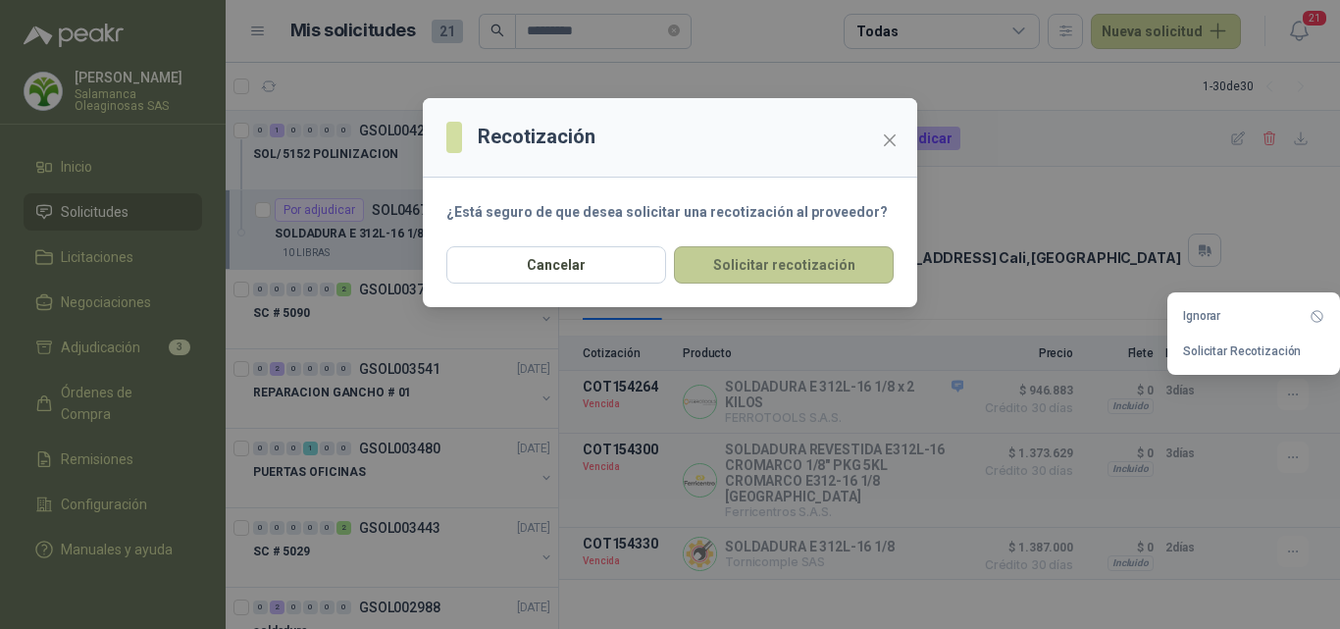
click at [811, 265] on button "Solicitar recotización" at bounding box center [784, 264] width 220 height 37
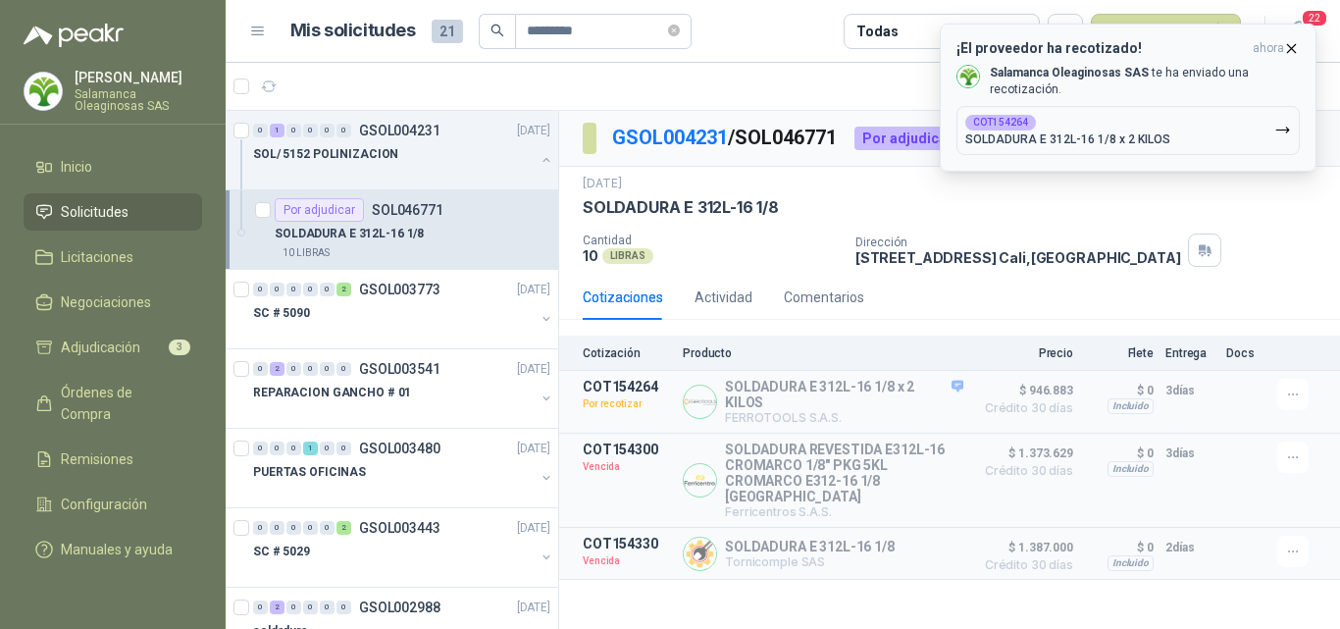
click at [1102, 138] on p "SOLDADURA E 312L-16 1/8 x 2 KILOS" at bounding box center [1067, 139] width 205 height 14
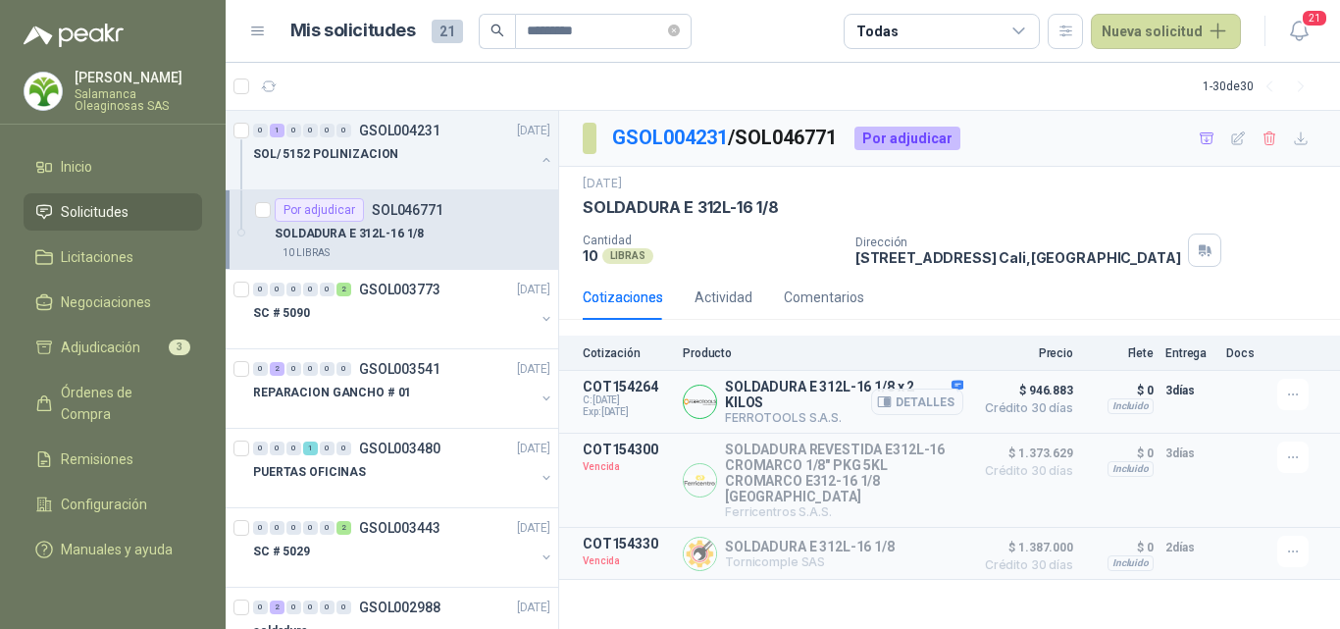
click at [954, 422] on div "Detalles" at bounding box center [917, 402] width 92 height 46
click at [935, 400] on button "Detalles" at bounding box center [917, 401] width 92 height 26
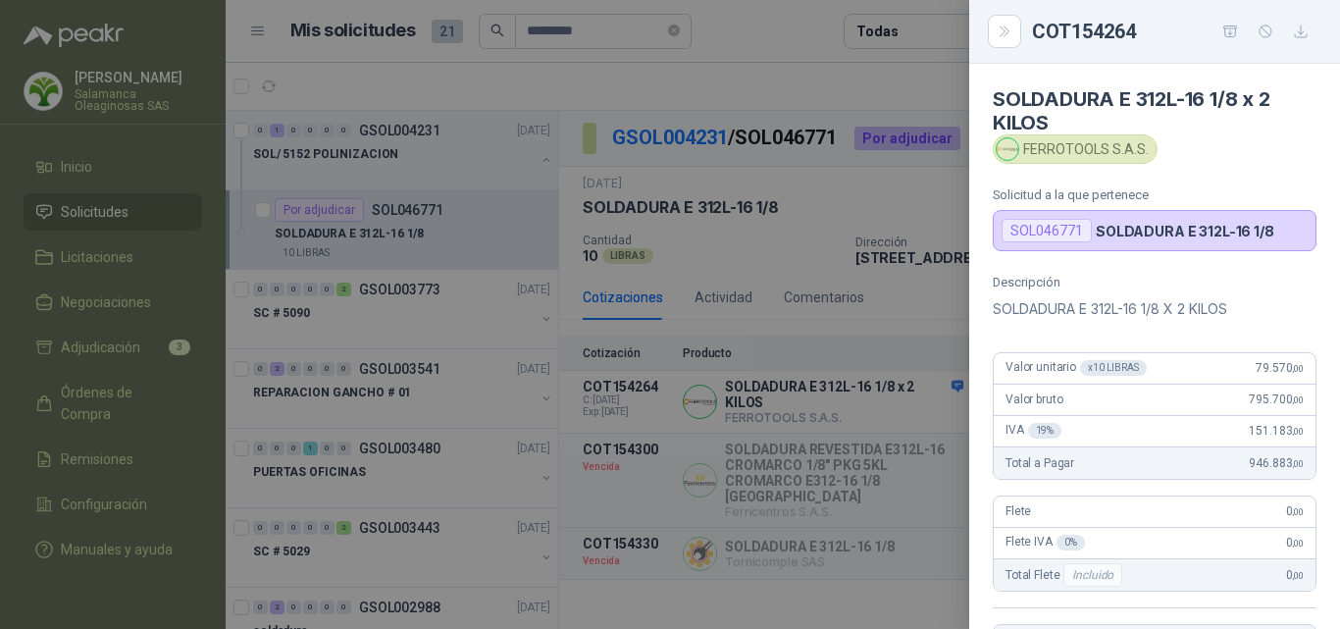
click at [912, 425] on div at bounding box center [670, 314] width 1340 height 629
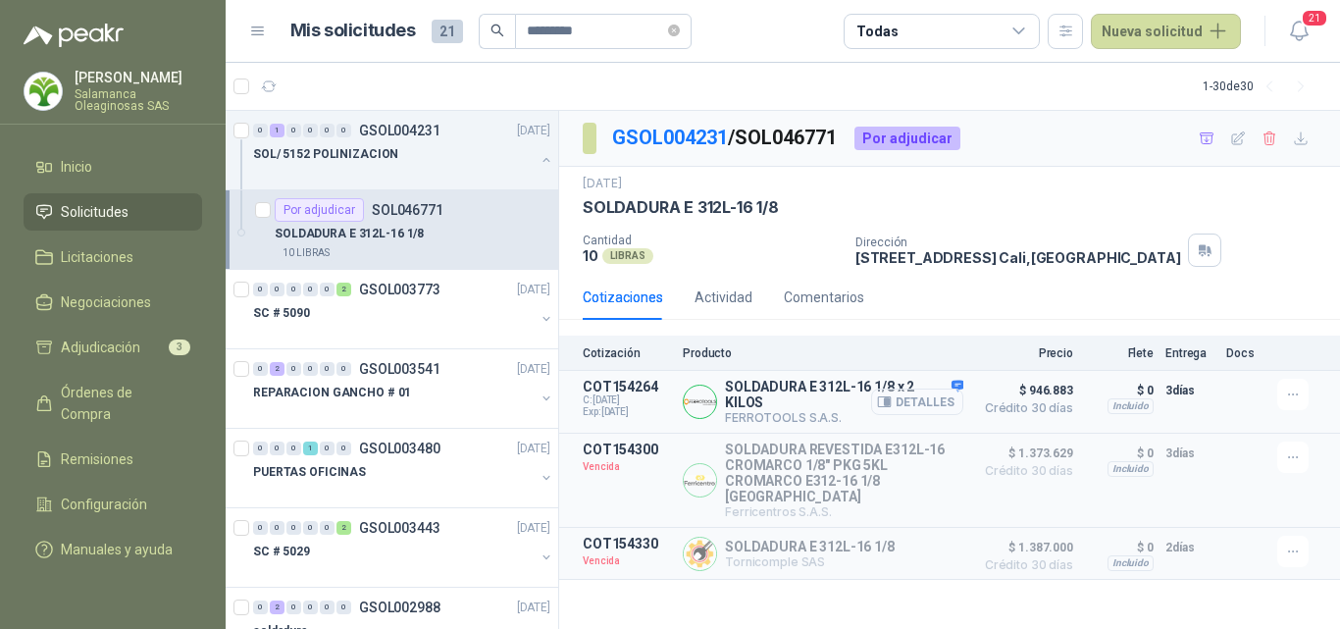
click at [934, 408] on button "Detalles" at bounding box center [917, 401] width 92 height 26
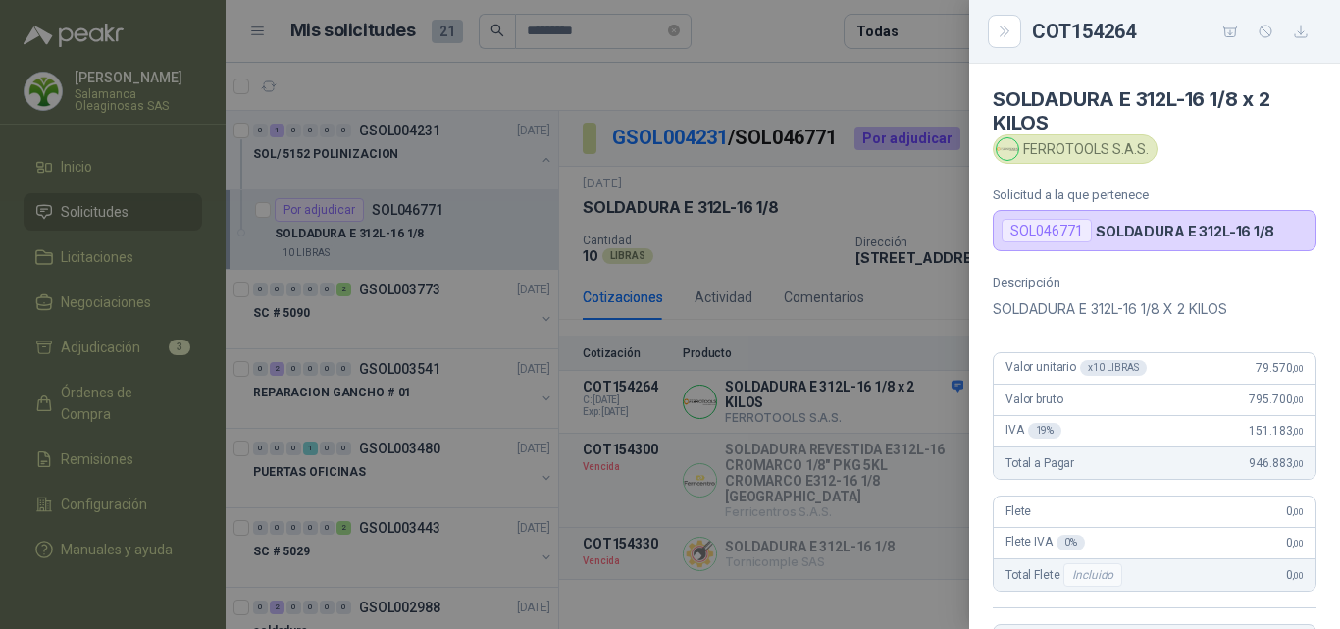
click at [824, 406] on div at bounding box center [670, 314] width 1340 height 629
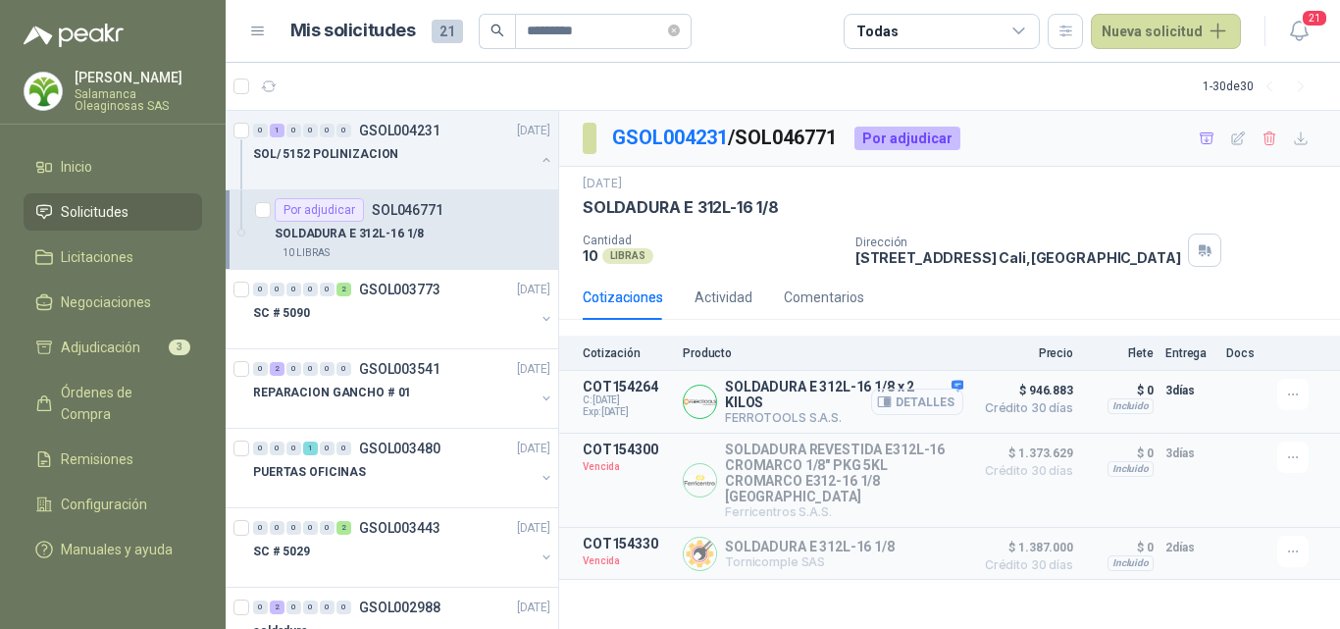
click at [907, 404] on button "Detalles" at bounding box center [917, 401] width 92 height 26
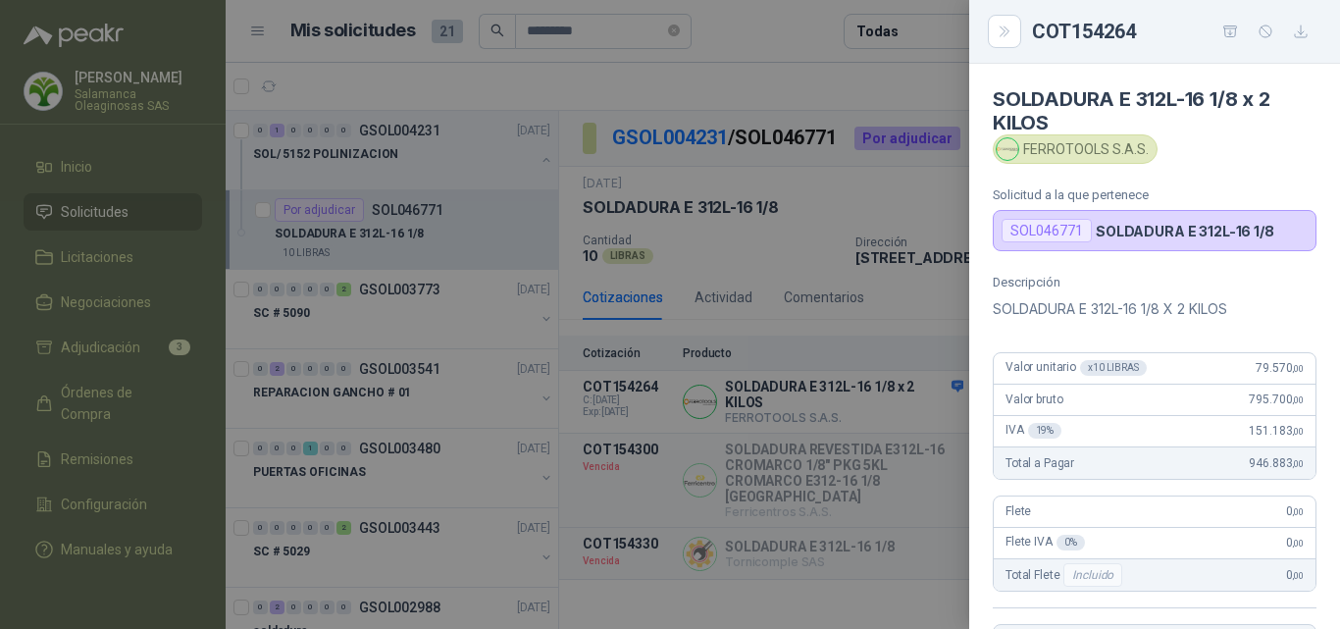
scroll to position [98, 0]
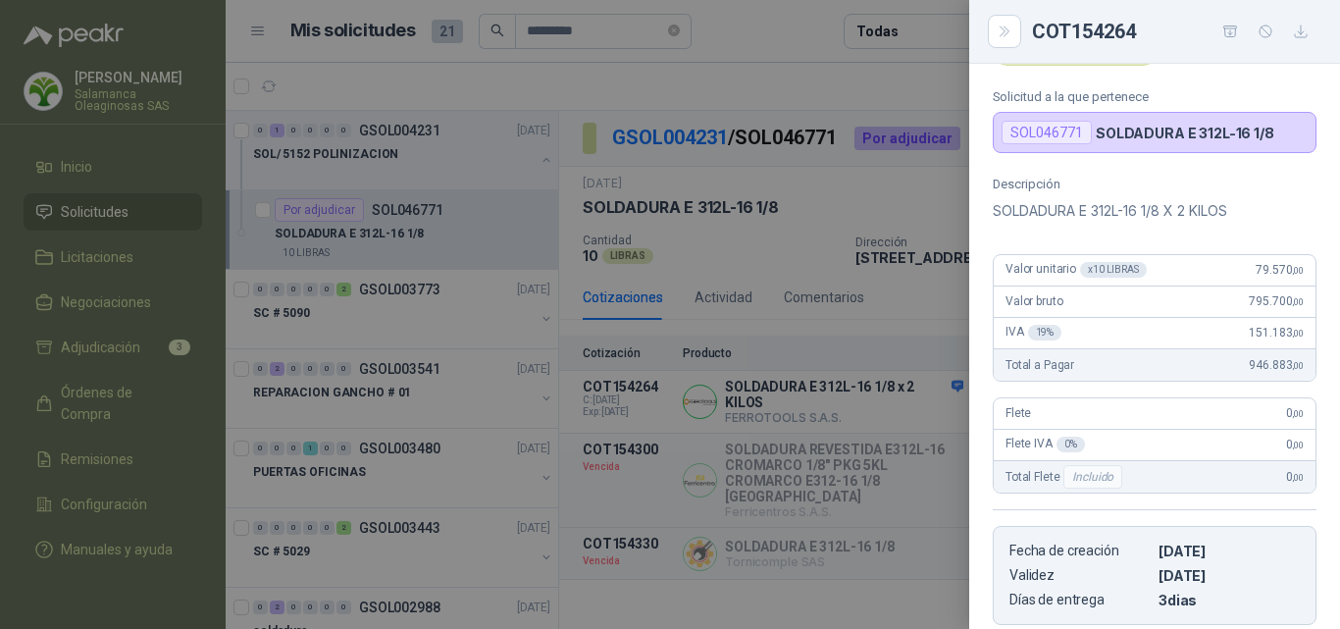
click at [748, 397] on div at bounding box center [670, 314] width 1340 height 629
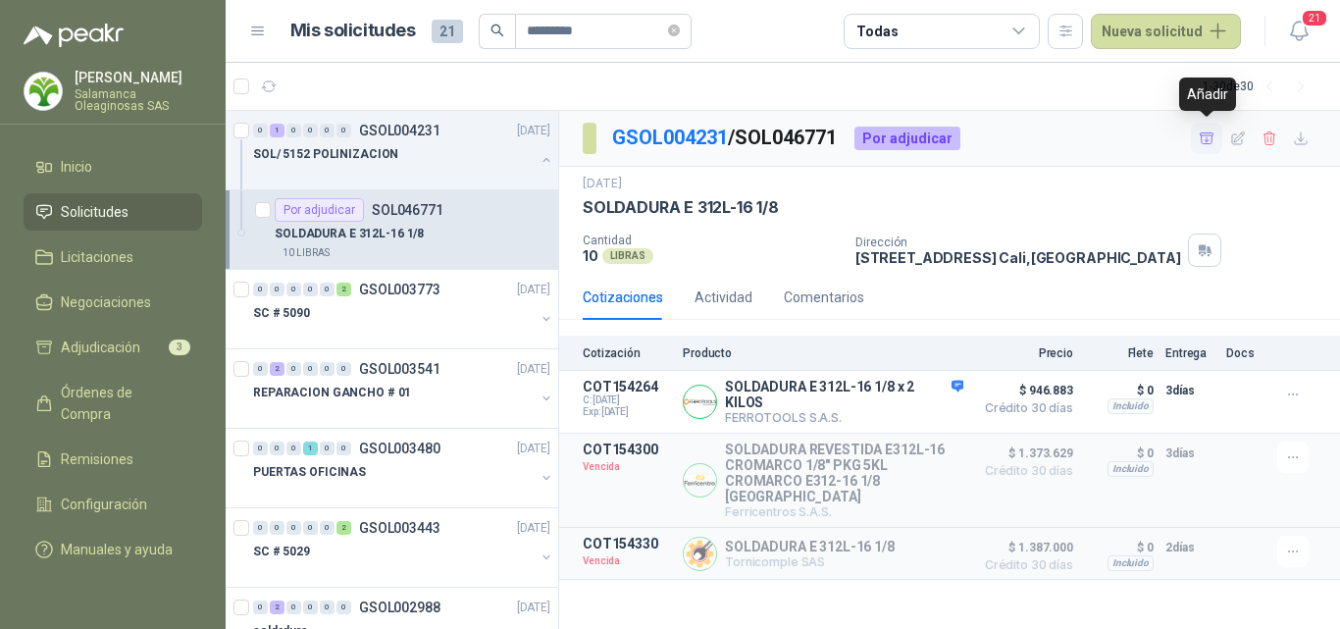
click at [1210, 143] on icon "button" at bounding box center [1207, 137] width 14 height 11
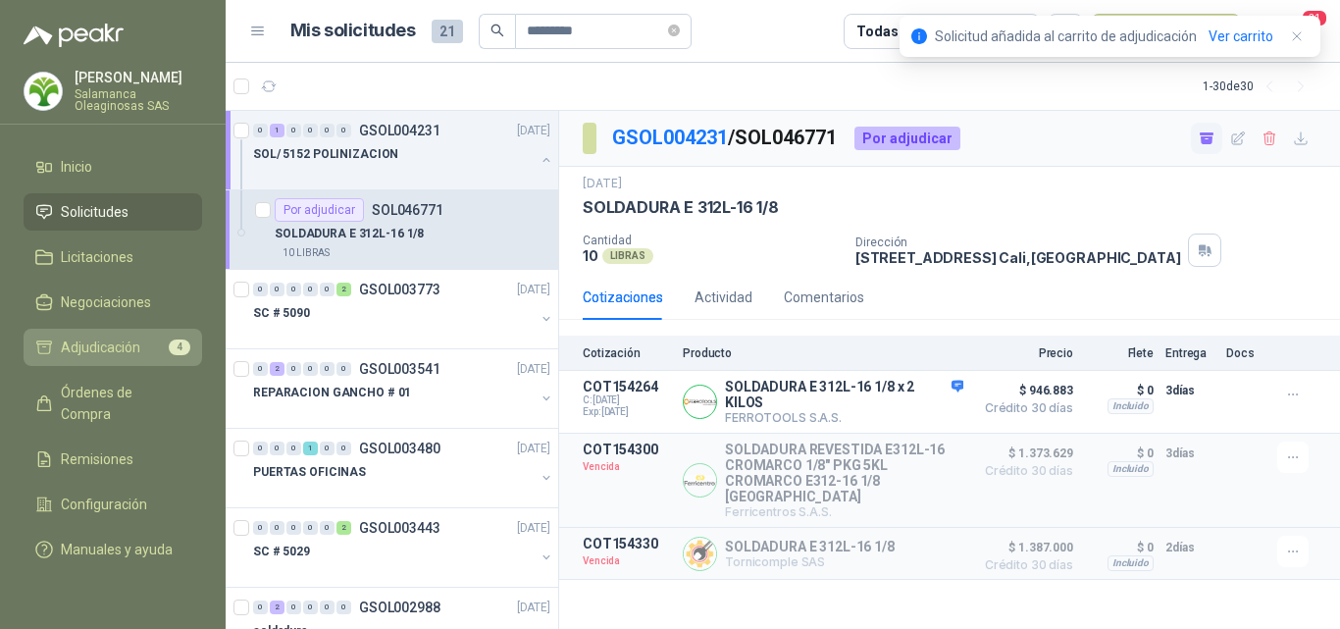
click at [137, 348] on span "Adjudicación" at bounding box center [100, 347] width 79 height 22
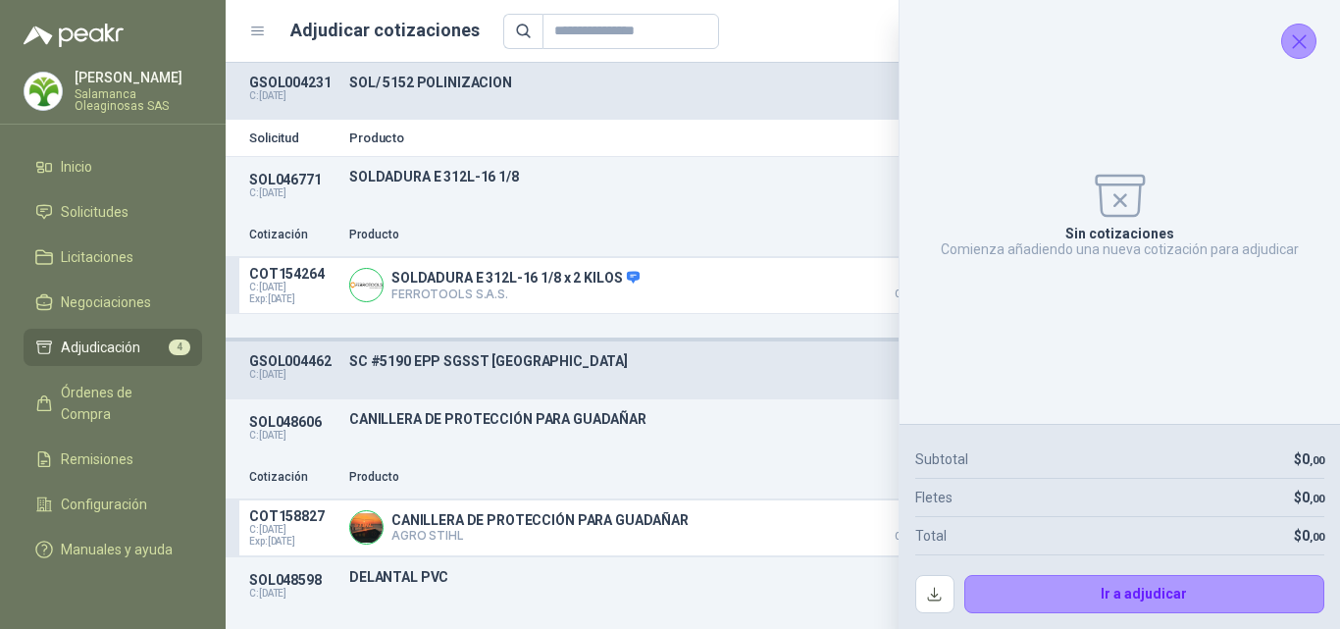
click at [1313, 44] on button "Cerrar" at bounding box center [1298, 41] width 35 height 35
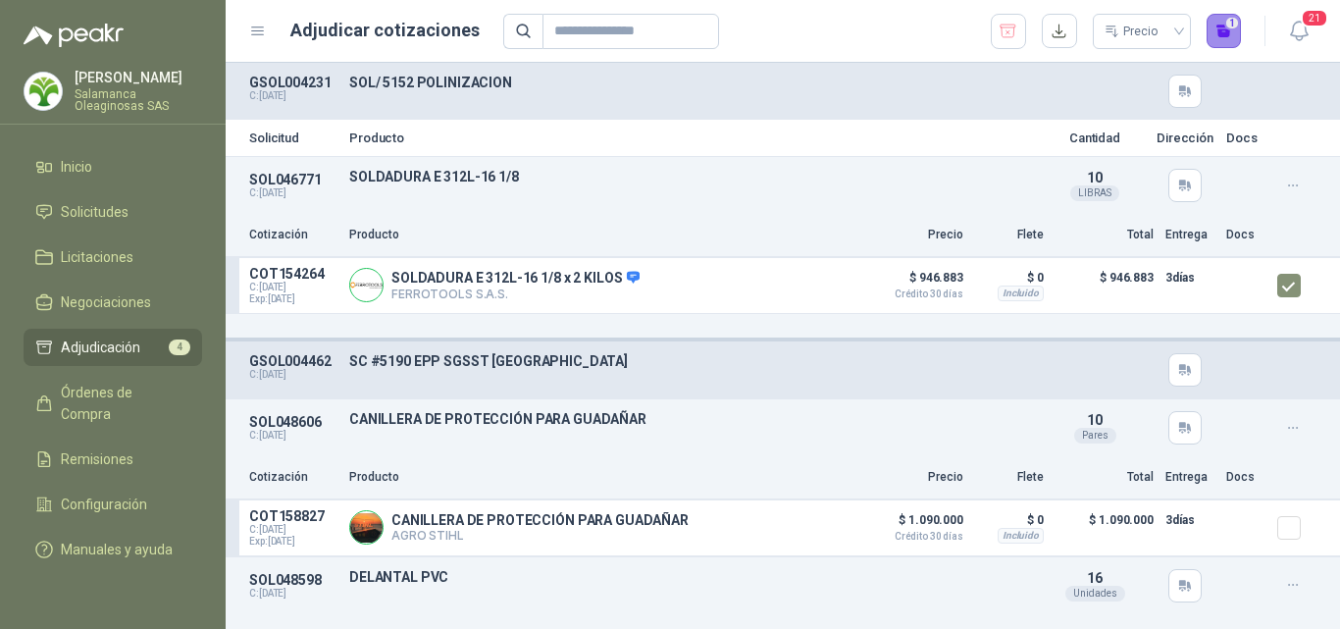
click at [1223, 35] on button "1" at bounding box center [1224, 31] width 35 height 35
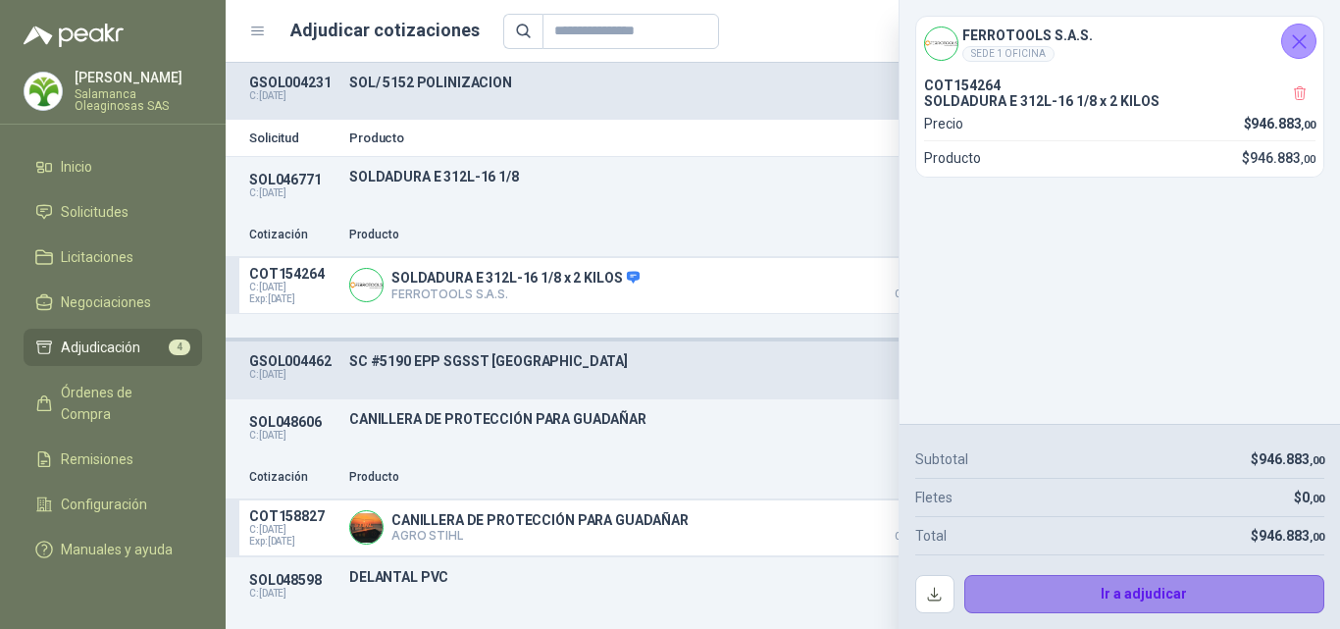
click at [998, 599] on button "Ir a adjudicar" at bounding box center [1144, 594] width 361 height 39
